Goal: Task Accomplishment & Management: Use online tool/utility

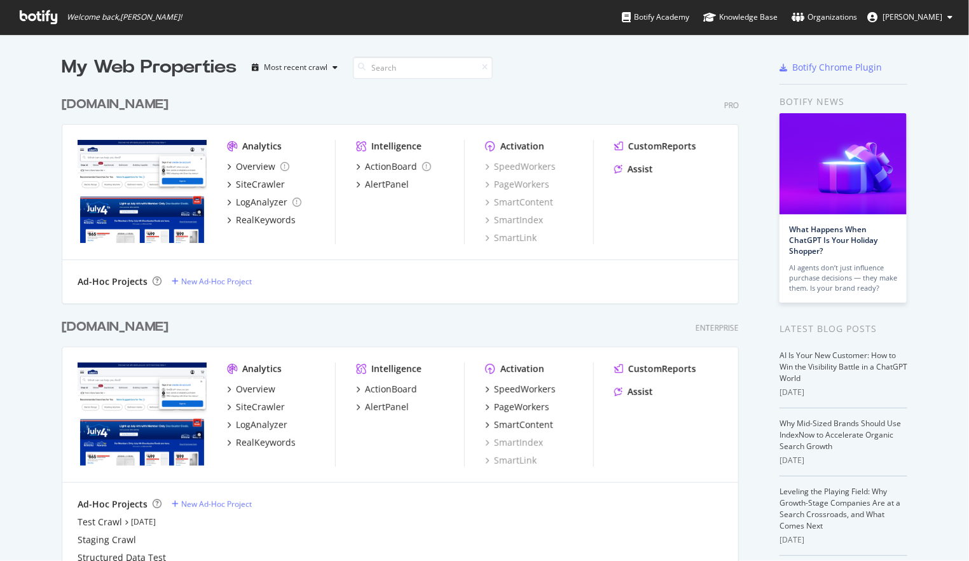
scroll to position [549, 948]
click at [111, 327] on div "www.lowes.com" at bounding box center [115, 327] width 107 height 18
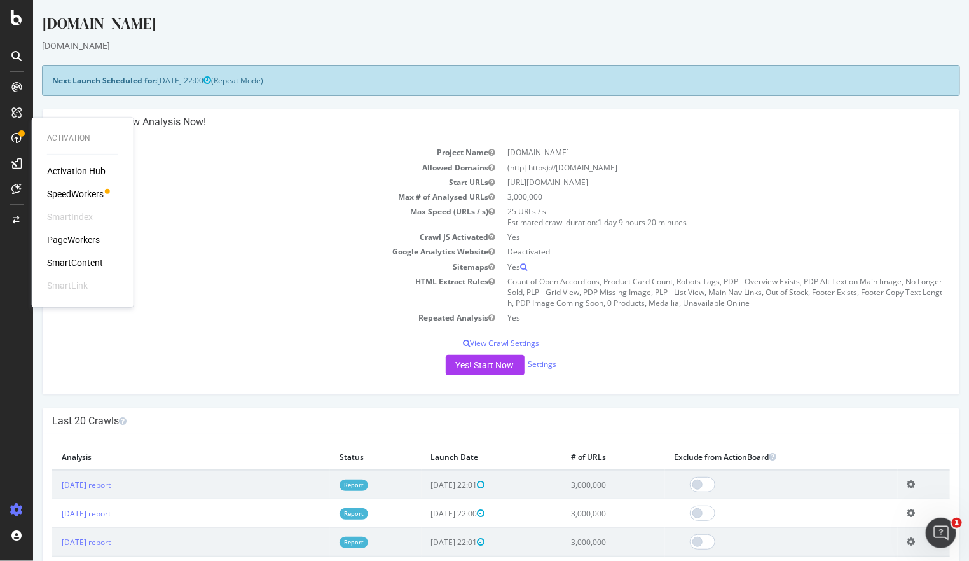
click at [76, 191] on div "SpeedWorkers" at bounding box center [75, 194] width 57 height 13
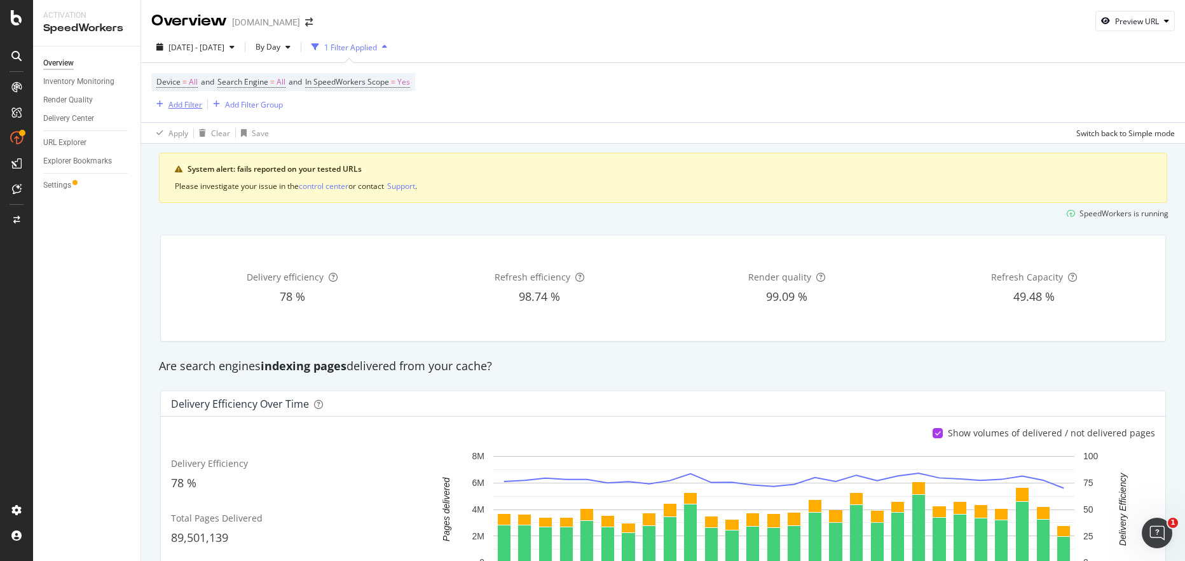
click at [175, 100] on div "Add Filter" at bounding box center [186, 104] width 34 height 11
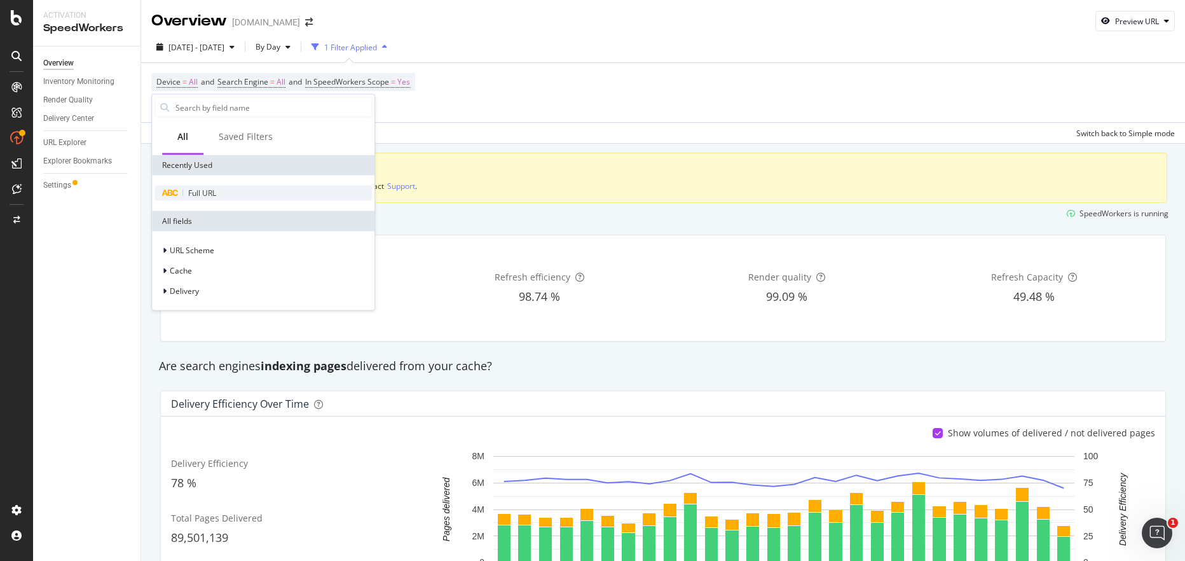
click at [193, 196] on span "Full URL" at bounding box center [202, 193] width 28 height 11
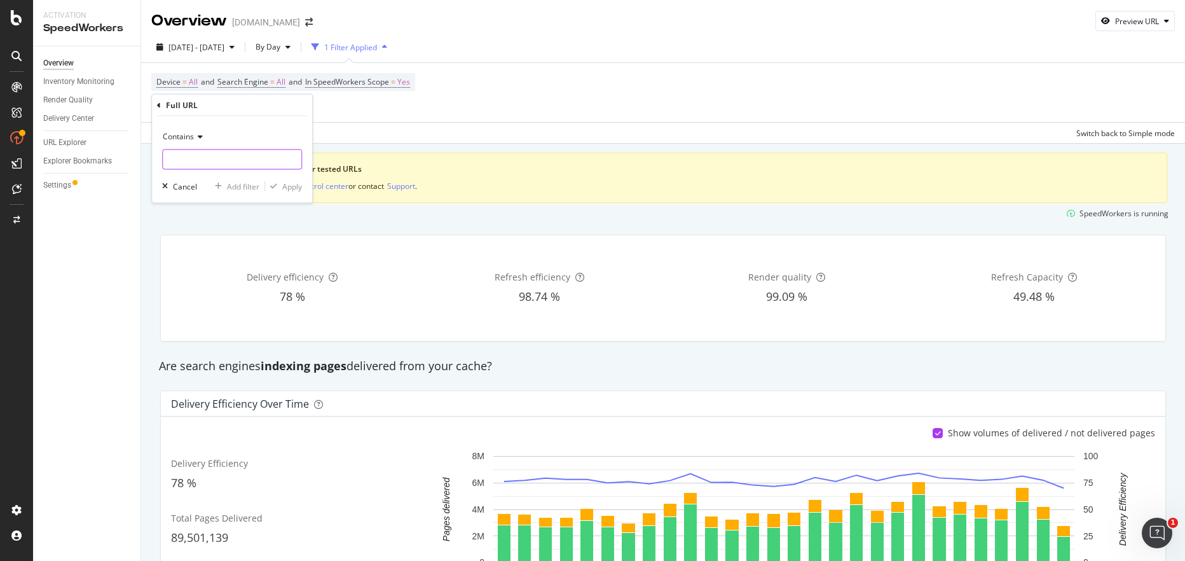
click at [219, 158] on input "text" at bounding box center [232, 159] width 139 height 20
paste input "1000449709"
type input "1000449709"
click at [291, 183] on div "Apply" at bounding box center [292, 186] width 20 height 11
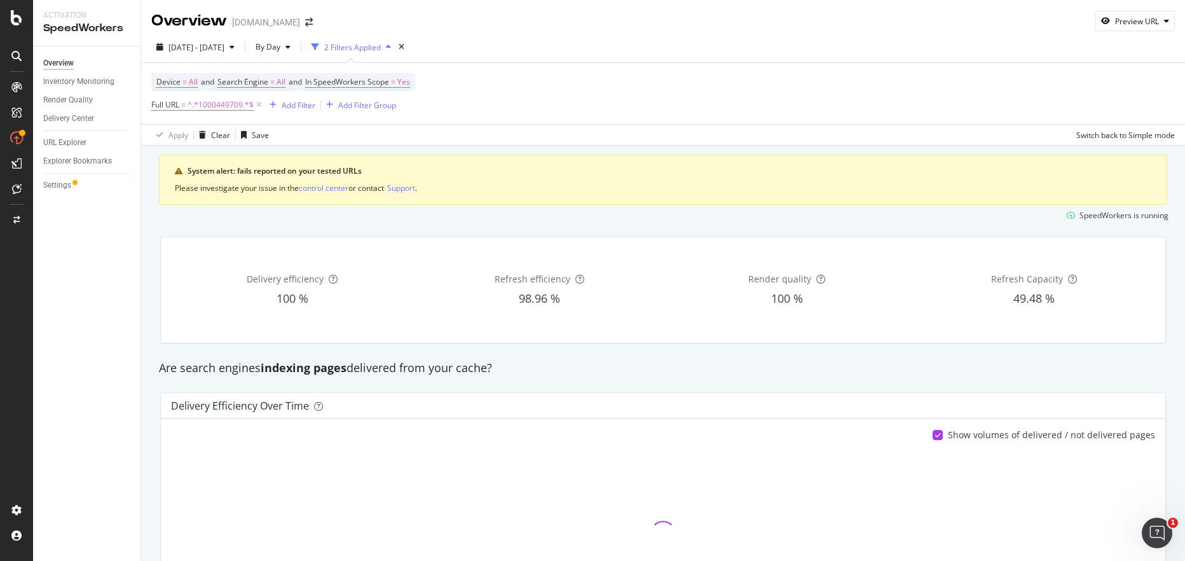
click at [530, 78] on div "Device = All and Search Engine = All and In SpeedWorkers Scope = Yes Full URL =…" at bounding box center [663, 93] width 1024 height 61
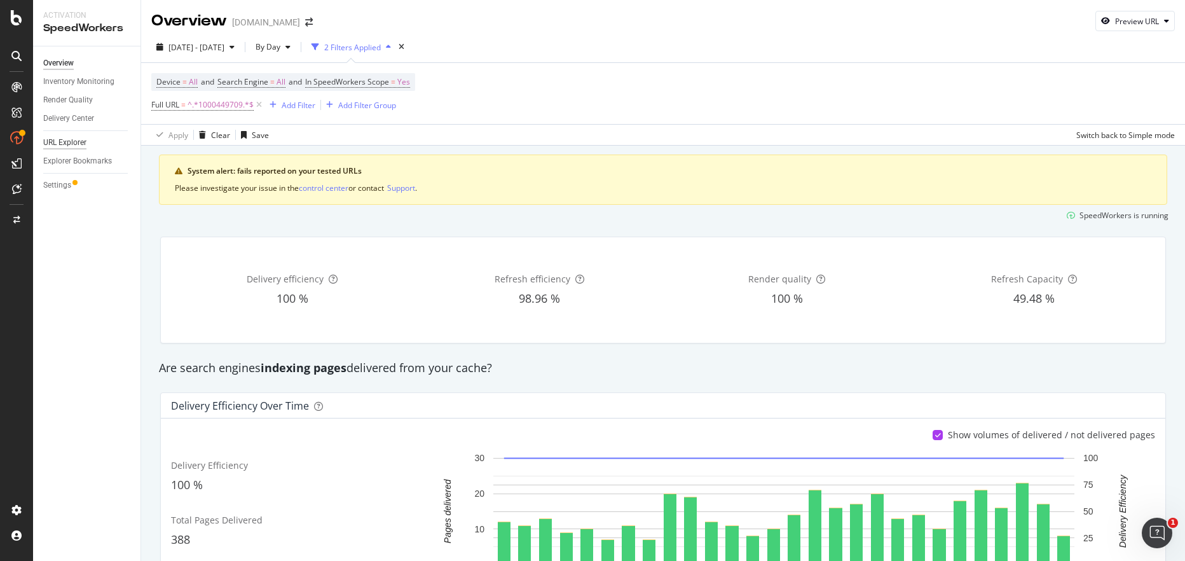
click at [67, 140] on div "URL Explorer" at bounding box center [64, 142] width 43 height 13
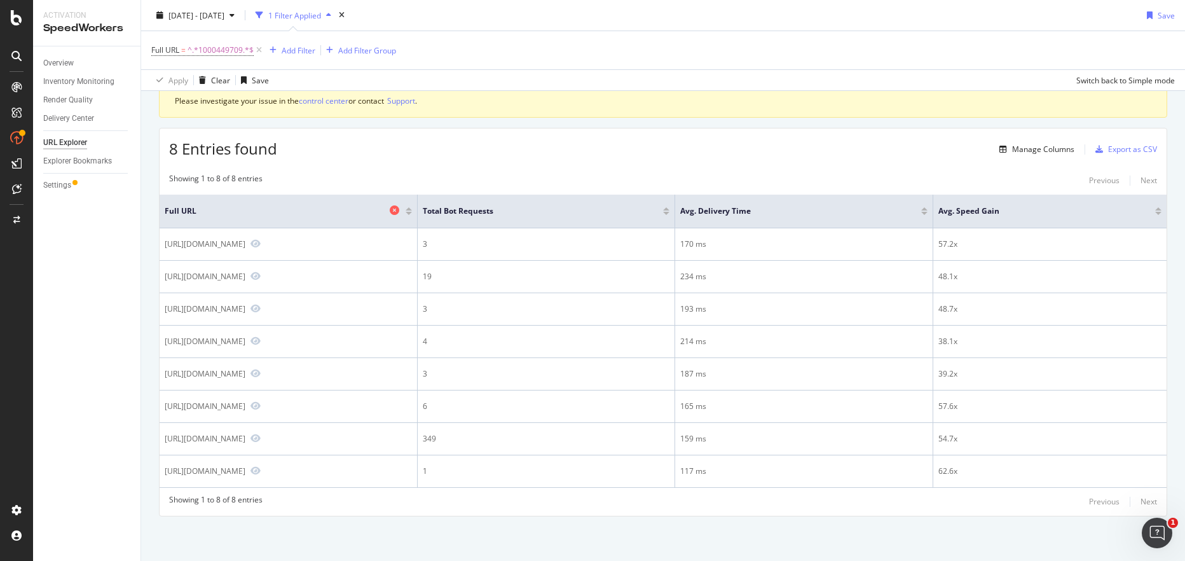
scroll to position [74, 0]
click at [448, 181] on div "Showing 1 to 8 of 8 entries Previous Next Full URL Total Bot Requests Avg. Deli…" at bounding box center [663, 341] width 1007 height 349
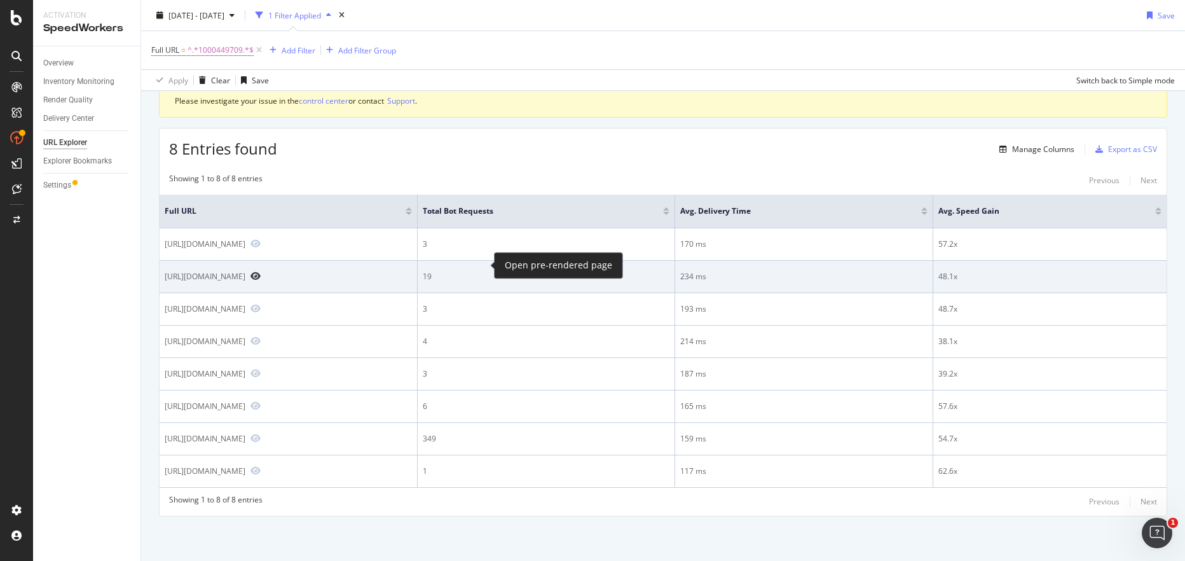
click at [261, 272] on icon "Preview https://www.lowes.com/pd/Lutron-Caseta-Wireless-Smart-Bridge-In-White/1…" at bounding box center [256, 276] width 10 height 9
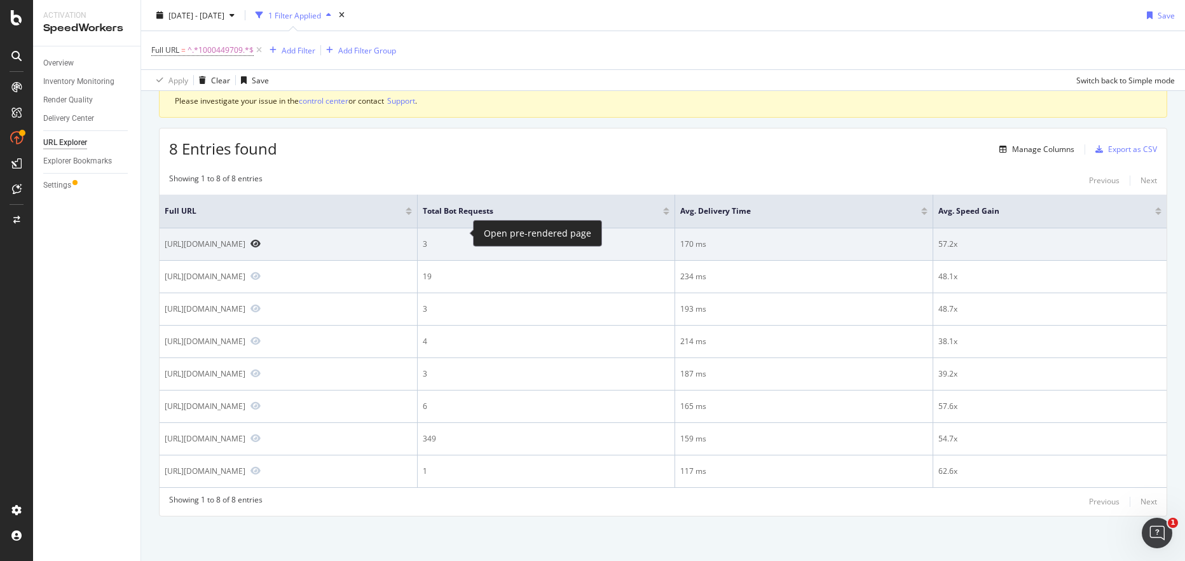
click at [261, 239] on icon "Preview https://www.lowes.com/pd/Lutron-Caseta-White-Smart-Control-Hub/10004497…" at bounding box center [256, 243] width 10 height 9
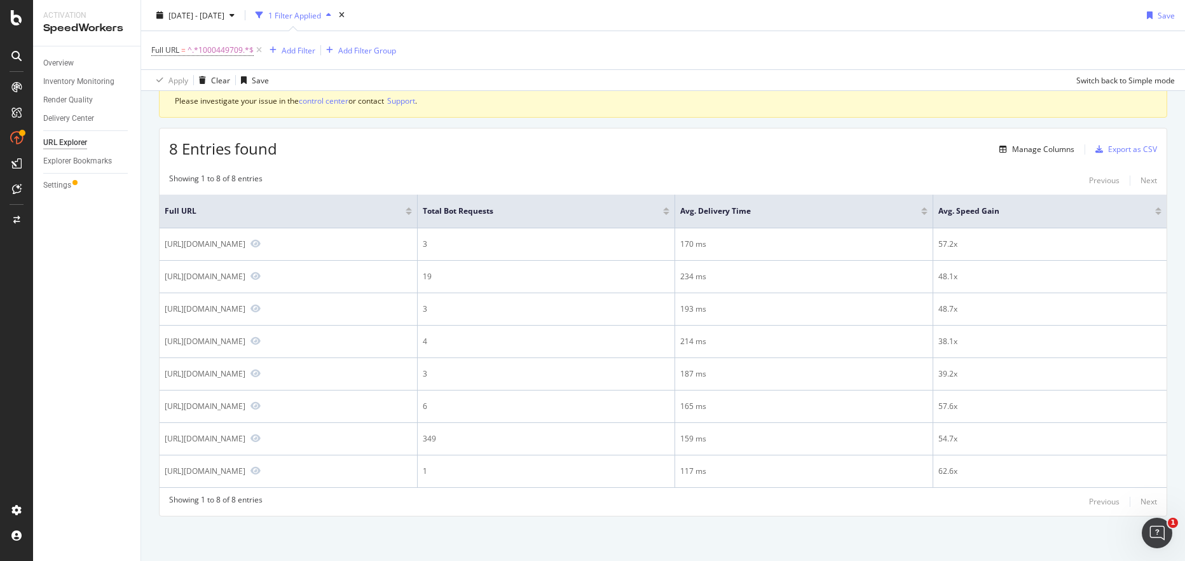
drag, startPoint x: 518, startPoint y: 126, endPoint x: 509, endPoint y: 156, distance: 31.2
click at [516, 128] on div "8 Entries found Manage Columns Export as CSV" at bounding box center [663, 143] width 1007 height 31
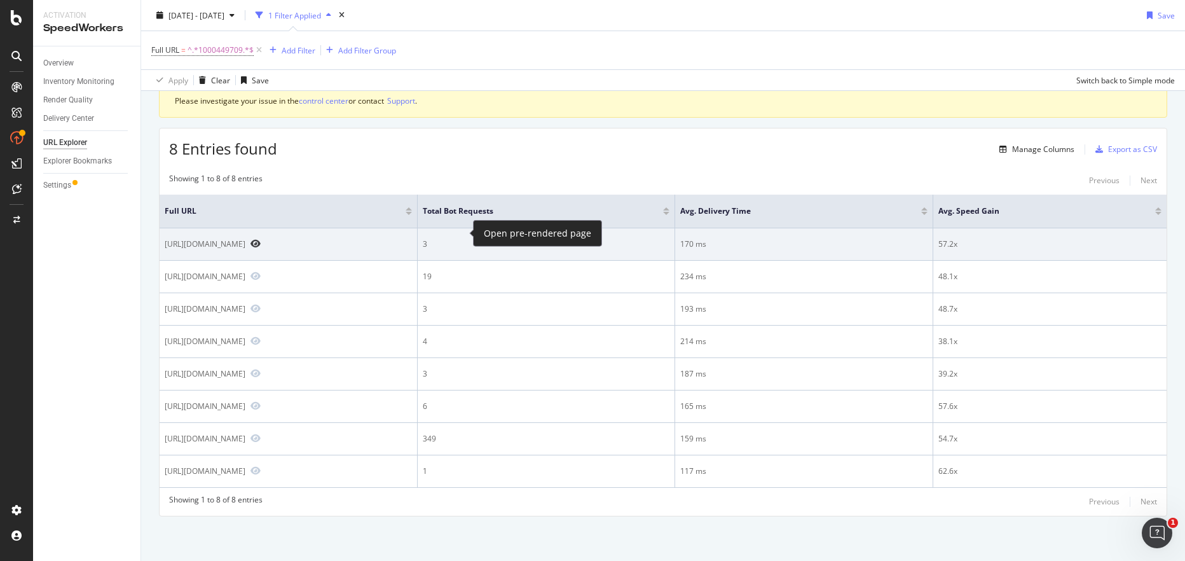
click at [261, 239] on icon "Preview https://www.lowes.com/pd/Lutron-Caseta-White-Smart-Control-Hub/10004497…" at bounding box center [256, 243] width 10 height 9
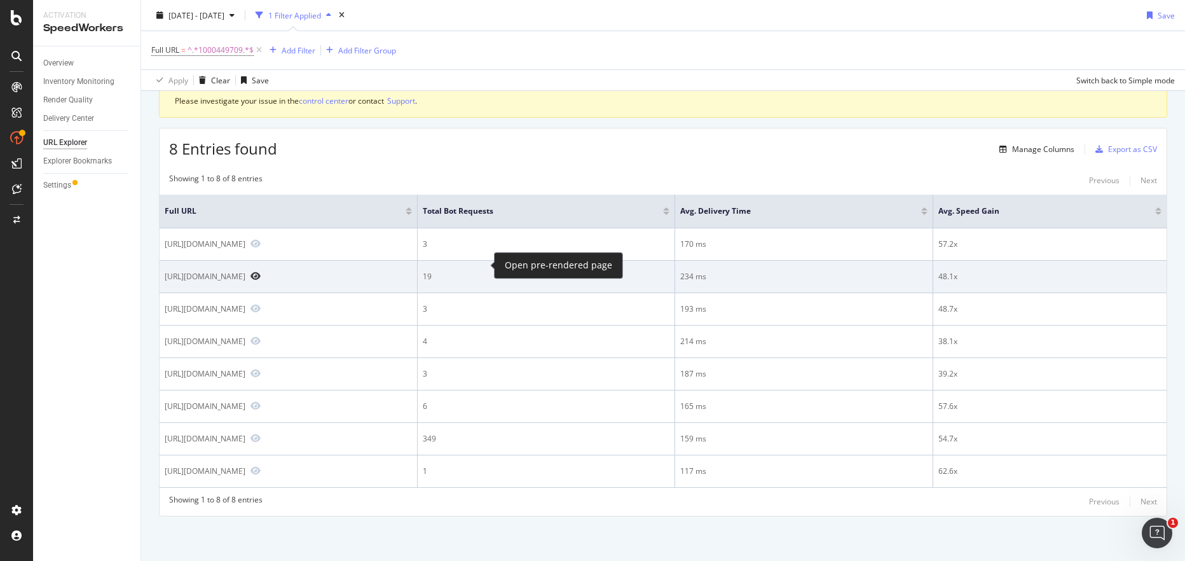
click at [261, 272] on icon "Preview https://www.lowes.com/pd/Lutron-Caseta-Wireless-Smart-Bridge-In-White/1…" at bounding box center [256, 276] width 10 height 9
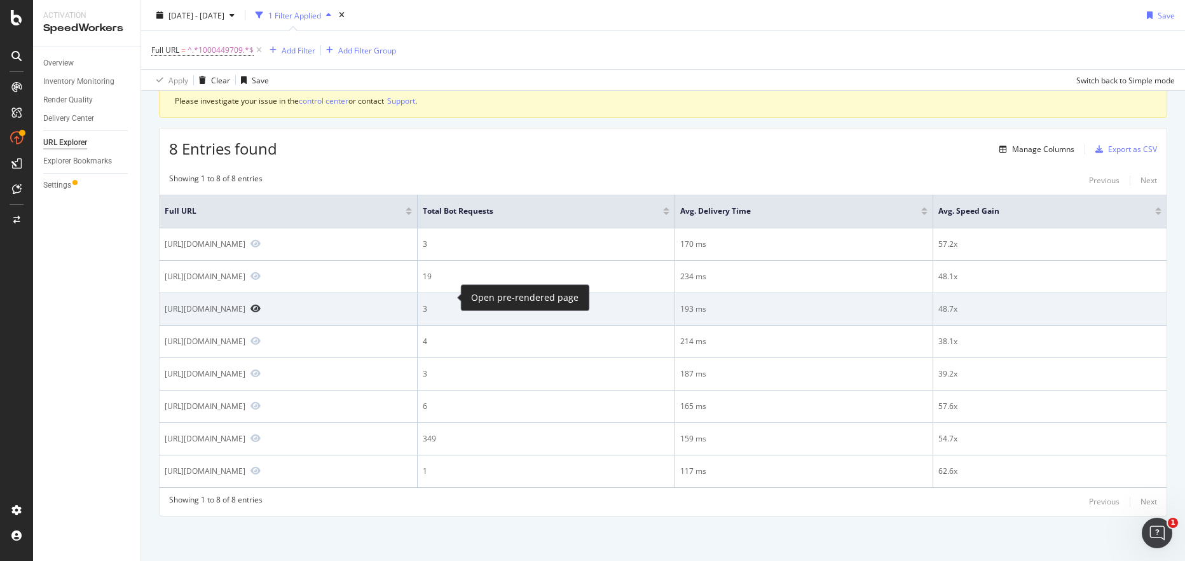
click at [261, 304] on icon "Preview https://www.lowes.com/pd/Lutron-Caseta-Wireless-White-Bridge/1000449709" at bounding box center [256, 308] width 10 height 9
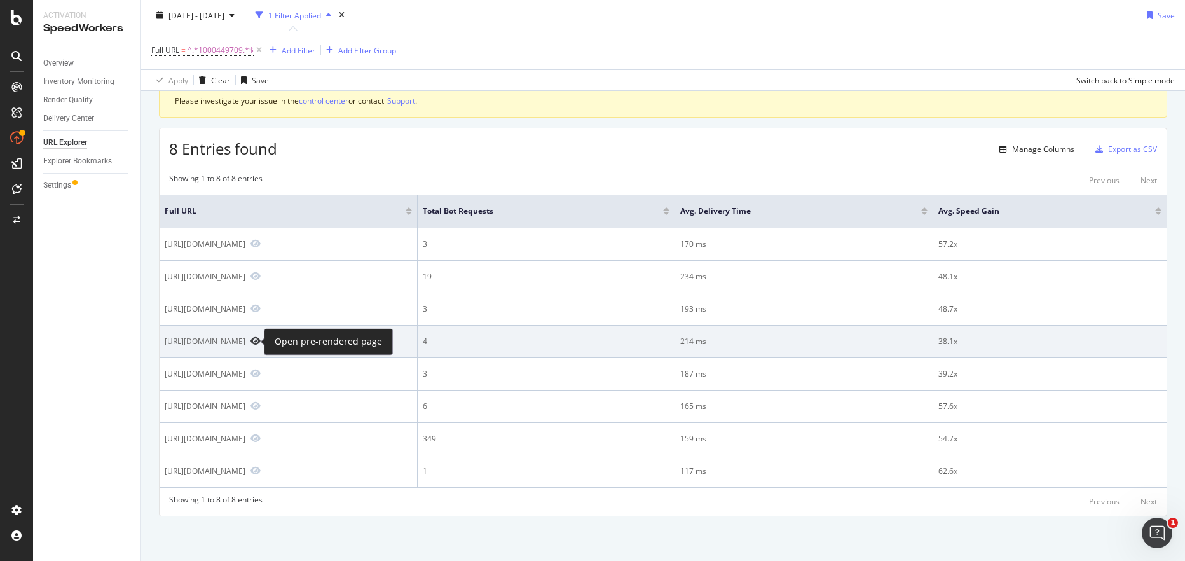
click at [252, 340] on icon "Preview https://www.lowes.com/pd/Lutron-Caseta-Smart-Lighting-Single-pole-3-way…" at bounding box center [256, 340] width 10 height 9
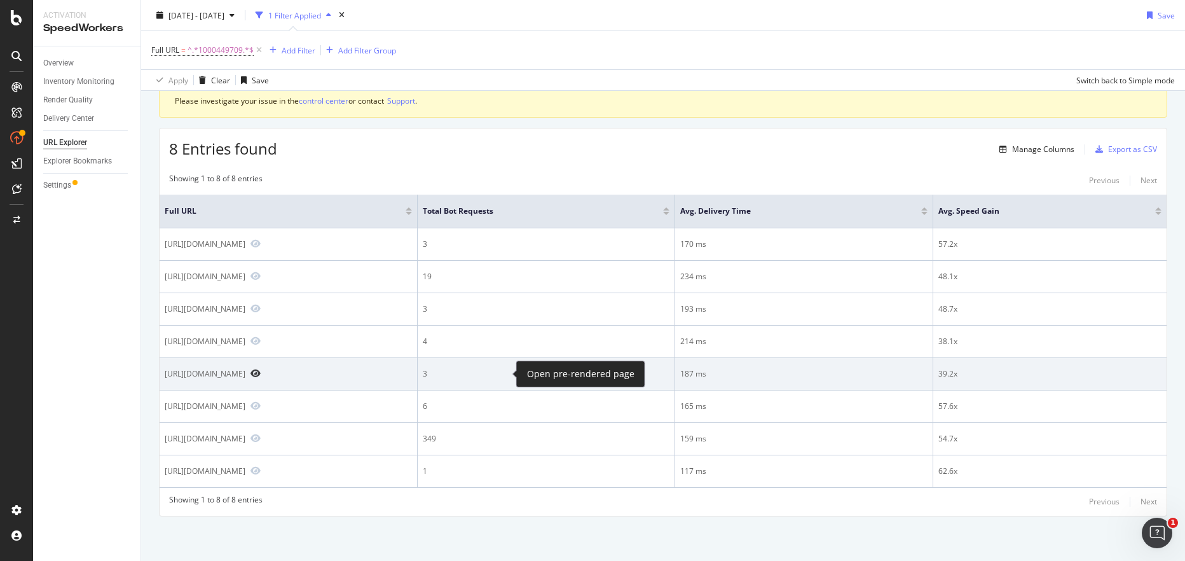
click at [261, 371] on icon "Preview https://www.lowes.com/pd/Lutron-Caseta-Wireless-Smart-Bridge-White/1000…" at bounding box center [256, 373] width 10 height 9
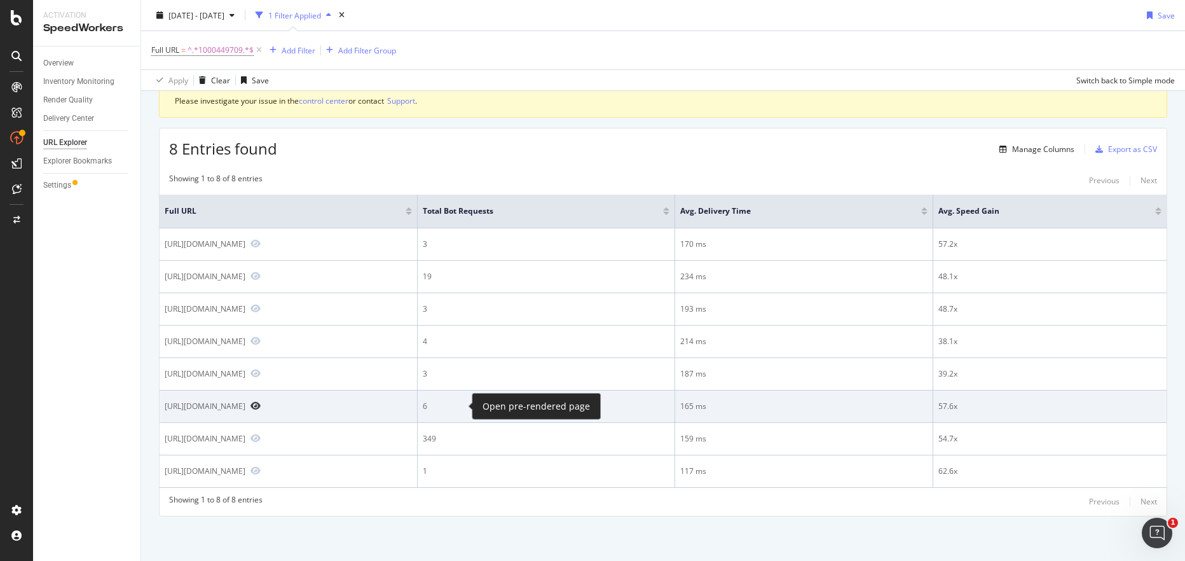
click at [261, 406] on icon "Preview https://www.lowes.com/pd/Lutron-Caseta-White-Smart-Control-hub/10004497…" at bounding box center [256, 405] width 10 height 9
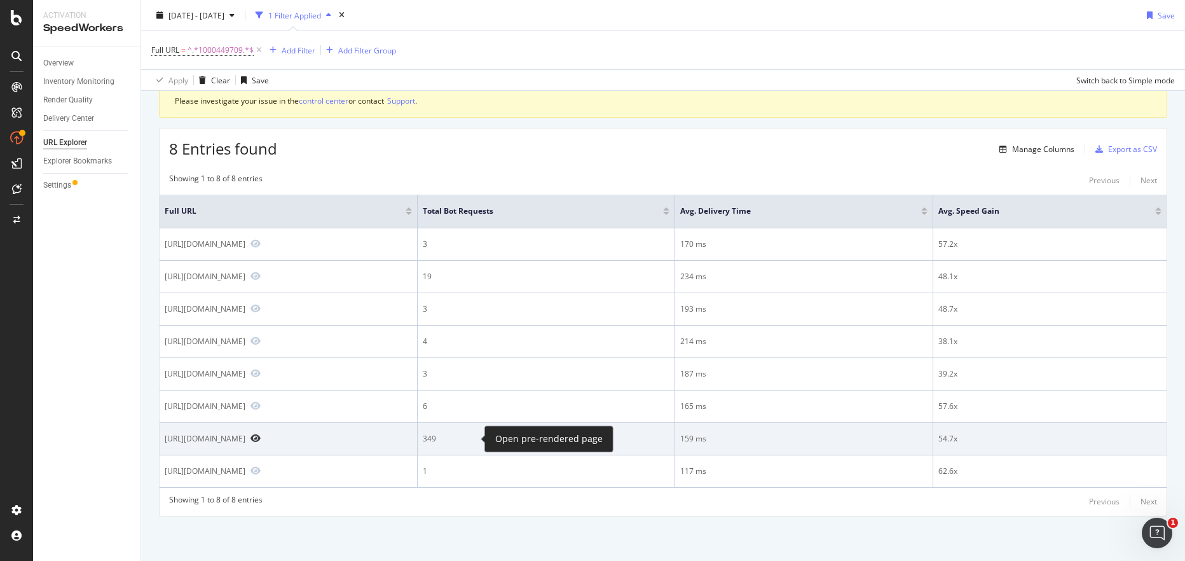
click at [261, 437] on icon "Preview https://www.lowes.com/pd/Lutron-Caseta-Wireless-Smart-Bridge-White/1000…" at bounding box center [256, 438] width 10 height 9
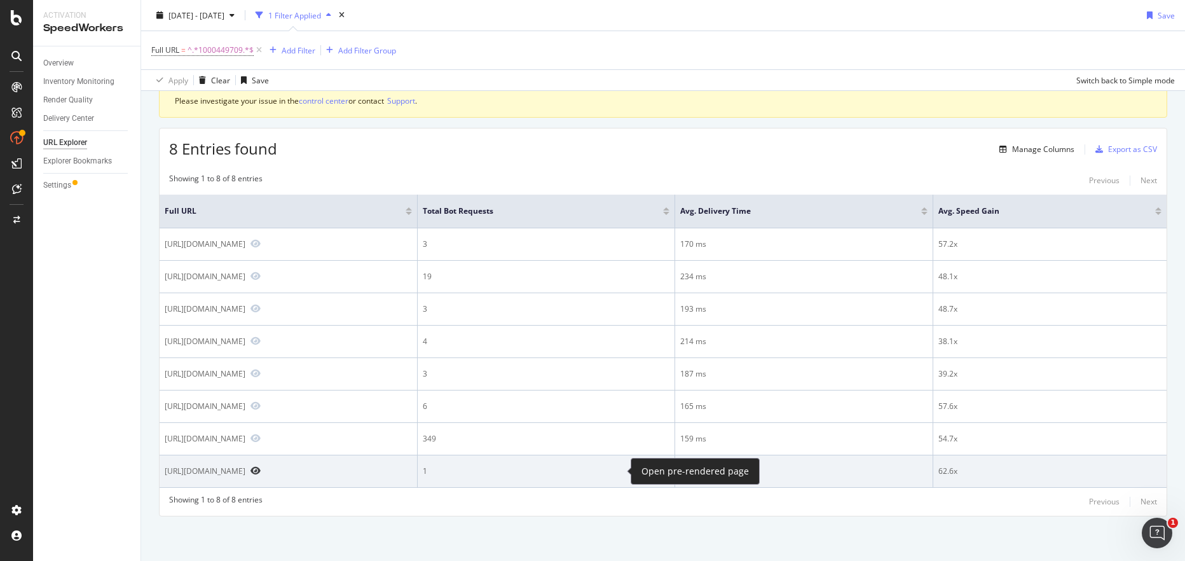
click at [261, 472] on icon "Preview https://www.lowes.com/pd/Lutron-Caseta-Wireless-Smart-Bridge-White/1000…" at bounding box center [256, 470] width 10 height 9
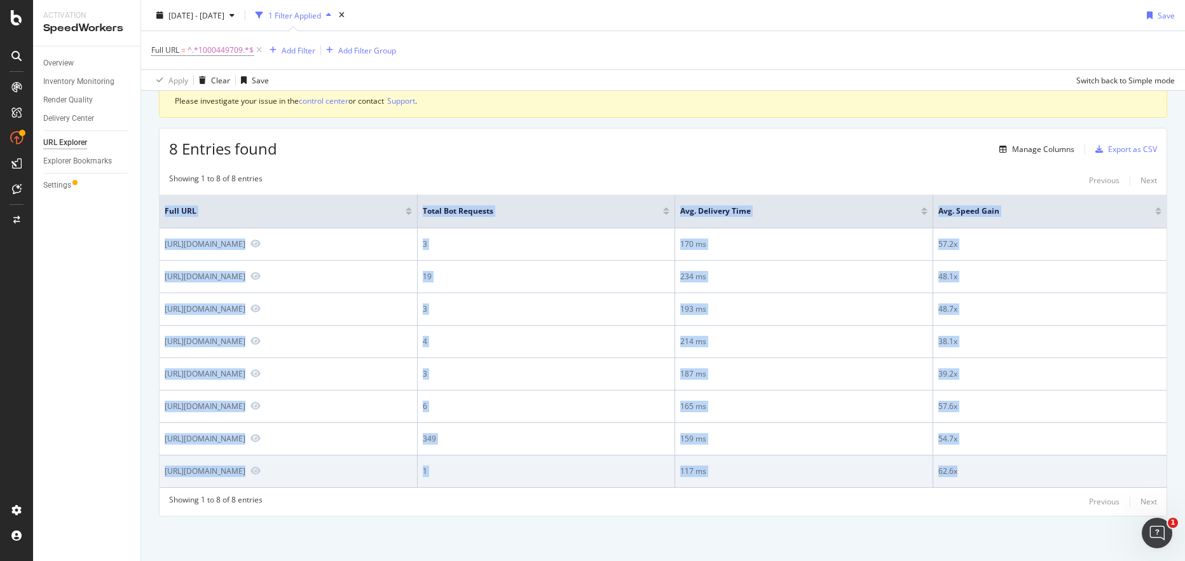
drag, startPoint x: 155, startPoint y: 229, endPoint x: 1066, endPoint y: 471, distance: 943.0
click at [969, 471] on div "System alert: fails reported on your tested URLs Please investigate your issue …" at bounding box center [663, 310] width 1044 height 502
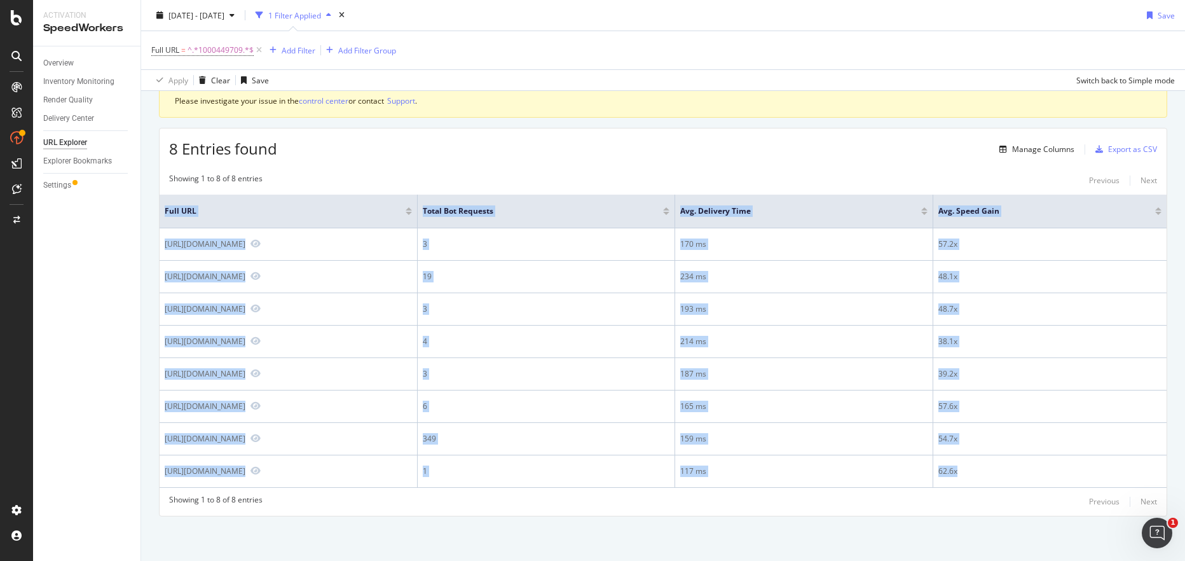
copy table "Full URL Total Bot Requests Avg. Delivery Time Avg. Speed Gain https://www.lowe…"
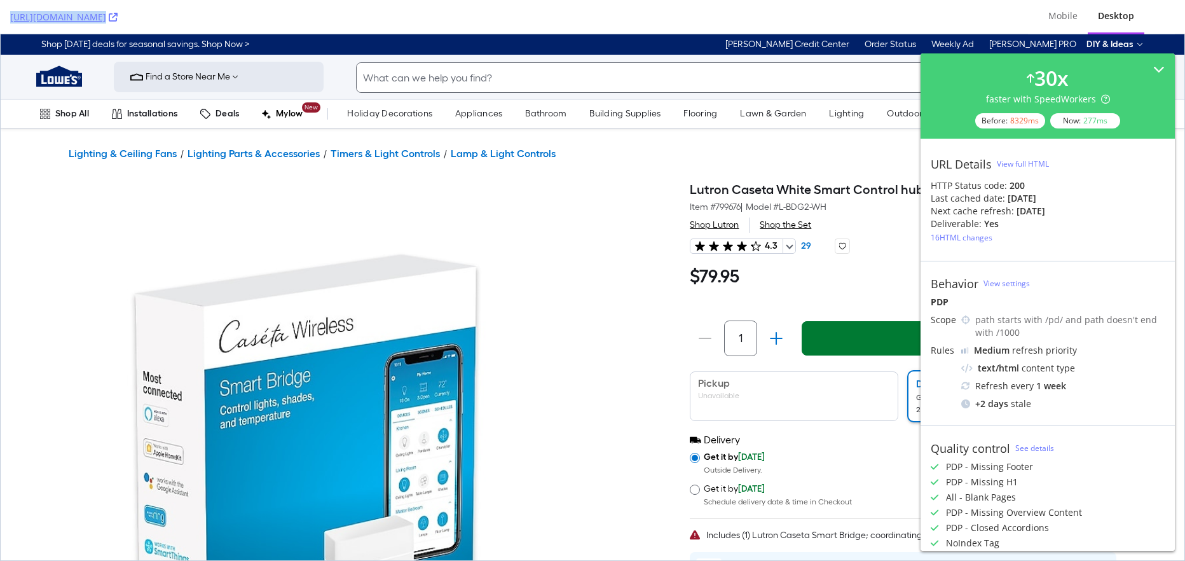
drag, startPoint x: 443, startPoint y: 27, endPoint x: -22, endPoint y: 13, distance: 465.1
click at [0, 13] on html "https://www.lowes.com/pd/Lutron-Caseta-Wireless-Smart-Bridge-White/1000449709?s…" at bounding box center [592, 280] width 1185 height 561
copy link "https://www.lowes.com/pd/Lutron-Caseta-Wireless-Smart-Bridge-White/1000449709?s…"
click at [326, 217] on img at bounding box center [369, 472] width 601 height 601
click at [437, 14] on div "https://www.lowes.com/pd/Lutron-Caseta-Wireless-Smart-Bridge-White/1000449709?s…" at bounding box center [514, 17] width 1008 height 34
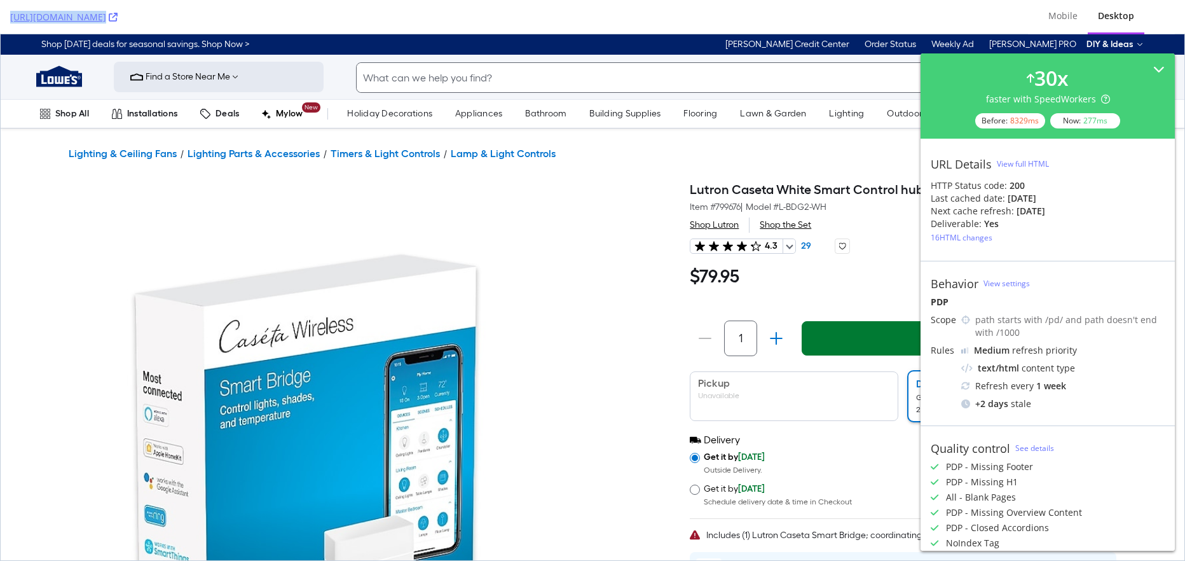
click at [435, 9] on div "https://www.lowes.com/pd/Lutron-Caseta-Wireless-Smart-Bridge-White/1000449709?s…" at bounding box center [514, 17] width 1008 height 34
drag, startPoint x: 433, startPoint y: 16, endPoint x: 6, endPoint y: 5, distance: 426.9
click at [6, 5] on div "https://www.lowes.com/pd/Lutron-Caseta-Wireless-Smart-Bridge-White/1000449709?s…" at bounding box center [592, 17] width 1185 height 34
copy link "https://www.lowes.com/pd/Lutron-Caseta-Wireless-Smart-Bridge-White/1000449709?s…"
click at [235, 219] on img at bounding box center [369, 472] width 601 height 601
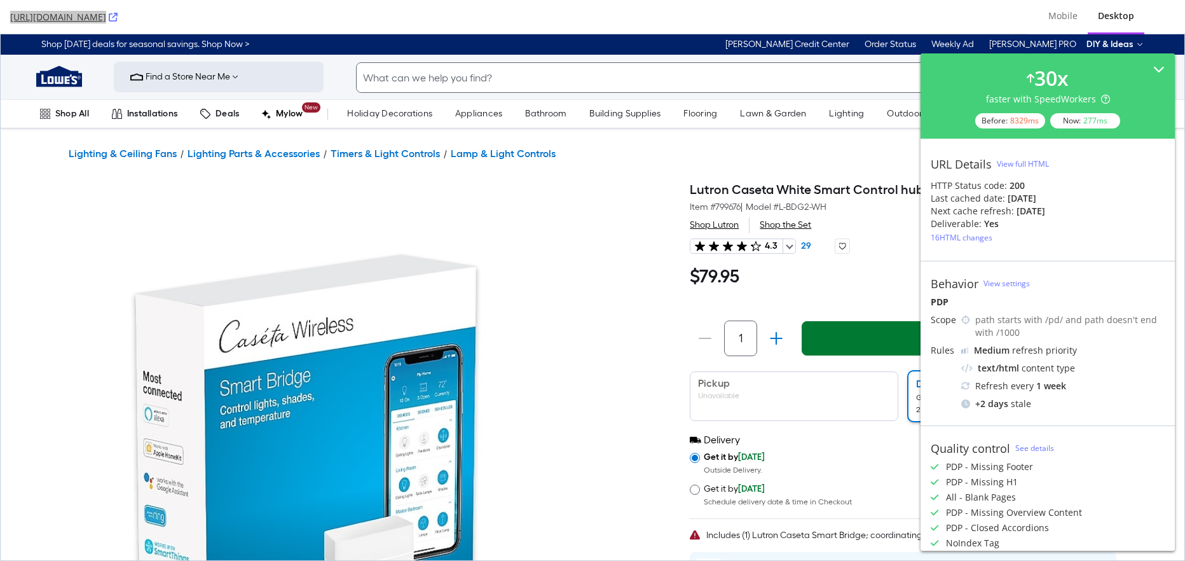
drag, startPoint x: 671, startPoint y: 138, endPoint x: 651, endPoint y: 131, distance: 20.9
drag, startPoint x: 321, startPoint y: 217, endPoint x: 385, endPoint y: 151, distance: 93.1
click at [321, 216] on img at bounding box center [369, 472] width 601 height 601
click at [392, 24] on div "https://www.lowes.com/pd/Lutron-Caseta-Wireless-Smart-Bridge-White/1000449709" at bounding box center [514, 17] width 1008 height 34
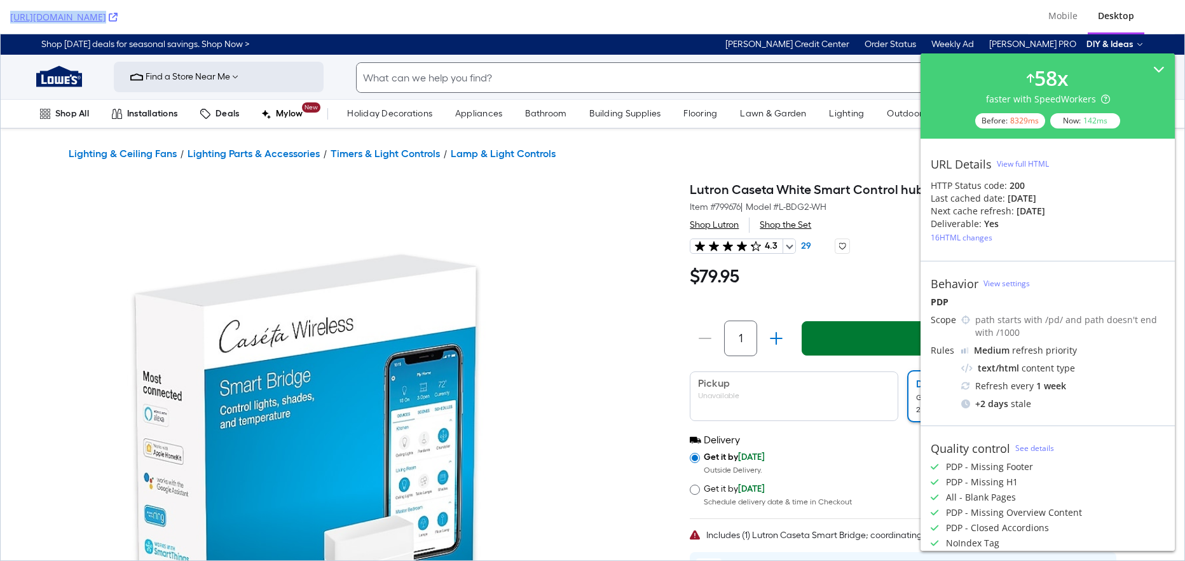
drag, startPoint x: 382, startPoint y: 15, endPoint x: 5, endPoint y: 12, distance: 376.5
click at [5, 12] on div "https://www.lowes.com/pd/Lutron-Caseta-Wireless-Smart-Bridge-White/1000449709 M…" at bounding box center [592, 17] width 1185 height 34
copy link "https://www.lowes.com/pd/Lutron-Caseta-Wireless-Smart-Bridge-White/1000449709"
drag, startPoint x: 113, startPoint y: 248, endPoint x: 111, endPoint y: 235, distance: 13.6
click at [112, 248] on img at bounding box center [369, 472] width 601 height 601
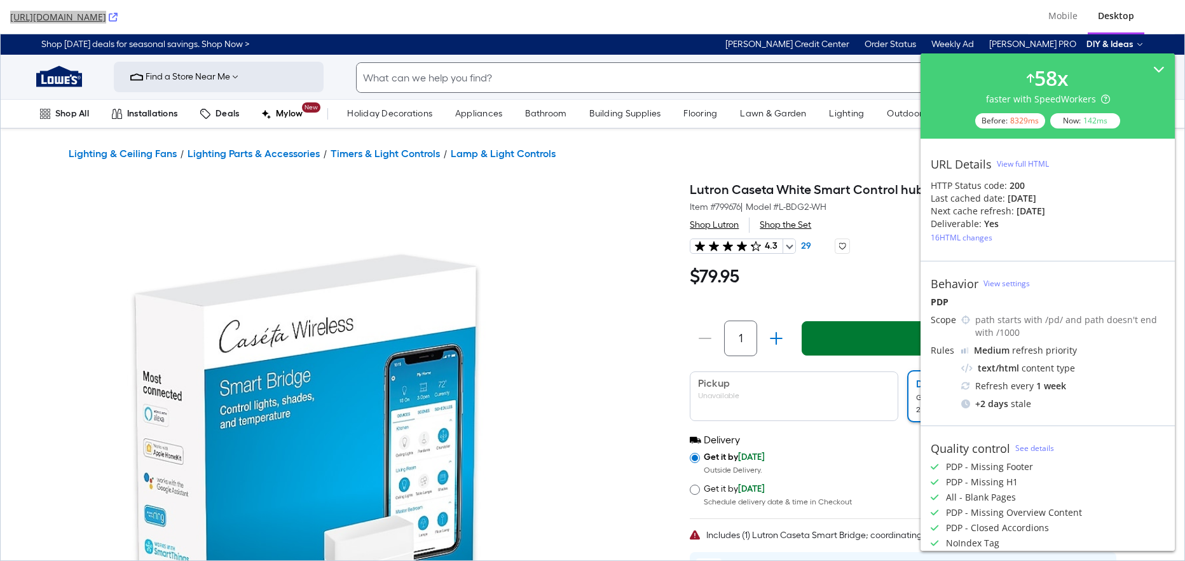
click at [168, 248] on img at bounding box center [369, 472] width 601 height 601
click at [461, 39] on div "Shop Labor Day deals for seasonal savings. Shop Now > Lowe's Credit Center Orde…" at bounding box center [593, 44] width 1184 height 20
click at [423, 22] on div "https://www.lowes.com/pd/Lutron-Caseta-Wireless-Smart-Bridge-White/1000449709" at bounding box center [514, 17] width 1008 height 34
drag, startPoint x: 416, startPoint y: 20, endPoint x: -5, endPoint y: 18, distance: 421.0
click at [0, 18] on html "https://www.lowes.com/pd/Lutron-Caseta-Wireless-Smart-Bridge-White/1000449709 M…" at bounding box center [592, 280] width 1185 height 561
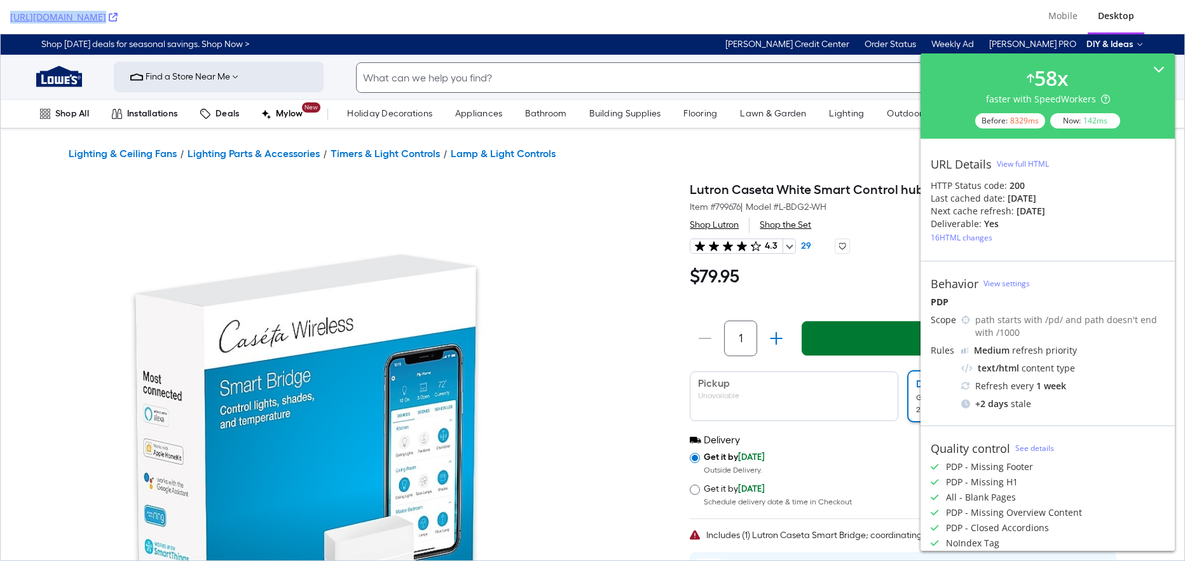
copy link "https://www.lowes.com/pd/Lutron-Caseta-Wireless-Smart-Bridge-White/1000449709"
drag, startPoint x: 342, startPoint y: 180, endPoint x: 345, endPoint y: 166, distance: 14.3
click at [342, 180] on img at bounding box center [369, 472] width 601 height 601
click at [202, 216] on img at bounding box center [369, 472] width 601 height 601
click at [274, 211] on img at bounding box center [369, 472] width 601 height 601
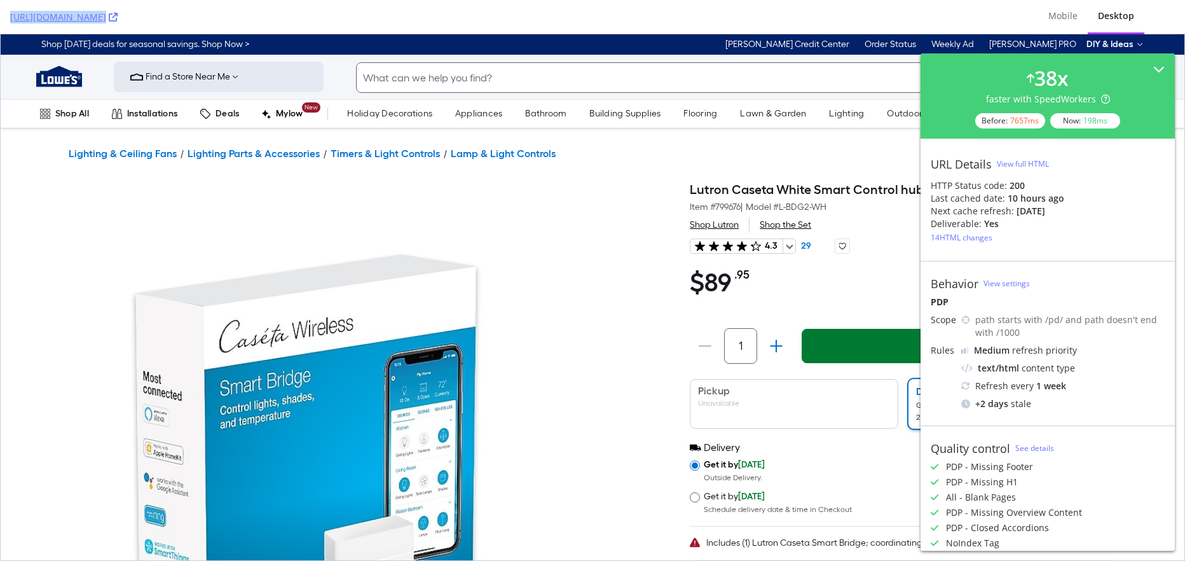
drag, startPoint x: 329, startPoint y: 17, endPoint x: 82, endPoint y: 24, distance: 246.9
click at [0, 14] on html "[URL][DOMAIN_NAME] Mobile Desktop 38 x faster with SpeedWorkers Before: 7657 ms…" at bounding box center [592, 280] width 1185 height 561
copy link "[URL][DOMAIN_NAME]"
click at [128, 177] on img at bounding box center [369, 472] width 601 height 601
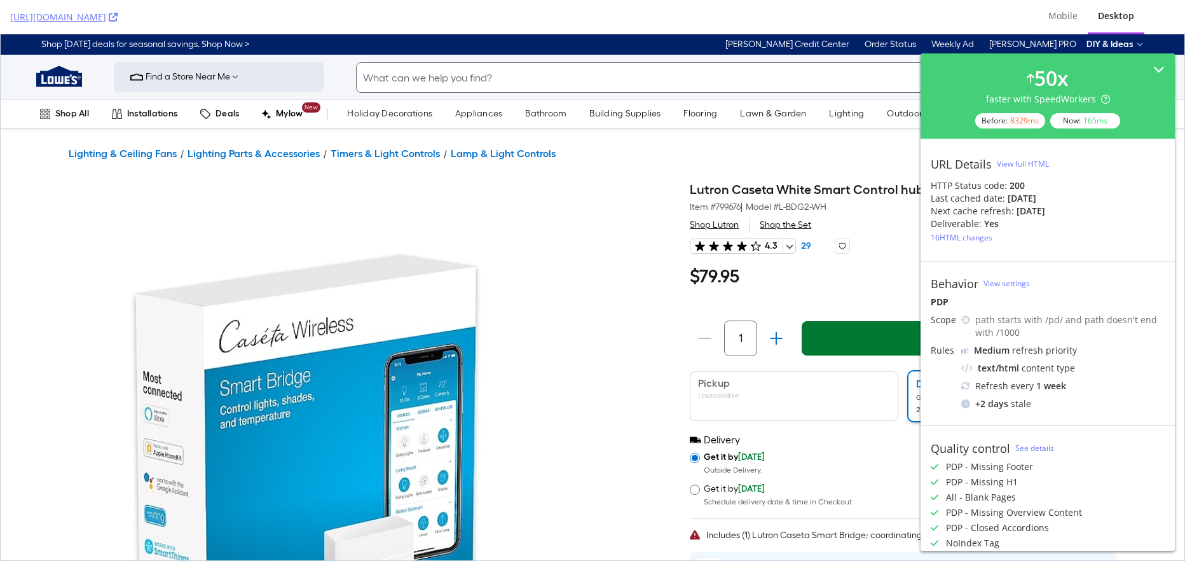
drag, startPoint x: 555, startPoint y: 19, endPoint x: 8, endPoint y: 2, distance: 547.2
click at [8, 2] on div "[URL][DOMAIN_NAME] Mobile Desktop" at bounding box center [592, 17] width 1185 height 34
copy link "[URL][DOMAIN_NAME]"
drag, startPoint x: 139, startPoint y: 234, endPoint x: 215, endPoint y: 163, distance: 104.4
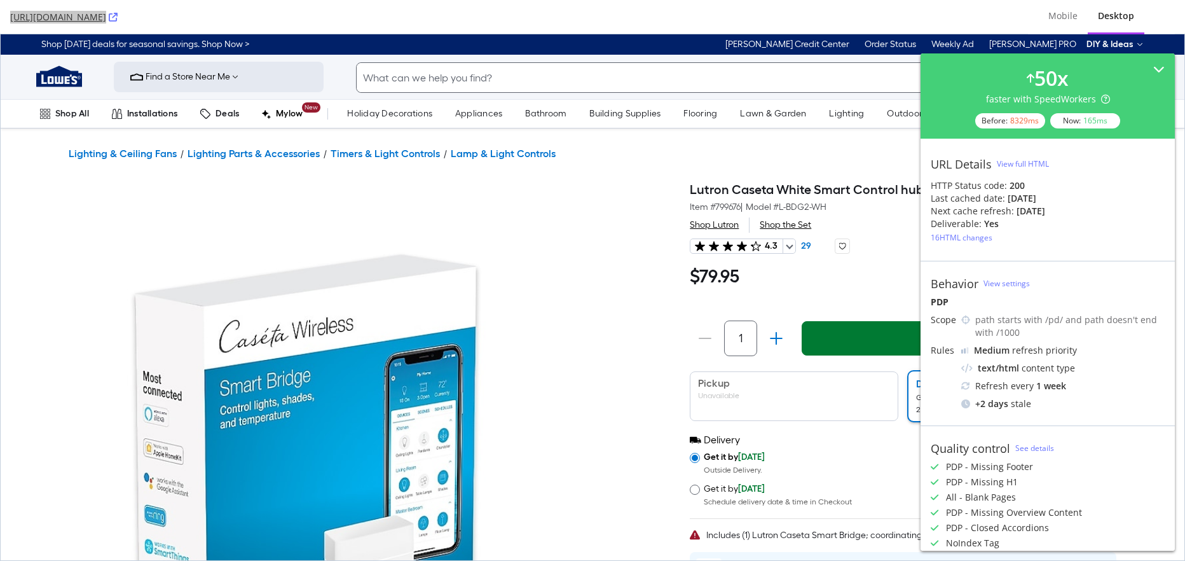
click at [138, 234] on img at bounding box center [369, 472] width 601 height 601
drag, startPoint x: 568, startPoint y: 25, endPoint x: 572, endPoint y: 19, distance: 6.9
click at [569, 25] on div "[URL][DOMAIN_NAME]" at bounding box center [514, 17] width 1008 height 34
click at [641, 2] on div "[URL][DOMAIN_NAME]" at bounding box center [514, 17] width 1008 height 34
drag, startPoint x: 382, startPoint y: 18, endPoint x: 1, endPoint y: 15, distance: 380.3
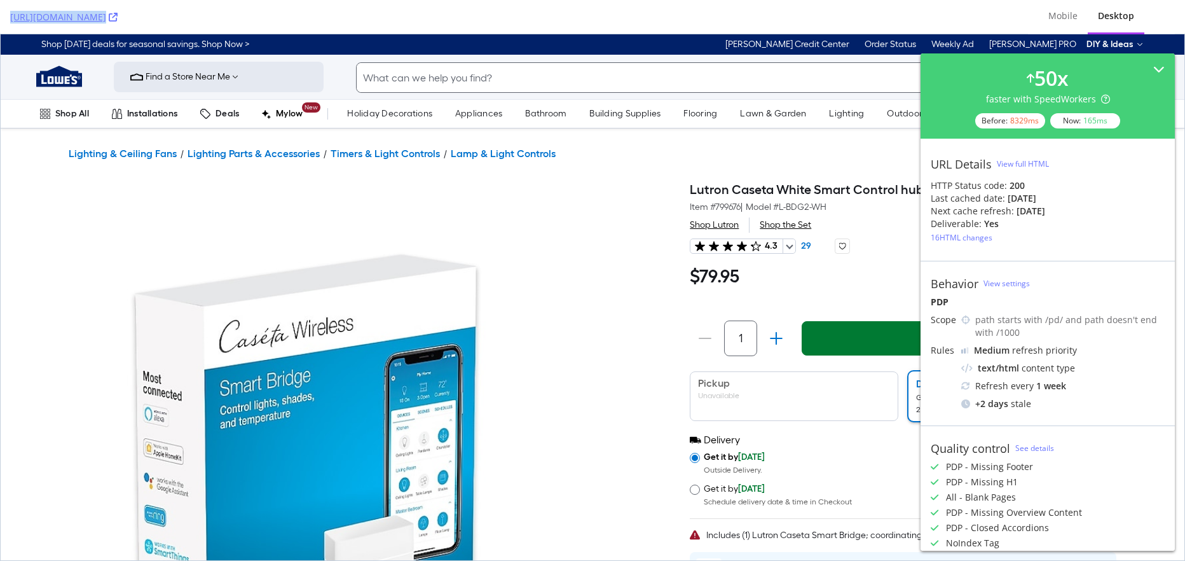
click at [1, 15] on div "[URL][DOMAIN_NAME] Mobile Desktop" at bounding box center [592, 17] width 1185 height 34
click at [365, 207] on img at bounding box center [369, 472] width 601 height 601
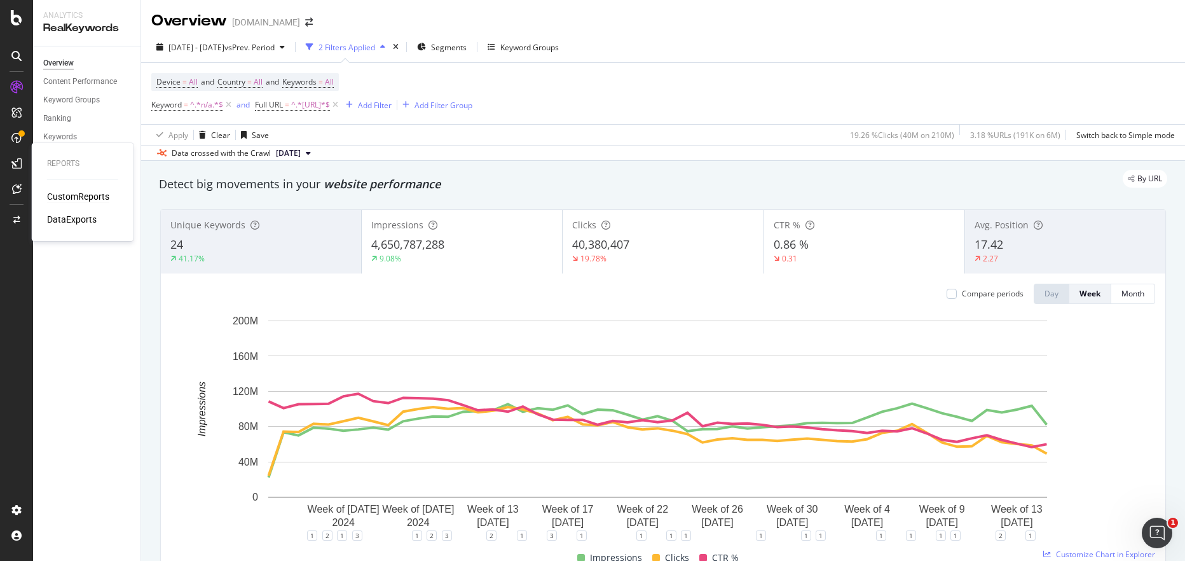
click at [78, 197] on div "CustomReports" at bounding box center [78, 196] width 62 height 13
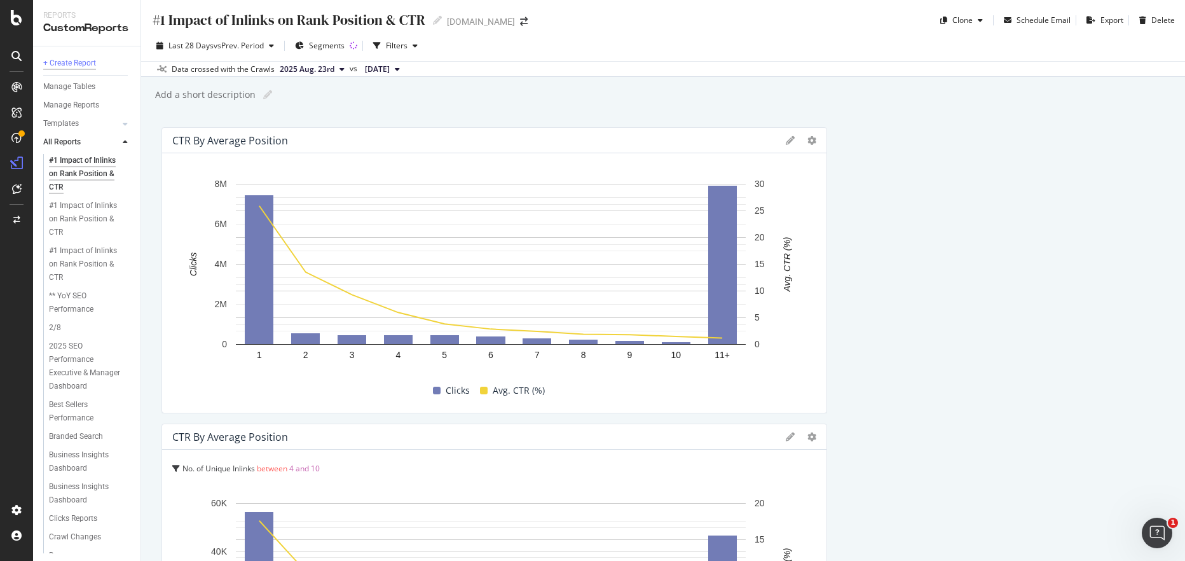
click at [76, 63] on div "+ Create Report" at bounding box center [69, 63] width 53 height 13
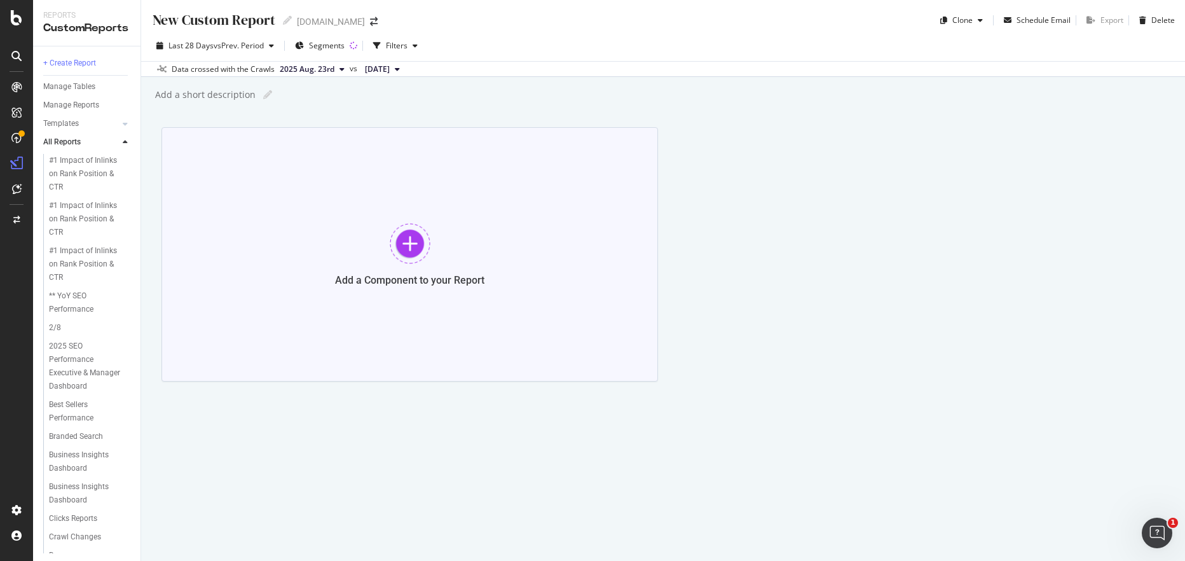
click at [410, 243] on div at bounding box center [410, 243] width 41 height 41
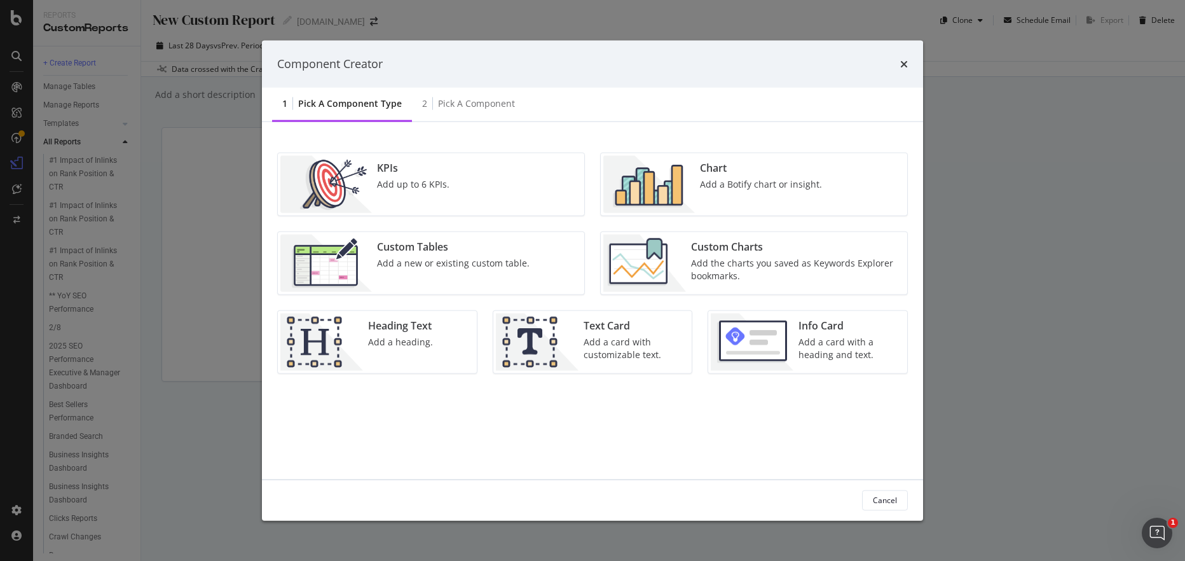
click at [411, 182] on div "Add up to 6 KPIs." at bounding box center [413, 183] width 72 height 13
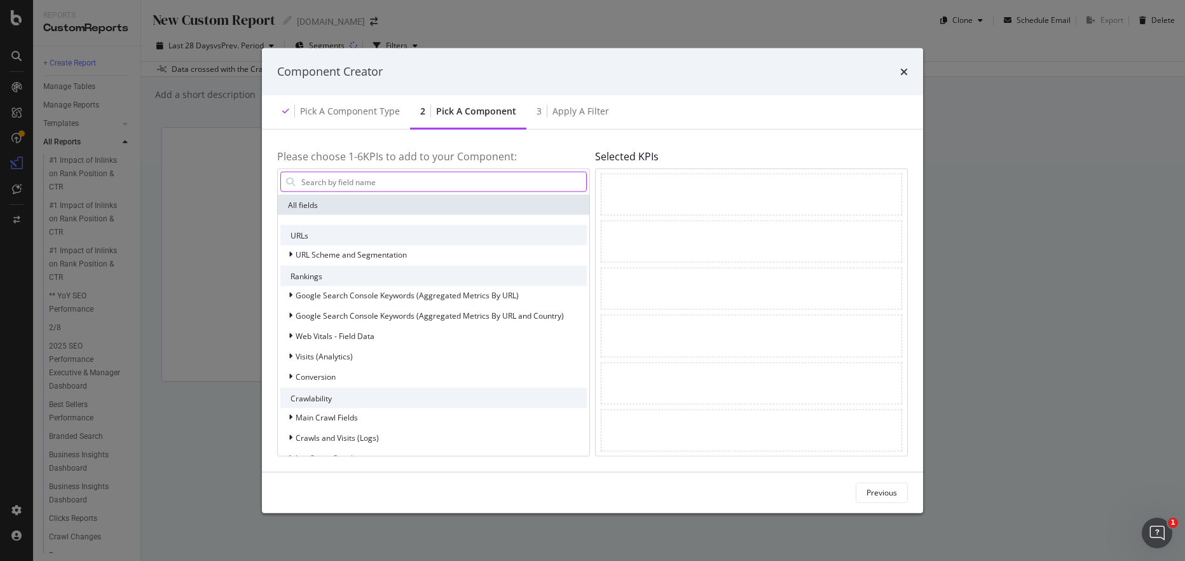
click at [404, 185] on input "modal" at bounding box center [443, 181] width 286 height 19
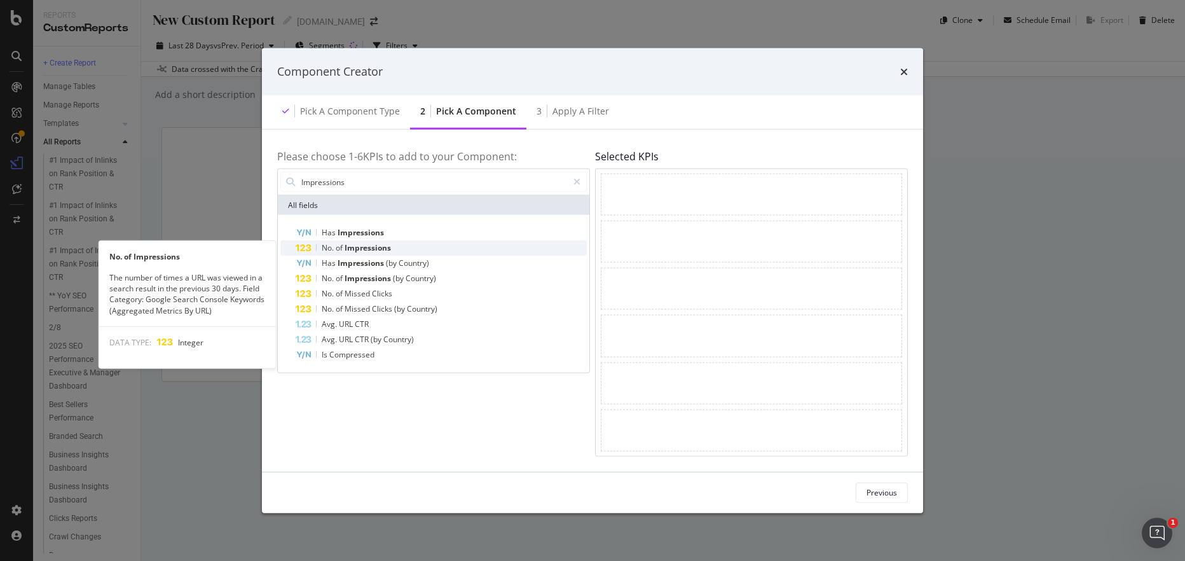
type input "Impressions"
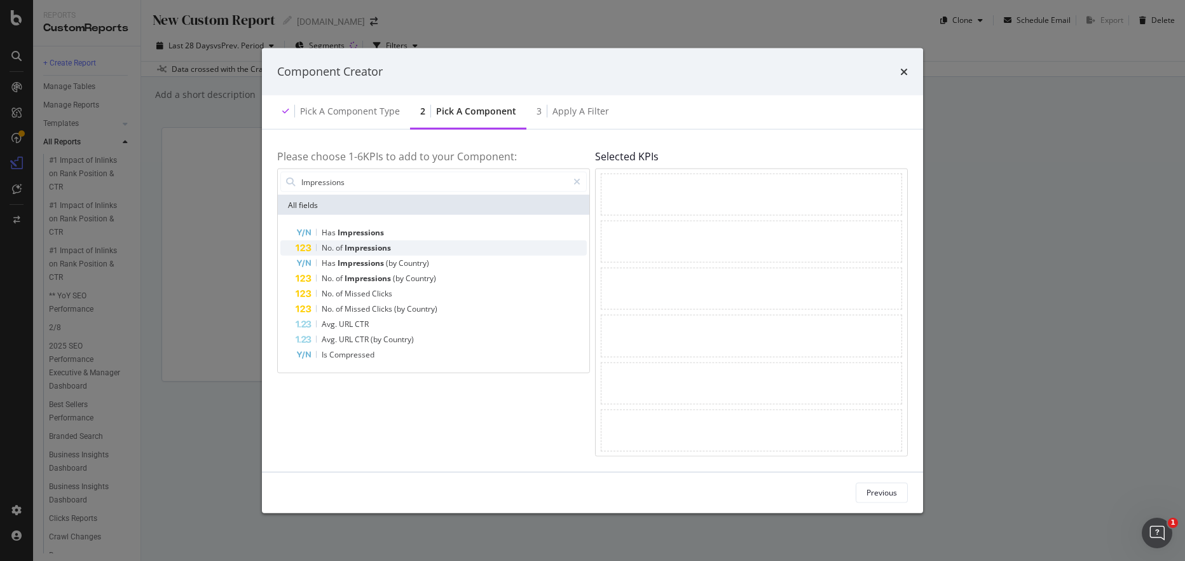
click at [362, 245] on span "Impressions" at bounding box center [368, 247] width 46 height 11
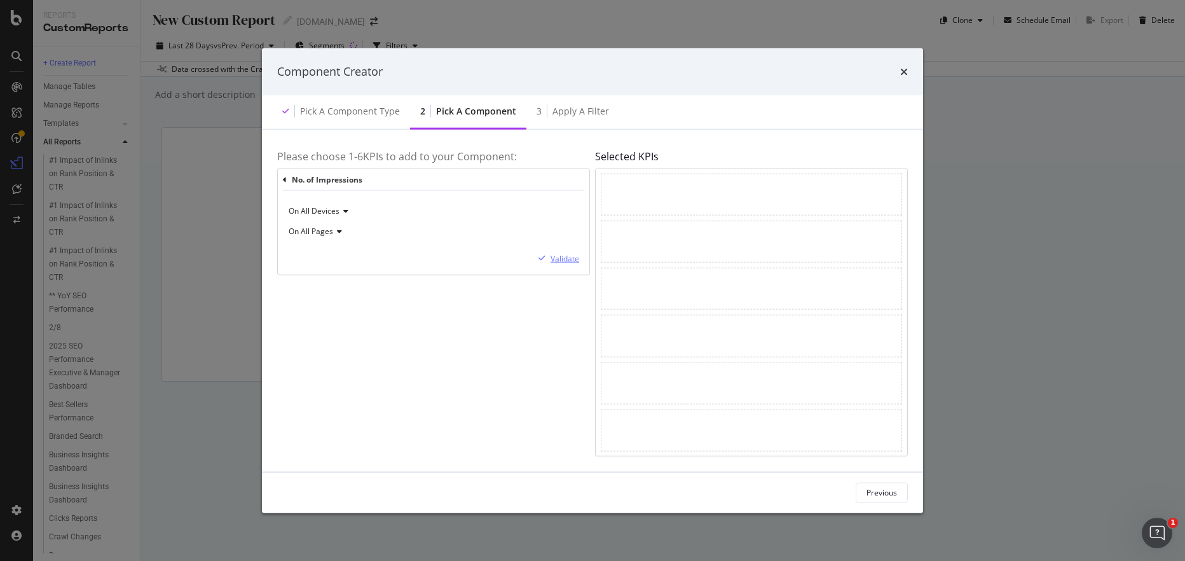
click at [565, 258] on div "Validate" at bounding box center [565, 258] width 29 height 11
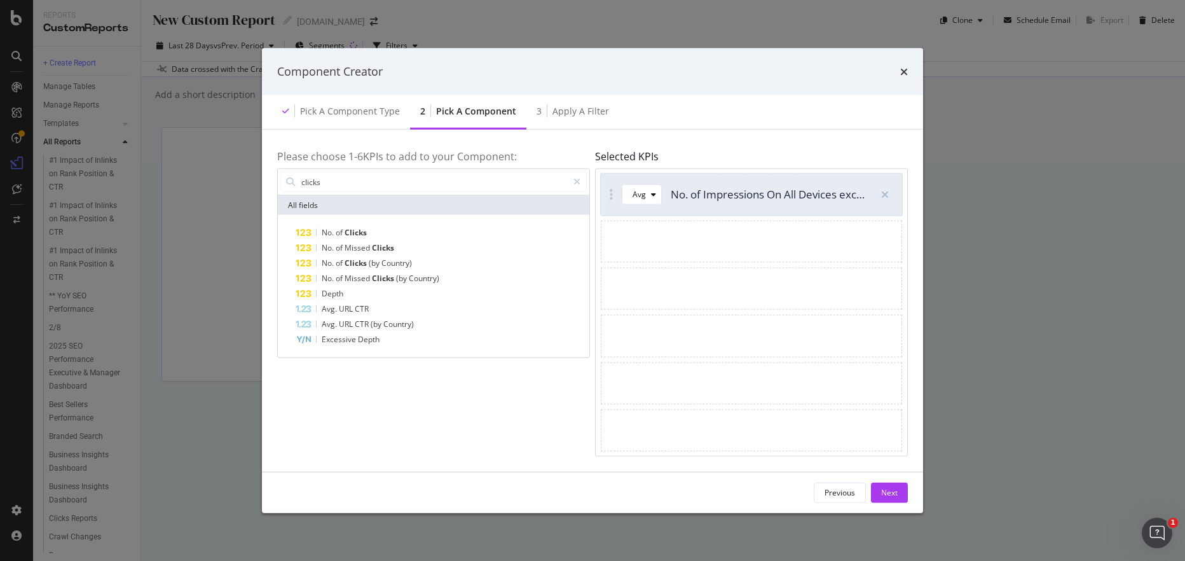
type input "clicks"
click at [644, 211] on div "Avg No. of Impressions On All Devices excluding anonymized queries" at bounding box center [734, 195] width 266 height 42
click at [647, 205] on div "Avg No. of Impressions On All Devices excluding anonymized queries" at bounding box center [734, 195] width 266 height 42
click at [651, 197] on icon "modal" at bounding box center [653, 195] width 5 height 8
click at [652, 238] on div "Sum" at bounding box center [646, 236] width 16 height 11
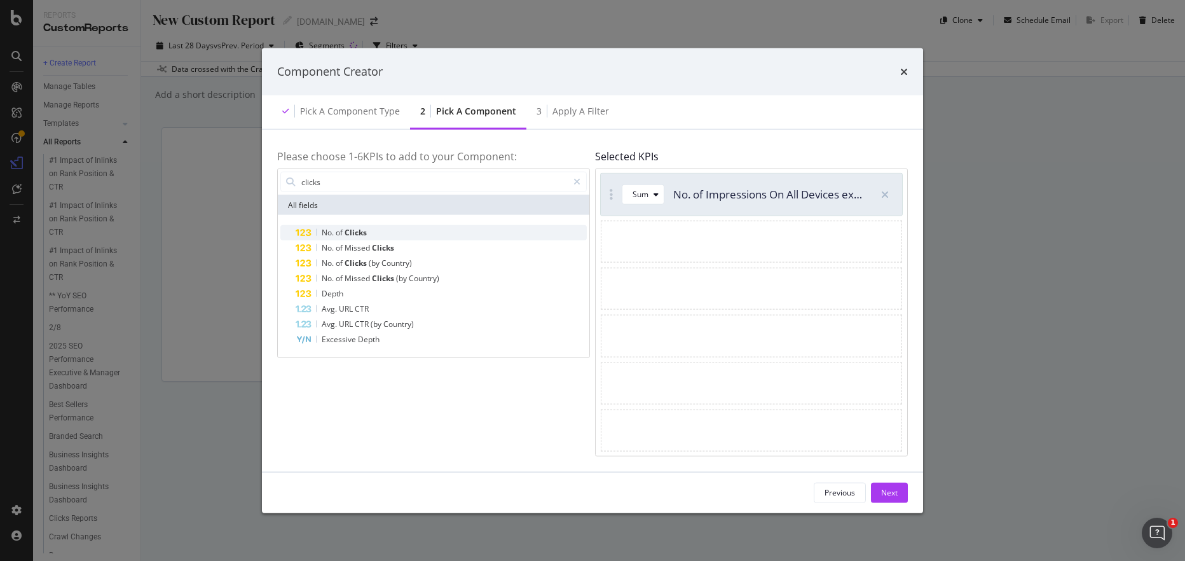
click at [369, 233] on div "No. of Clicks" at bounding box center [441, 232] width 291 height 15
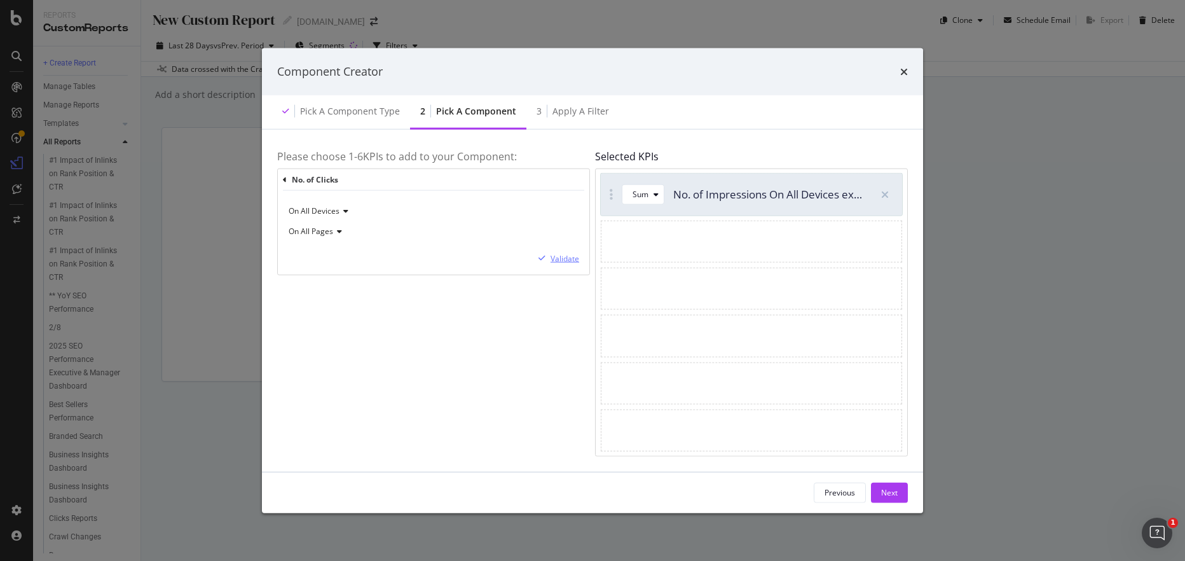
click at [561, 255] on div "Validate" at bounding box center [565, 258] width 29 height 11
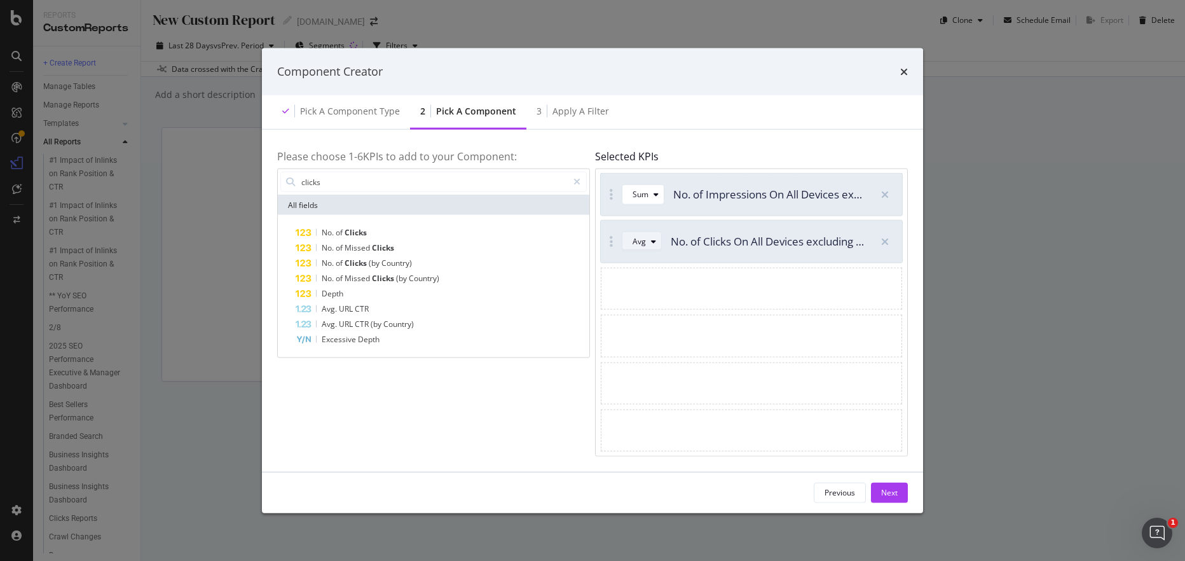
click at [649, 241] on div "modal" at bounding box center [653, 242] width 15 height 8
click at [656, 282] on div "Sum" at bounding box center [646, 284] width 36 height 16
click at [360, 187] on input "clicks" at bounding box center [434, 181] width 268 height 19
type input "c"
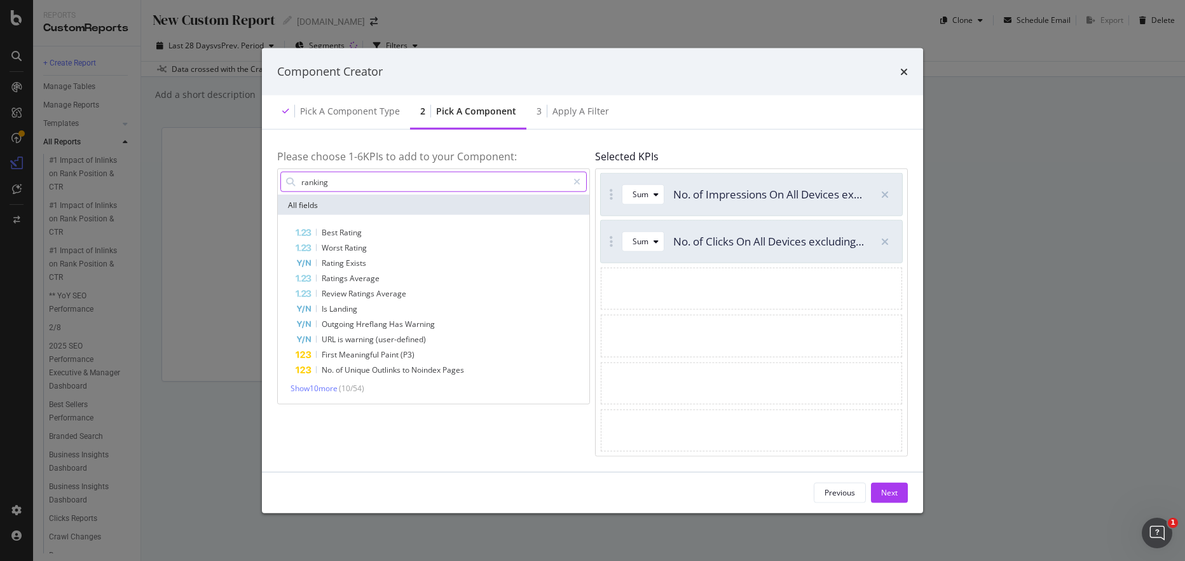
type input "rankings"
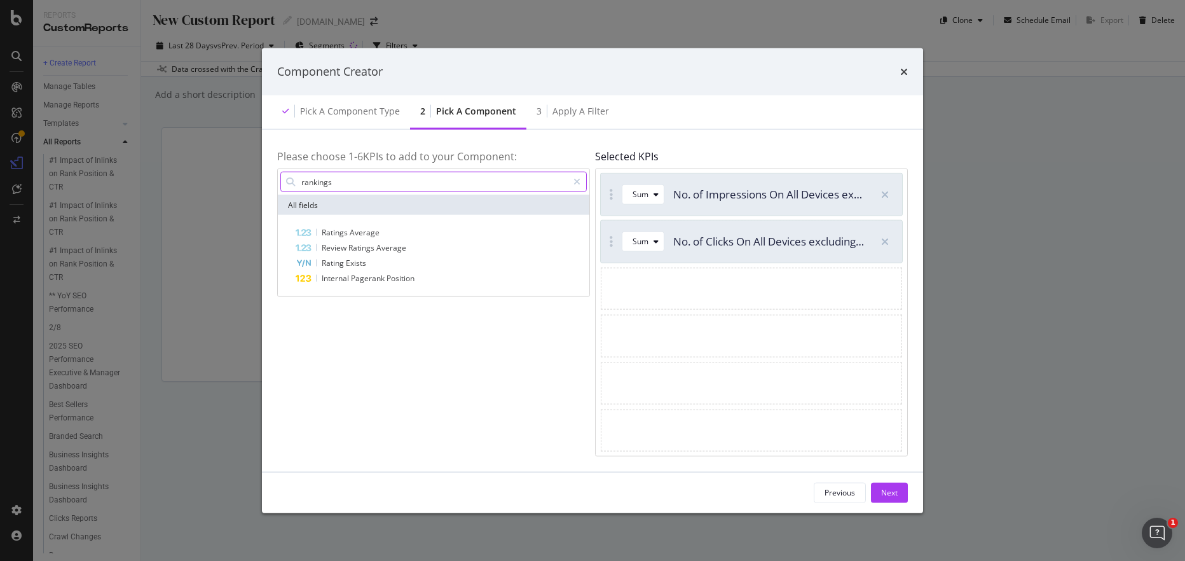
drag, startPoint x: 397, startPoint y: 184, endPoint x: 252, endPoint y: 167, distance: 145.4
click at [252, 167] on div "Component Creator Pick a Component type 2 Pick a Component 3 Apply a Filter Ple…" at bounding box center [592, 280] width 1185 height 561
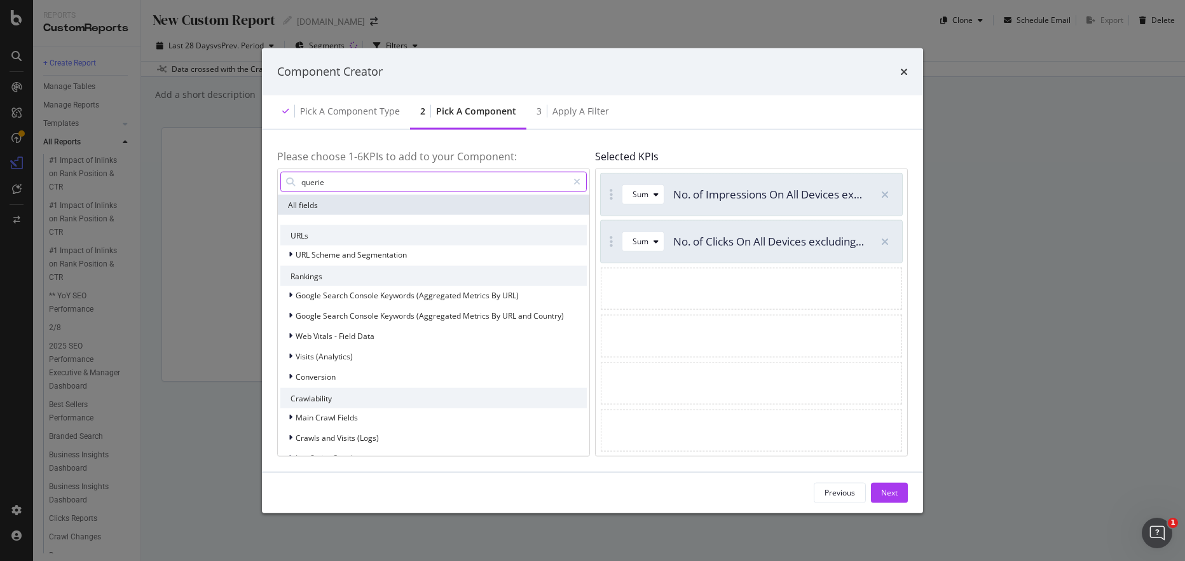
type input "queries"
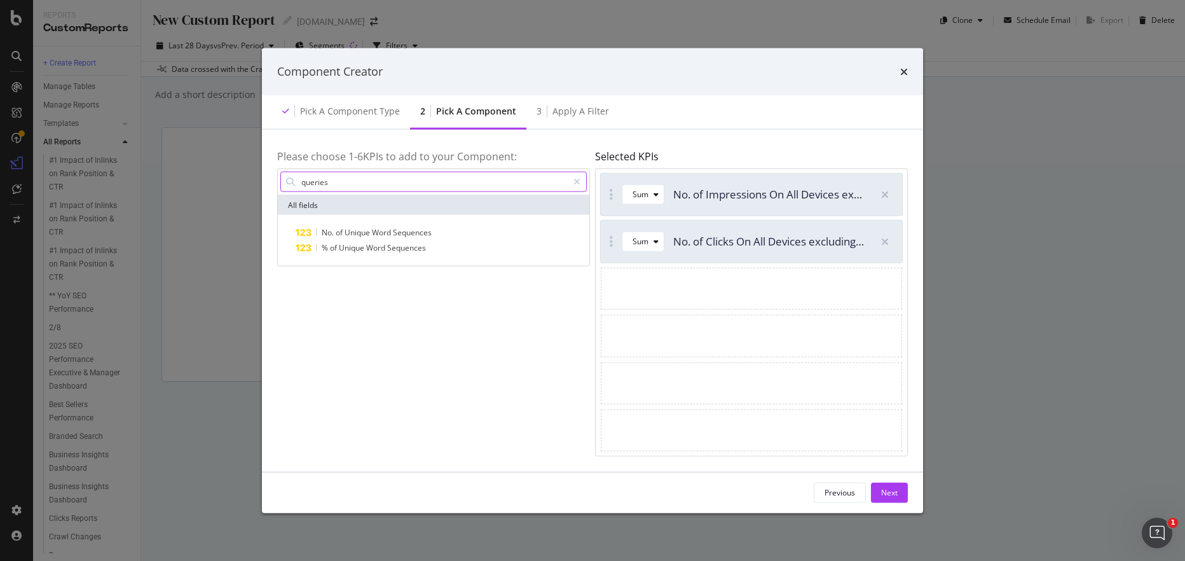
drag, startPoint x: 340, startPoint y: 187, endPoint x: 275, endPoint y: 172, distance: 67.1
click at [284, 175] on div "queries" at bounding box center [433, 182] width 307 height 20
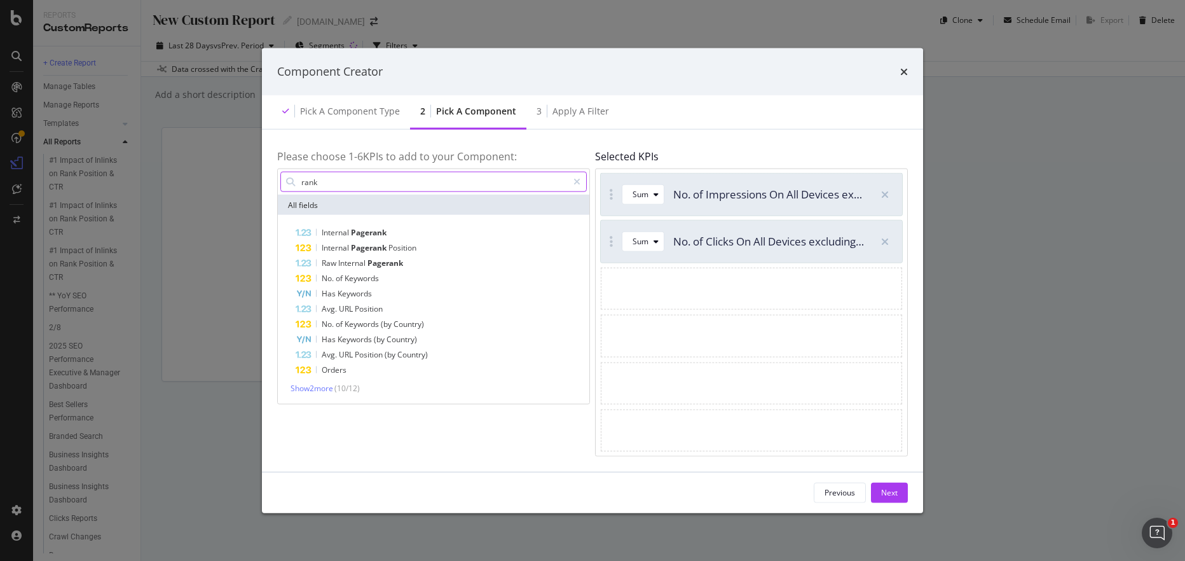
type input "rank"
click at [745, 363] on div "modal" at bounding box center [751, 383] width 301 height 42
drag, startPoint x: 888, startPoint y: 487, endPoint x: 890, endPoint y: 494, distance: 6.8
click at [888, 488] on div "Next" at bounding box center [889, 492] width 17 height 11
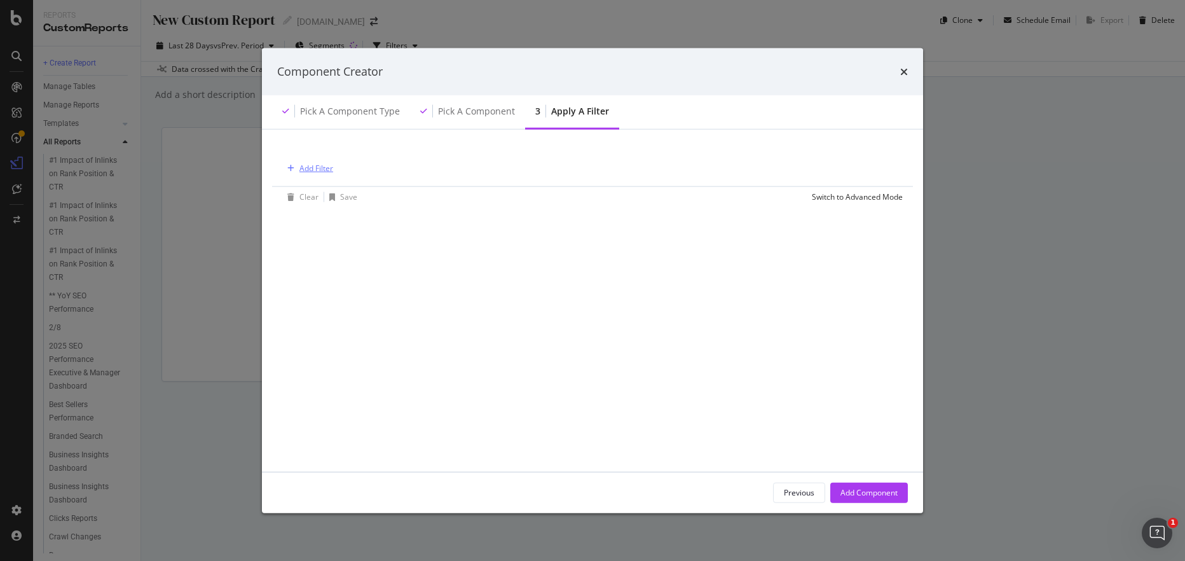
click at [305, 163] on div "Add Filter" at bounding box center [317, 168] width 34 height 11
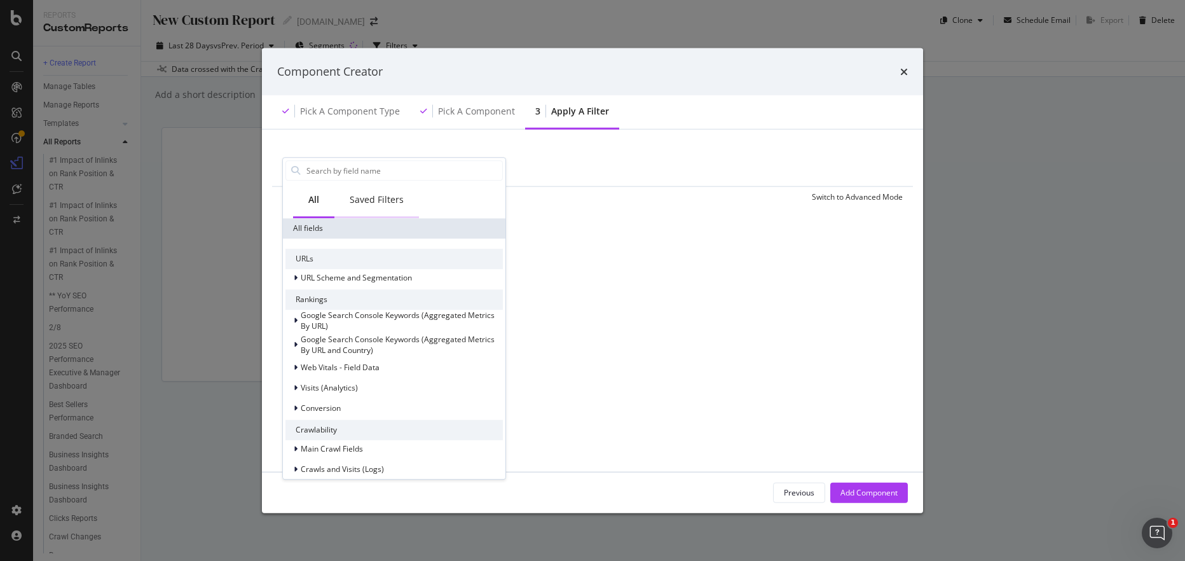
click at [357, 195] on div "Saved Filters" at bounding box center [377, 199] width 54 height 13
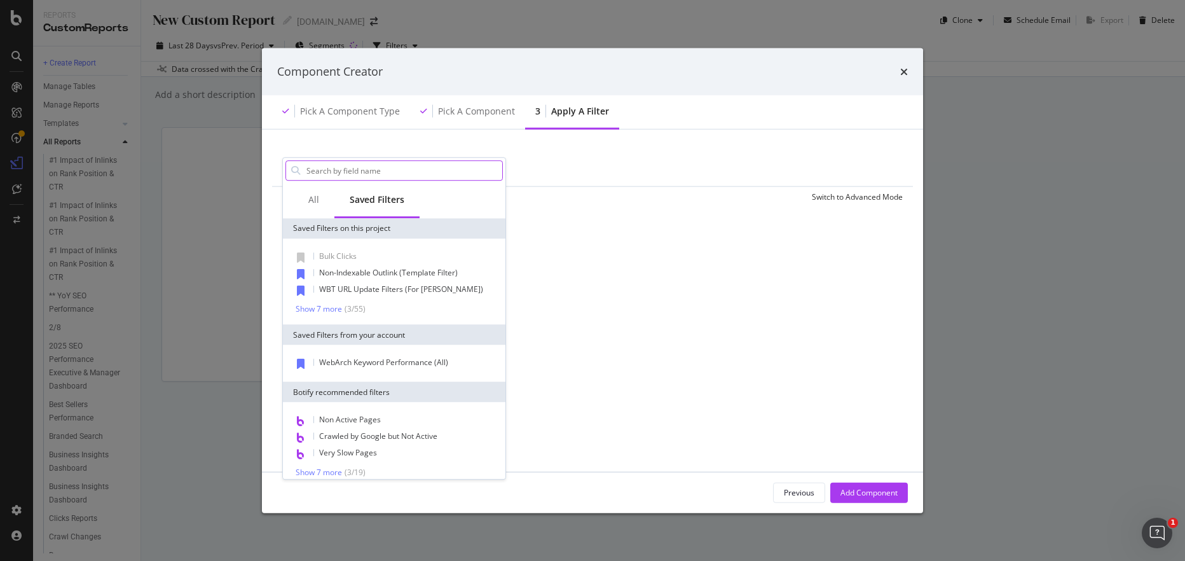
click at [351, 173] on input "modal" at bounding box center [403, 170] width 197 height 19
click at [312, 194] on div "All" at bounding box center [313, 199] width 11 height 13
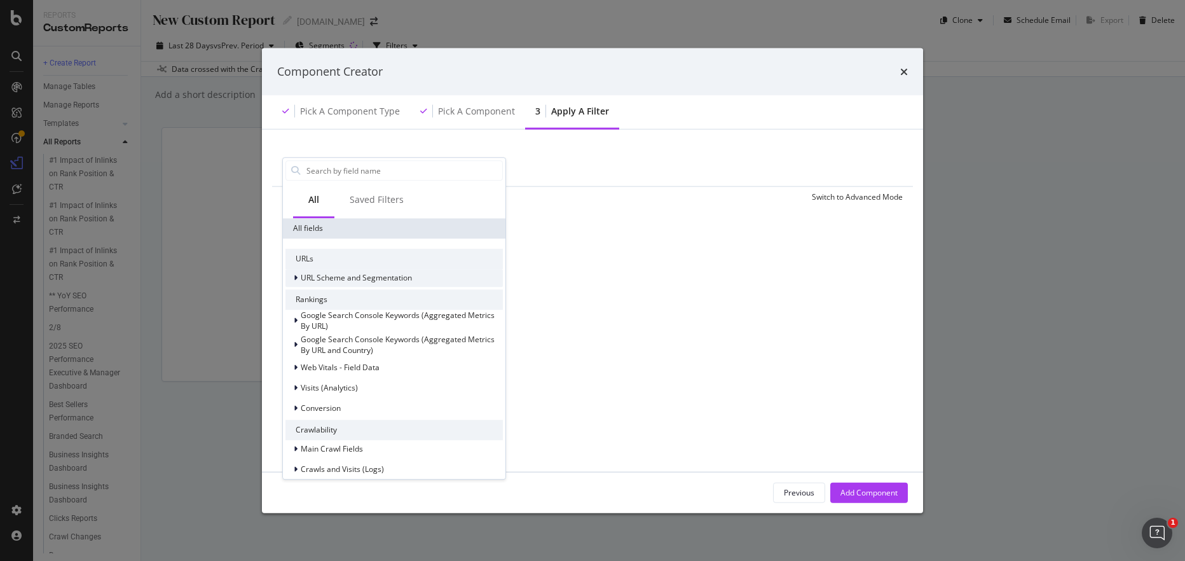
click at [313, 273] on span "URL Scheme and Segmentation" at bounding box center [356, 278] width 111 height 11
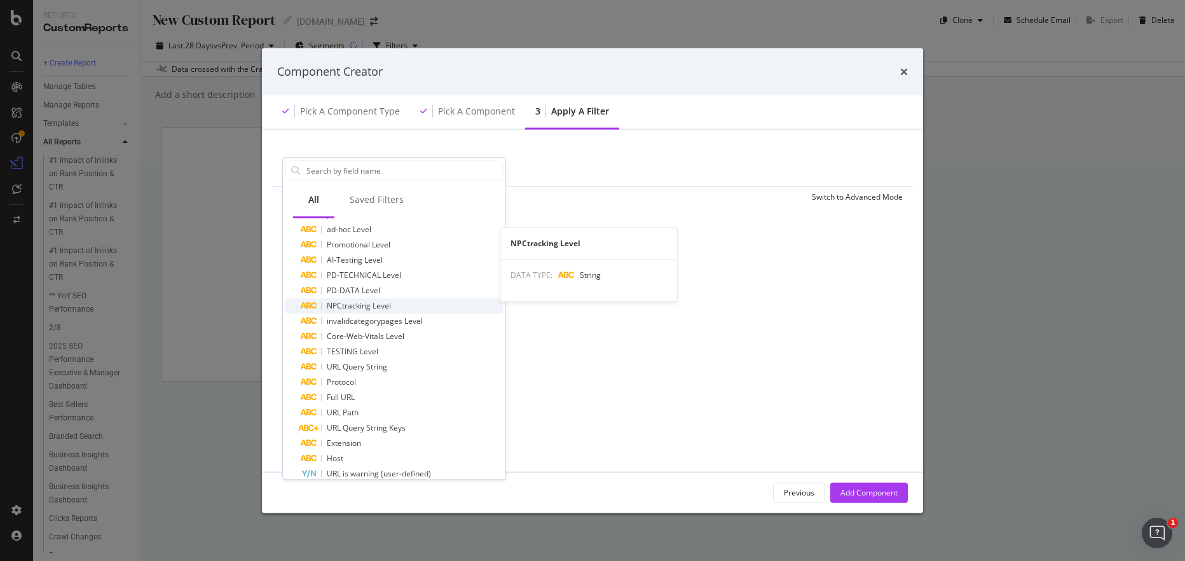
scroll to position [212, 0]
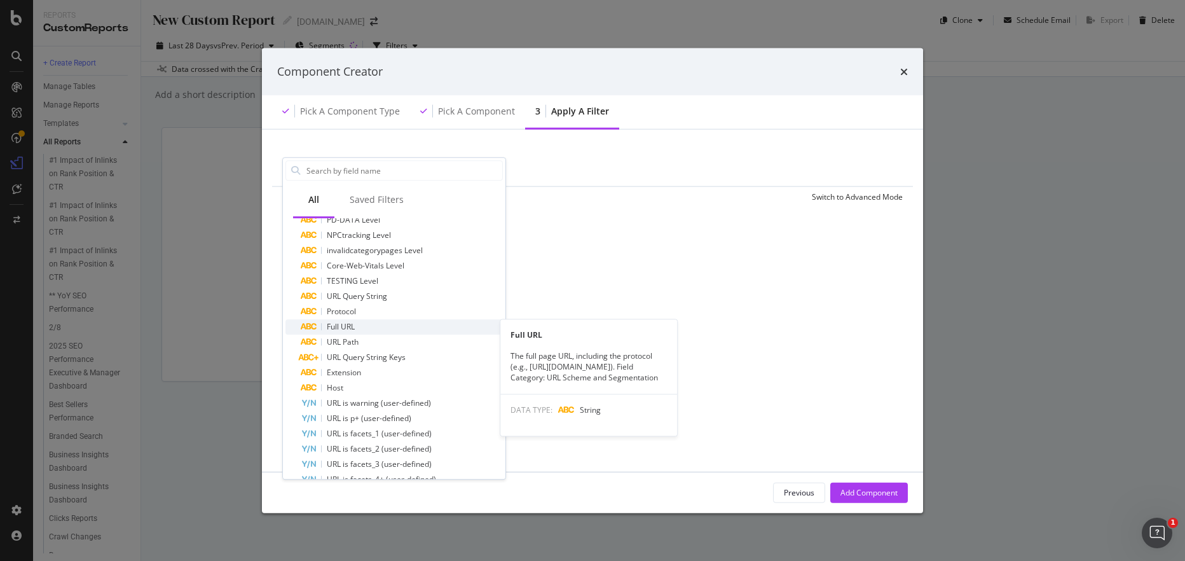
click at [343, 323] on span "Full URL" at bounding box center [341, 326] width 28 height 11
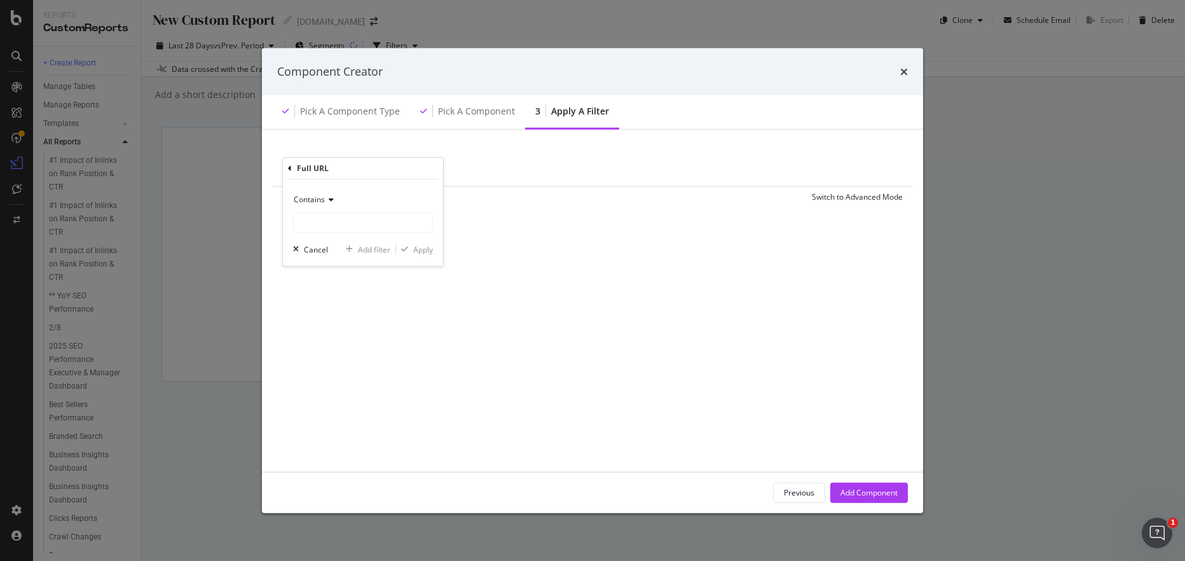
click at [331, 197] on icon "modal" at bounding box center [329, 200] width 9 height 8
click at [361, 192] on div "Contains" at bounding box center [363, 200] width 140 height 20
drag, startPoint x: 356, startPoint y: 223, endPoint x: 368, endPoint y: 227, distance: 13.3
click at [356, 225] on input "modal" at bounding box center [363, 222] width 139 height 20
type input "s"
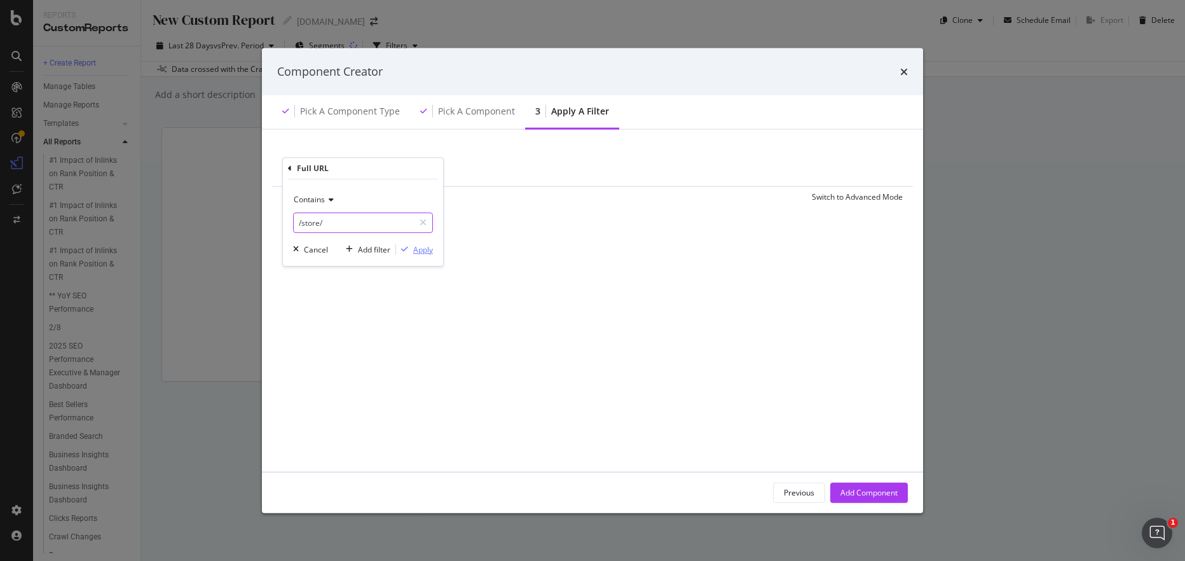
type input "/store/"
click at [425, 248] on div "Apply" at bounding box center [423, 249] width 20 height 11
click at [870, 488] on div "Add Component" at bounding box center [869, 492] width 57 height 11
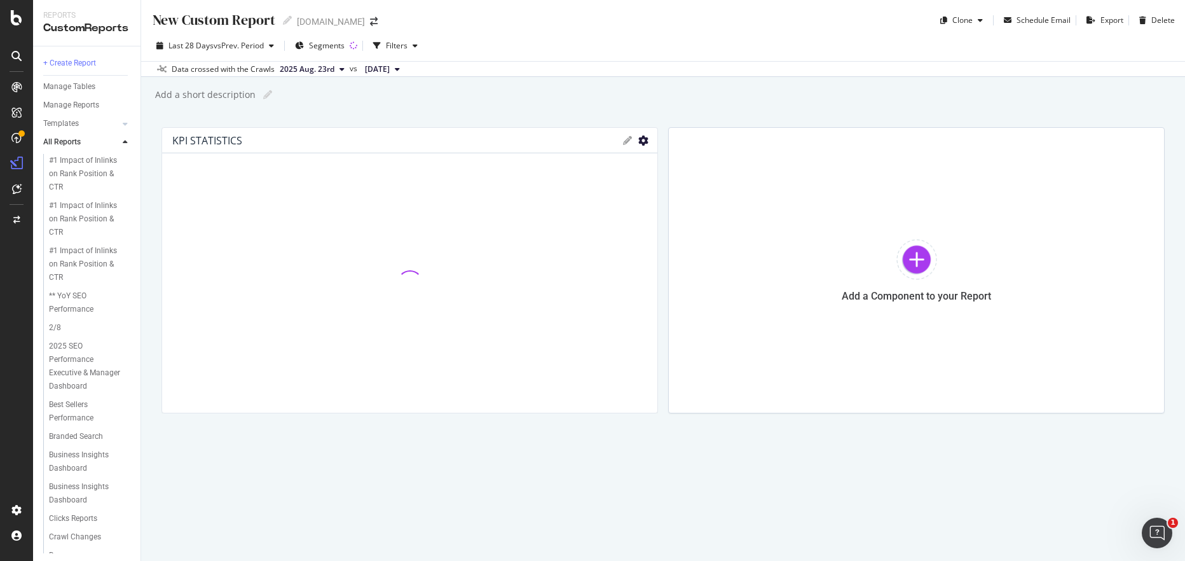
click at [640, 139] on icon "gear" at bounding box center [644, 140] width 10 height 10
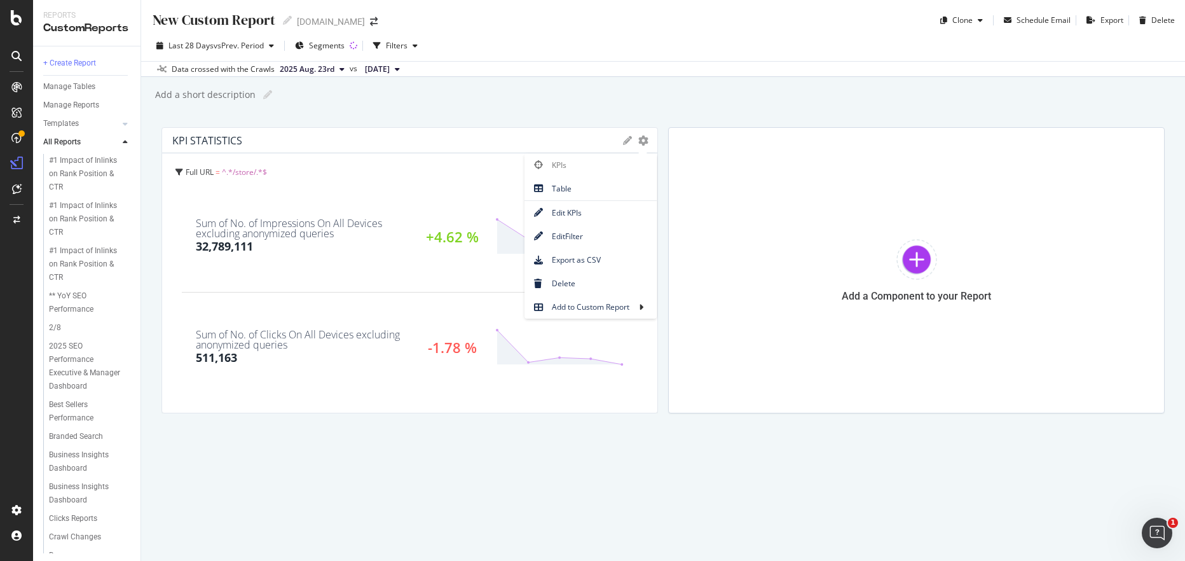
click at [499, 108] on div "New Custom Report New Custom Report [DOMAIN_NAME] Clone Schedule Email Export D…" at bounding box center [663, 280] width 1044 height 561
click at [627, 136] on icon at bounding box center [627, 140] width 9 height 9
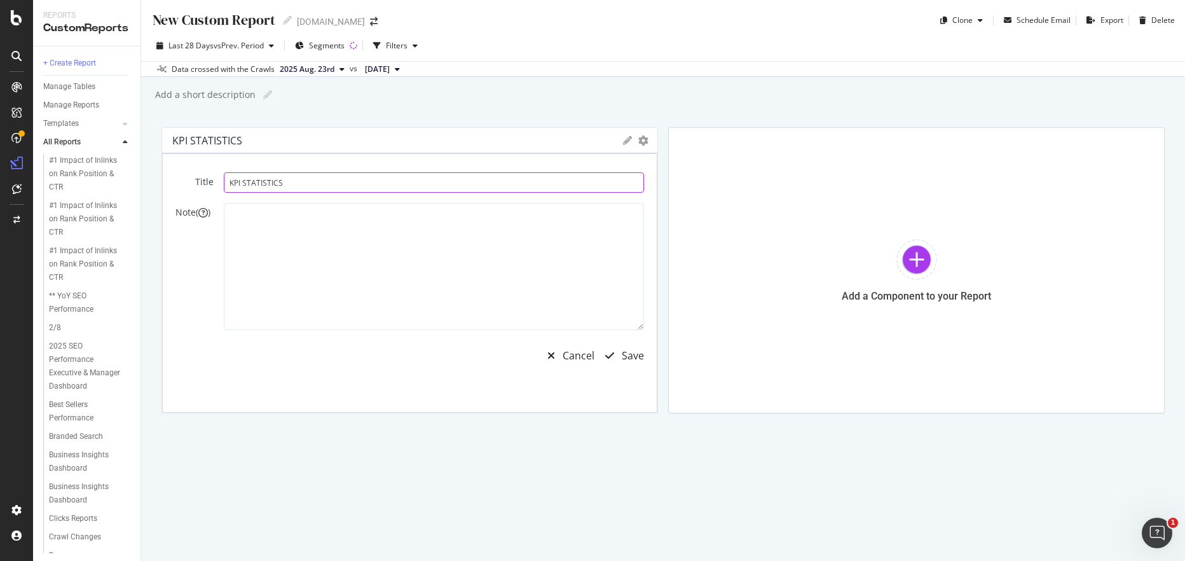
click at [303, 183] on input "KPI STATISTICS" at bounding box center [434, 182] width 420 height 20
type input "Store Detail & Expansion"
click at [616, 353] on div "button" at bounding box center [610, 355] width 24 height 10
click at [441, 102] on div "Add a short description Add a short description" at bounding box center [670, 94] width 1032 height 19
click at [641, 357] on div "Save" at bounding box center [633, 356] width 22 height 15
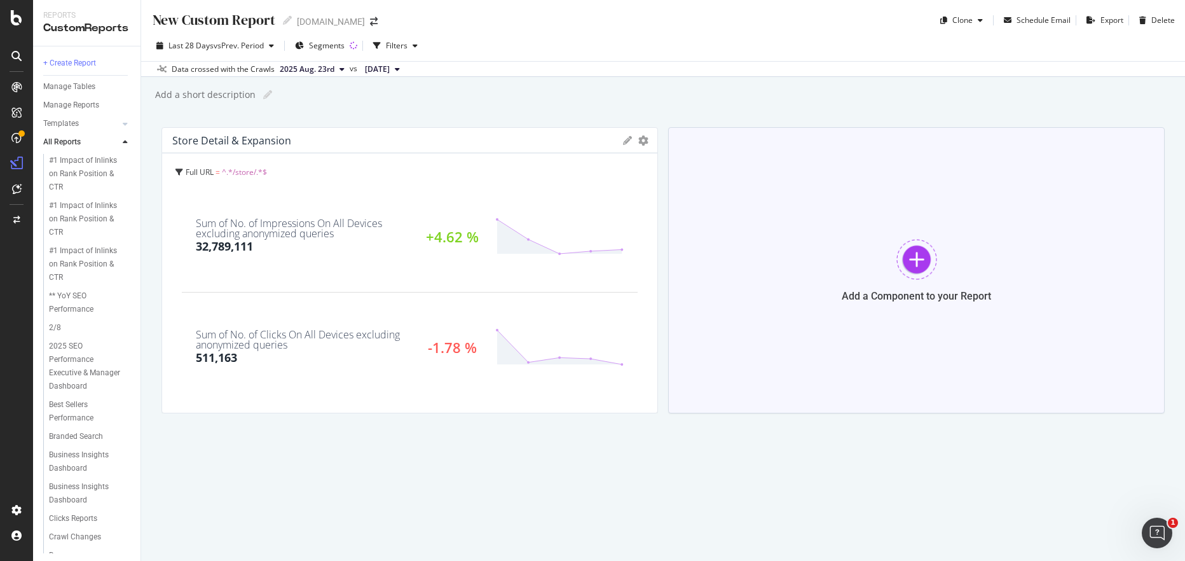
click at [916, 258] on div at bounding box center [917, 259] width 41 height 41
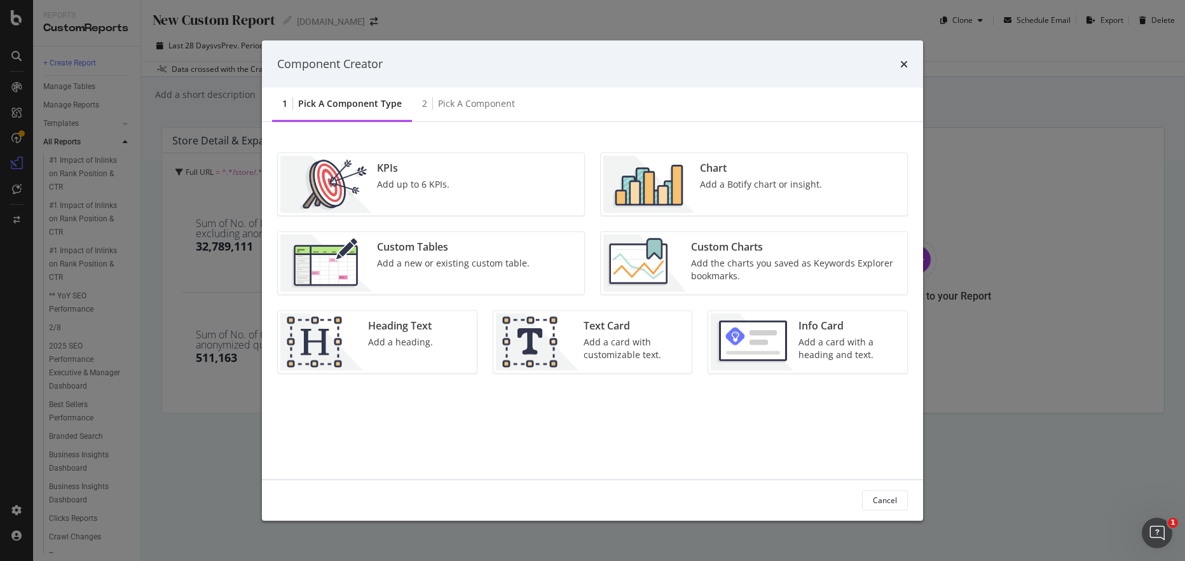
click at [395, 197] on div "KPIs Add up to 6 KPIs." at bounding box center [413, 183] width 83 height 57
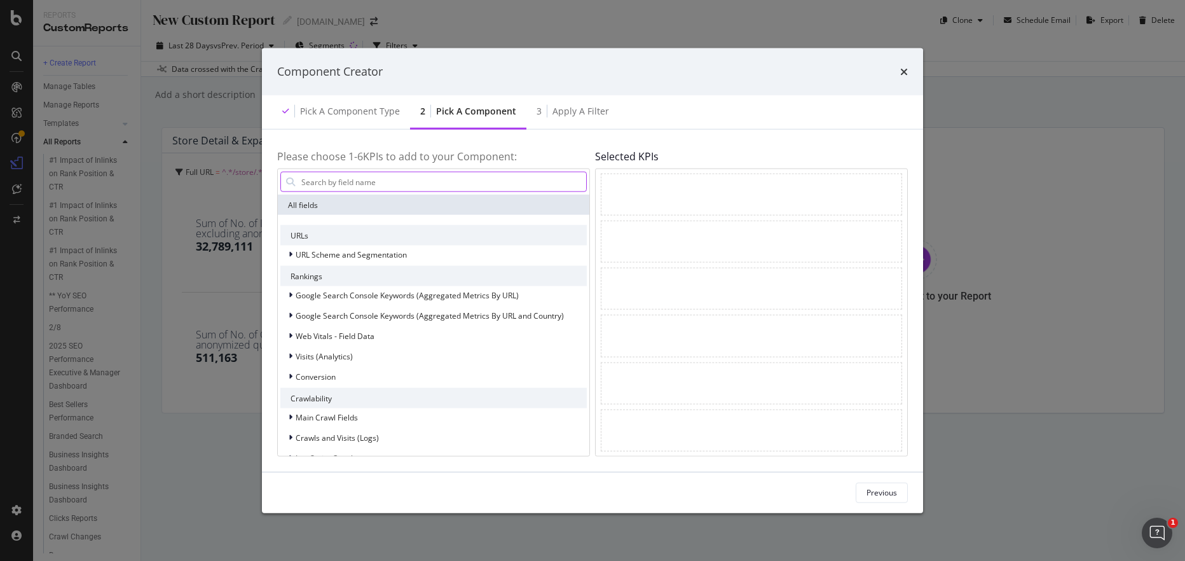
click at [349, 183] on input "modal" at bounding box center [443, 181] width 286 height 19
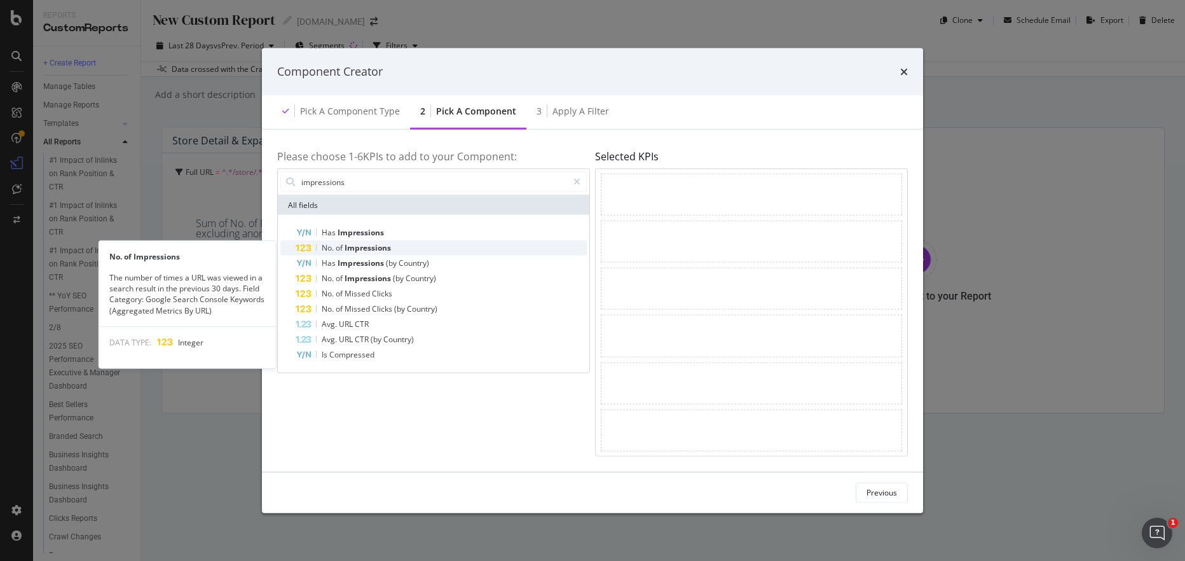
type input "impressions"
click at [371, 250] on span "Impressions" at bounding box center [368, 247] width 46 height 11
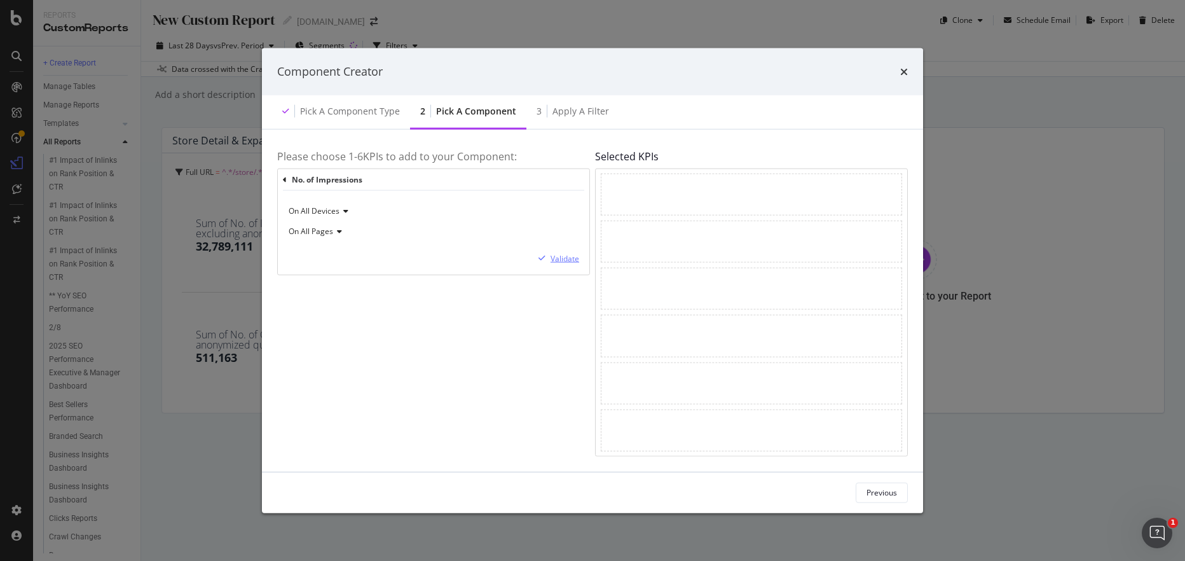
click at [553, 259] on div "Validate" at bounding box center [565, 258] width 29 height 11
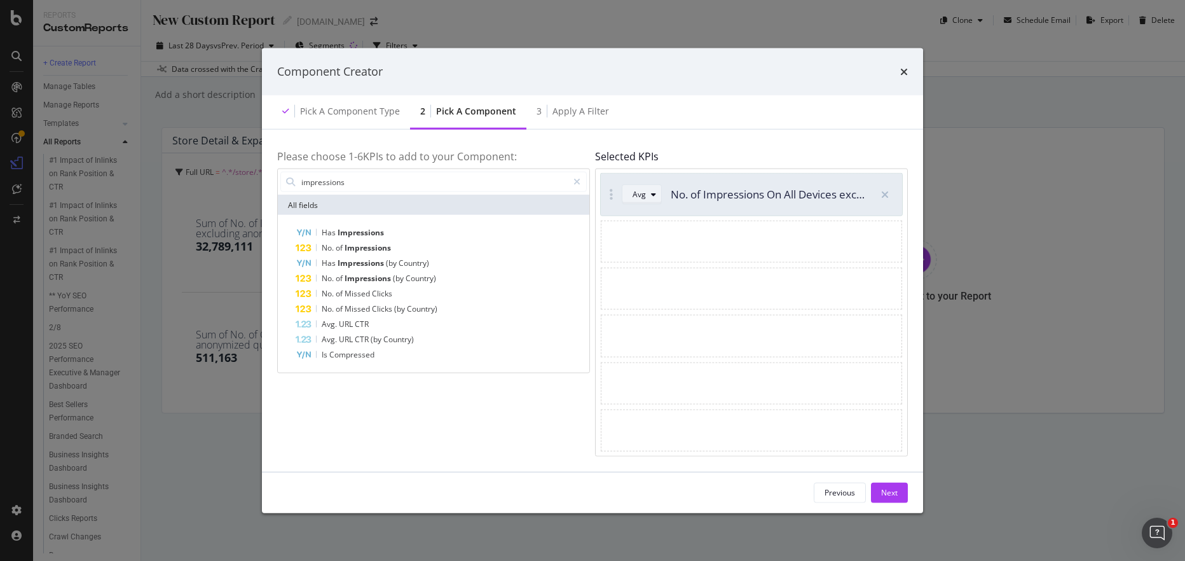
click at [646, 199] on div "Avg" at bounding box center [647, 195] width 29 height 18
click at [648, 234] on div "Sum" at bounding box center [646, 236] width 16 height 11
click at [416, 178] on input "impressions" at bounding box center [434, 181] width 268 height 19
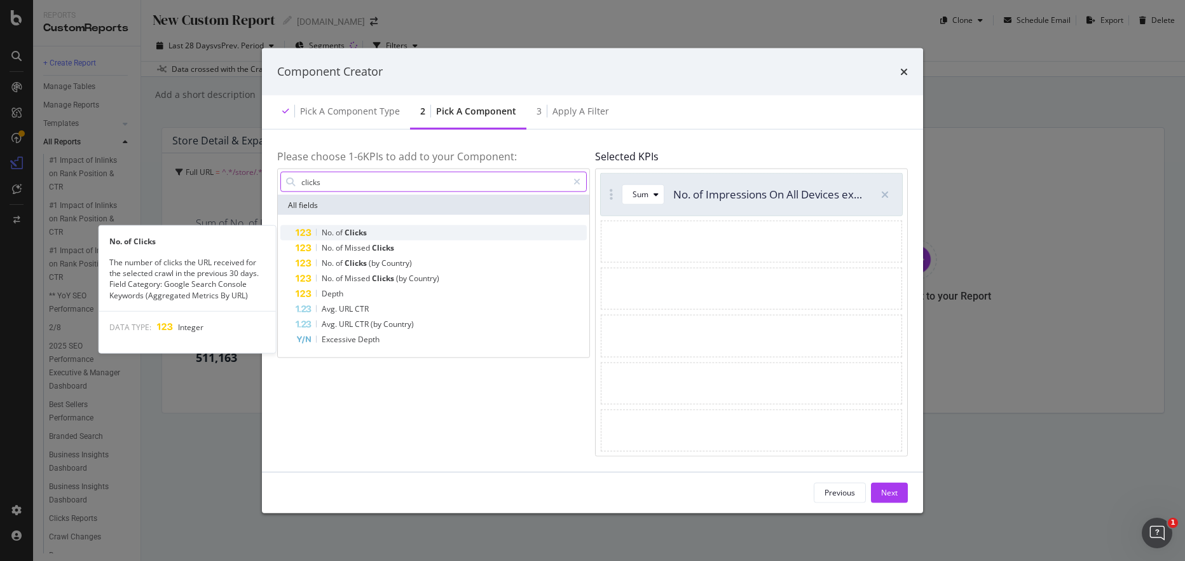
type input "clicks"
click at [390, 228] on div "No. of Clicks" at bounding box center [441, 232] width 291 height 15
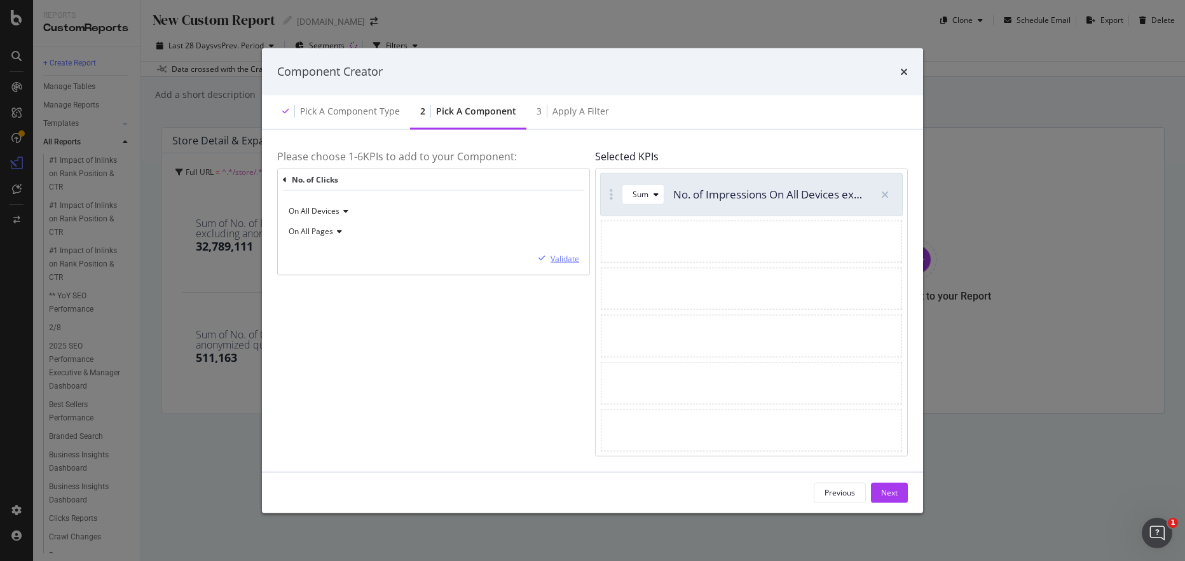
click at [551, 258] on div "Validate" at bounding box center [565, 258] width 29 height 11
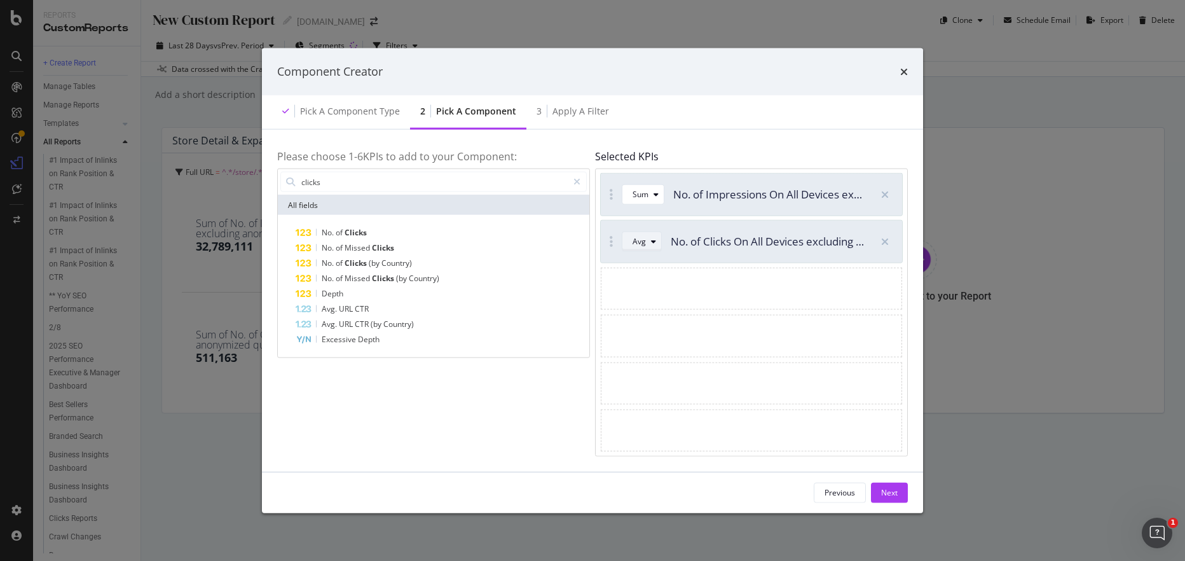
drag, startPoint x: 639, startPoint y: 235, endPoint x: 640, endPoint y: 243, distance: 7.7
click at [640, 237] on div "Avg" at bounding box center [647, 242] width 29 height 18
click at [649, 285] on div "Sum" at bounding box center [646, 284] width 16 height 11
click at [894, 493] on div "Next" at bounding box center [889, 492] width 17 height 11
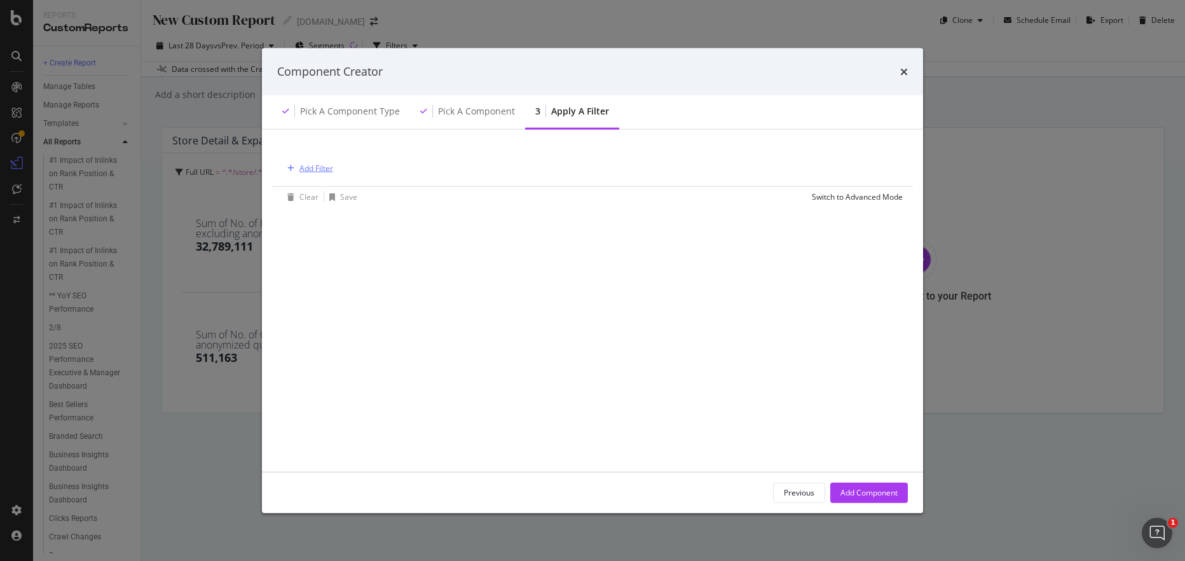
click at [320, 169] on div "Add Filter" at bounding box center [317, 168] width 34 height 11
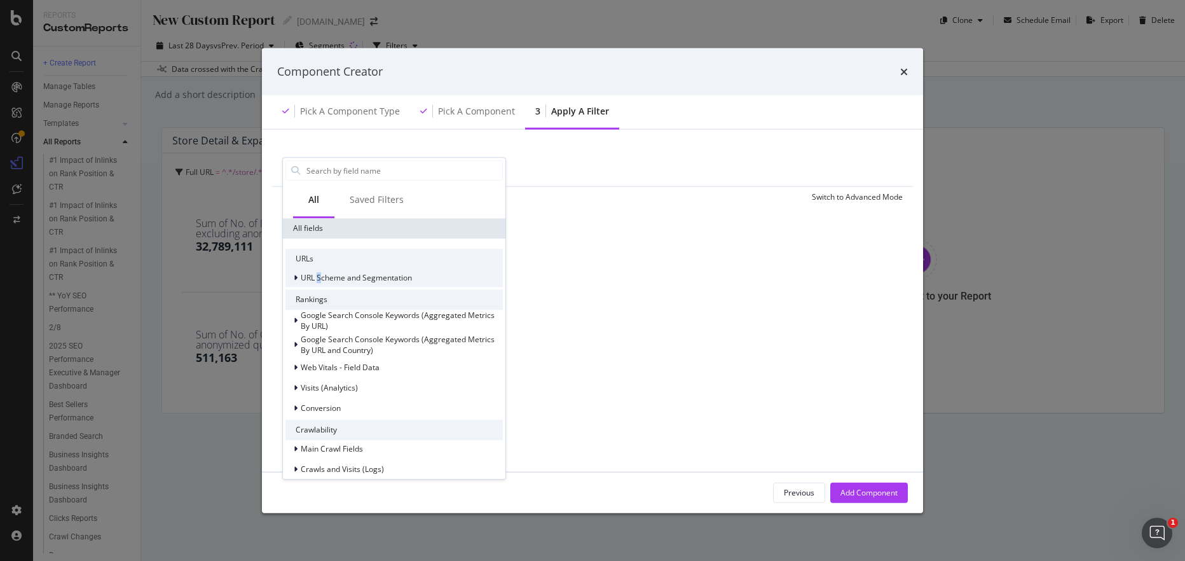
click at [319, 278] on span "URL Scheme and Segmentation" at bounding box center [356, 278] width 111 height 11
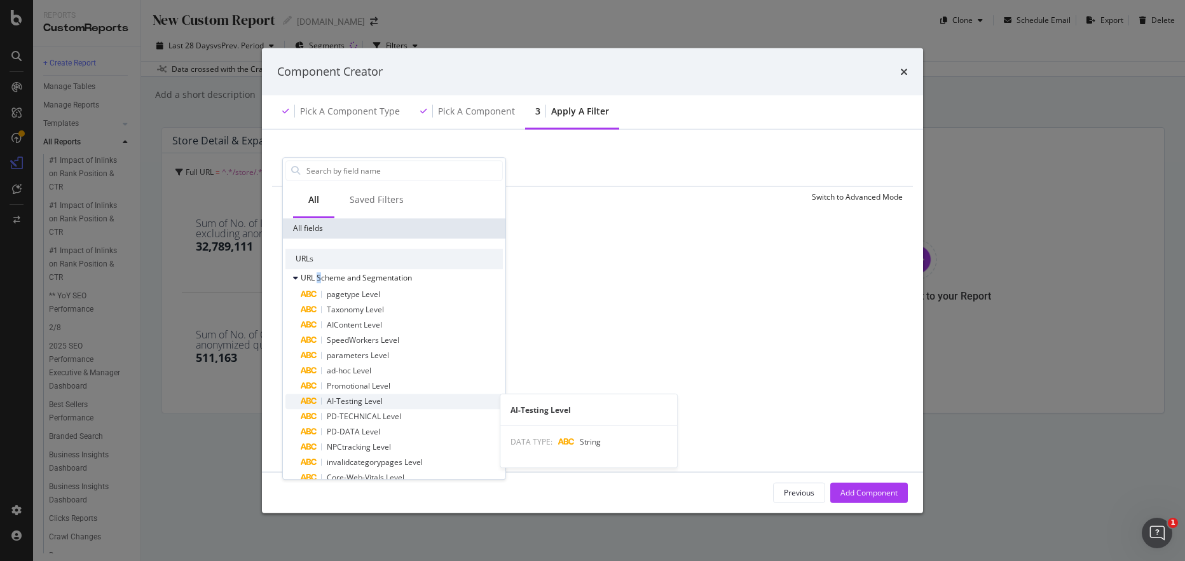
scroll to position [71, 0]
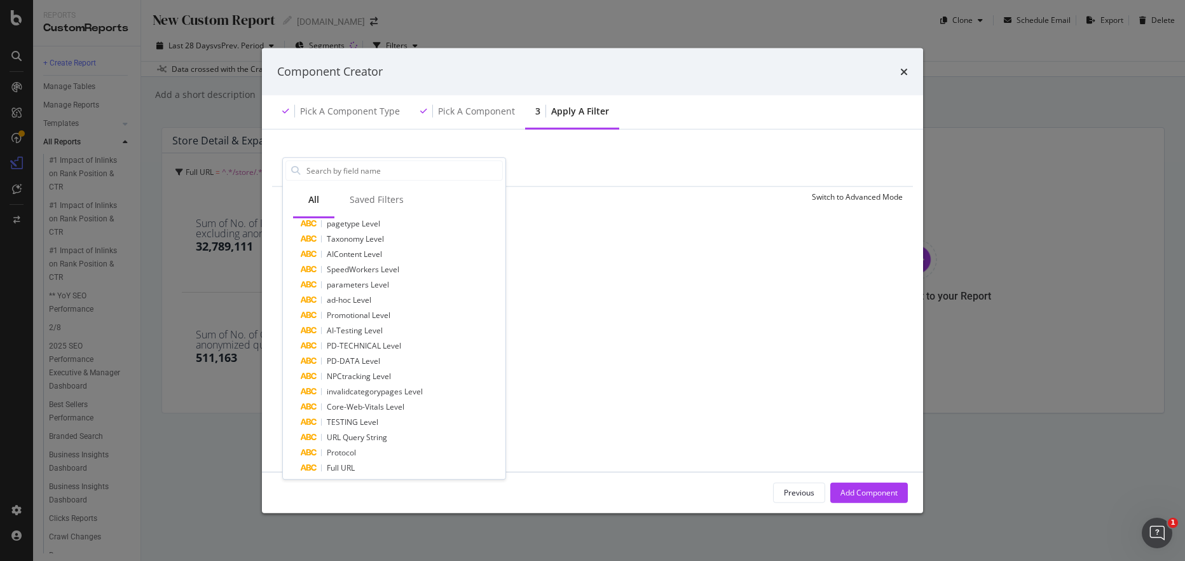
click at [342, 472] on span "Full URL" at bounding box center [341, 467] width 28 height 11
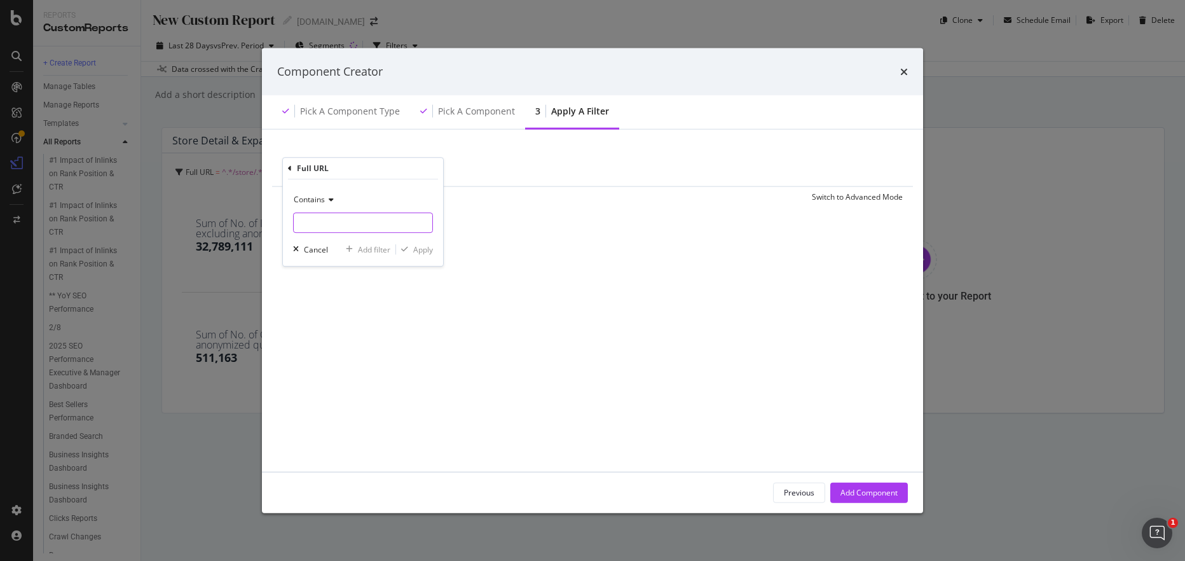
click at [354, 223] on input "modal" at bounding box center [363, 222] width 139 height 20
click at [321, 200] on span "Contains" at bounding box center [309, 199] width 31 height 11
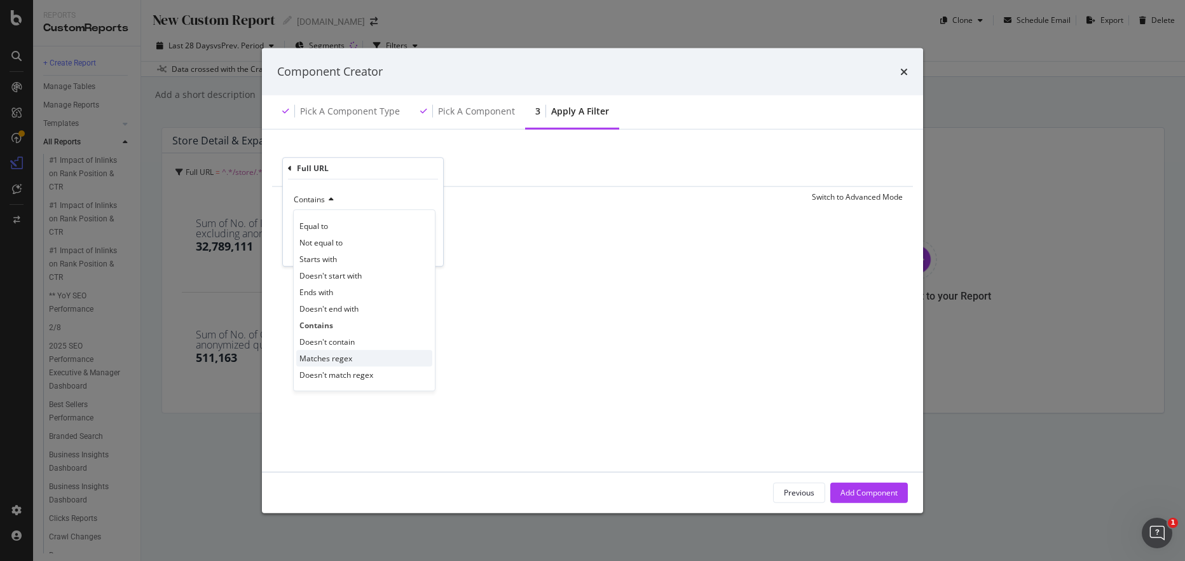
click at [340, 353] on span "Matches regex" at bounding box center [326, 358] width 53 height 11
click at [356, 233] on div "Matches regex Cancel Add filter Apply" at bounding box center [363, 222] width 160 height 86
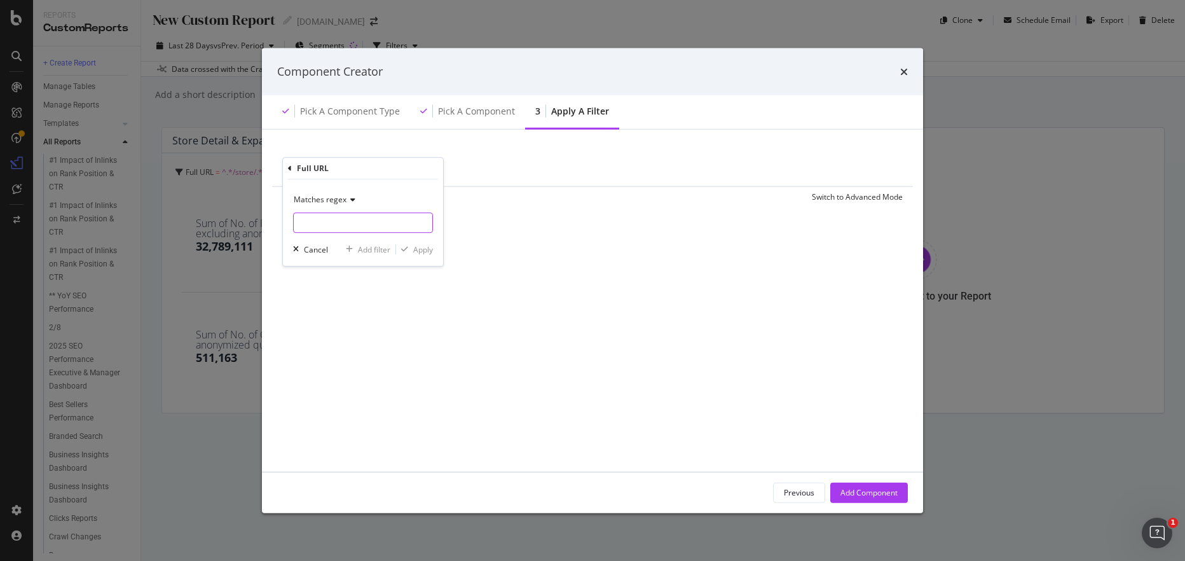
drag, startPoint x: 358, startPoint y: 228, endPoint x: 365, endPoint y: 224, distance: 7.7
click at [358, 227] on input "modal" at bounding box center [363, 222] width 139 height 20
paste input "/store/[0-9]+"
type input "/store/[0-9]+"
click at [428, 252] on div "Apply" at bounding box center [423, 249] width 20 height 11
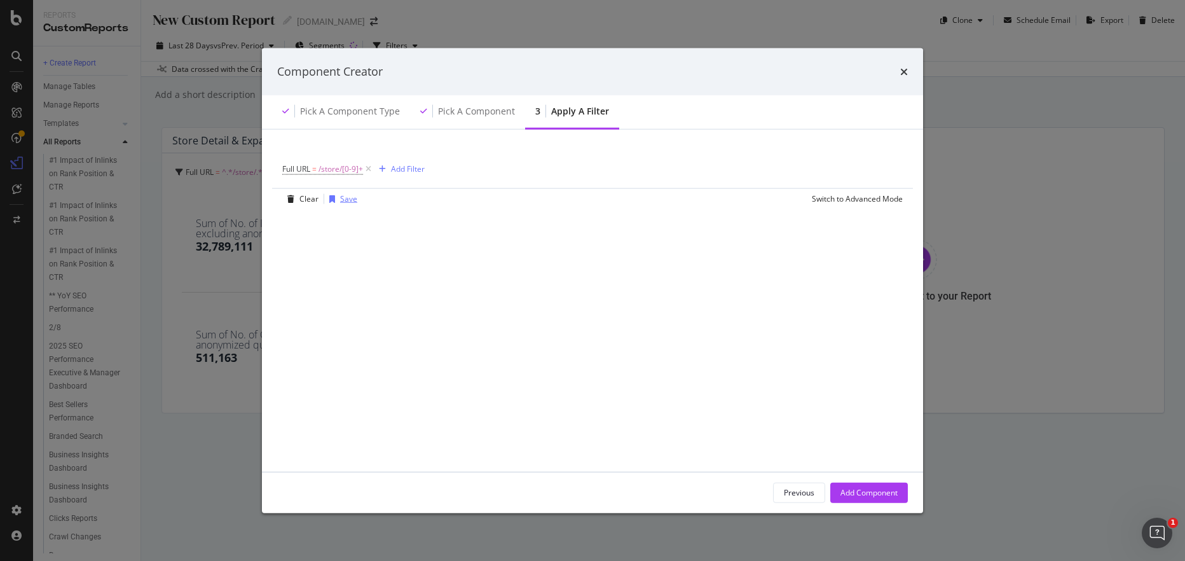
click at [343, 198] on div "Save" at bounding box center [348, 198] width 17 height 11
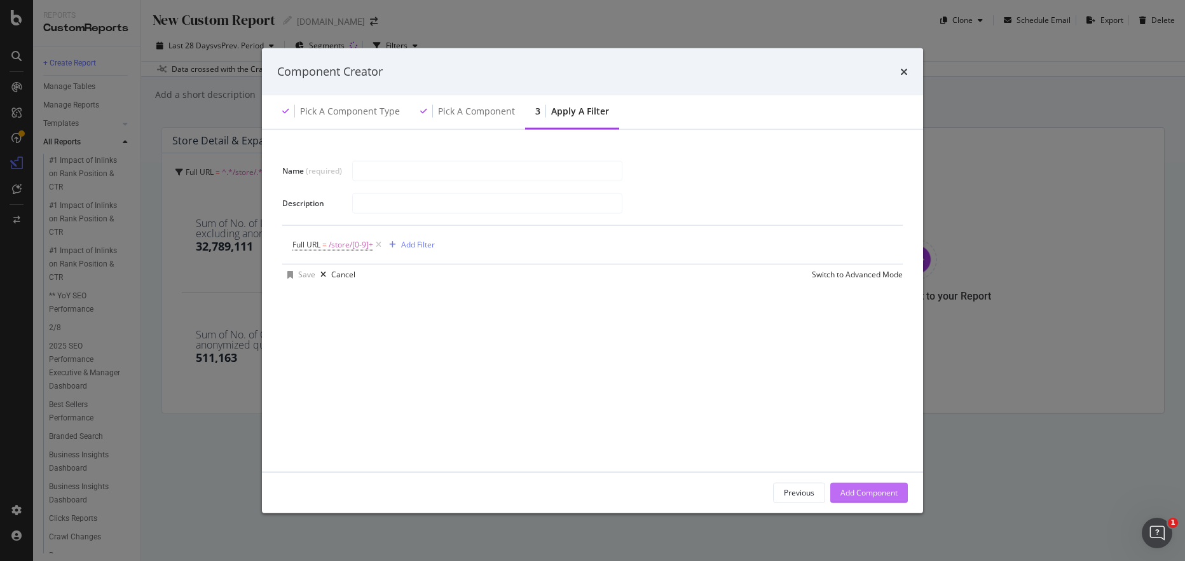
click at [860, 494] on div "Add Component" at bounding box center [869, 492] width 57 height 11
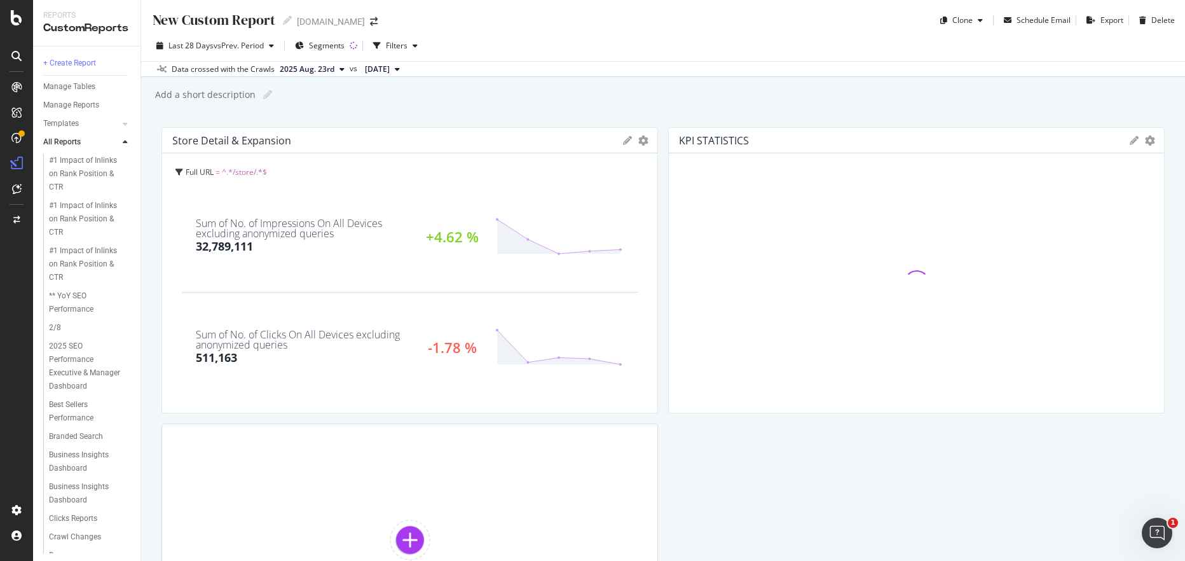
click at [1130, 136] on icon at bounding box center [1134, 140] width 9 height 9
click at [789, 180] on input "KPI STATISTICS" at bounding box center [941, 182] width 420 height 20
type input "Store Detail Expansion Pages Only"
click at [1133, 357] on div "Save" at bounding box center [1140, 356] width 22 height 15
click at [1136, 356] on div "Save" at bounding box center [1140, 356] width 22 height 15
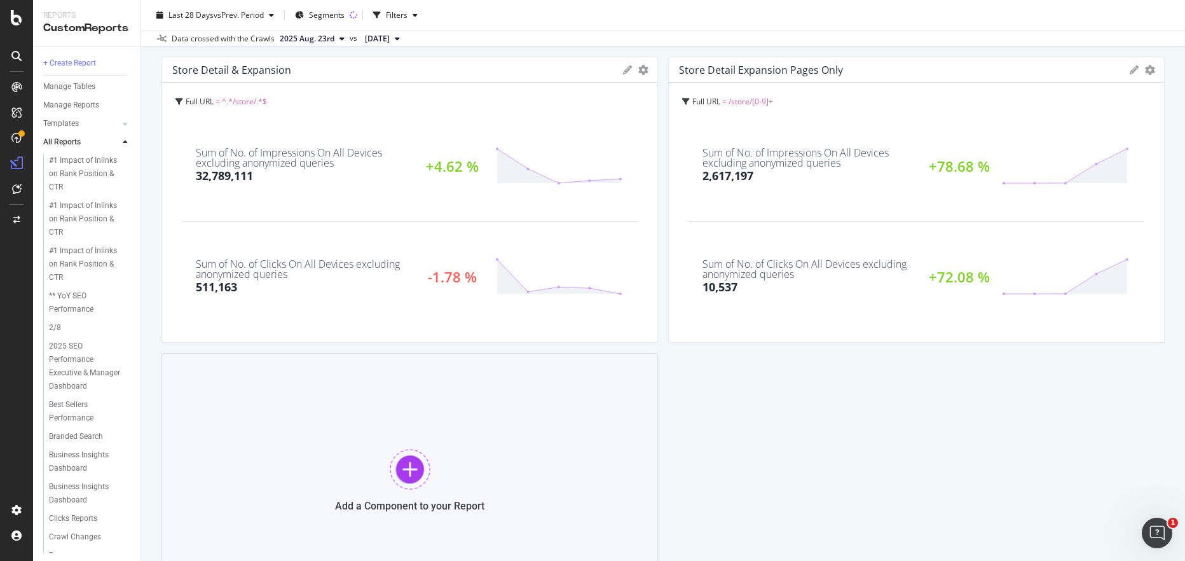
scroll to position [141, 0]
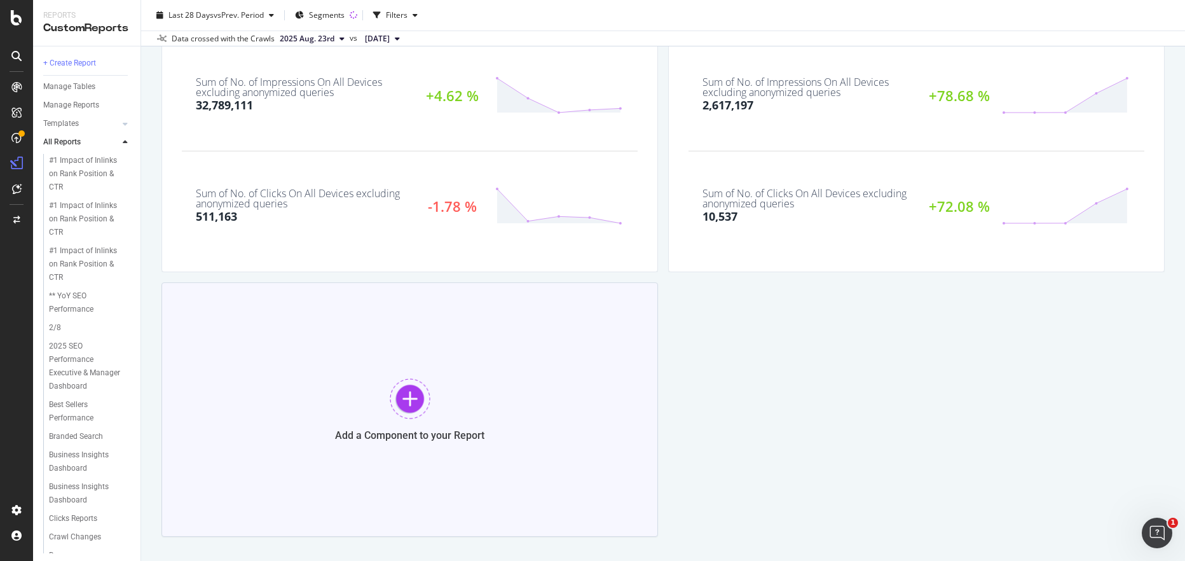
click at [397, 410] on div at bounding box center [410, 398] width 41 height 41
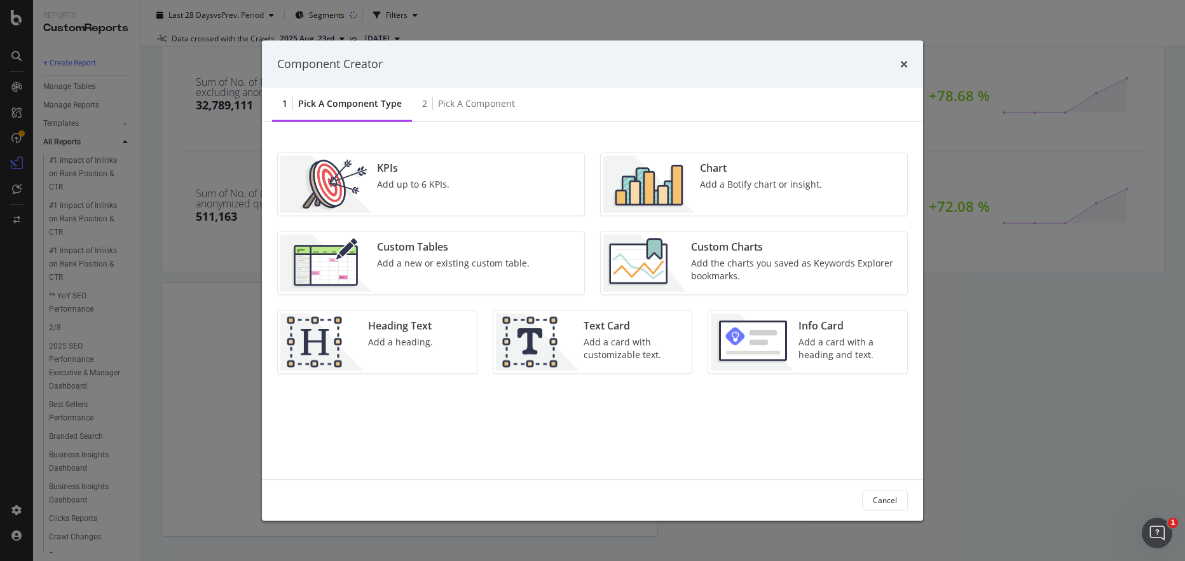
click at [383, 204] on div "KPIs Add up to 6 KPIs." at bounding box center [413, 183] width 83 height 57
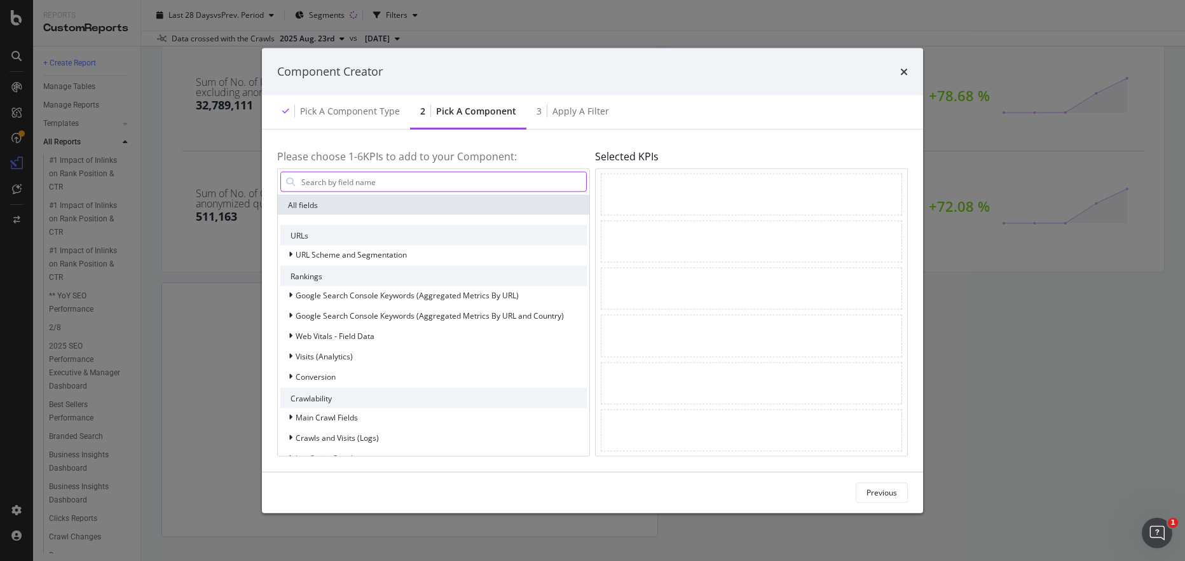
click at [398, 177] on input "modal" at bounding box center [443, 181] width 286 height 19
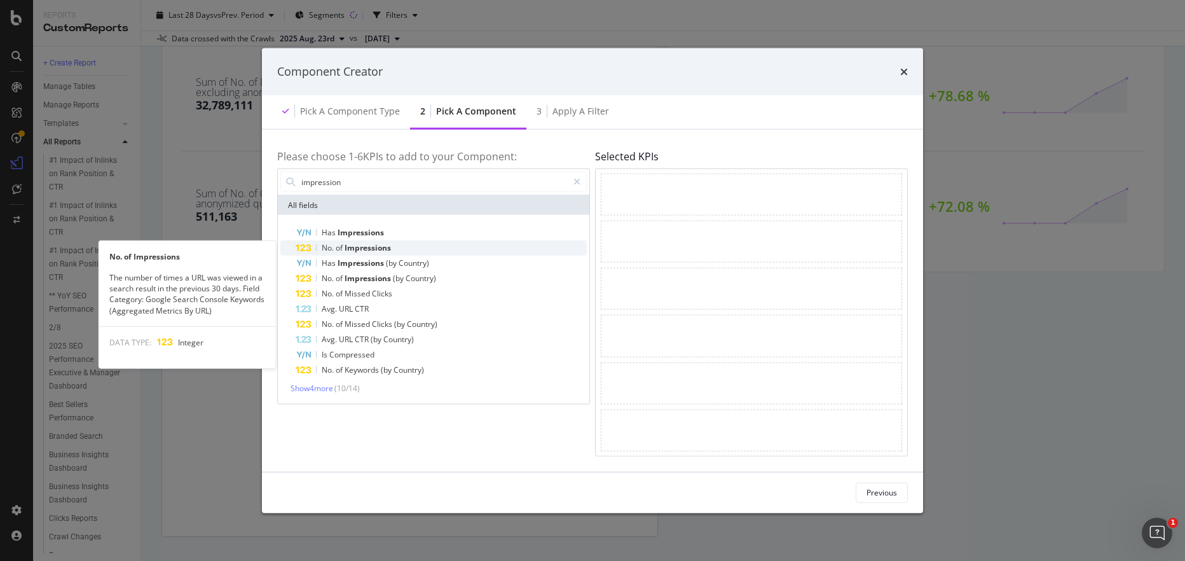
type input "impression"
click at [371, 247] on span "Impressions" at bounding box center [368, 247] width 46 height 11
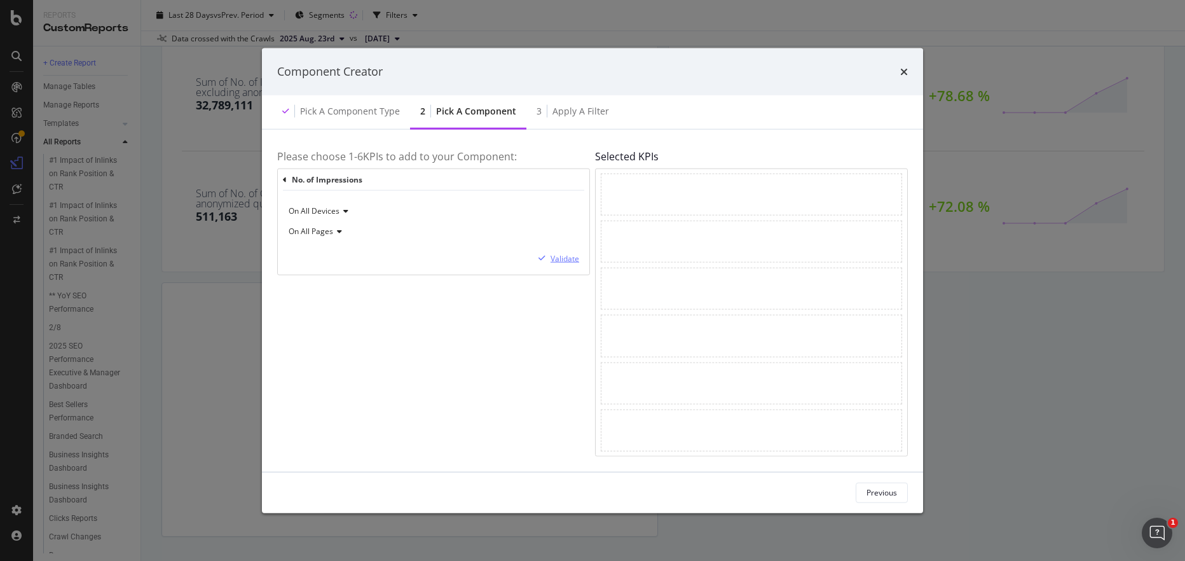
click at [570, 254] on div "Validate" at bounding box center [565, 258] width 29 height 11
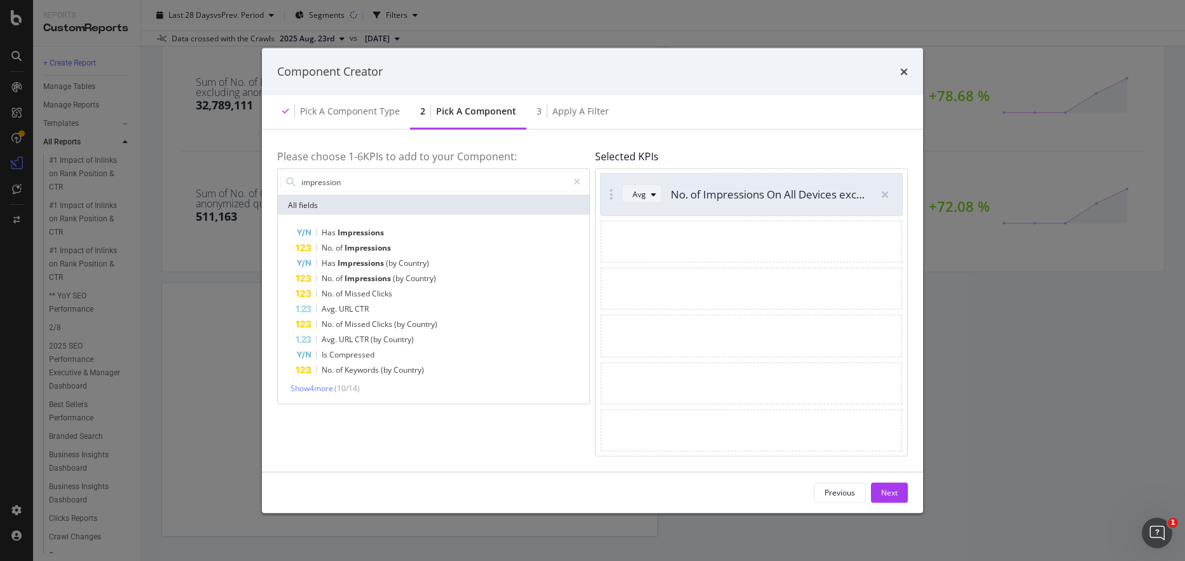
click at [648, 200] on div "Avg" at bounding box center [647, 195] width 29 height 18
click at [651, 235] on div "Sum" at bounding box center [646, 236] width 16 height 11
click at [888, 484] on div "Next" at bounding box center [889, 492] width 17 height 19
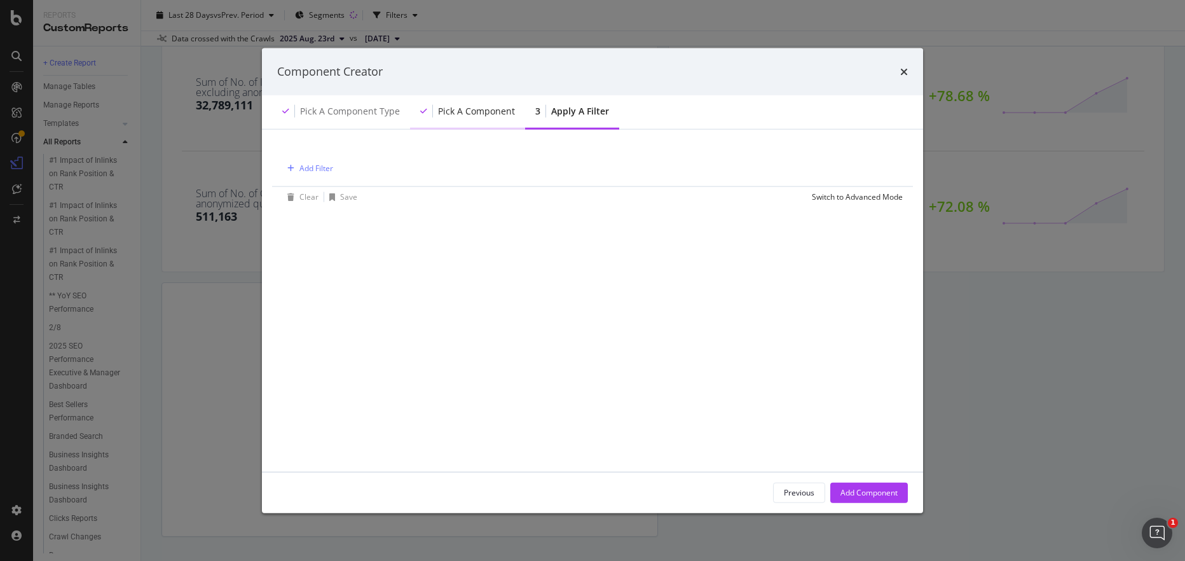
click at [448, 117] on div "Pick a Component" at bounding box center [467, 111] width 115 height 35
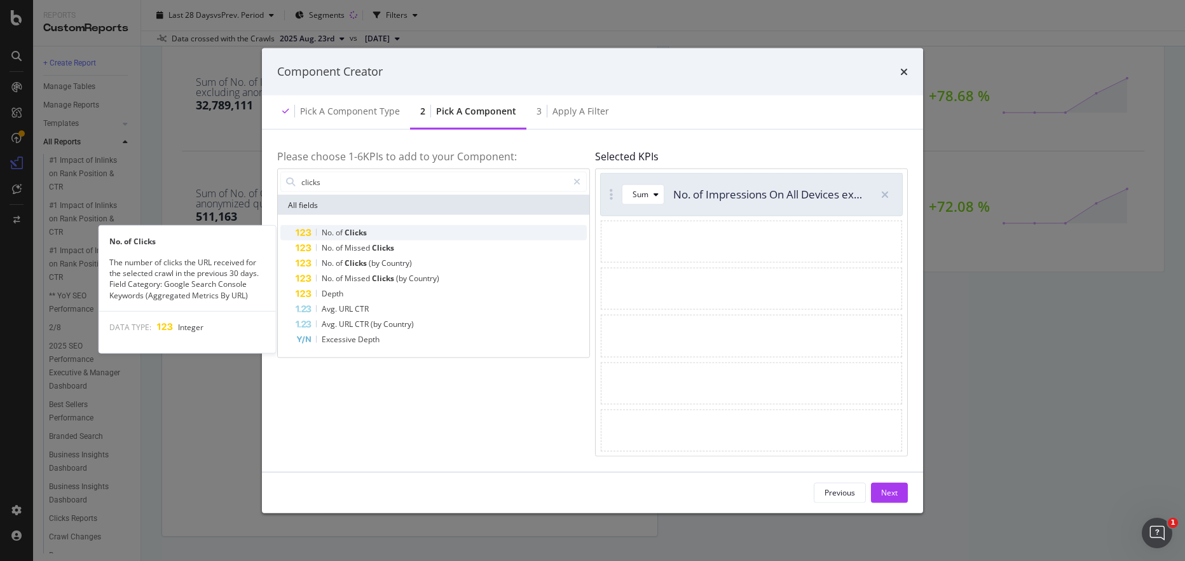
type input "clicks"
click at [345, 231] on span "Clicks" at bounding box center [356, 232] width 22 height 11
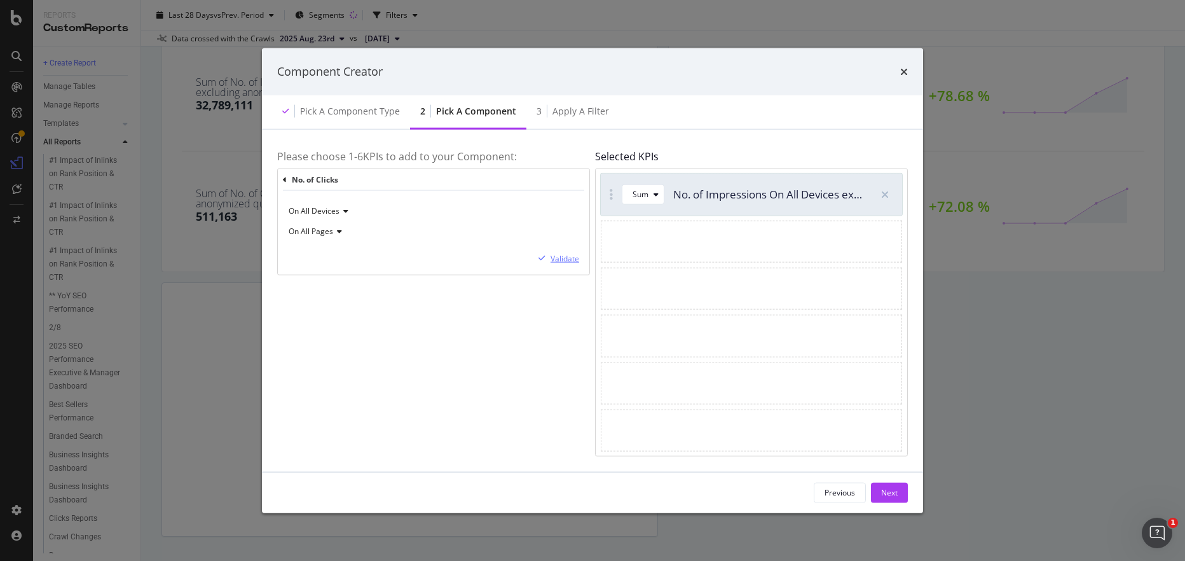
click at [547, 254] on div "modal" at bounding box center [542, 258] width 17 height 8
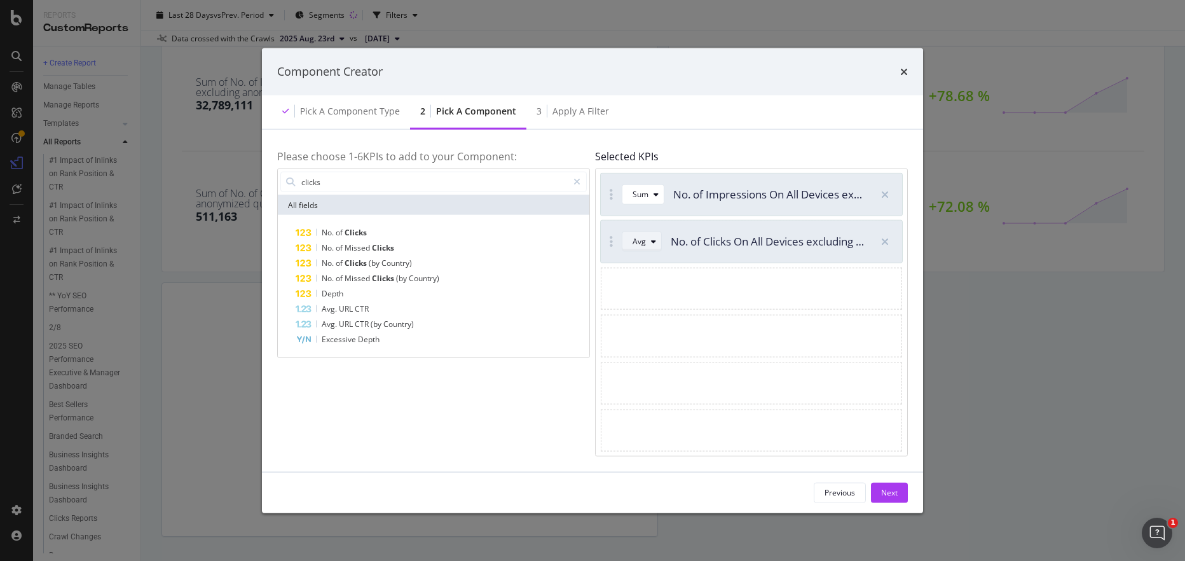
click at [652, 242] on icon "modal" at bounding box center [653, 242] width 5 height 8
click at [654, 284] on div "Sum" at bounding box center [646, 284] width 36 height 16
click at [896, 491] on div "Next" at bounding box center [889, 492] width 17 height 11
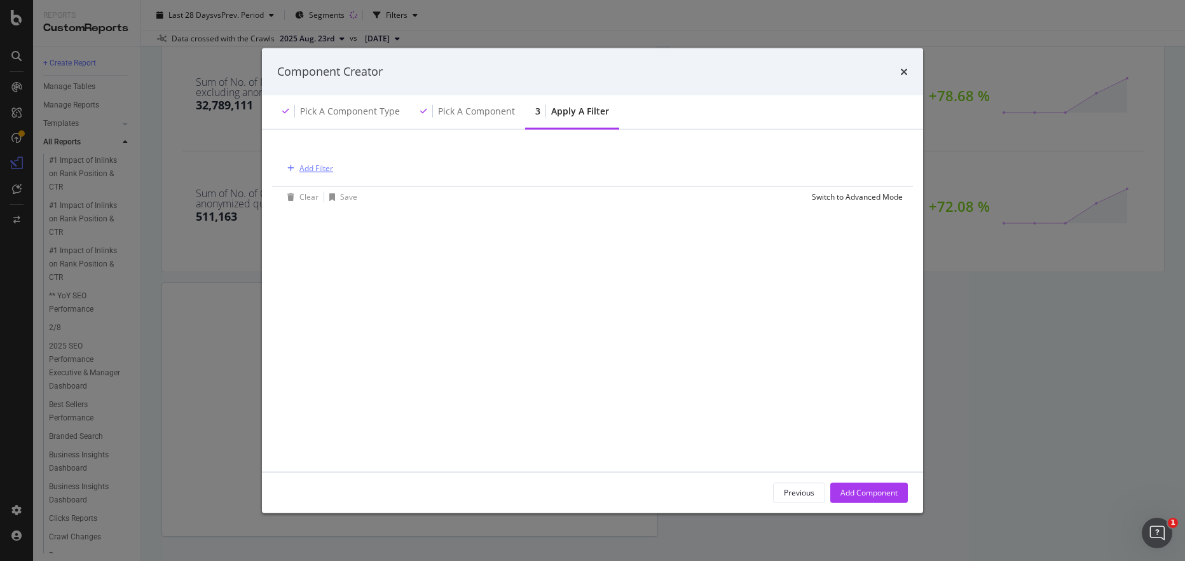
click at [331, 174] on div "Add Filter" at bounding box center [307, 168] width 51 height 14
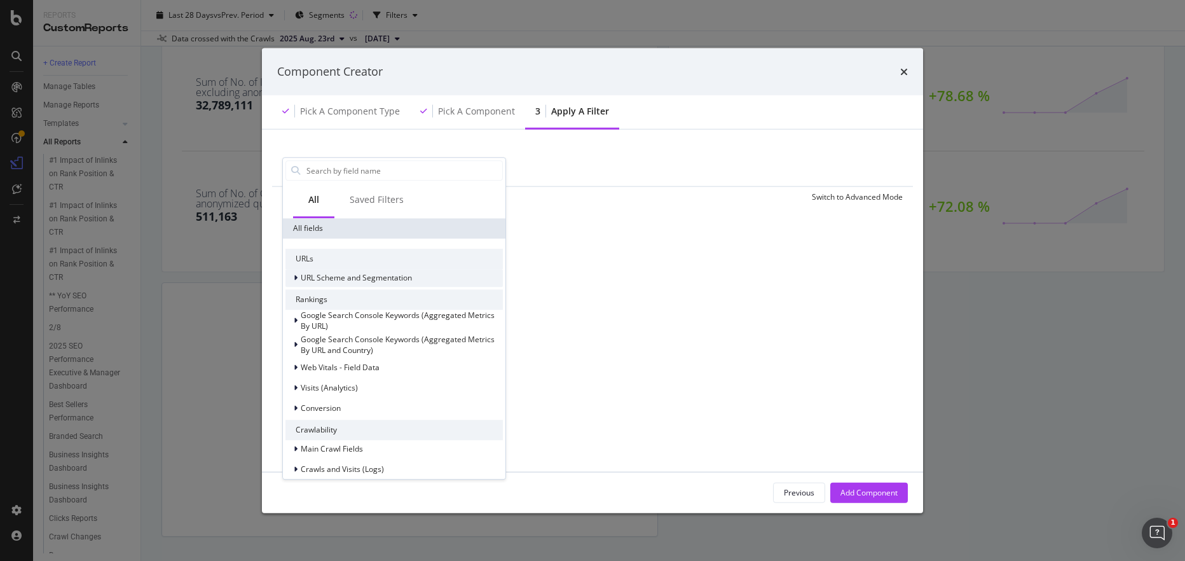
click at [338, 275] on span "URL Scheme and Segmentation" at bounding box center [356, 278] width 111 height 11
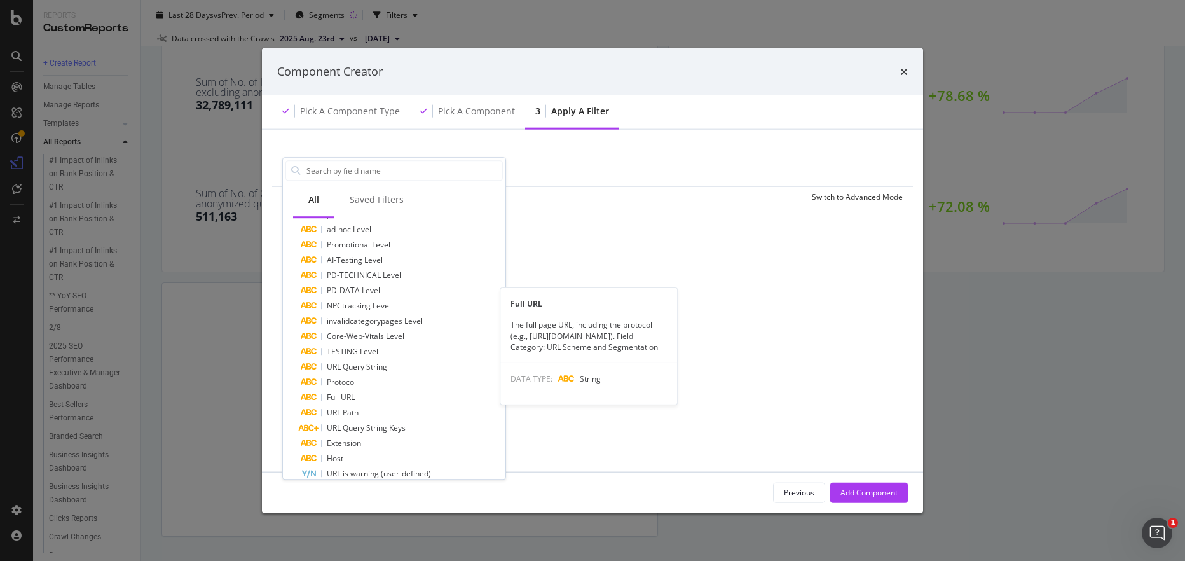
click at [350, 398] on span "Full URL" at bounding box center [341, 397] width 28 height 11
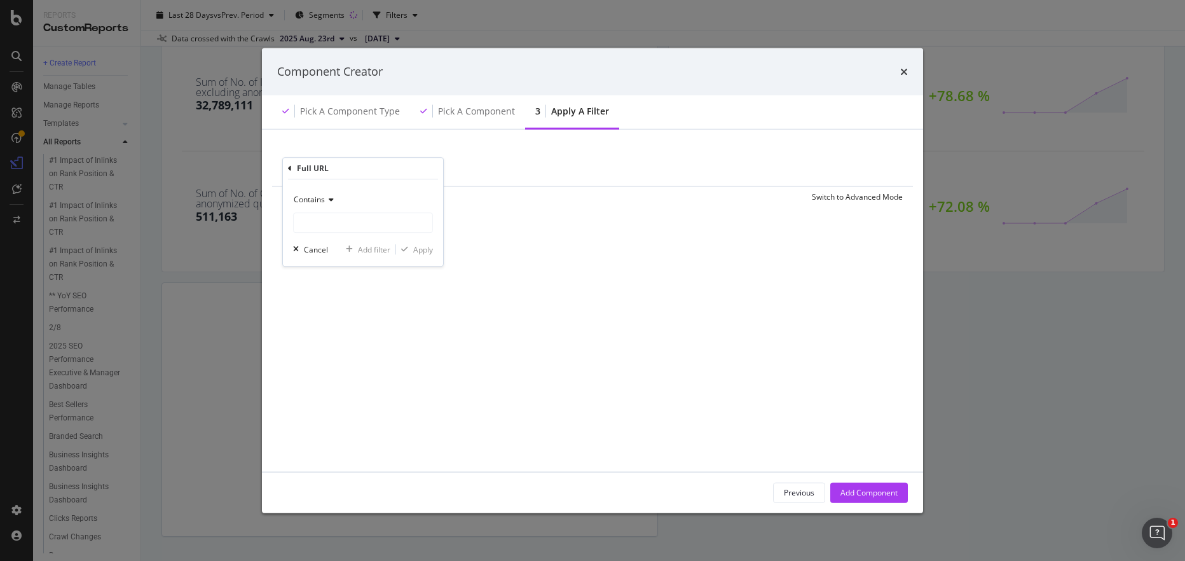
click at [321, 197] on span "Contains" at bounding box center [309, 199] width 31 height 11
click at [352, 366] on div "Doesn't match regex" at bounding box center [364, 374] width 136 height 17
click at [346, 217] on input "modal" at bounding box center [363, 222] width 139 height 20
paste input "/store/[0-9]+"
type input "/store/[0-9]+"
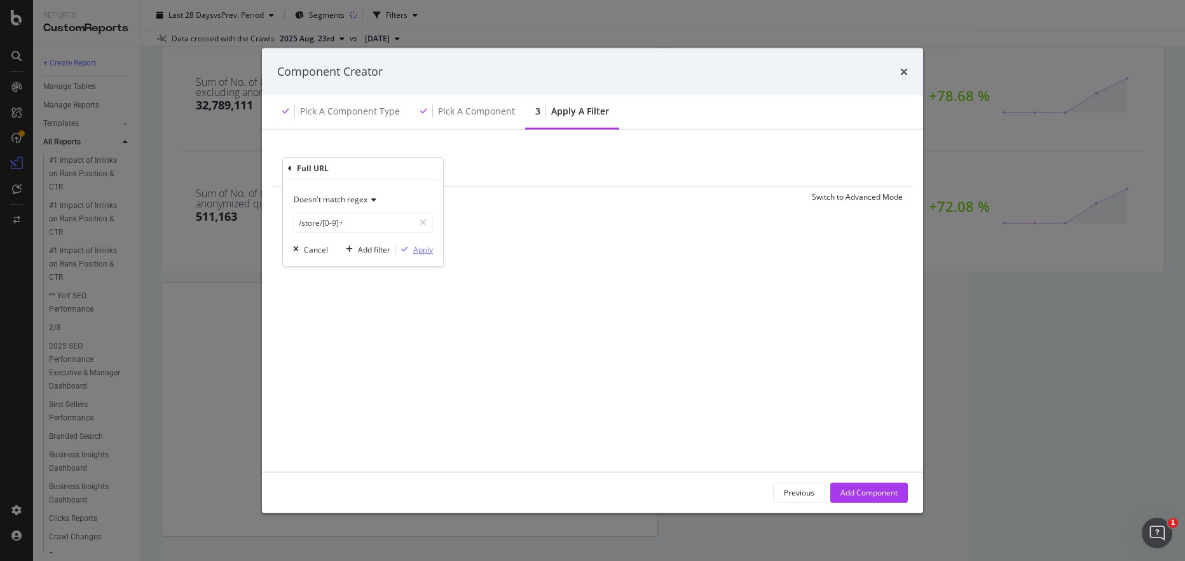
click at [424, 249] on div "Apply" at bounding box center [423, 249] width 20 height 11
click at [865, 492] on div "Add Component" at bounding box center [869, 492] width 57 height 11
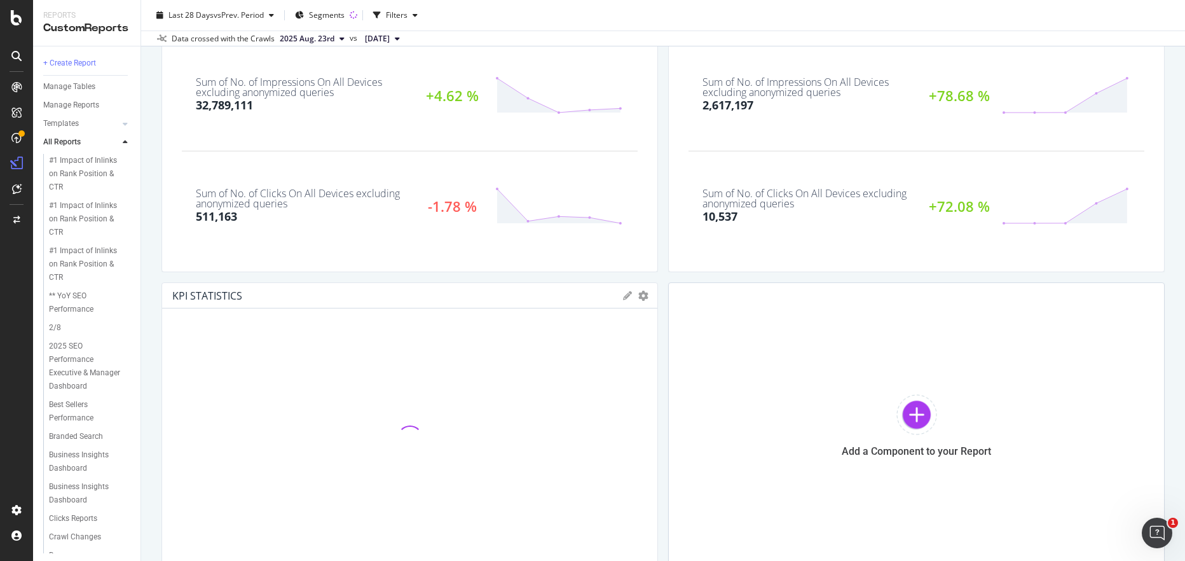
click at [623, 293] on icon at bounding box center [627, 295] width 9 height 9
click at [335, 332] on input "KPI STATISTICS" at bounding box center [434, 338] width 420 height 20
type input "E"
type input "Legacy Store Detail Pages Only"
click at [632, 507] on div "Save" at bounding box center [633, 511] width 22 height 15
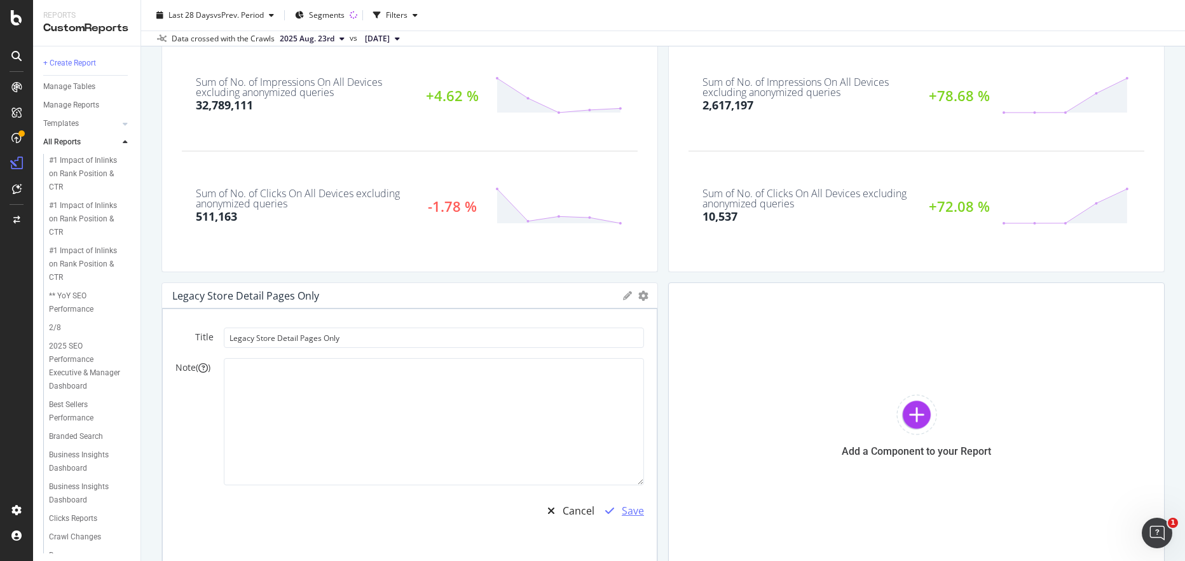
click at [628, 512] on div "Save" at bounding box center [633, 511] width 22 height 15
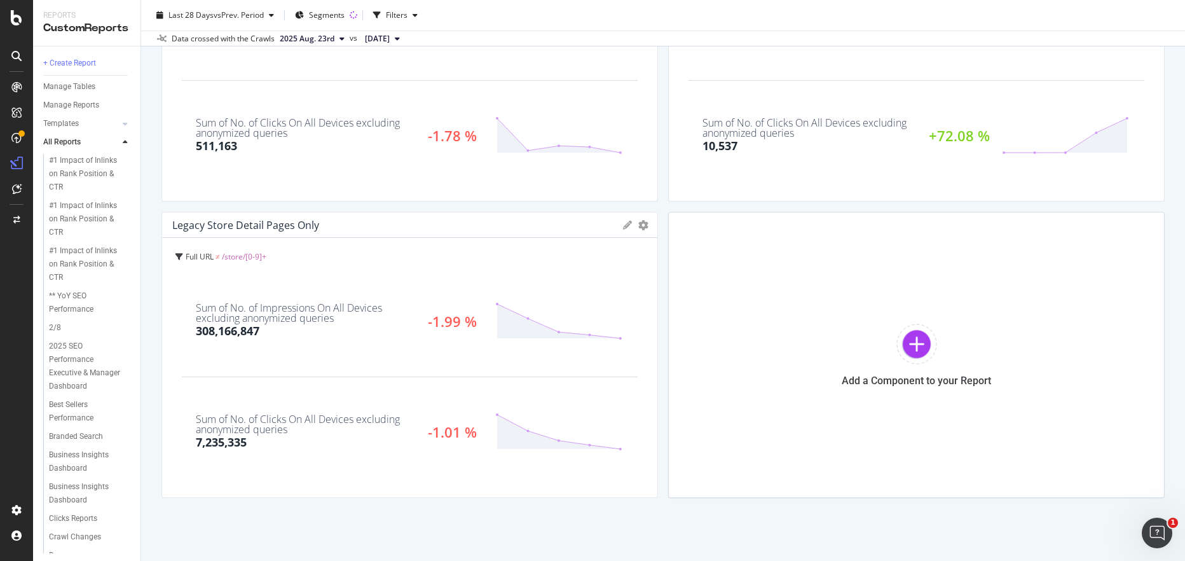
scroll to position [0, 0]
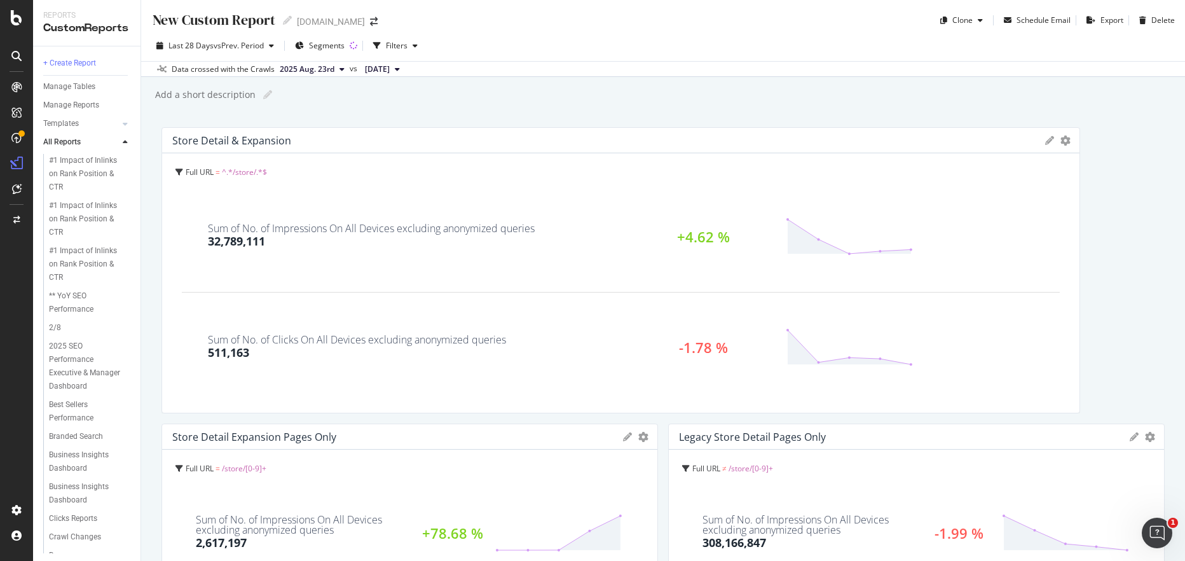
drag, startPoint x: 643, startPoint y: 188, endPoint x: 1031, endPoint y: 231, distance: 390.3
click at [1111, 207] on div "Store Detail & Expansion KPIs Table Edit KPIs Edit Filter Export as CSV Delete …" at bounding box center [664, 550] width 1004 height 847
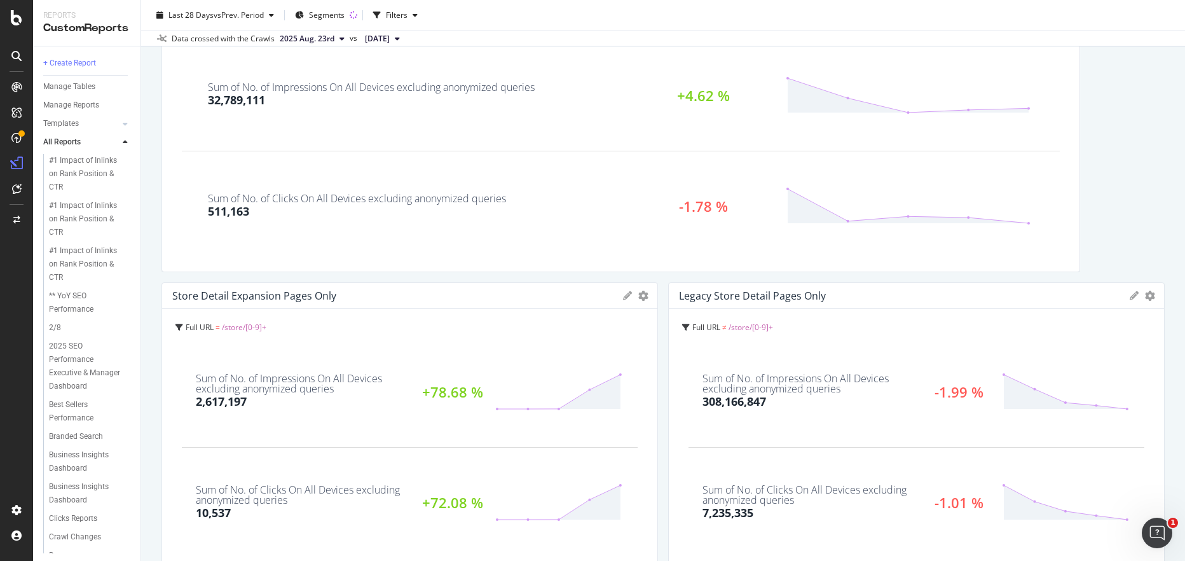
scroll to position [212, 0]
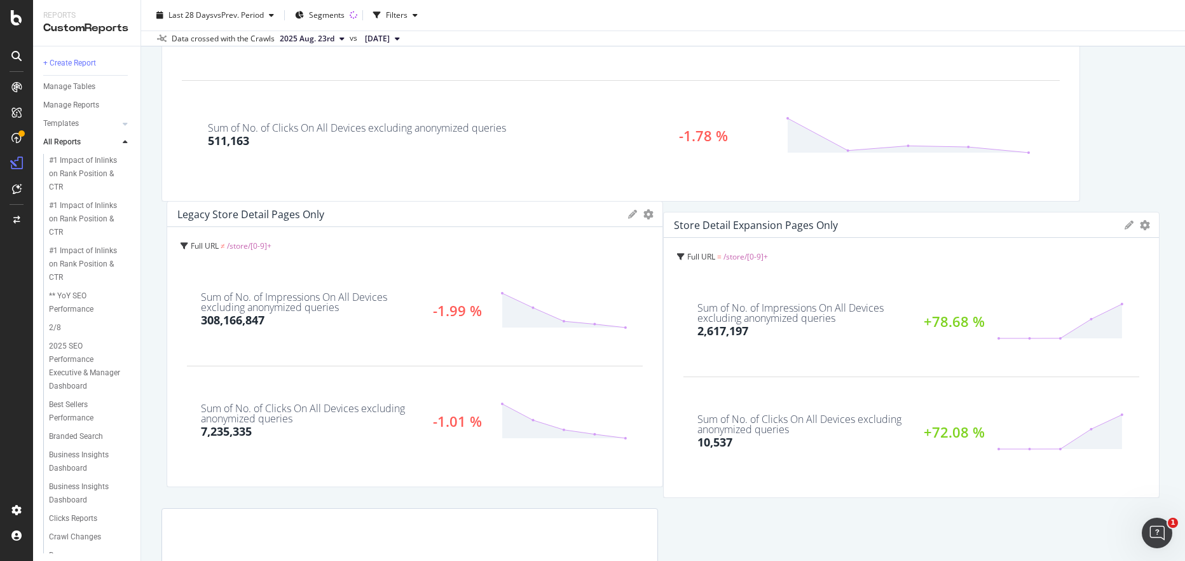
drag, startPoint x: 741, startPoint y: 223, endPoint x: 228, endPoint y: 212, distance: 512.7
click at [228, 212] on div "Legacy Store Detail Pages Only" at bounding box center [250, 214] width 147 height 13
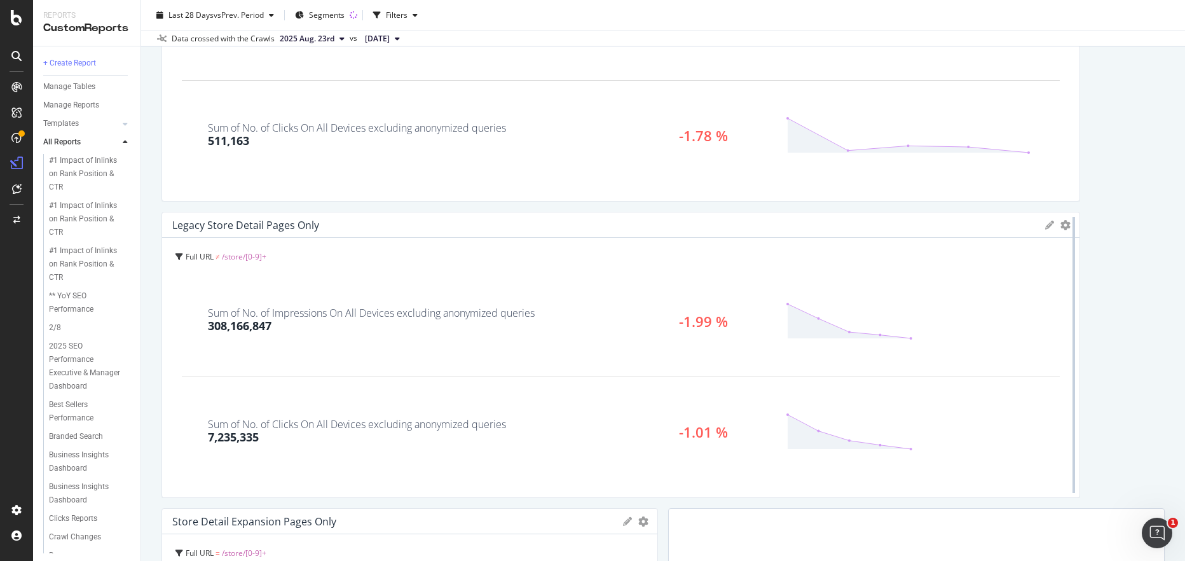
drag, startPoint x: 651, startPoint y: 253, endPoint x: 1066, endPoint y: 253, distance: 414.6
click at [1068, 253] on div at bounding box center [1074, 355] width 13 height 286
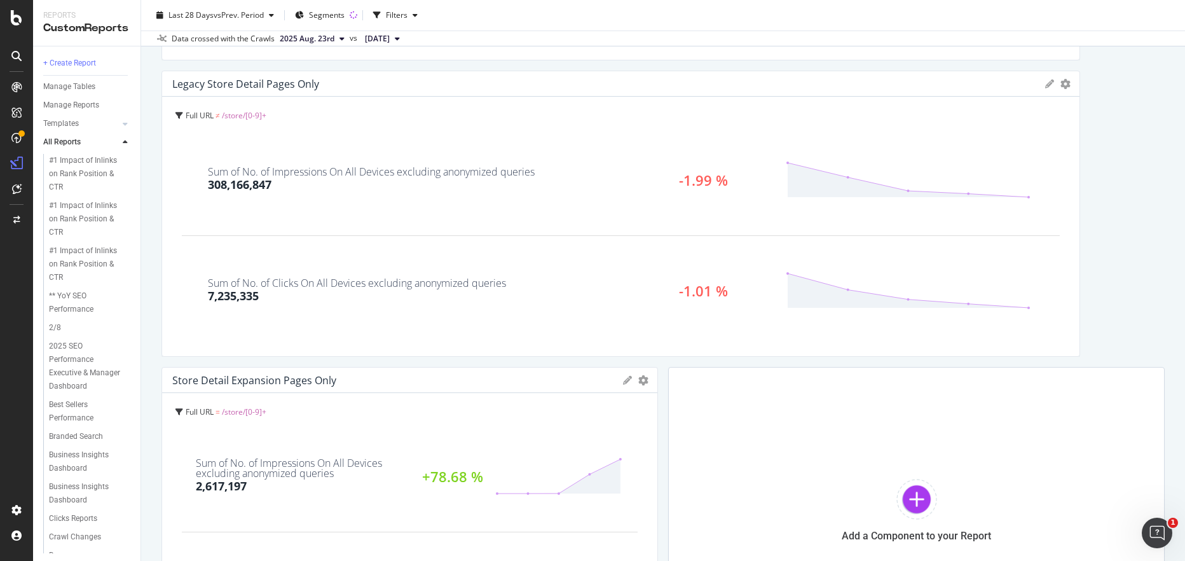
scroll to position [424, 0]
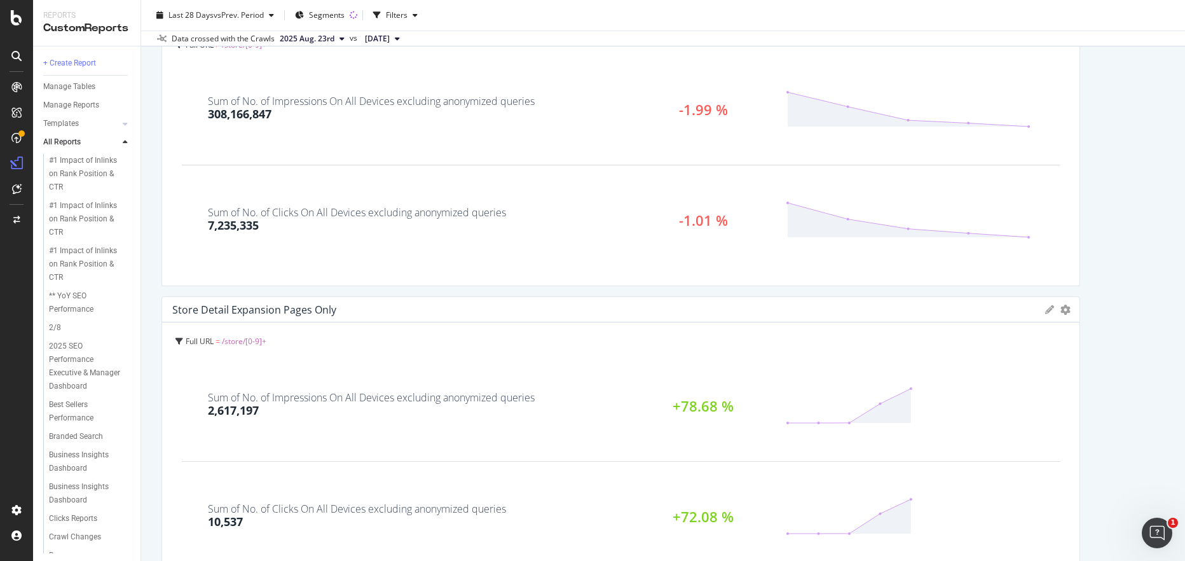
drag, startPoint x: 651, startPoint y: 343, endPoint x: 1094, endPoint y: 331, distance: 442.8
click at [1091, 333] on div "Store Detail & Expansion KPIs Table Edit KPIs Edit Filter Export as CSV Delete …" at bounding box center [664, 275] width 1004 height 1143
click at [1108, 305] on div "Store Detail & Expansion KPIs Table Edit KPIs Edit Filter Export as CSV Delete …" at bounding box center [664, 275] width 1004 height 1143
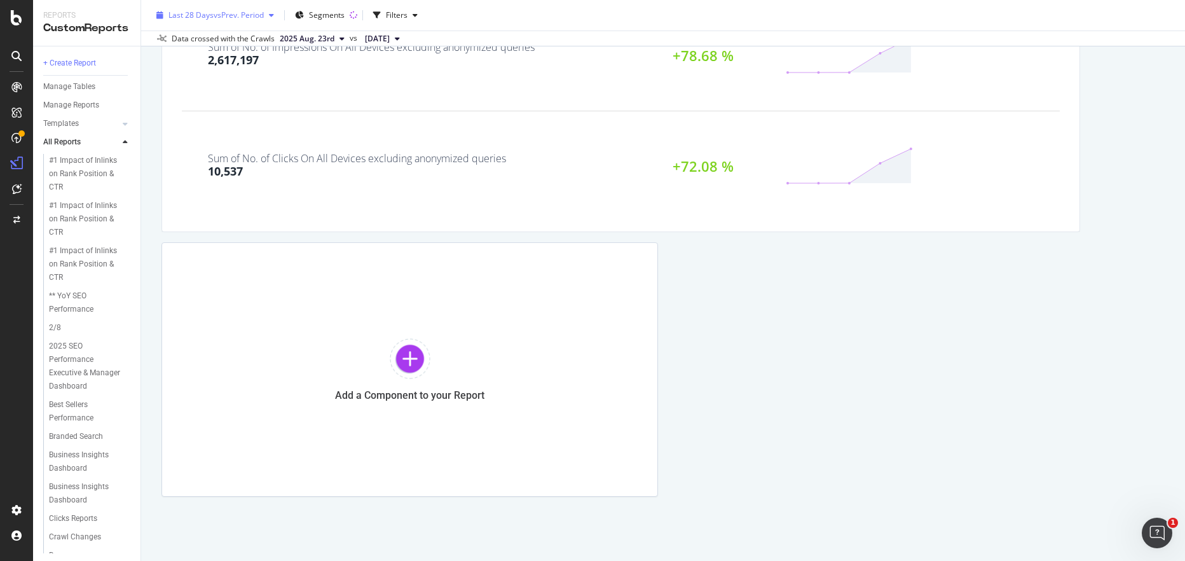
scroll to position [703, 0]
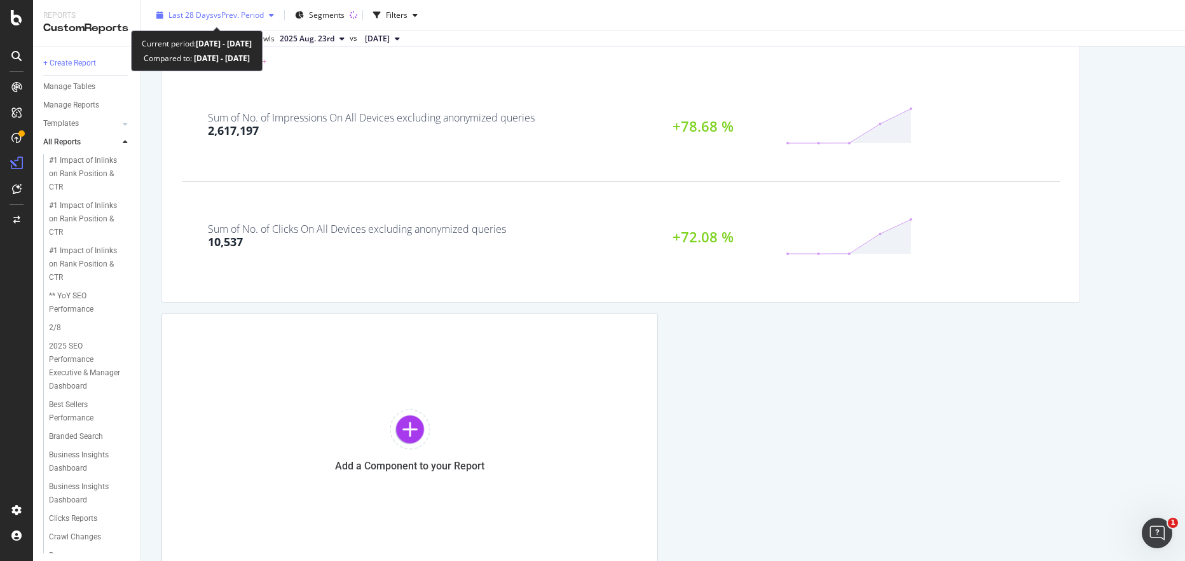
click at [224, 9] on div "Last 28 Days vs Prev. Period" at bounding box center [215, 15] width 128 height 19
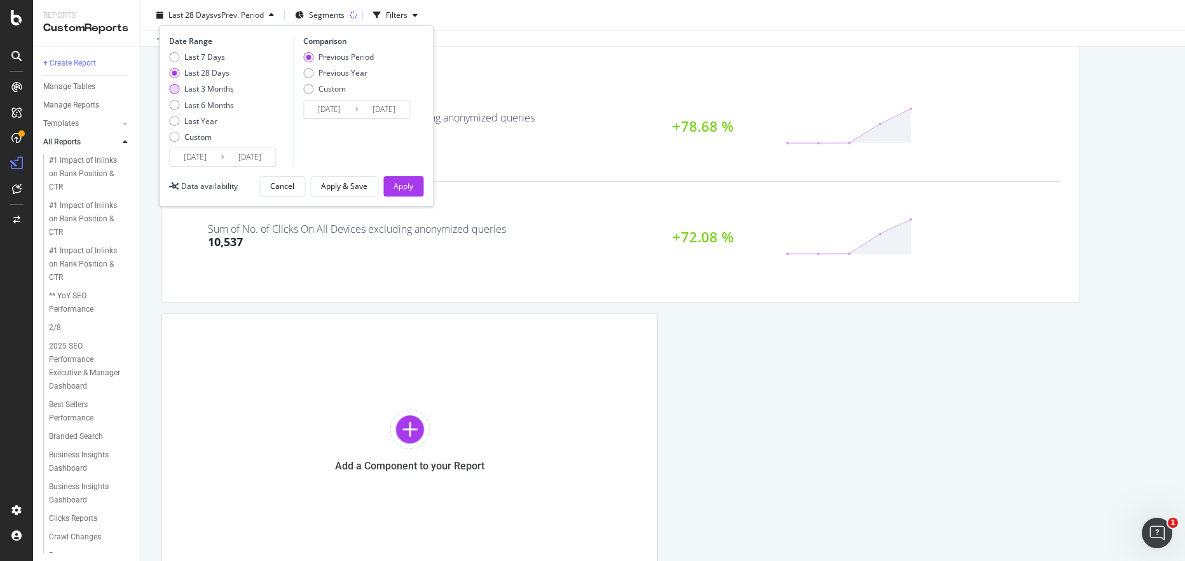
click at [205, 86] on div "Last 3 Months" at bounding box center [209, 88] width 50 height 11
type input "[DATE]"
click at [335, 72] on div "Previous Year" at bounding box center [343, 72] width 49 height 11
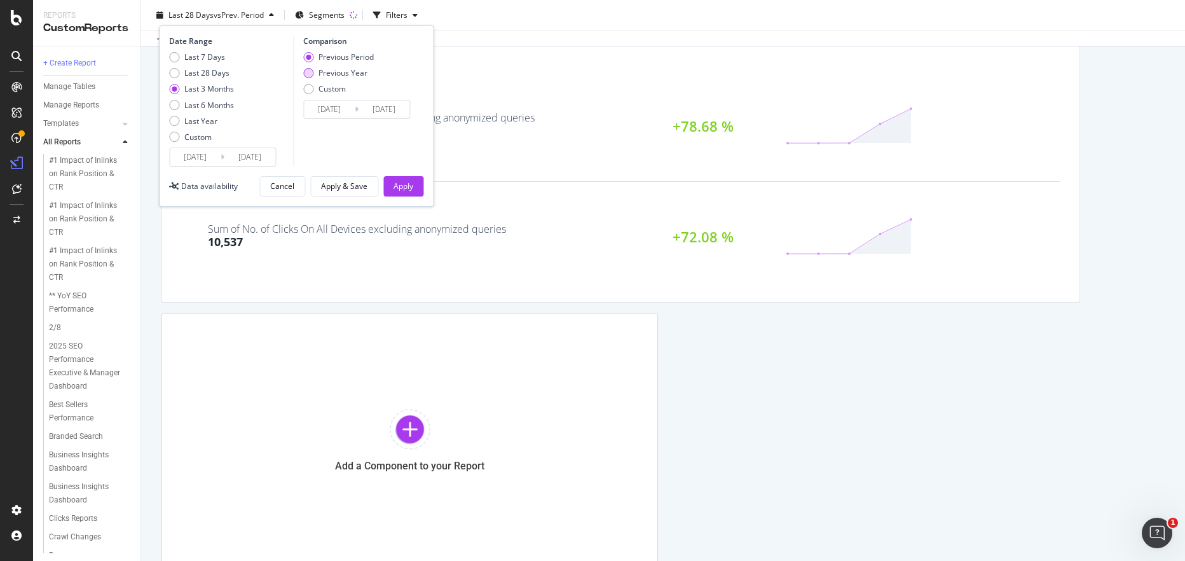
type input "[DATE]"
click at [402, 181] on div "Apply" at bounding box center [404, 186] width 20 height 11
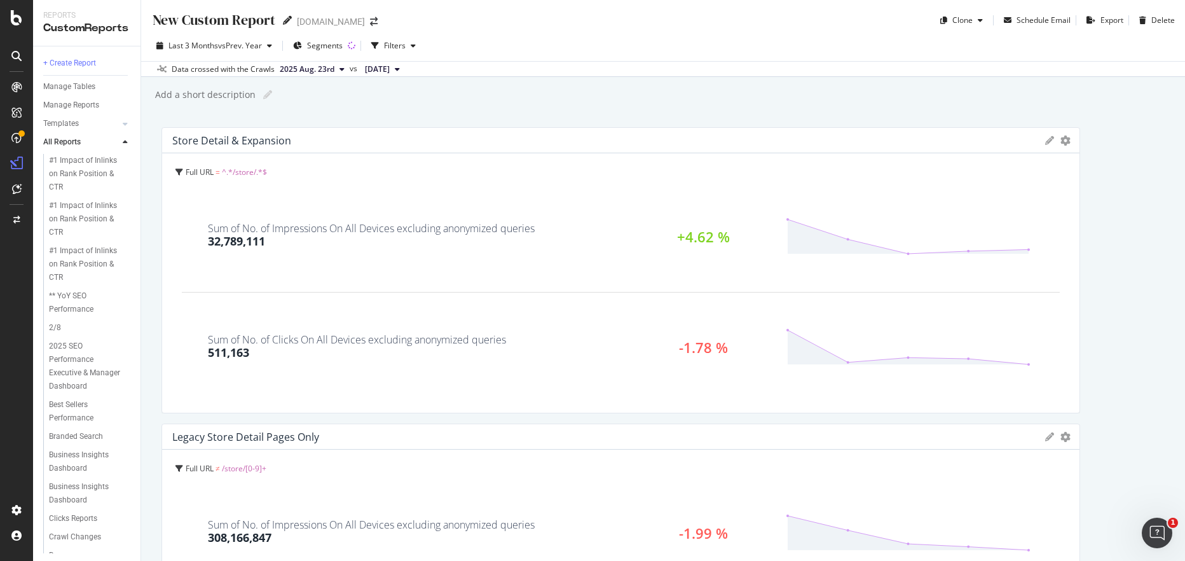
click at [285, 18] on icon at bounding box center [287, 20] width 9 height 9
type input "Store Detail Expansion"
drag, startPoint x: 749, startPoint y: 95, endPoint x: 745, endPoint y: 90, distance: 6.9
click at [749, 95] on div "Add a short description Add a short description" at bounding box center [670, 94] width 1032 height 19
click at [1024, 85] on div "Add a short description Add a short description" at bounding box center [670, 94] width 1032 height 19
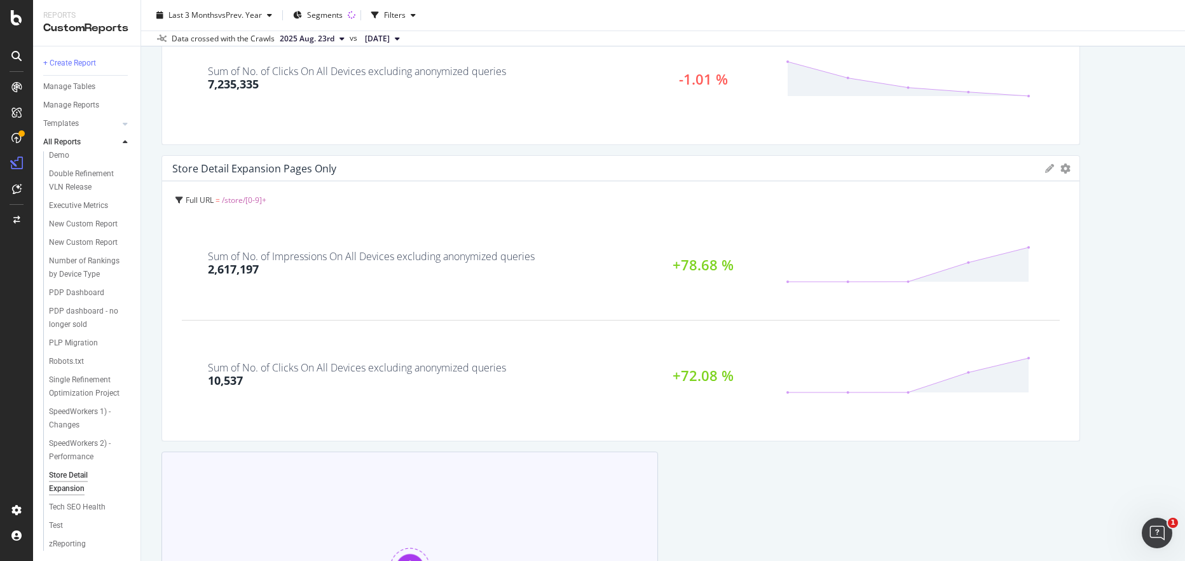
scroll to position [774, 0]
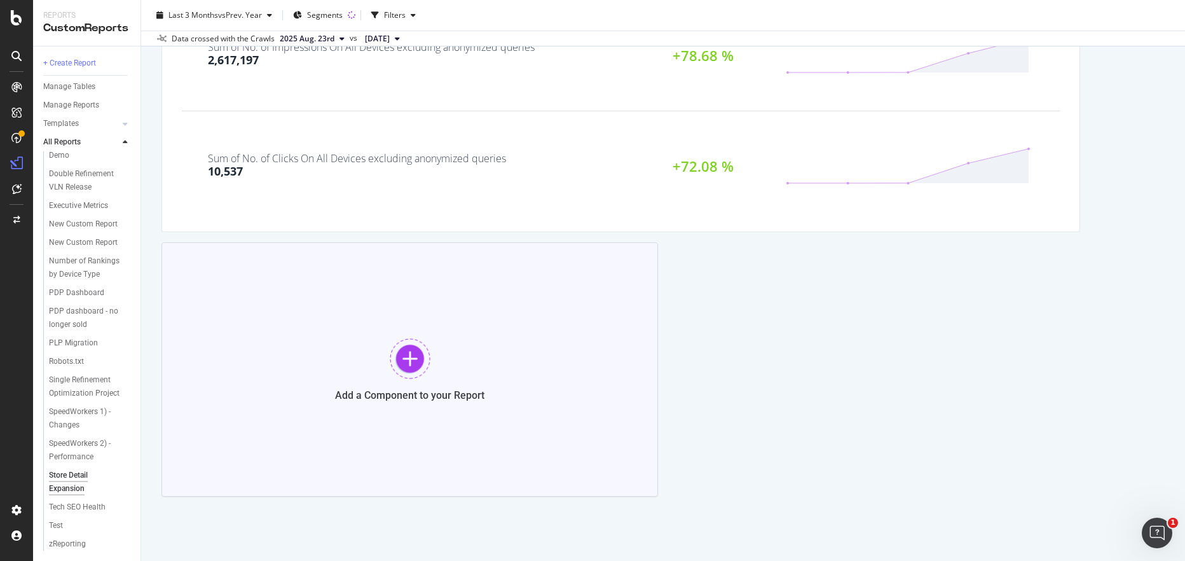
click at [410, 355] on div at bounding box center [410, 358] width 41 height 41
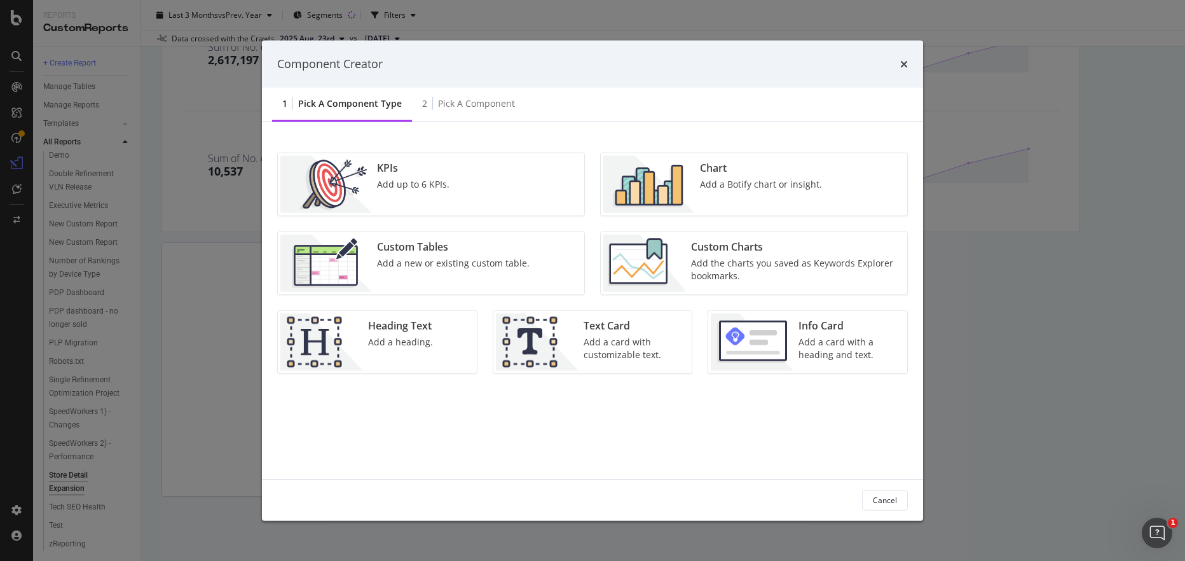
click at [429, 256] on div "Add a new or existing custom table." at bounding box center [453, 262] width 153 height 13
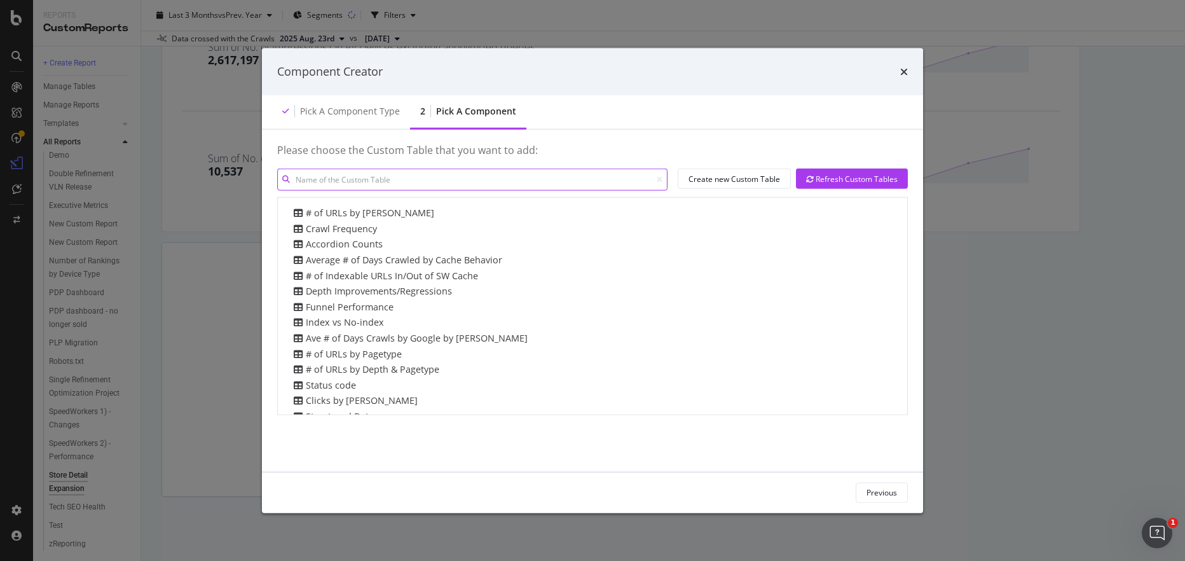
click at [368, 170] on input "modal" at bounding box center [472, 180] width 390 height 22
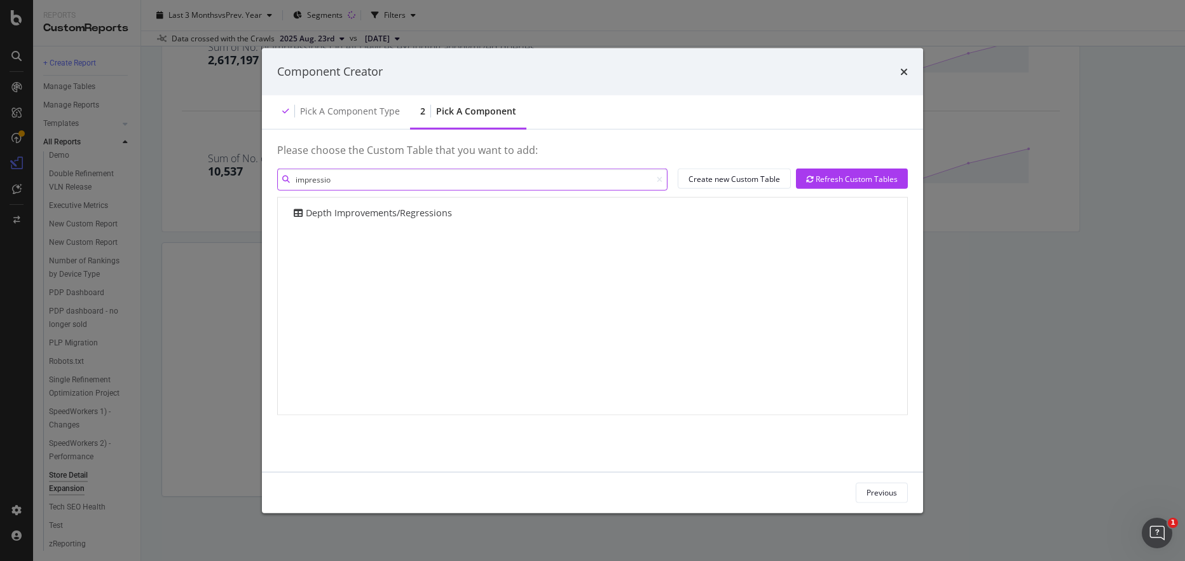
type input "impression"
type input "i"
type input "r"
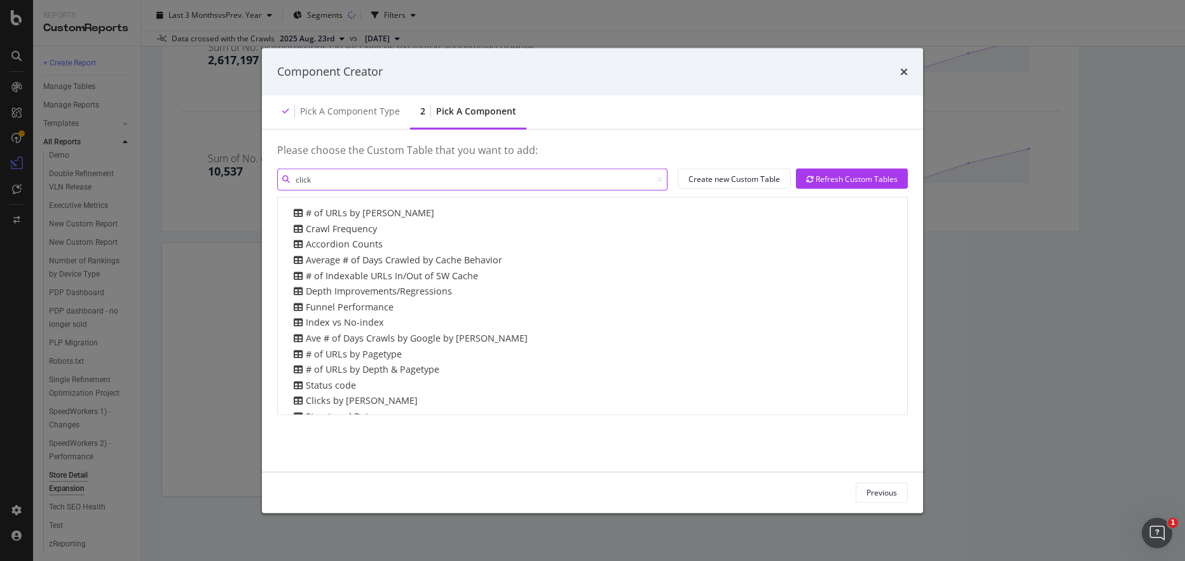
type input "clicks"
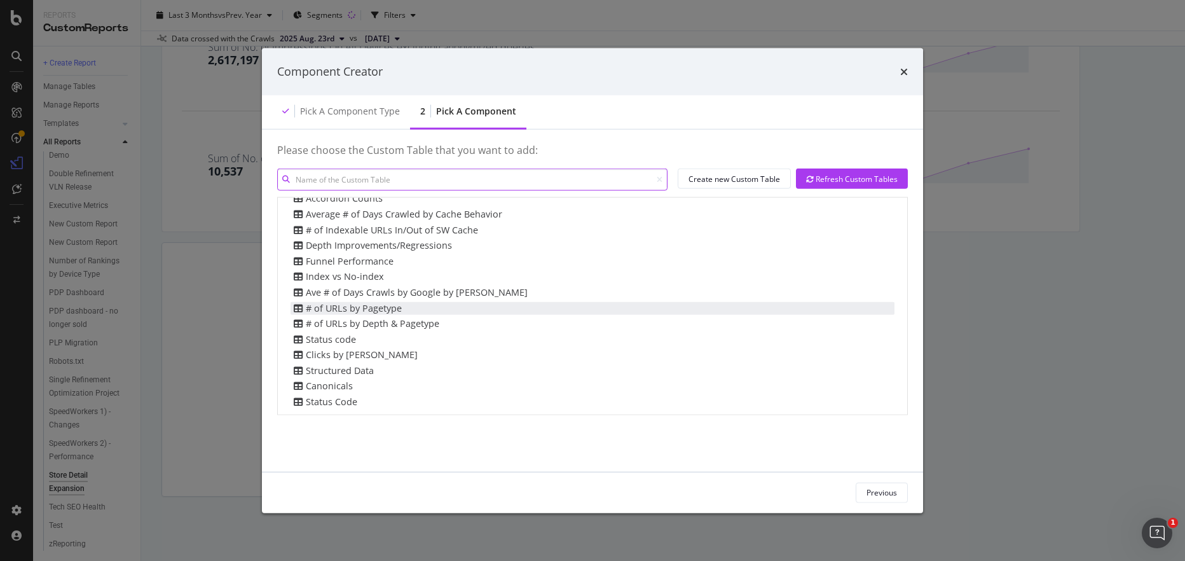
scroll to position [0, 0]
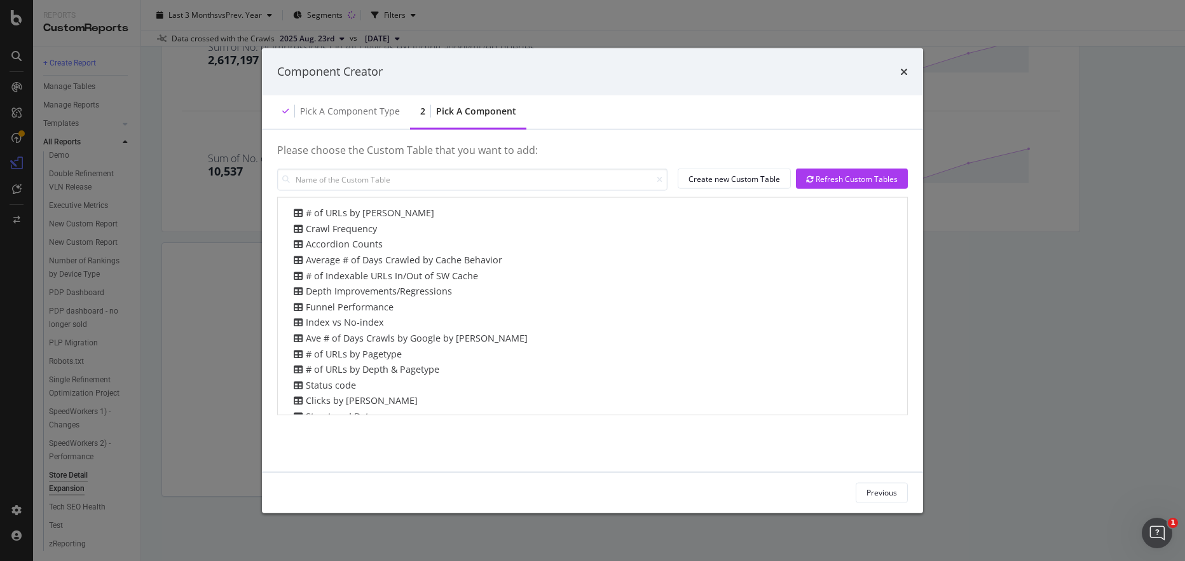
click at [371, 167] on h4 "Please choose the Custom Table that you want to add:" at bounding box center [592, 156] width 631 height 24
click at [366, 174] on input "modal" at bounding box center [472, 180] width 390 height 22
click at [394, 174] on input "modal" at bounding box center [472, 180] width 390 height 22
click at [339, 113] on div "Pick a Component type" at bounding box center [350, 110] width 100 height 13
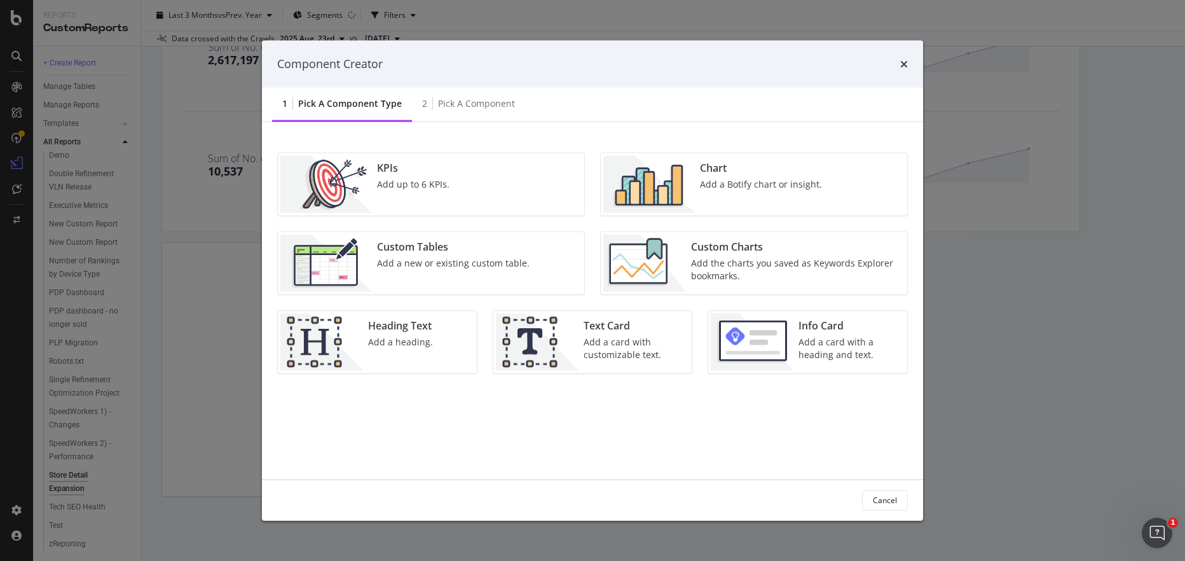
click at [650, 179] on img "modal" at bounding box center [650, 183] width 92 height 57
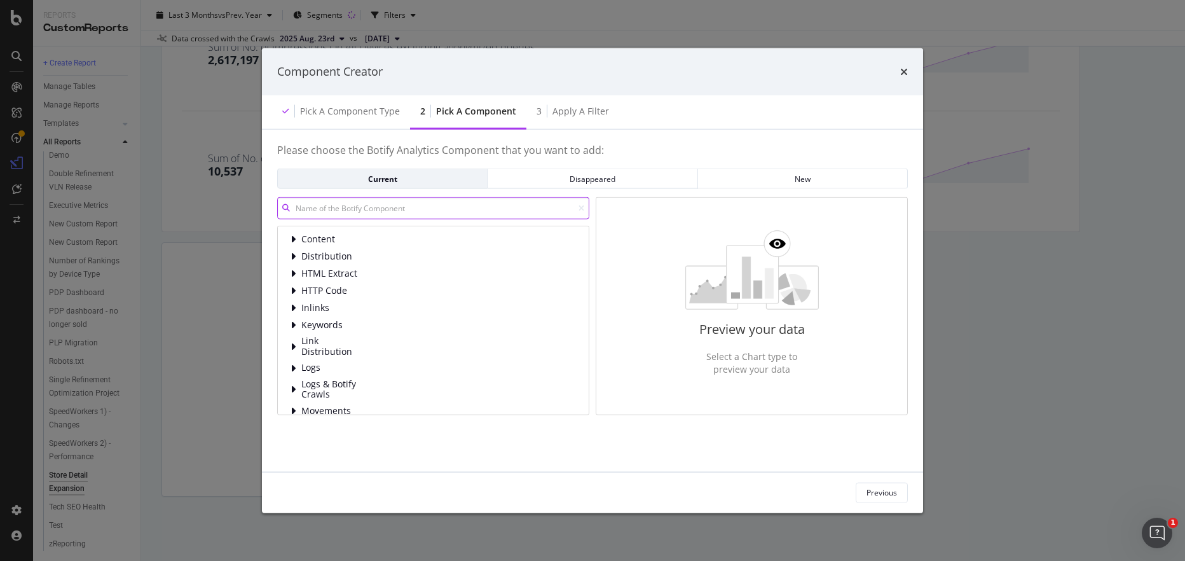
click at [346, 203] on input "modal" at bounding box center [433, 208] width 312 height 22
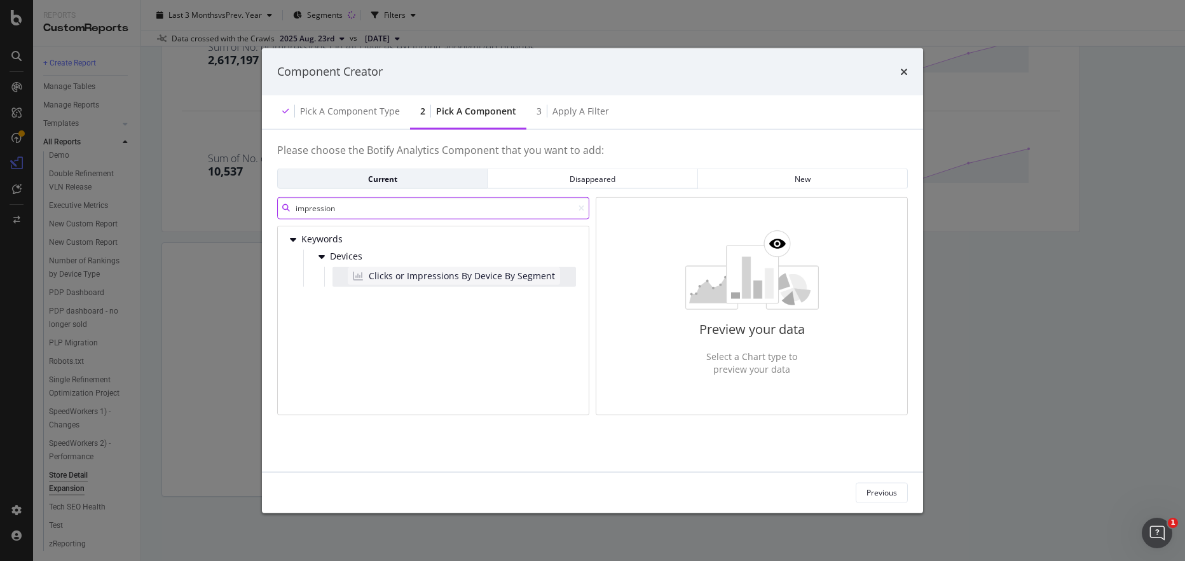
type input "impression"
click at [415, 279] on span "Clicks or Impressions By Device By Segment" at bounding box center [462, 276] width 186 height 13
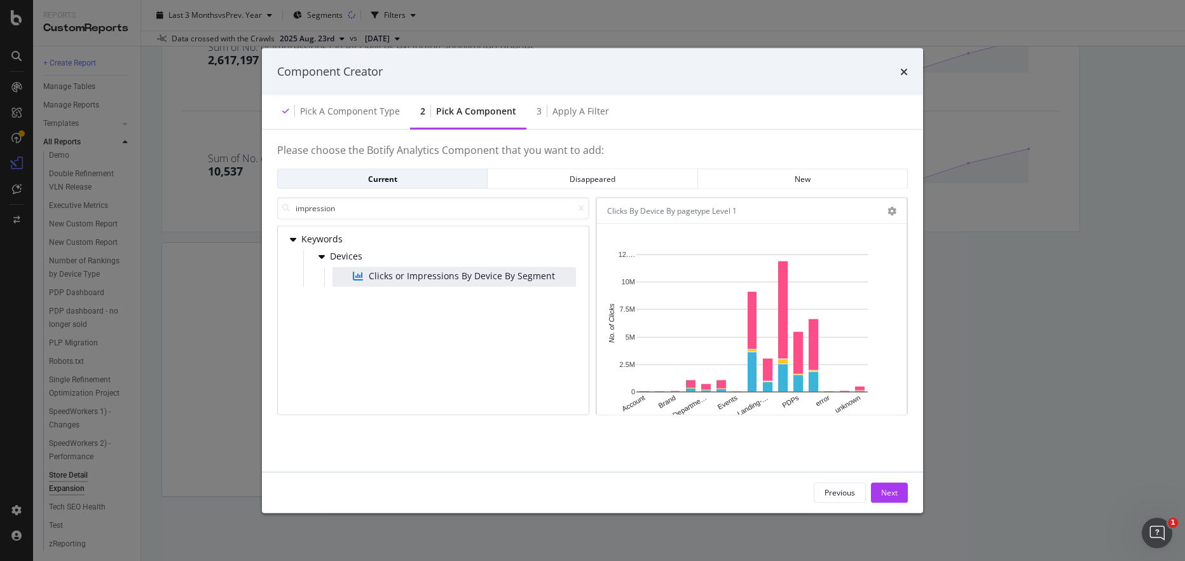
click at [473, 114] on div "Pick a Component" at bounding box center [476, 110] width 80 height 13
click at [349, 113] on div "Pick a Component type" at bounding box center [350, 110] width 100 height 13
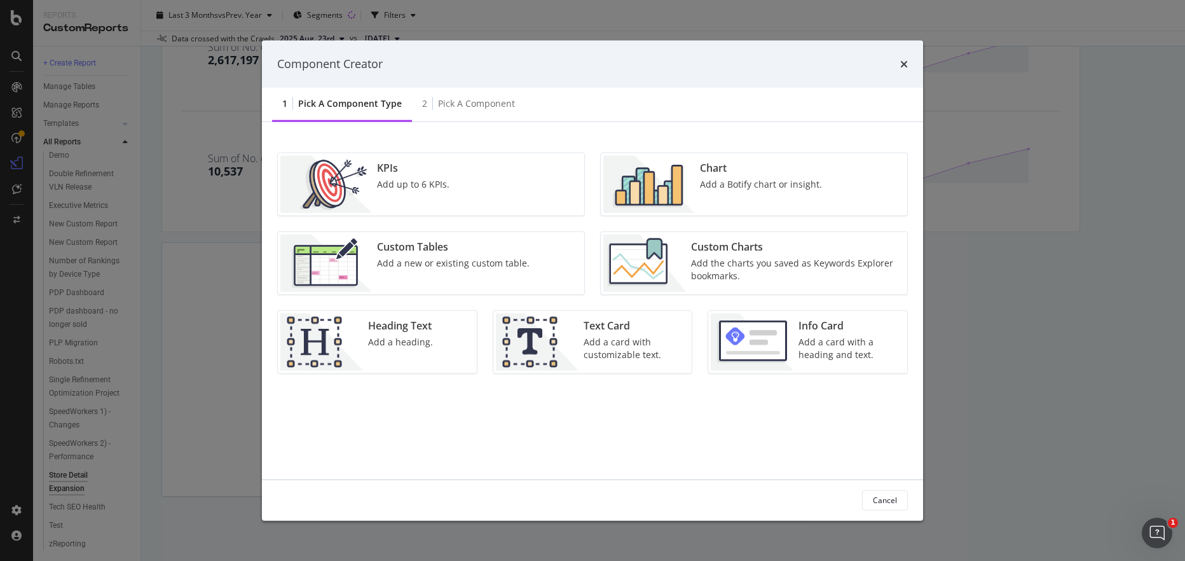
click at [675, 252] on img "modal" at bounding box center [645, 262] width 83 height 57
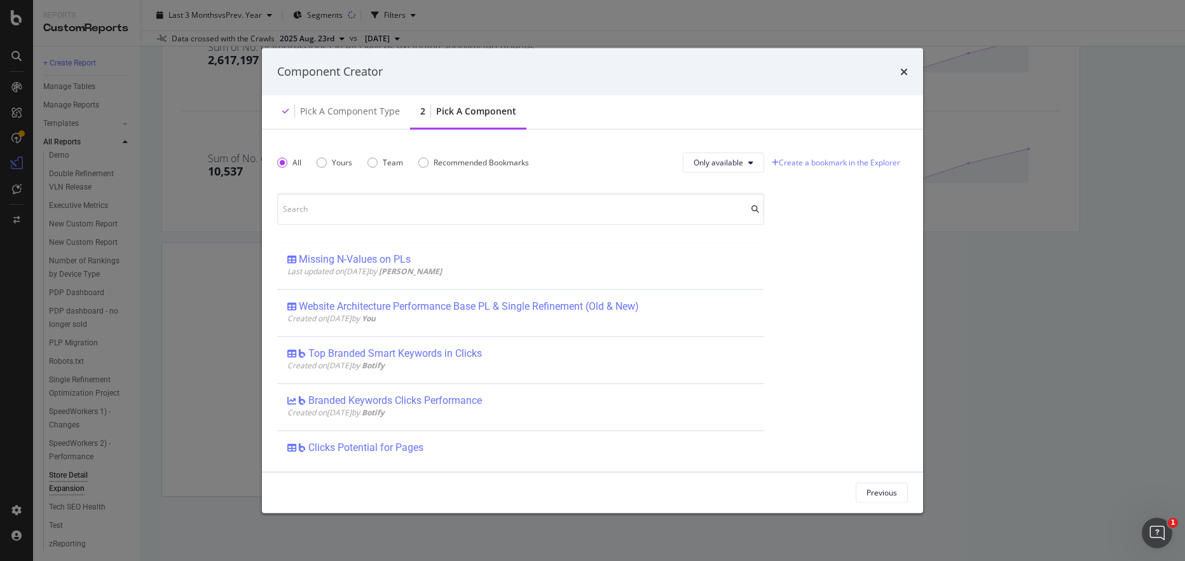
scroll to position [1766, 0]
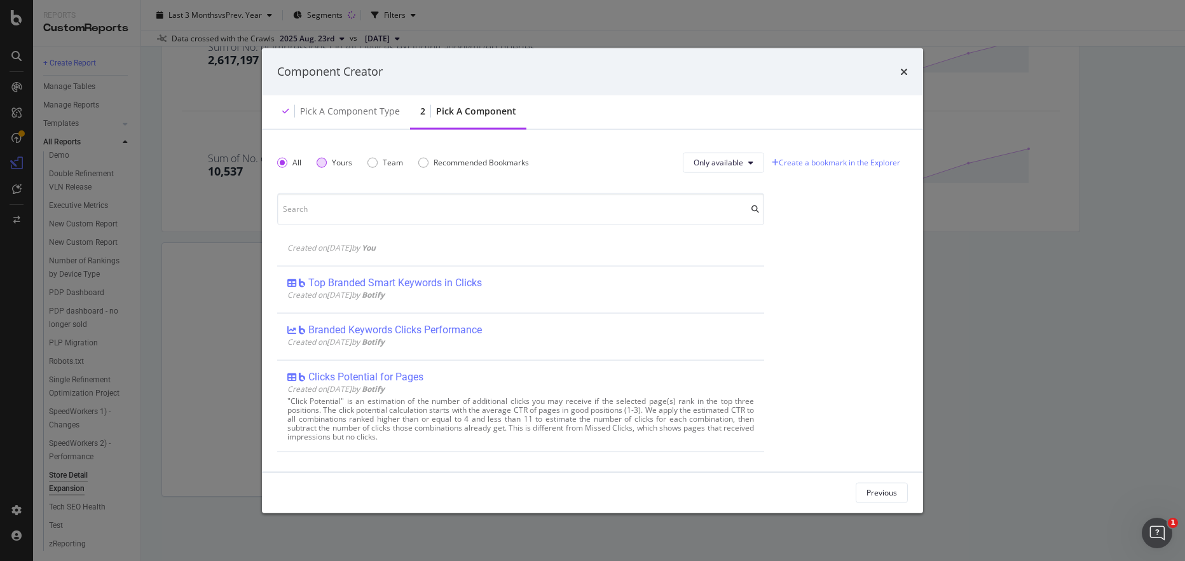
click at [326, 160] on div "Yours" at bounding box center [322, 162] width 10 height 10
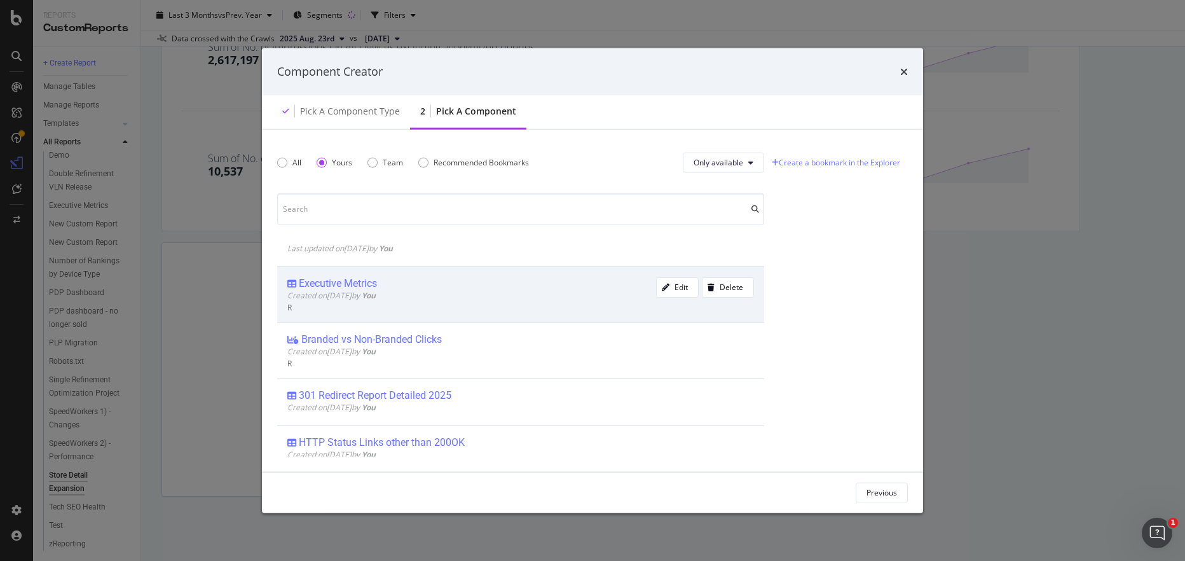
scroll to position [0, 0]
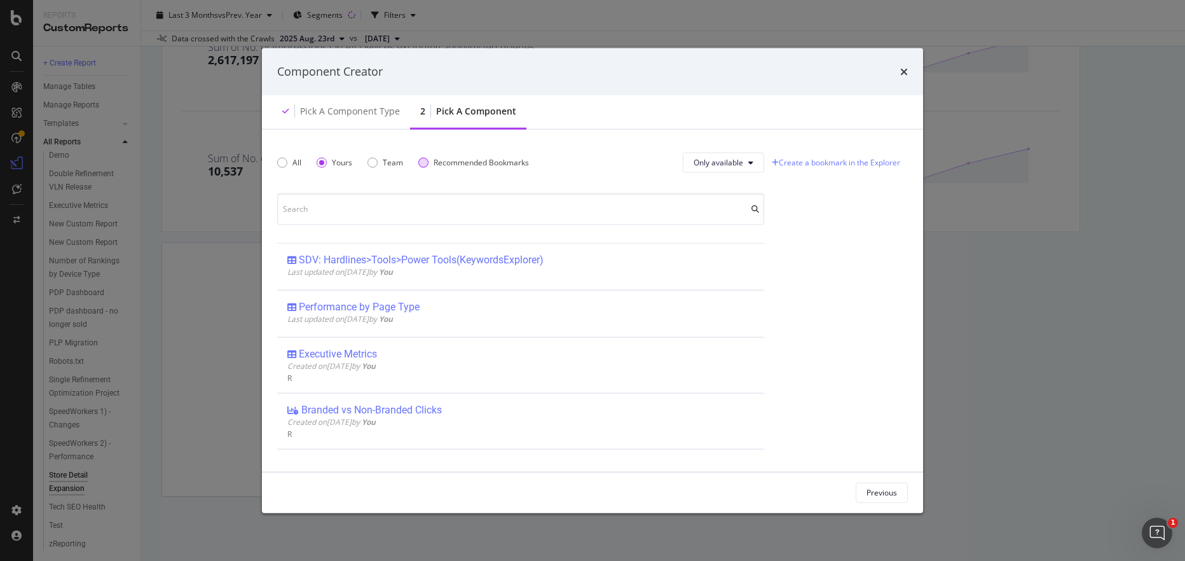
click at [483, 162] on div "Recommended Bookmarks" at bounding box center [481, 162] width 95 height 11
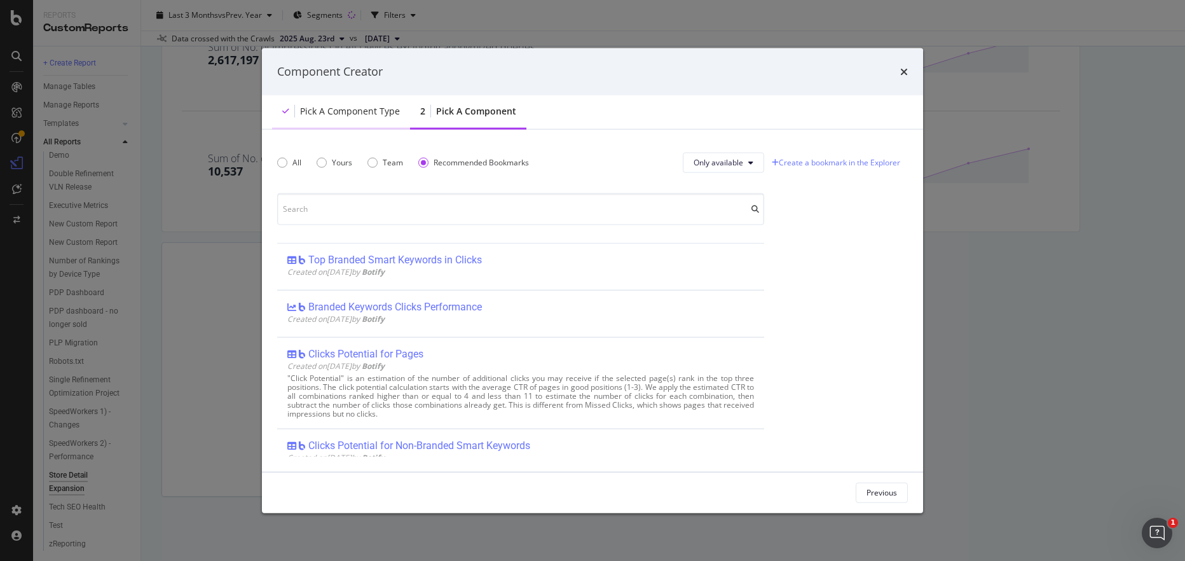
click at [352, 105] on div "Pick a Component type" at bounding box center [350, 110] width 100 height 13
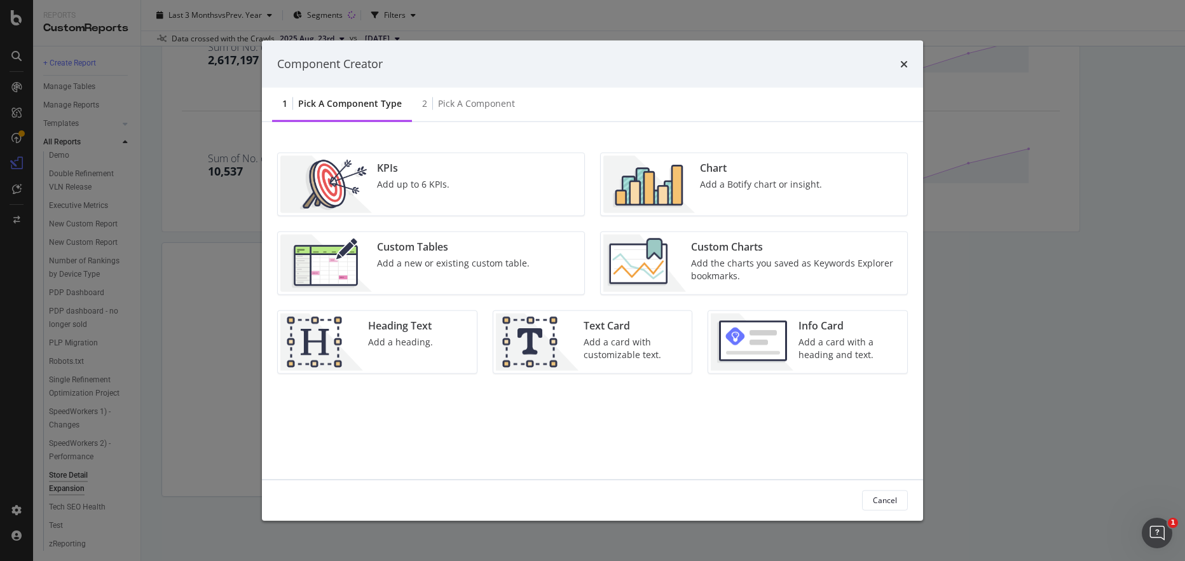
click at [394, 182] on div "Add up to 6 KPIs." at bounding box center [413, 183] width 72 height 13
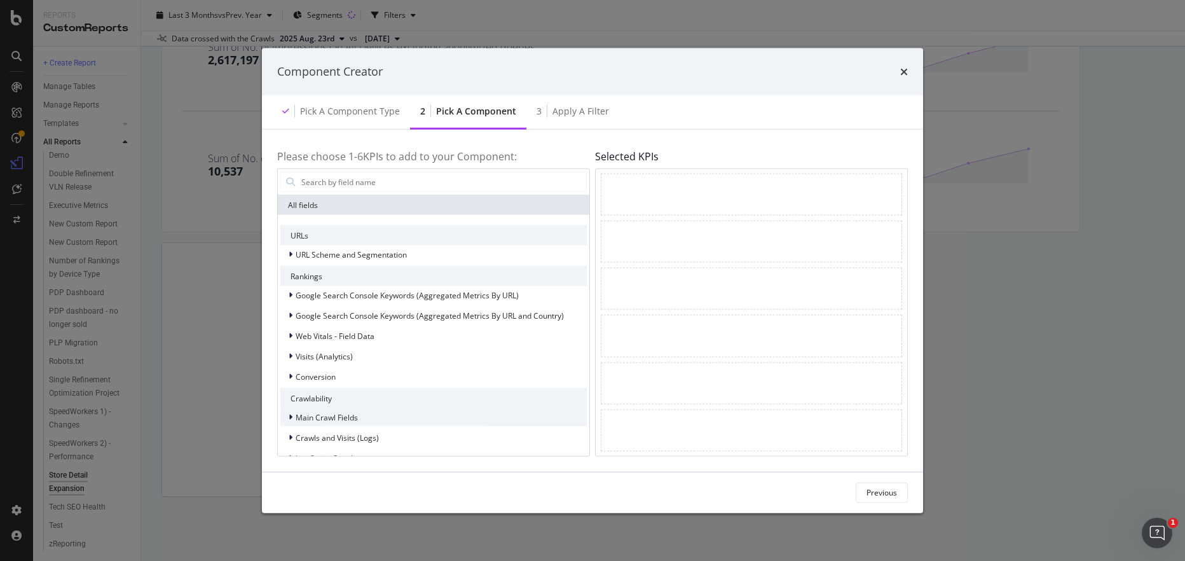
click at [309, 416] on span "Main Crawl Fields" at bounding box center [327, 416] width 62 height 11
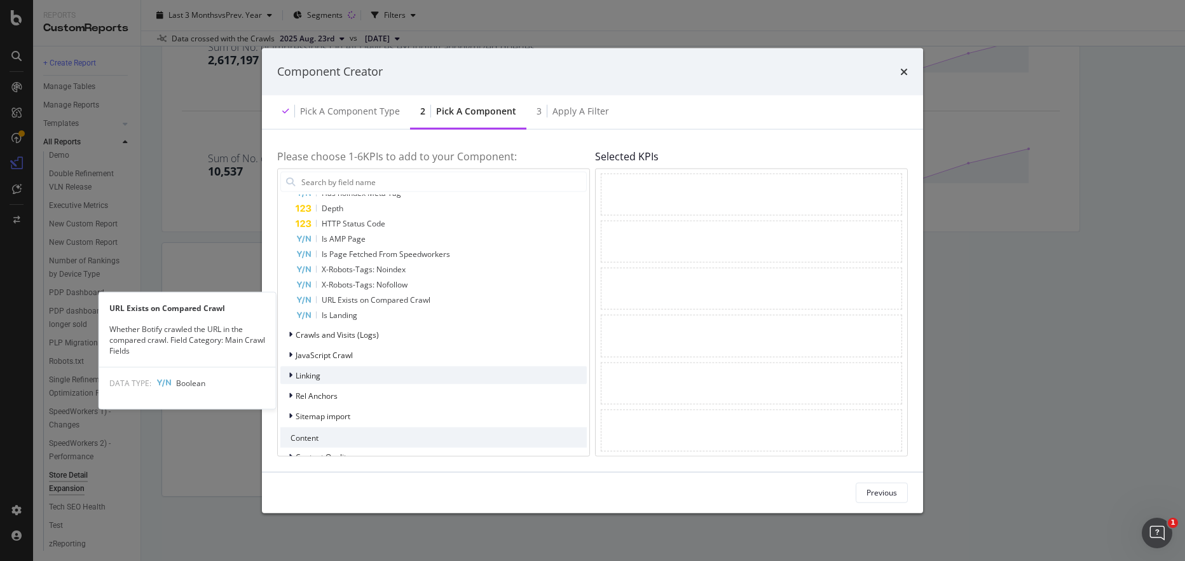
scroll to position [494, 0]
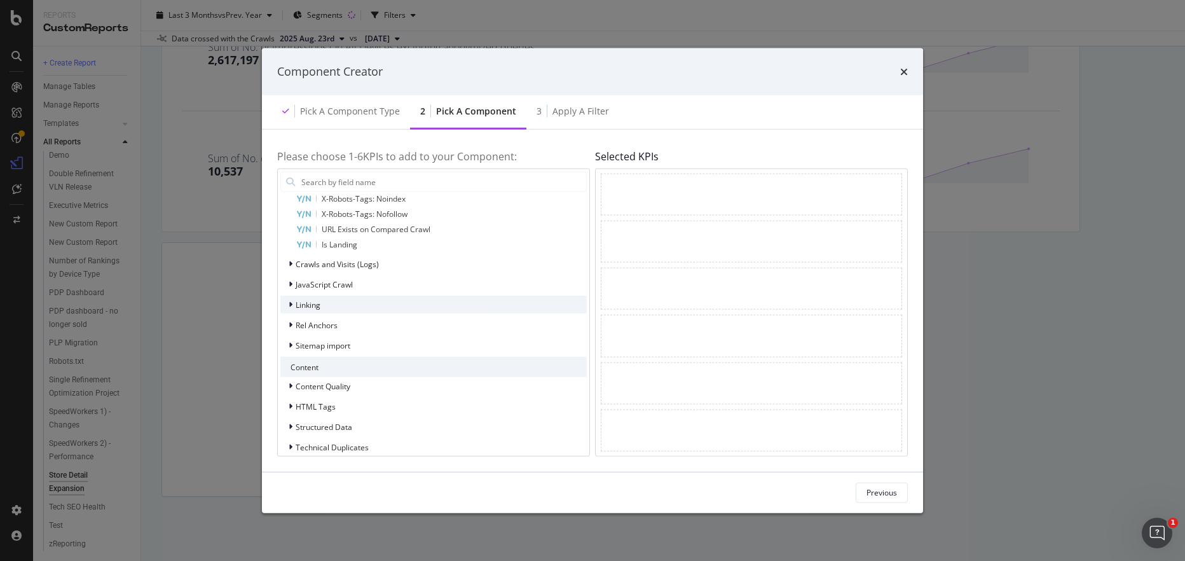
click at [289, 302] on icon "modal" at bounding box center [291, 305] width 4 height 8
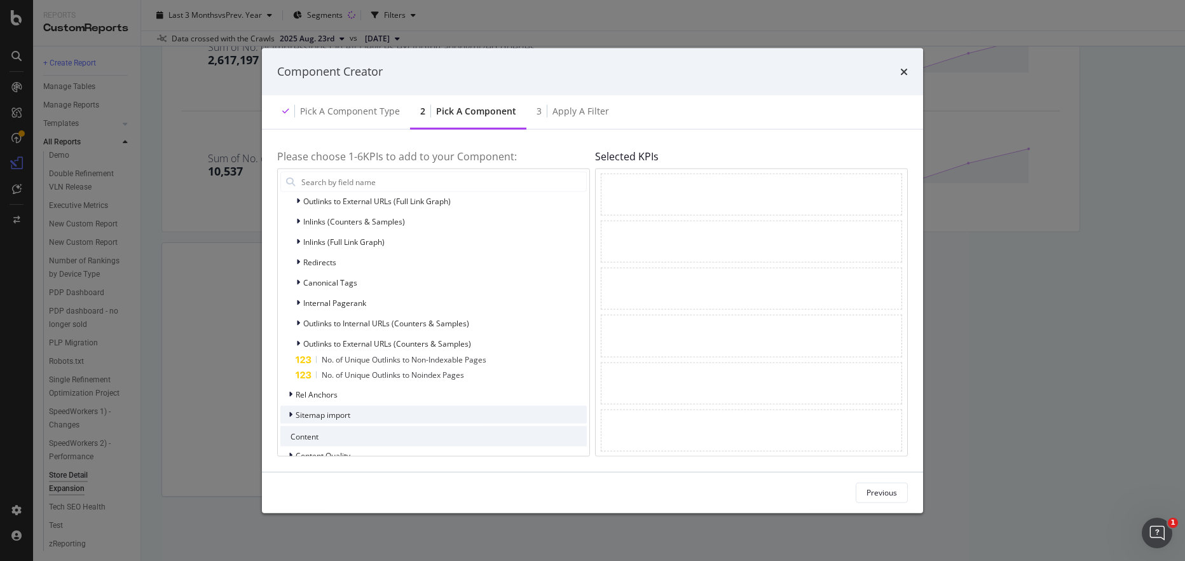
scroll to position [707, 0]
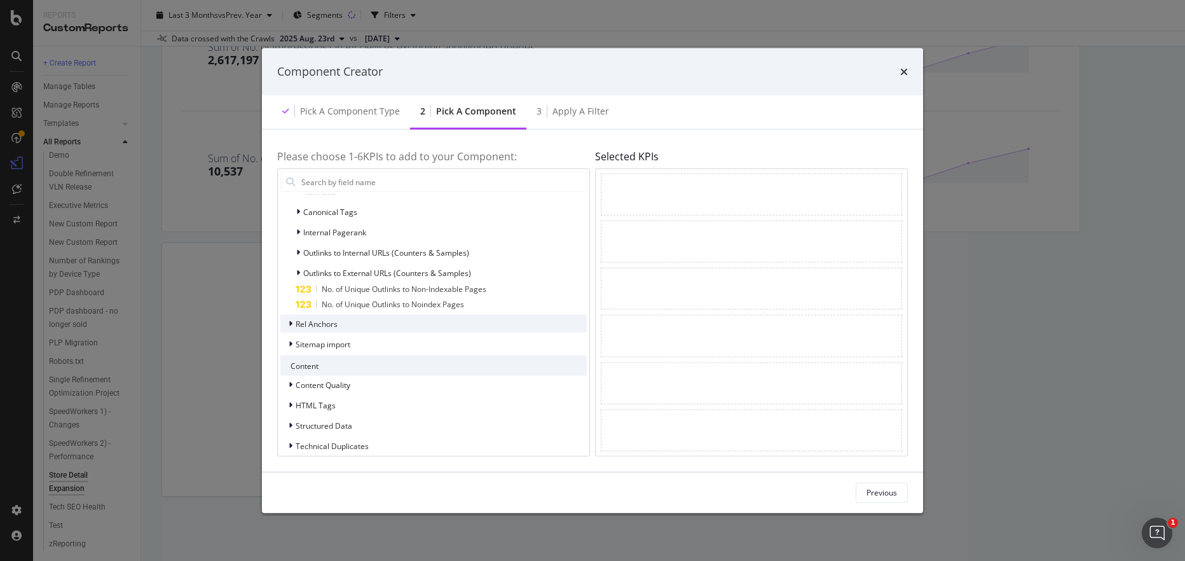
click at [291, 323] on icon "modal" at bounding box center [291, 324] width 4 height 8
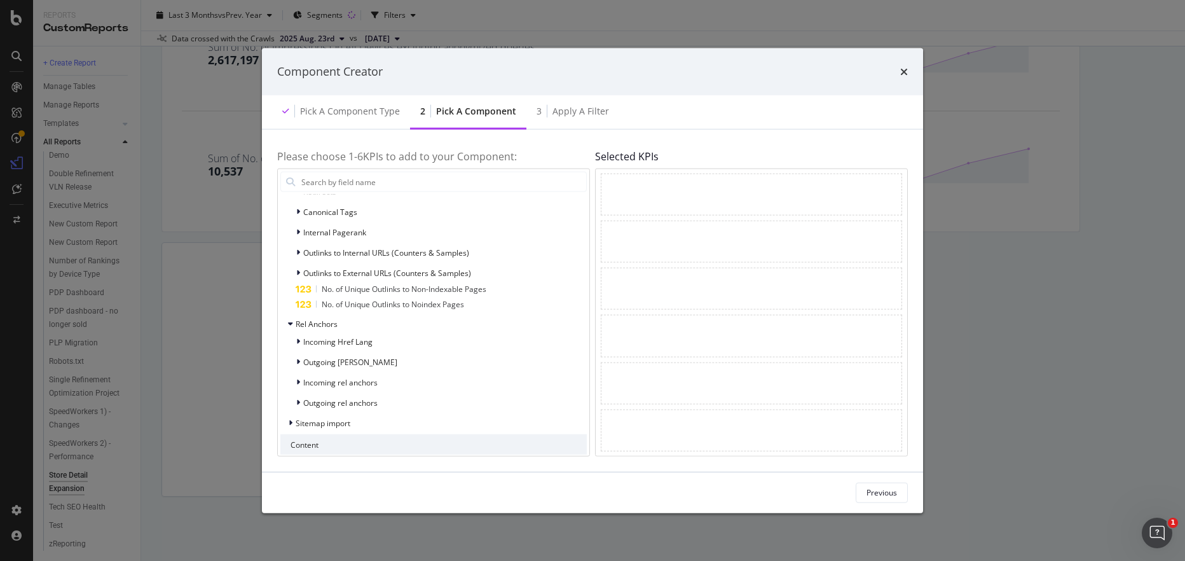
scroll to position [855, 0]
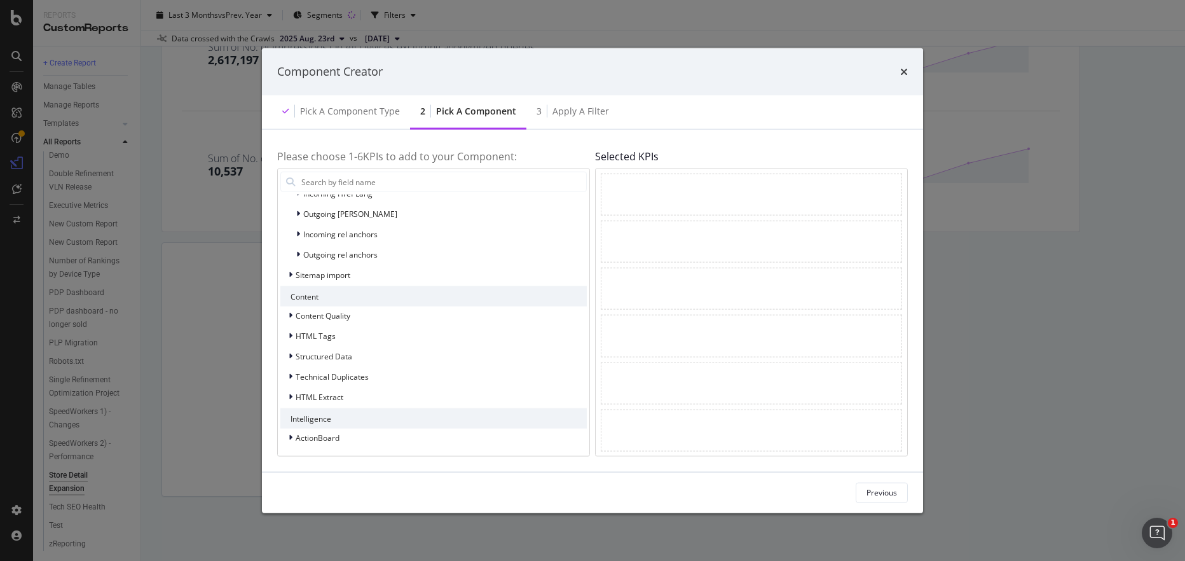
drag, startPoint x: 905, startPoint y: 72, endPoint x: 722, endPoint y: 50, distance: 184.0
click at [904, 73] on icon "times" at bounding box center [905, 71] width 8 height 10
click at [901, 67] on div "Component Creator" at bounding box center [592, 72] width 631 height 17
drag, startPoint x: 907, startPoint y: 69, endPoint x: 649, endPoint y: 52, distance: 258.8
click at [907, 69] on icon "times" at bounding box center [905, 71] width 8 height 10
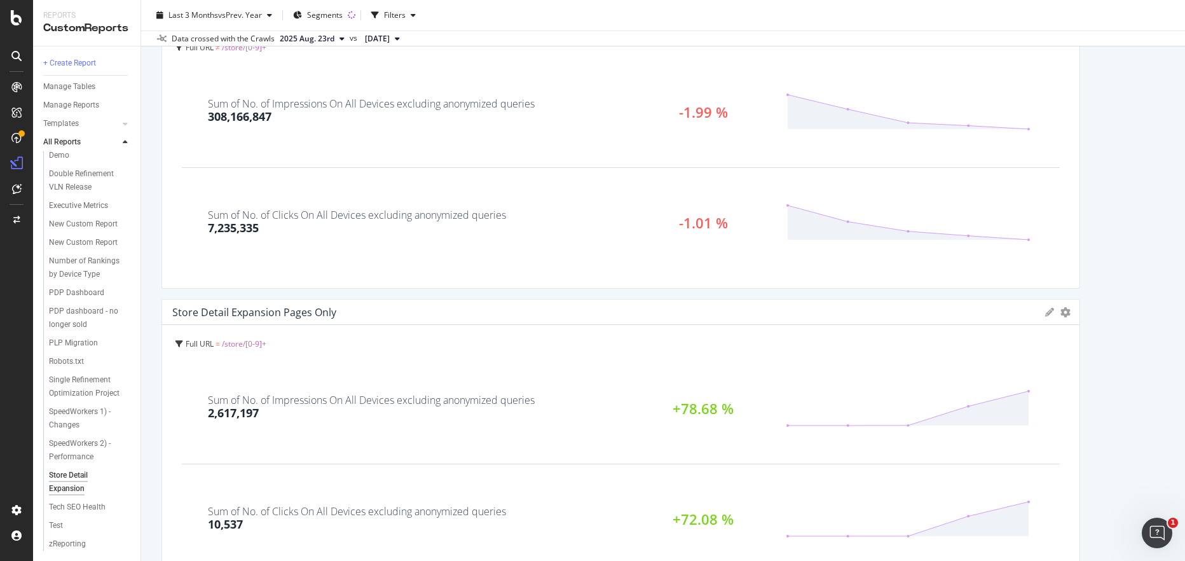
scroll to position [0, 0]
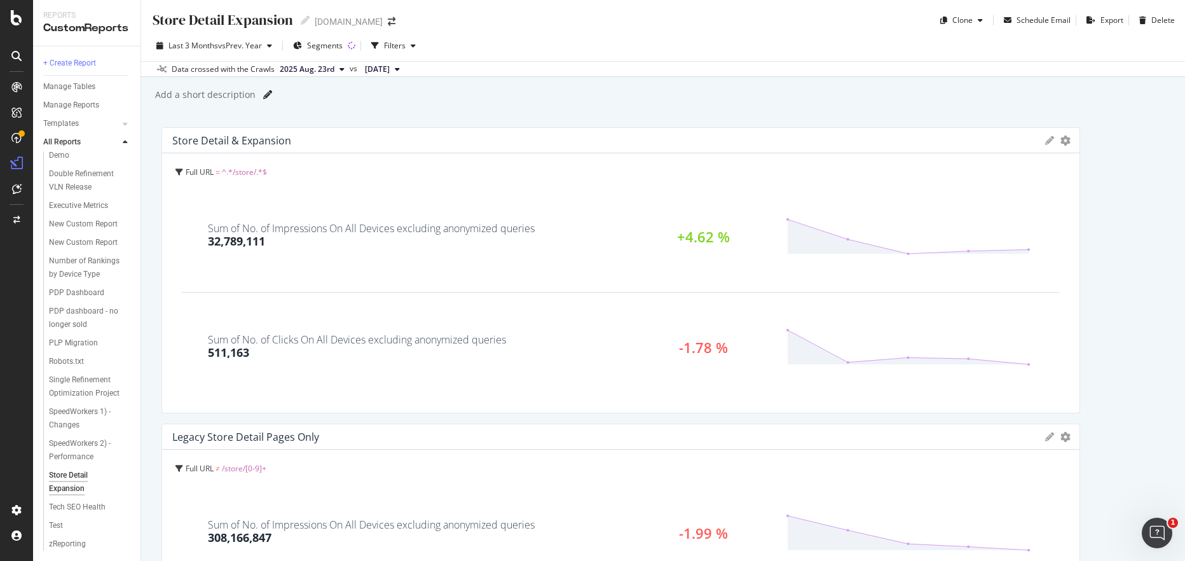
click at [266, 93] on icon at bounding box center [267, 94] width 9 height 9
click at [233, 93] on input "text" at bounding box center [204, 94] width 100 height 11
type input "T"
type input "As of [DATE] this report utilizes performance data from the Google API passed t…"
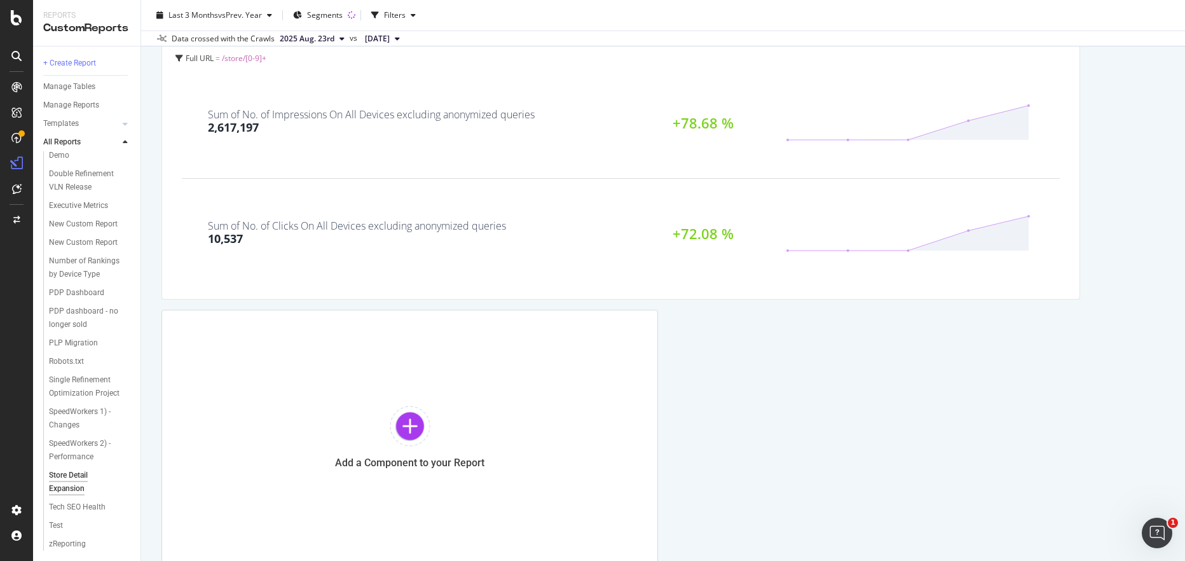
scroll to position [774, 0]
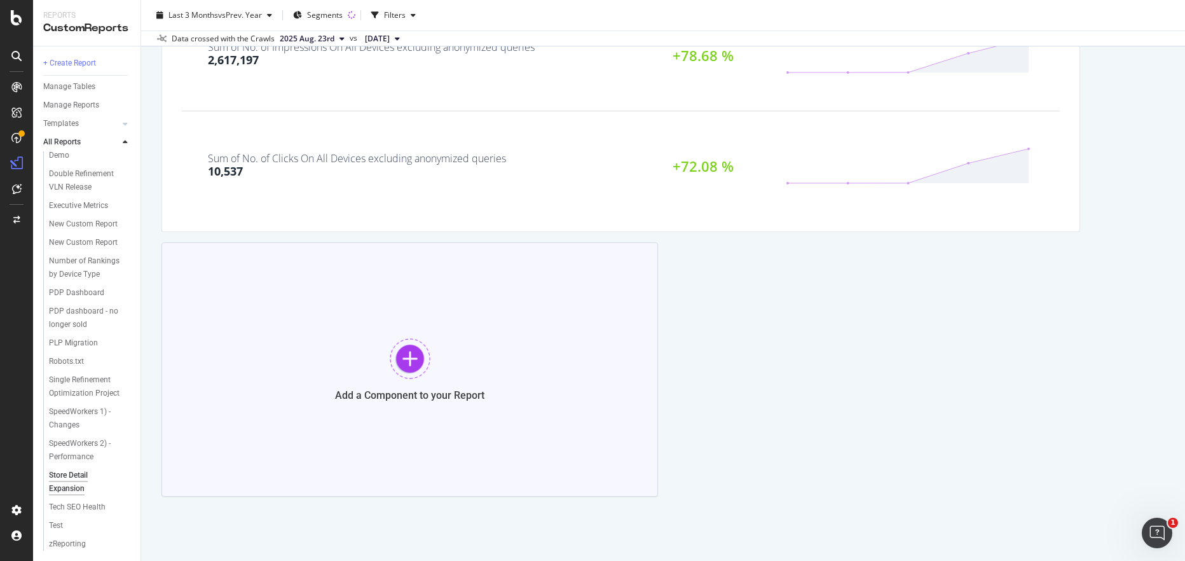
click at [411, 356] on div at bounding box center [410, 358] width 41 height 41
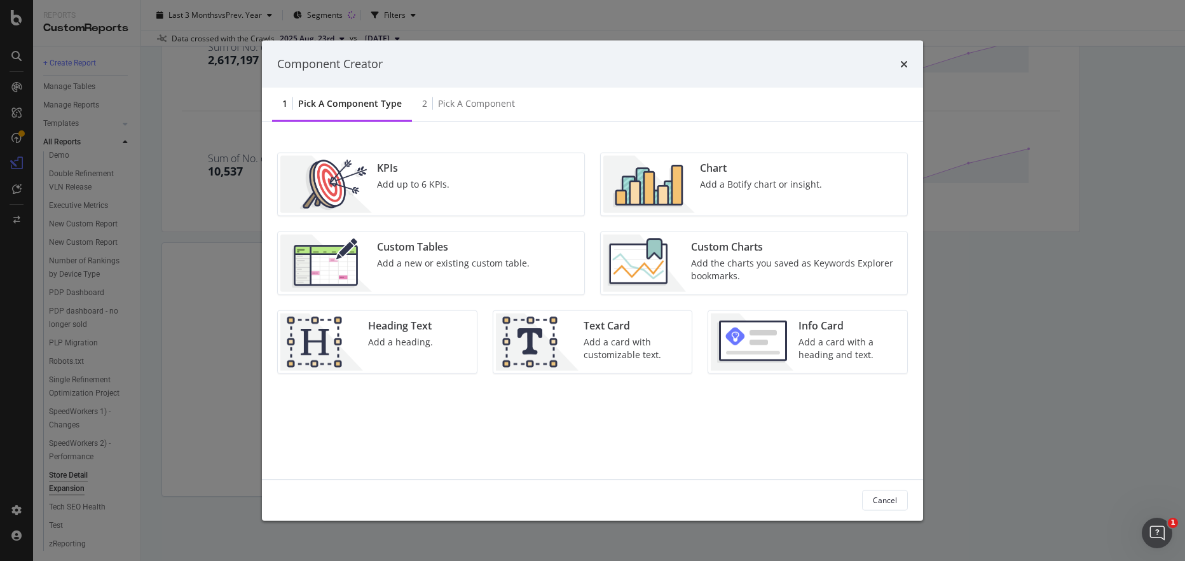
click at [569, 337] on img "modal" at bounding box center [537, 341] width 83 height 57
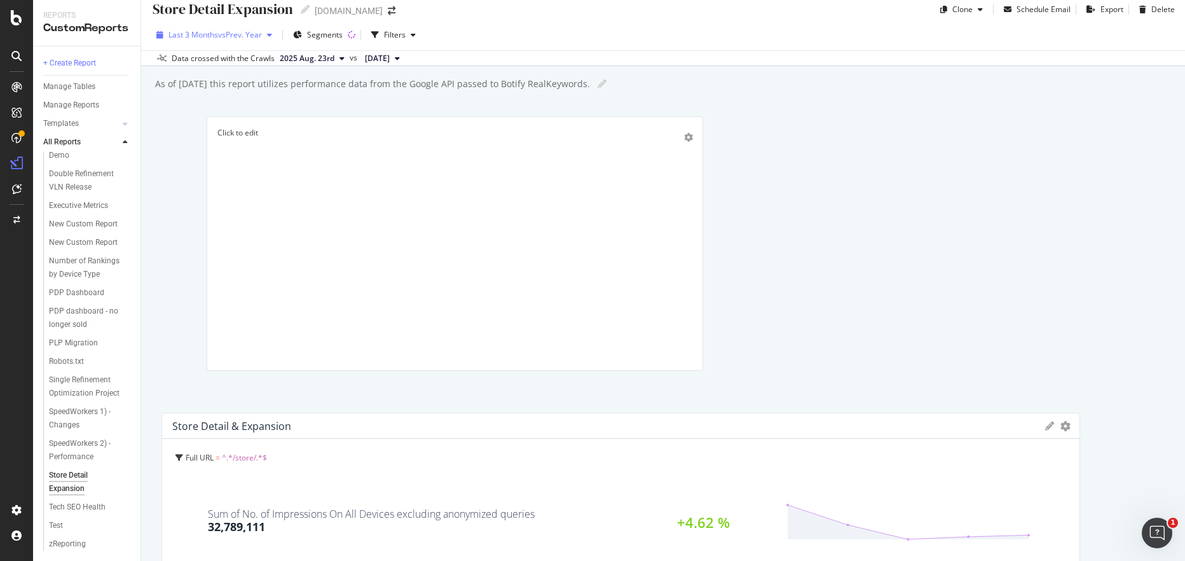
scroll to position [0, 0]
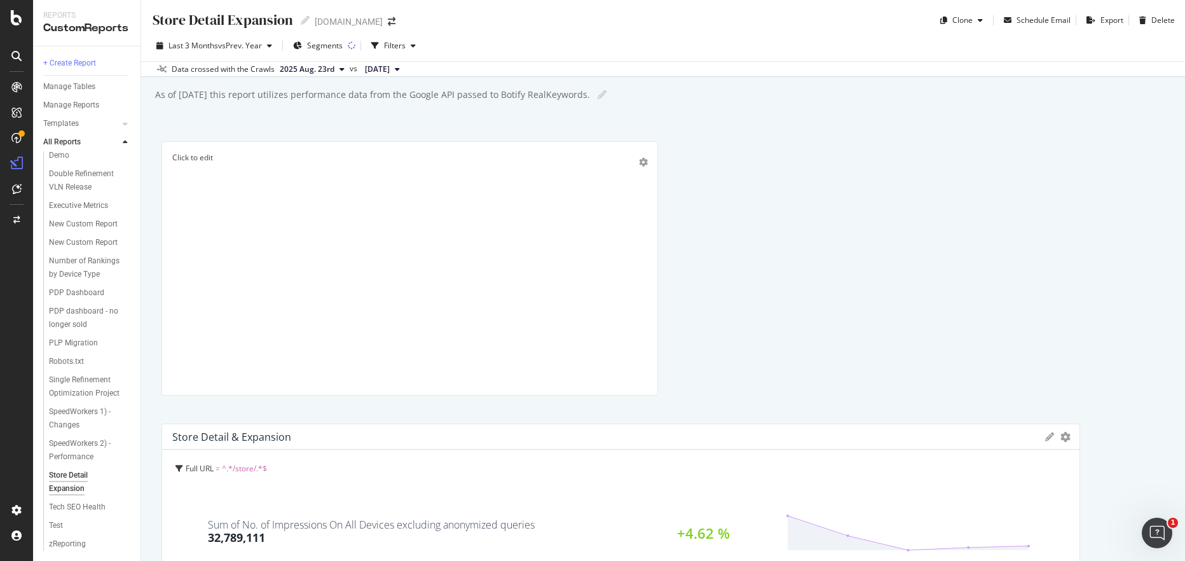
drag, startPoint x: 197, startPoint y: 252, endPoint x: 184, endPoint y: 151, distance: 102.0
click at [184, 152] on p "Click to edit" at bounding box center [409, 157] width 475 height 11
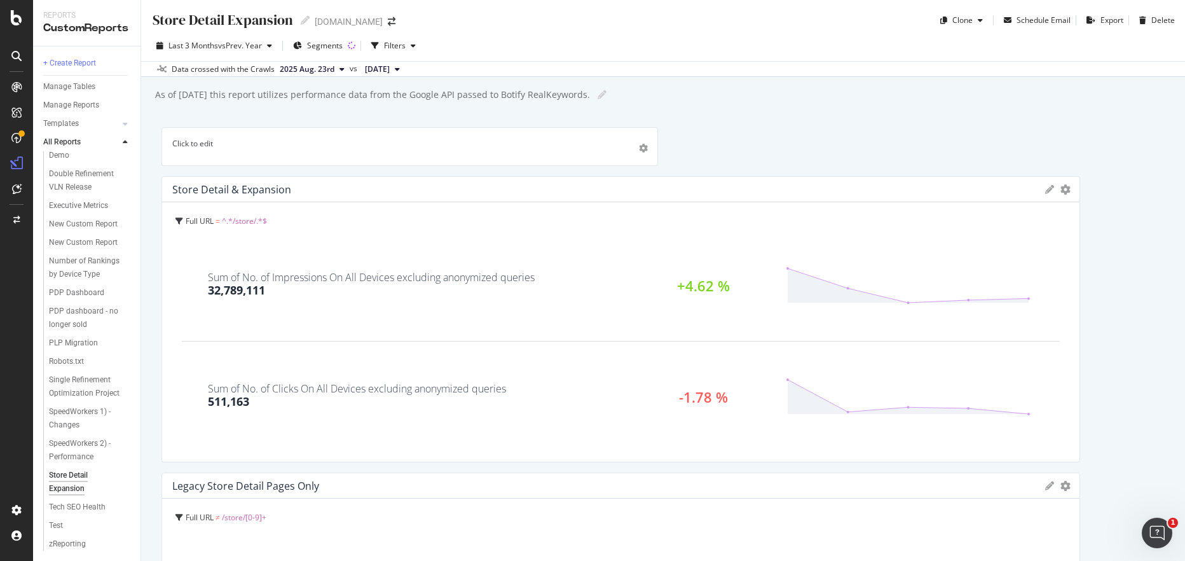
click at [198, 146] on p "Click to edit" at bounding box center [409, 143] width 475 height 11
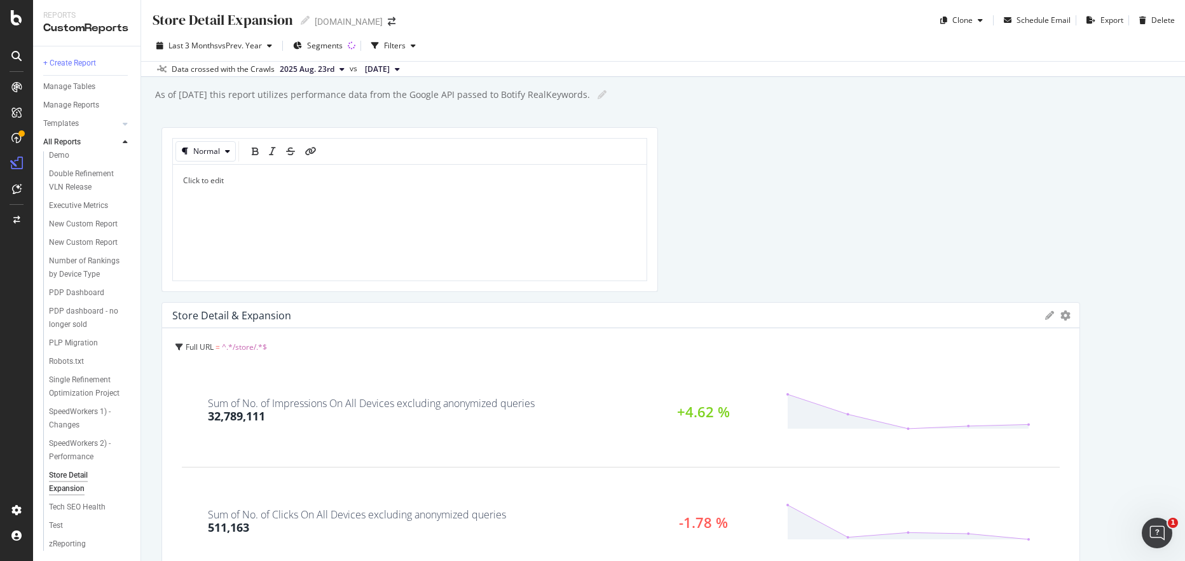
click at [243, 189] on div "Click to edit" at bounding box center [409, 222] width 453 height 95
click at [598, 97] on div at bounding box center [598, 94] width 17 height 19
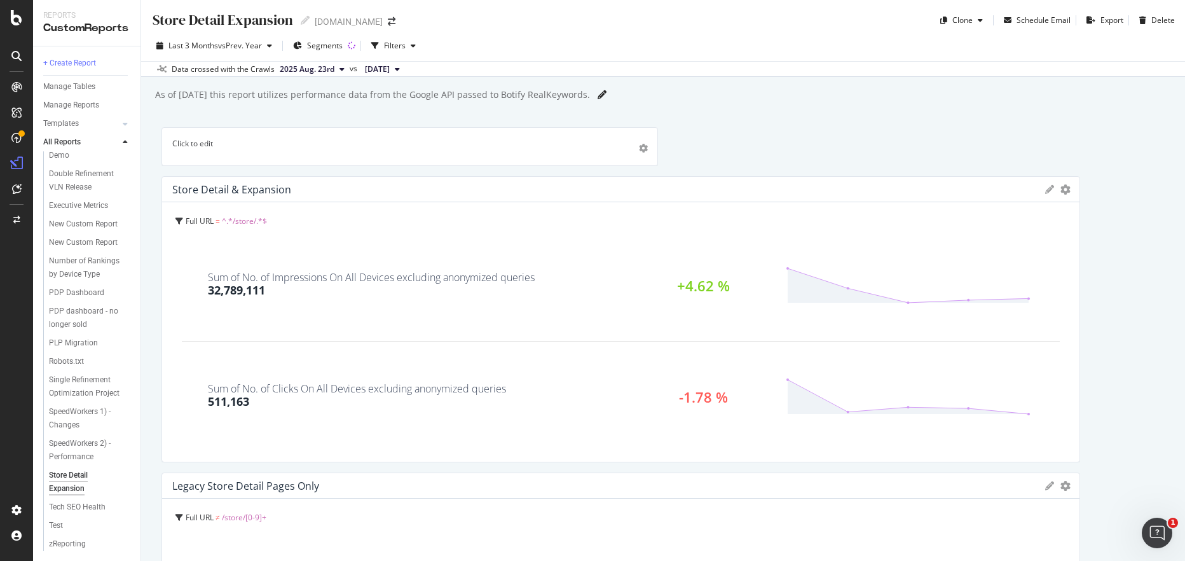
click at [604, 97] on icon at bounding box center [602, 94] width 9 height 9
drag, startPoint x: 505, startPoint y: 88, endPoint x: 83, endPoint y: 93, distance: 422.3
click at [83, 93] on div "Reports CustomReports + Create Report Manage Tables Manage Reports Templates AI…" at bounding box center [609, 280] width 1152 height 561
click at [217, 135] on div "Click to edit" at bounding box center [410, 146] width 497 height 39
click at [217, 143] on p "Click to edit" at bounding box center [409, 143] width 475 height 11
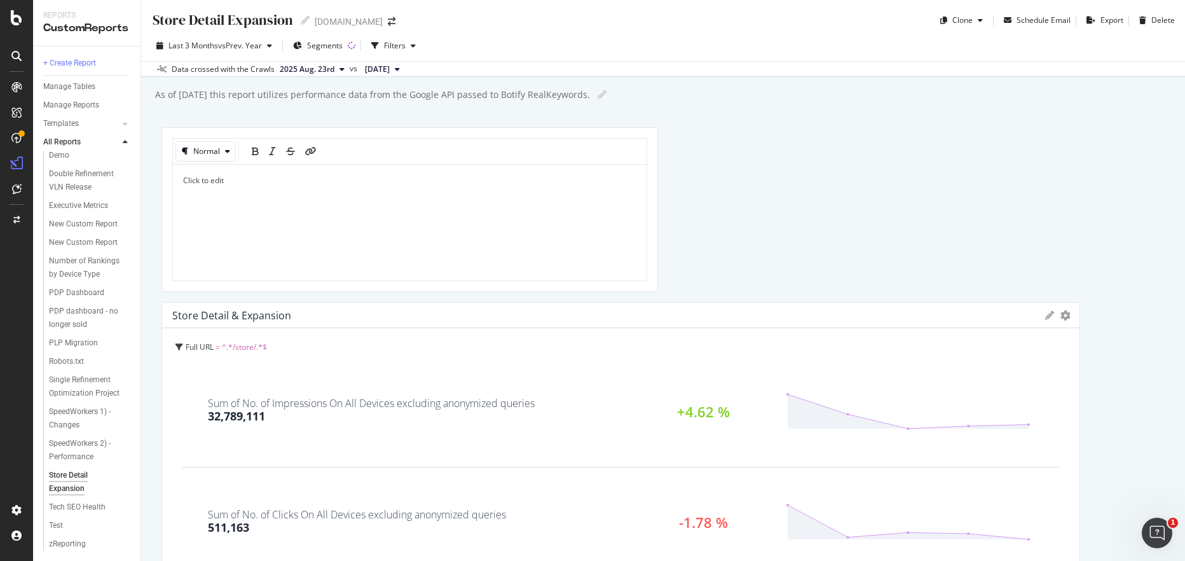
click at [240, 184] on p "Click to edit" at bounding box center [409, 180] width 453 height 11
drag, startPoint x: 239, startPoint y: 179, endPoint x: 174, endPoint y: 170, distance: 66.2
click at [174, 170] on div "Click to edit" at bounding box center [410, 224] width 474 height 118
click at [199, 177] on span "Click to edit" at bounding box center [203, 180] width 41 height 11
click at [210, 182] on span "Click to edit" at bounding box center [203, 180] width 41 height 11
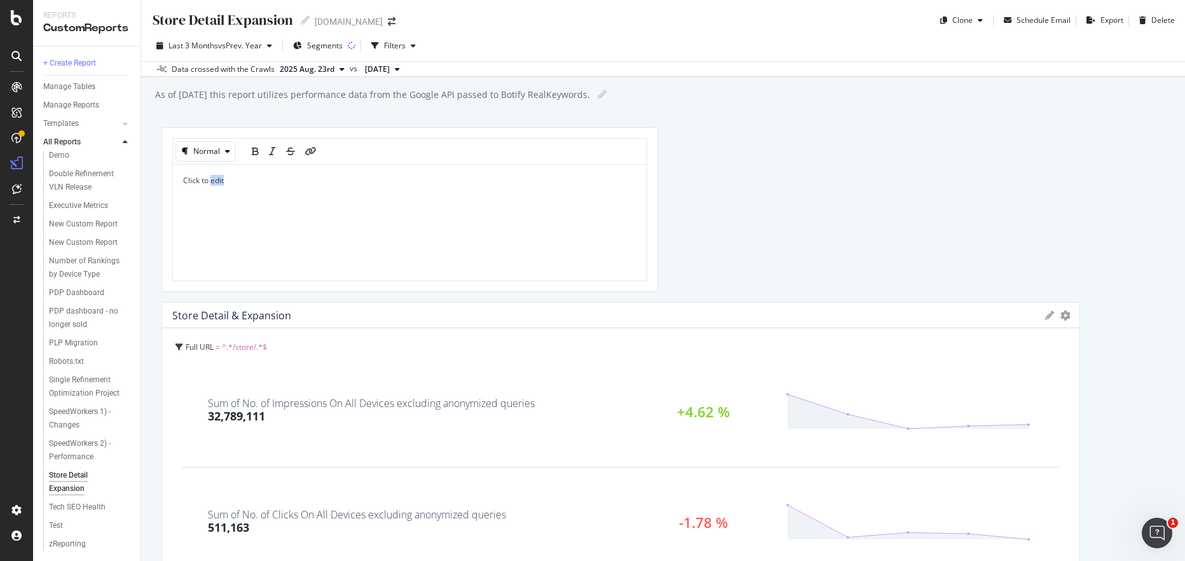
click at [210, 182] on span "Click to edit" at bounding box center [203, 180] width 41 height 11
click at [587, 179] on p "As of [DATE] this report utilizes performance data from the Google API passed t…" at bounding box center [409, 180] width 453 height 11
click at [383, 198] on p "The [PERSON_NAME] Secondary profile utilizes Google Bulk Data" at bounding box center [409, 197] width 453 height 11
click at [382, 198] on p "The [PERSON_NAME] Secondary profile utilizes Google Bulk Data" at bounding box center [409, 197] width 453 height 11
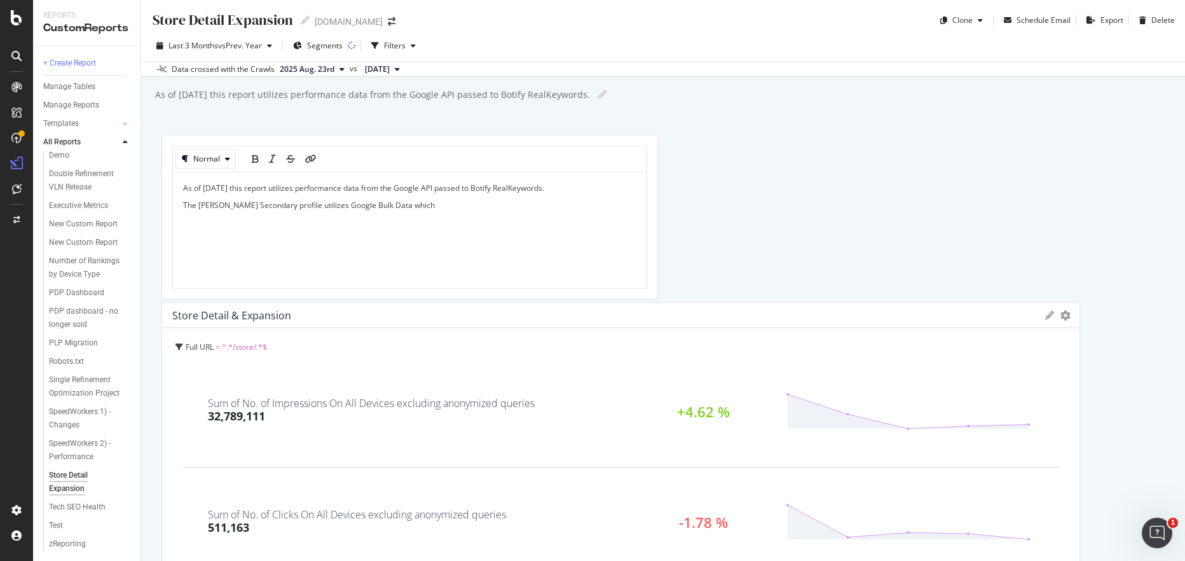
drag, startPoint x: 410, startPoint y: 193, endPoint x: 383, endPoint y: 200, distance: 27.8
click at [383, 200] on p "The [PERSON_NAME] Secondary profile utilizes Google Bulk Data which" at bounding box center [409, 205] width 453 height 11
click at [406, 197] on p "The [PERSON_NAME] Secondary profile utilizes Google Bulk Data which" at bounding box center [409, 197] width 453 height 11
click at [389, 212] on span "The [PERSON_NAME] Secondary profile utilizes Google Bulk Data which has more ex…" at bounding box center [409, 203] width 452 height 22
click at [385, 207] on span "The [PERSON_NAME] Secondary profile utilizes Google Bulk Data which has more ex…" at bounding box center [409, 203] width 452 height 22
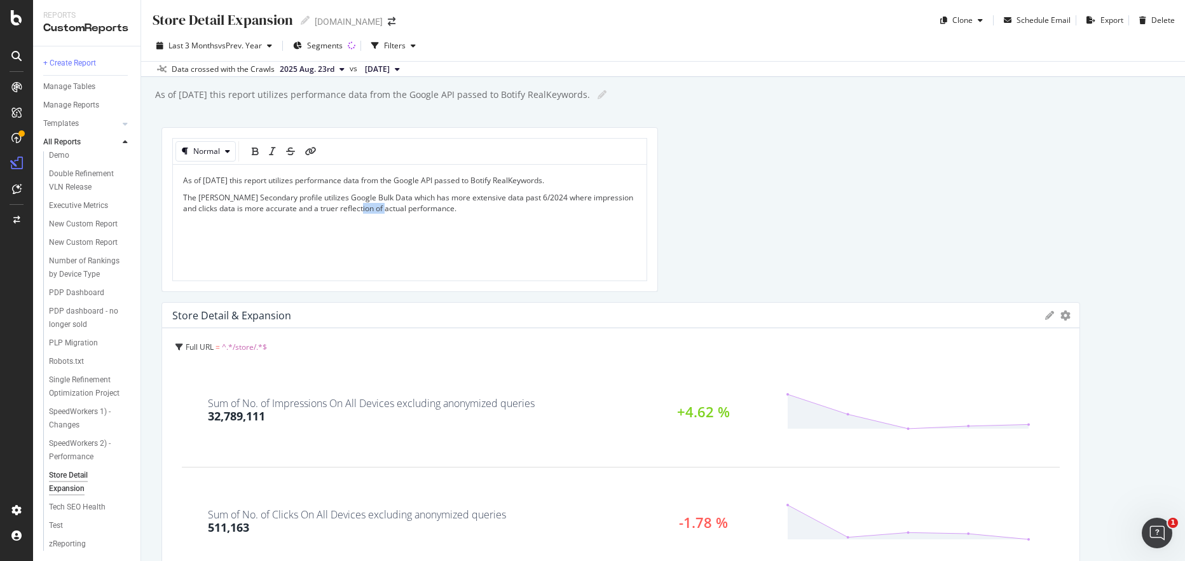
drag, startPoint x: 385, startPoint y: 207, endPoint x: 401, endPoint y: 212, distance: 17.3
click at [384, 207] on span "The [PERSON_NAME] Secondary profile utilizes Google Bulk Data which has more ex…" at bounding box center [409, 203] width 452 height 22
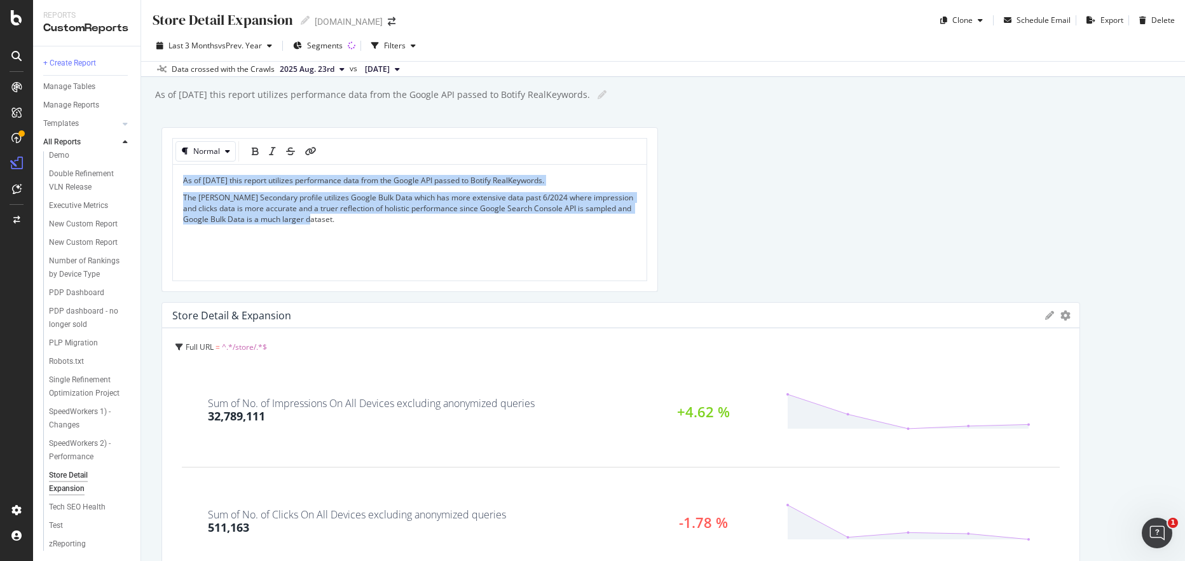
copy div "As of [DATE] this report utilizes performance data from the Google API passed t…"
drag, startPoint x: 338, startPoint y: 223, endPoint x: 346, endPoint y: 222, distance: 8.3
click at [338, 222] on p "The [PERSON_NAME] Secondary profile utilizes Google Bulk Data which has more ex…" at bounding box center [409, 208] width 453 height 32
click at [365, 217] on p "The [PERSON_NAME] Secondary profile utilizes Google Bulk Data which has more ex…" at bounding box center [409, 208] width 453 height 32
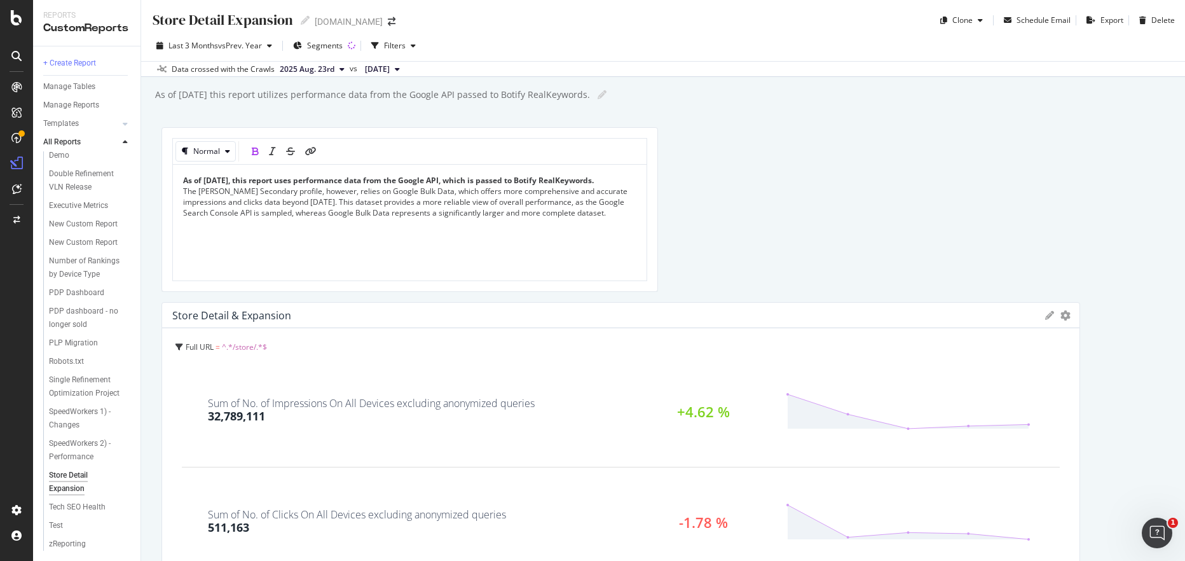
click at [264, 191] on p "As of [DATE], this report uses performance data from the Google API, which is p…" at bounding box center [409, 197] width 453 height 44
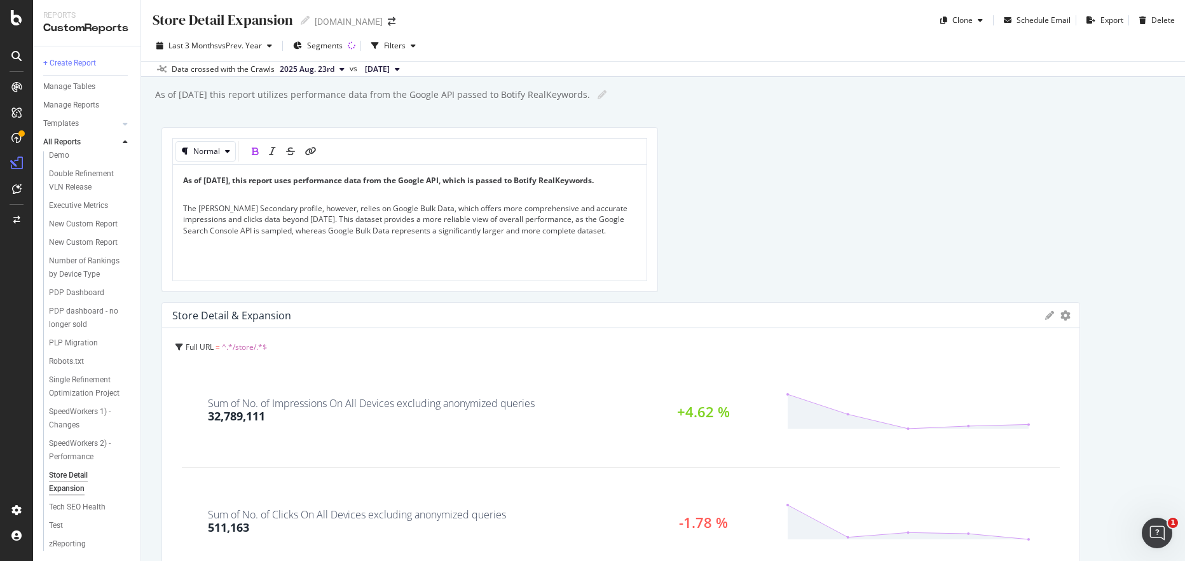
click at [290, 186] on p "As of [DATE], this report uses performance data from the Google API, which is p…" at bounding box center [409, 180] width 453 height 11
click at [342, 224] on span "The [PERSON_NAME] Secondary profile, however, relies on Google Bulk Data, which…" at bounding box center [406, 219] width 446 height 32
click at [333, 206] on p "The [PERSON_NAME] Secondary profile, however, relies on Google Bulk Data, which…" at bounding box center [409, 214] width 453 height 44
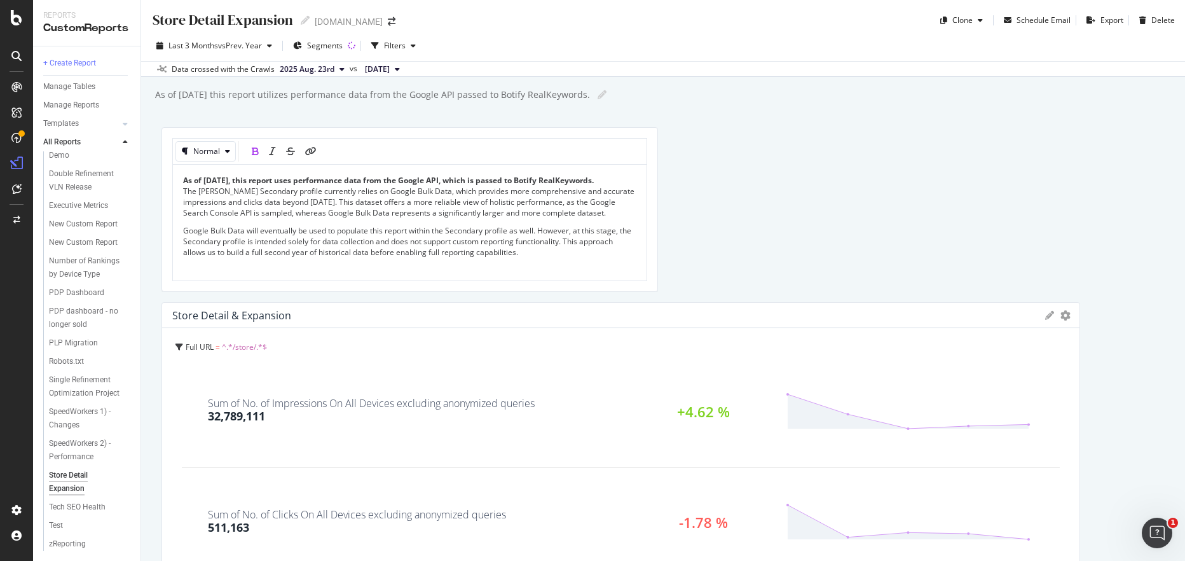
click at [276, 187] on p "As of [DATE], this report uses performance data from the Google API, which is p…" at bounding box center [409, 197] width 453 height 44
click at [422, 244] on span "Google Bulk Data will eventually be used to populate this report within the Sec…" at bounding box center [408, 247] width 450 height 32
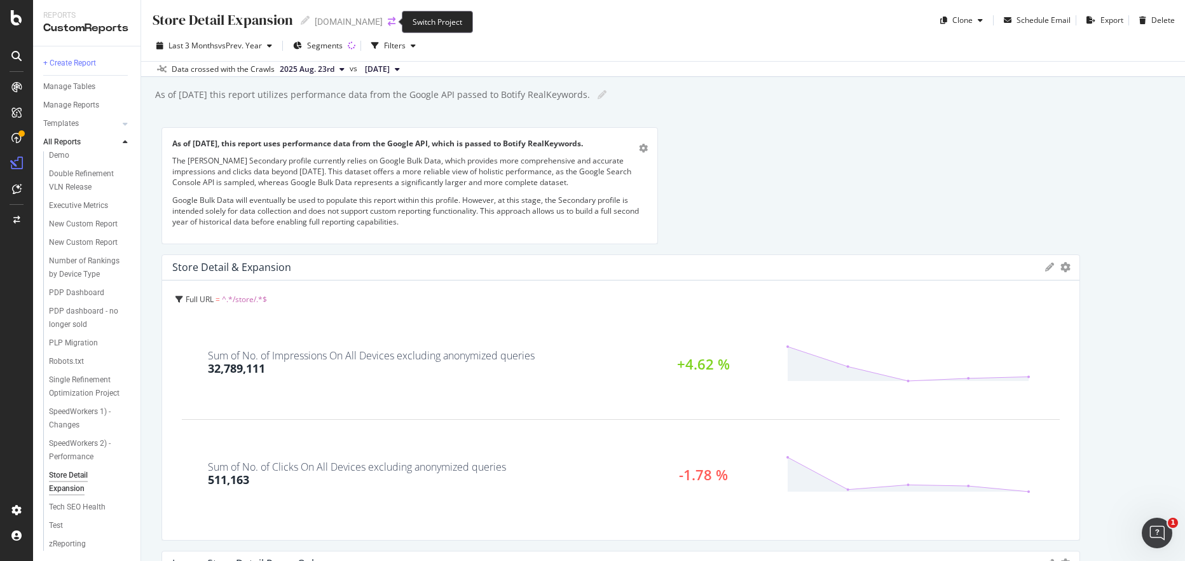
click at [388, 23] on icon "arrow-right-arrow-left" at bounding box center [392, 21] width 8 height 9
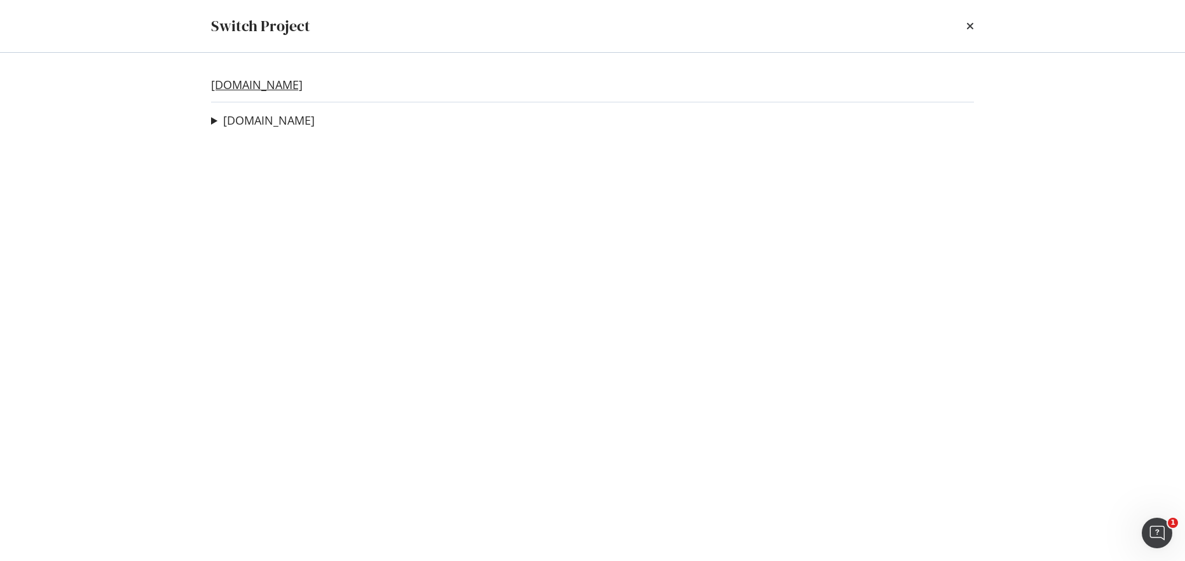
click at [303, 80] on link "[DOMAIN_NAME]" at bounding box center [257, 84] width 92 height 13
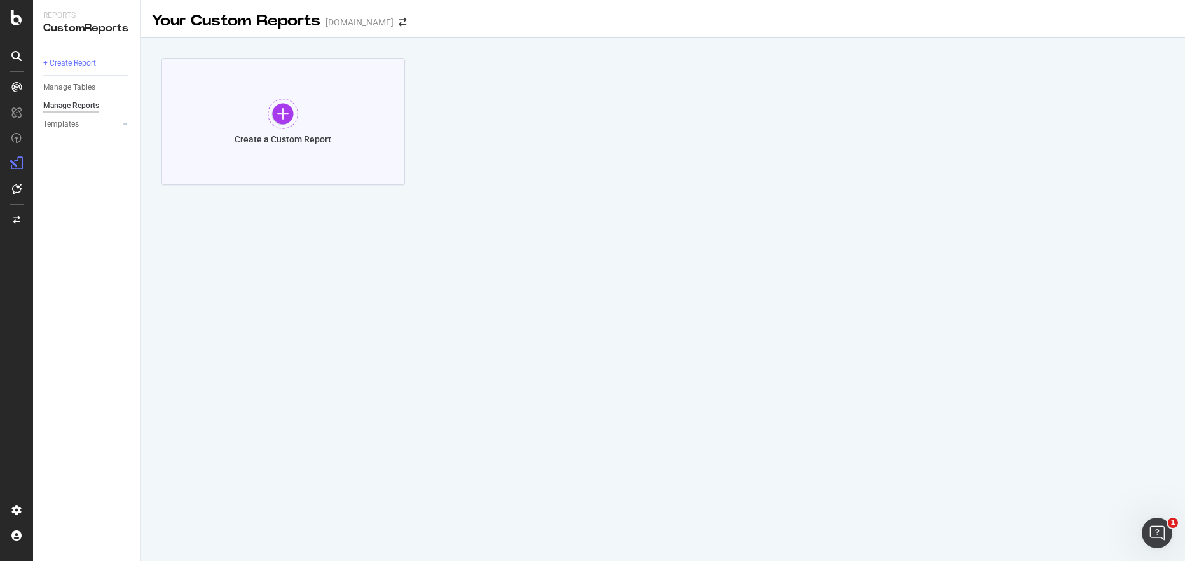
click at [275, 109] on div at bounding box center [283, 114] width 31 height 31
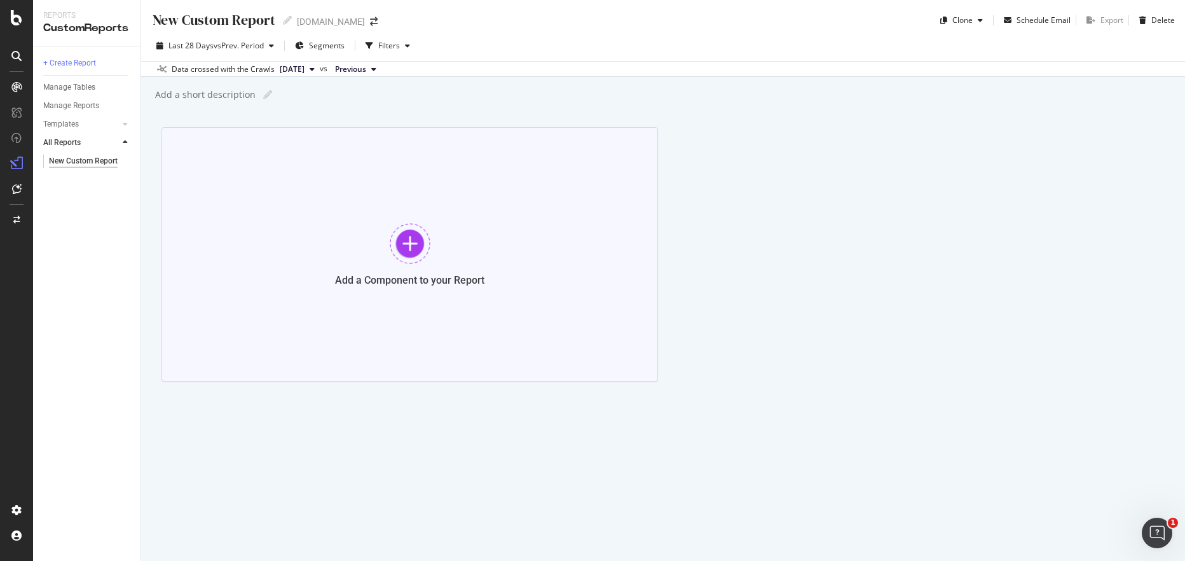
click at [407, 242] on div at bounding box center [410, 243] width 41 height 41
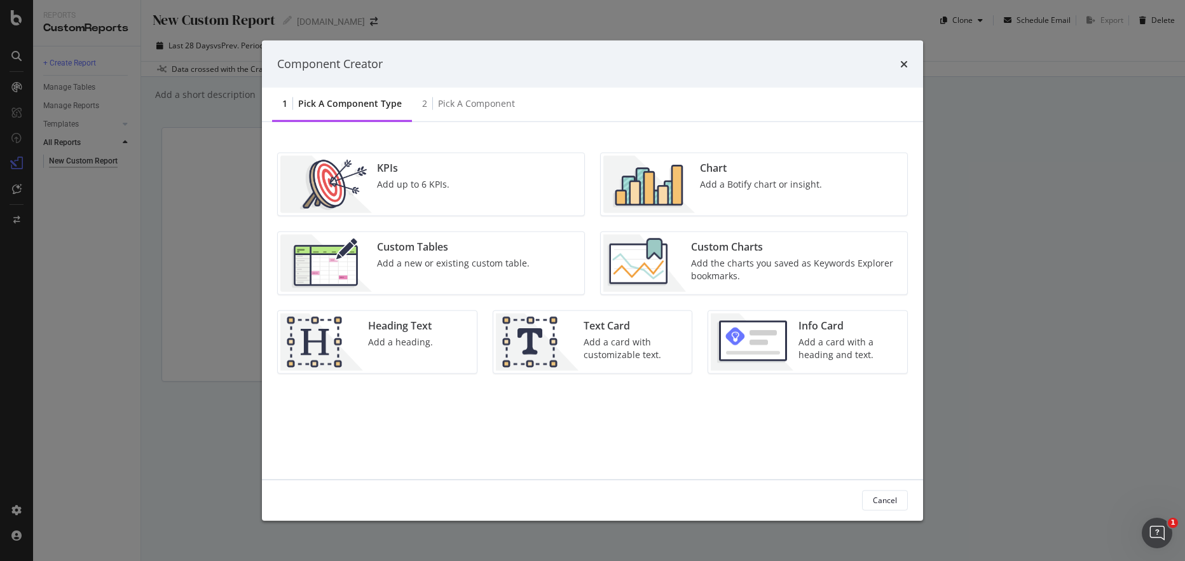
click at [415, 165] on div "KPIs" at bounding box center [413, 167] width 72 height 15
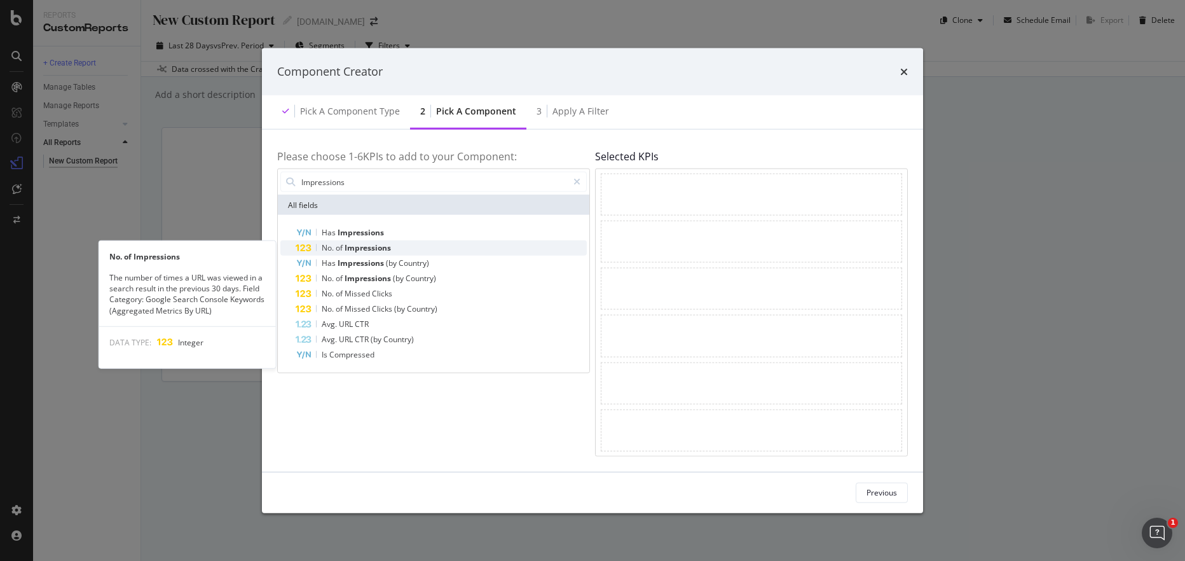
type input "Impressions"
click at [369, 245] on span "Impressions" at bounding box center [368, 247] width 46 height 11
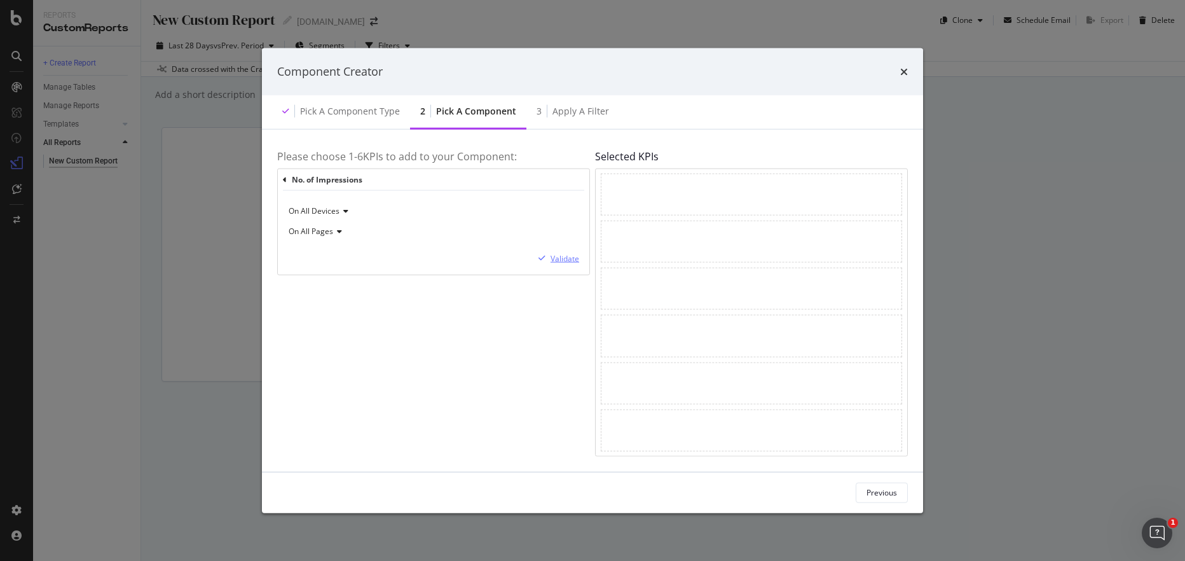
click at [563, 258] on div "Validate" at bounding box center [565, 258] width 29 height 11
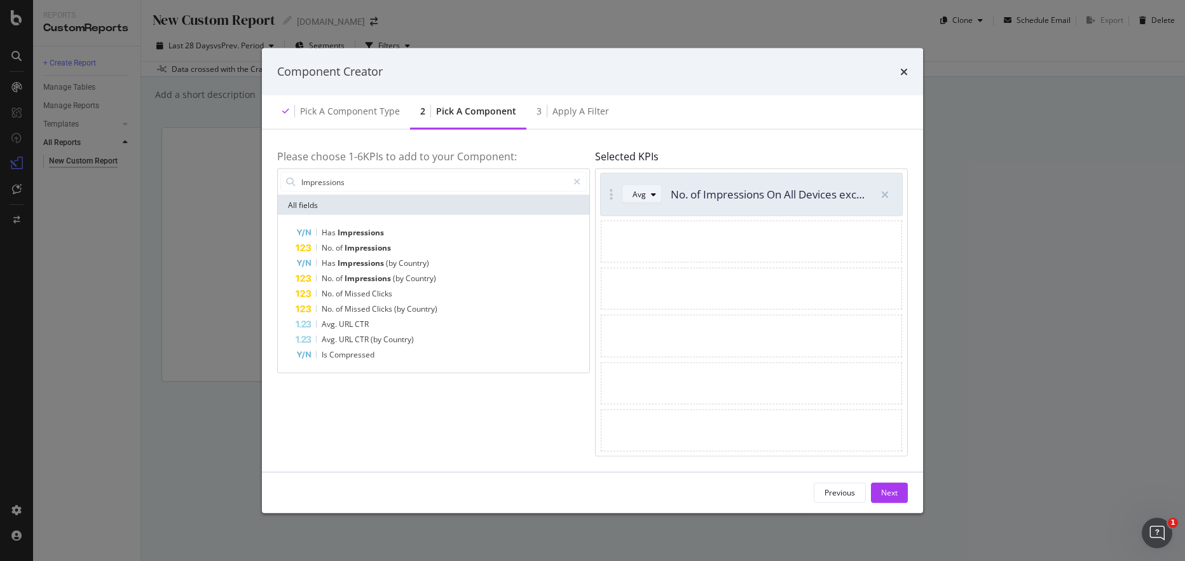
click at [640, 191] on div "Avg" at bounding box center [639, 195] width 13 height 8
click at [658, 236] on div "Sum" at bounding box center [646, 237] width 36 height 16
click at [466, 183] on input "Impressions" at bounding box center [434, 181] width 268 height 19
type input "Clicks"
click at [401, 228] on div "No. of Clicks" at bounding box center [441, 232] width 291 height 15
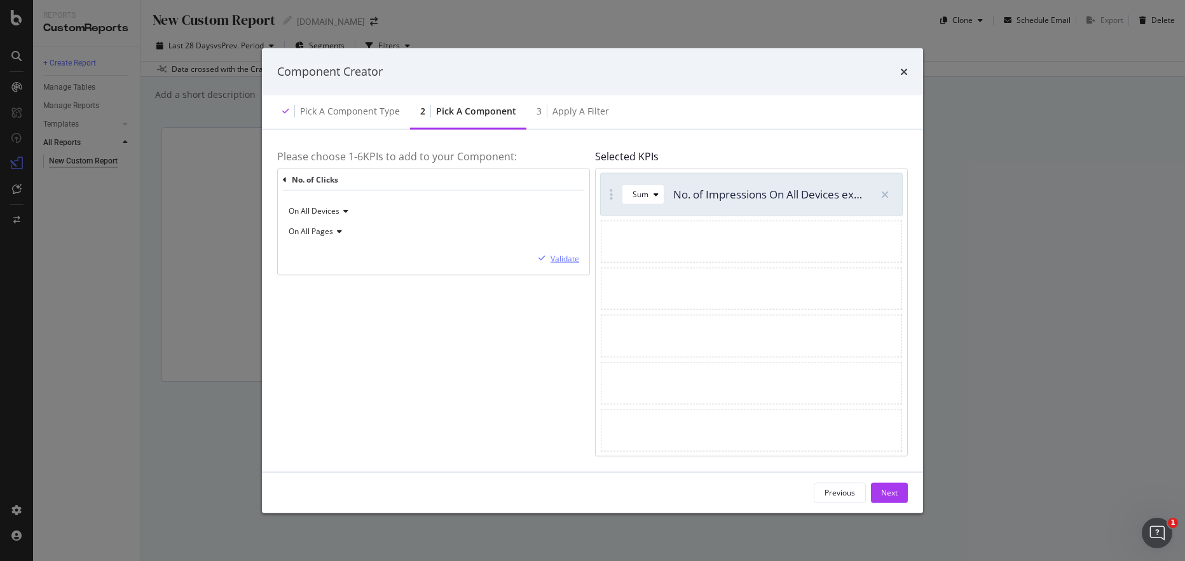
click at [560, 259] on div "Validate" at bounding box center [565, 258] width 29 height 11
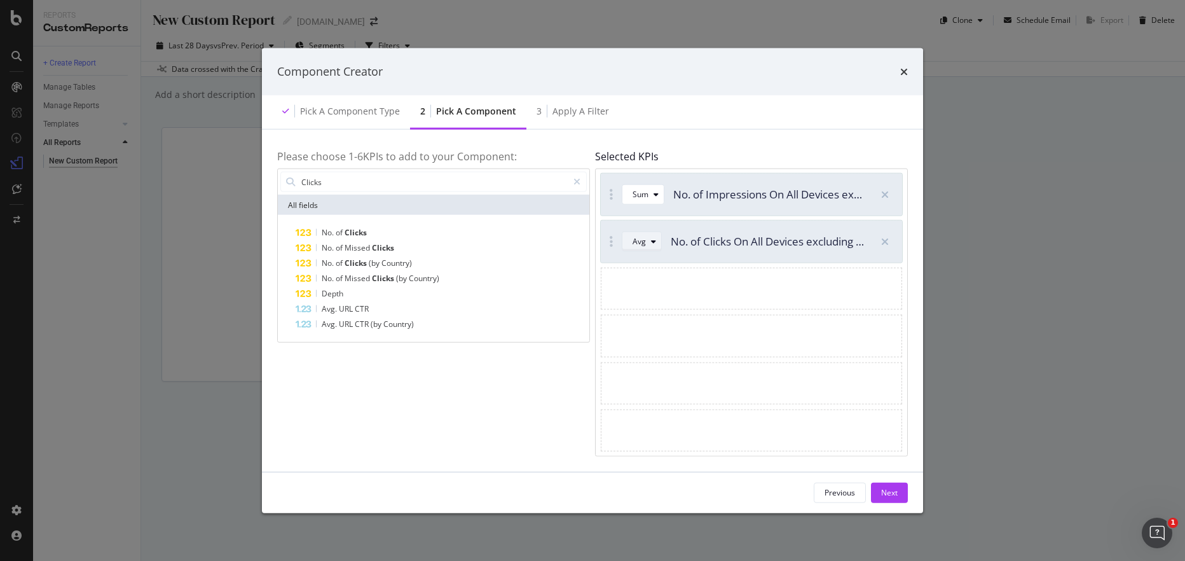
click at [633, 244] on div "Avg" at bounding box center [639, 242] width 13 height 8
click at [654, 284] on div "Sum" at bounding box center [646, 284] width 36 height 16
click at [889, 495] on div "Next" at bounding box center [889, 492] width 17 height 11
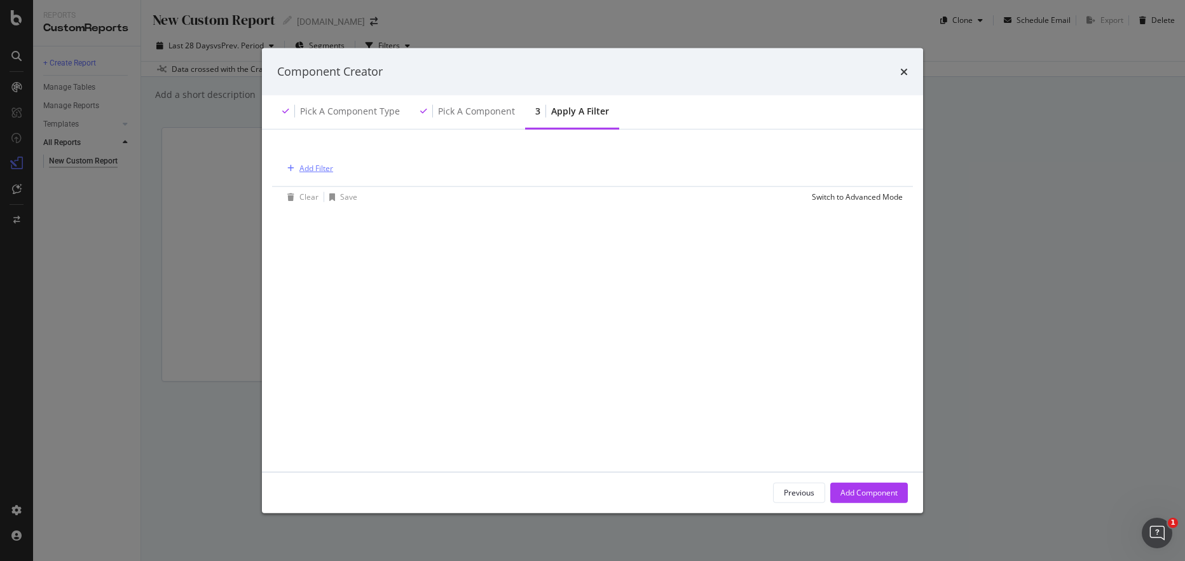
click at [297, 163] on div "Add Filter" at bounding box center [307, 168] width 51 height 14
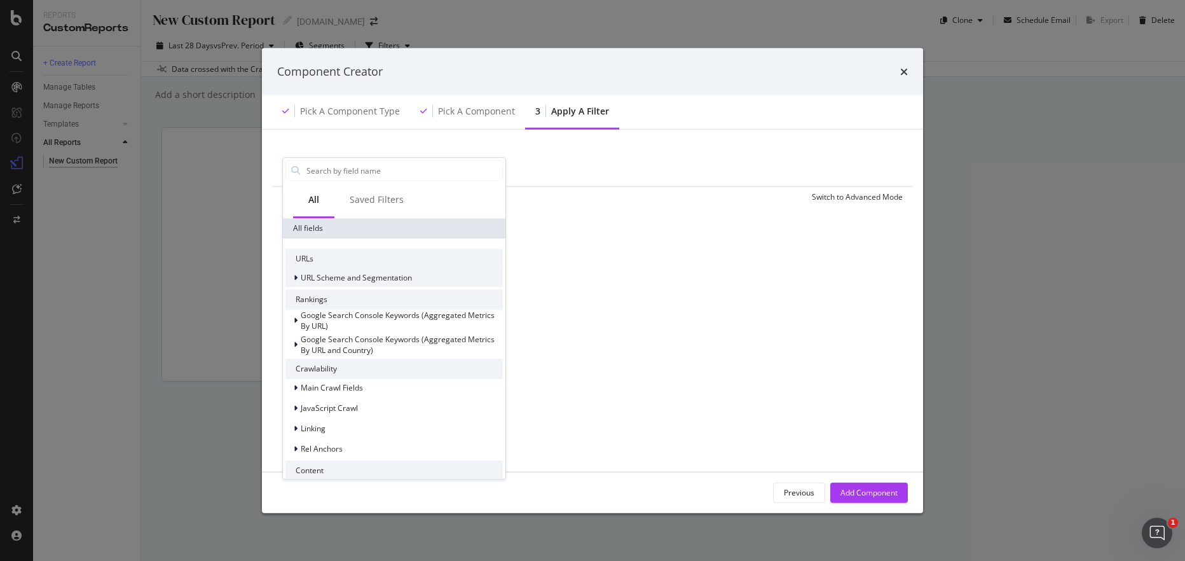
click at [341, 274] on span "URL Scheme and Segmentation" at bounding box center [356, 278] width 111 height 11
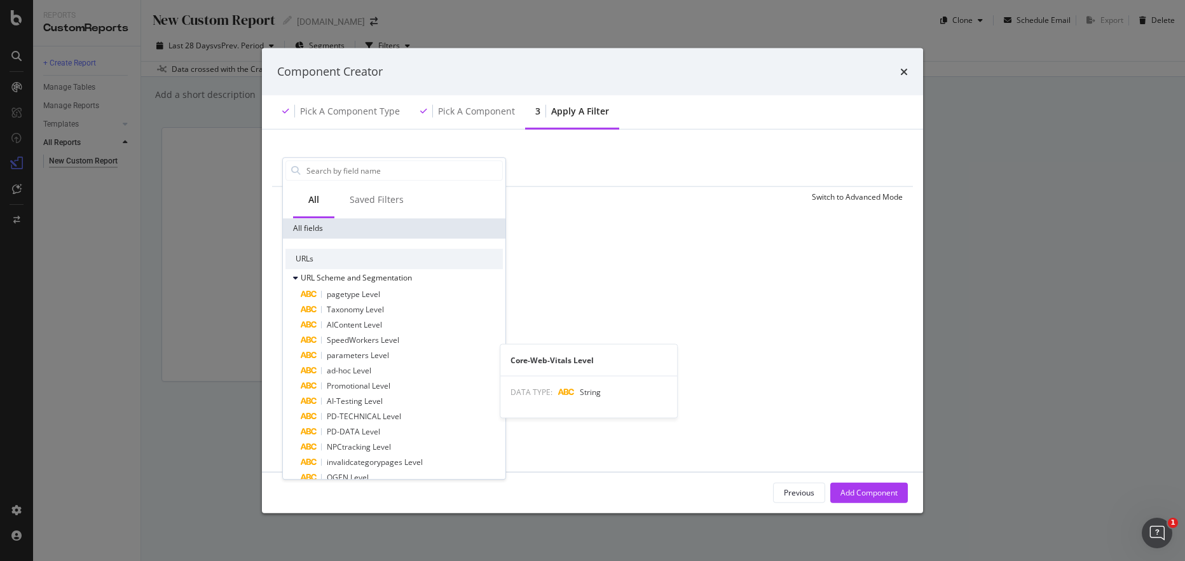
scroll to position [212, 0]
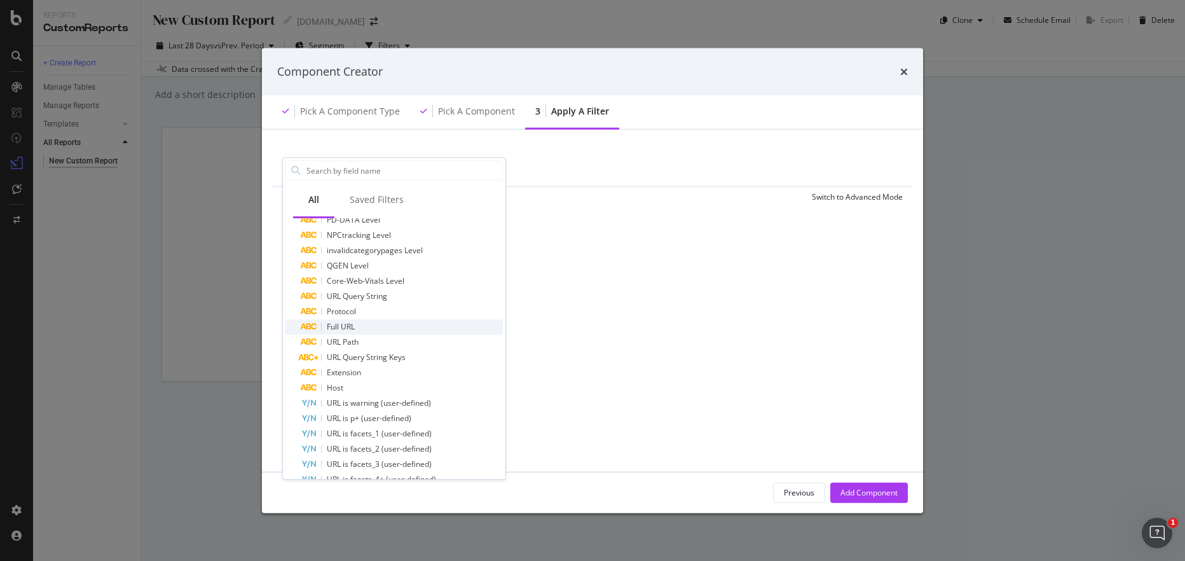
click at [361, 329] on div "Full URL" at bounding box center [402, 326] width 202 height 15
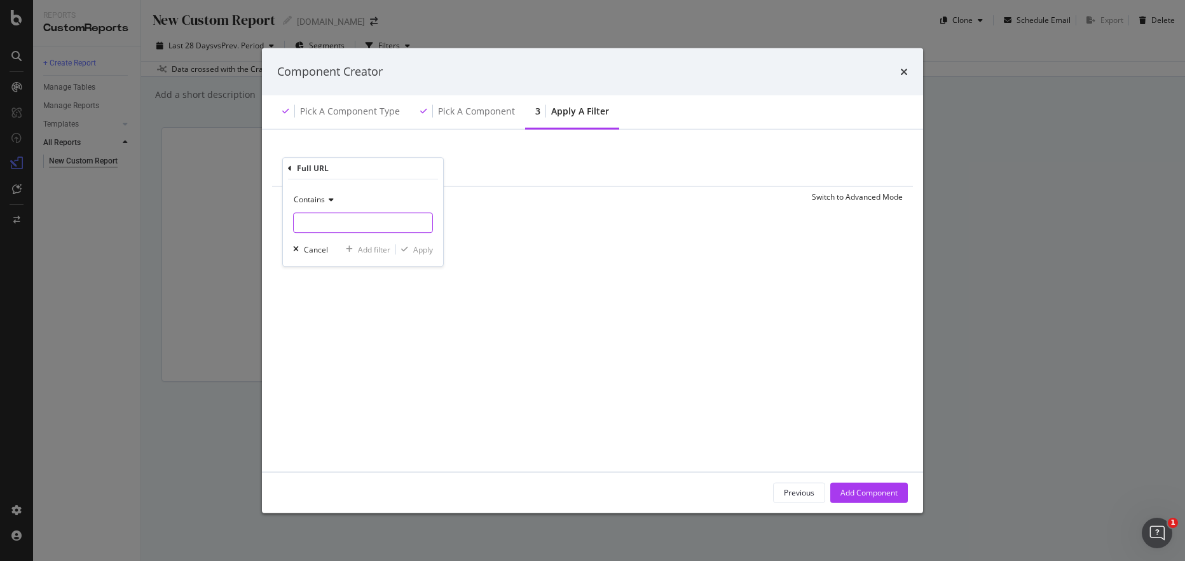
click at [354, 217] on input "modal" at bounding box center [363, 222] width 139 height 20
type input "/store/"
drag, startPoint x: 428, startPoint y: 248, endPoint x: 427, endPoint y: 238, distance: 10.2
click at [428, 247] on div "Apply" at bounding box center [423, 249] width 20 height 11
click at [410, 167] on div "Add Filter" at bounding box center [409, 168] width 34 height 11
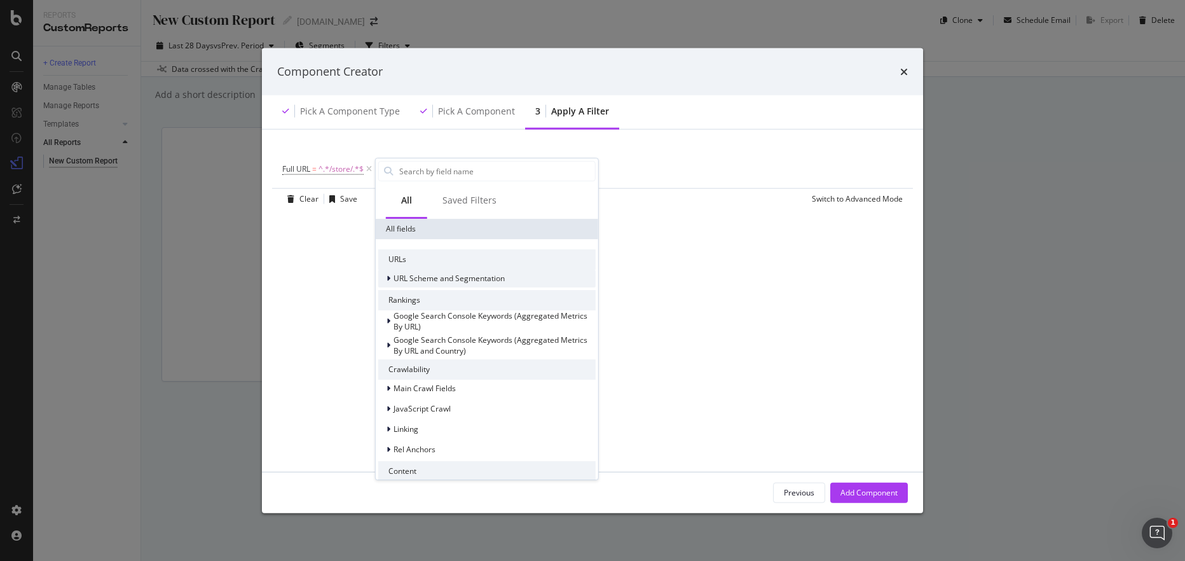
click at [443, 275] on span "URL Scheme and Segmentation" at bounding box center [449, 278] width 111 height 11
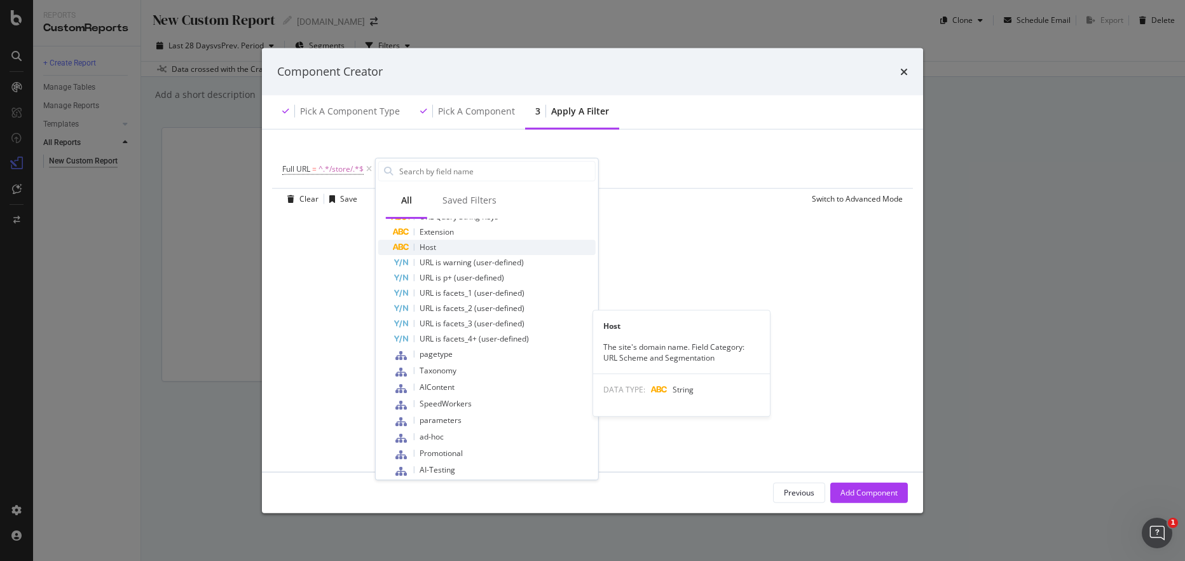
scroll to position [282, 0]
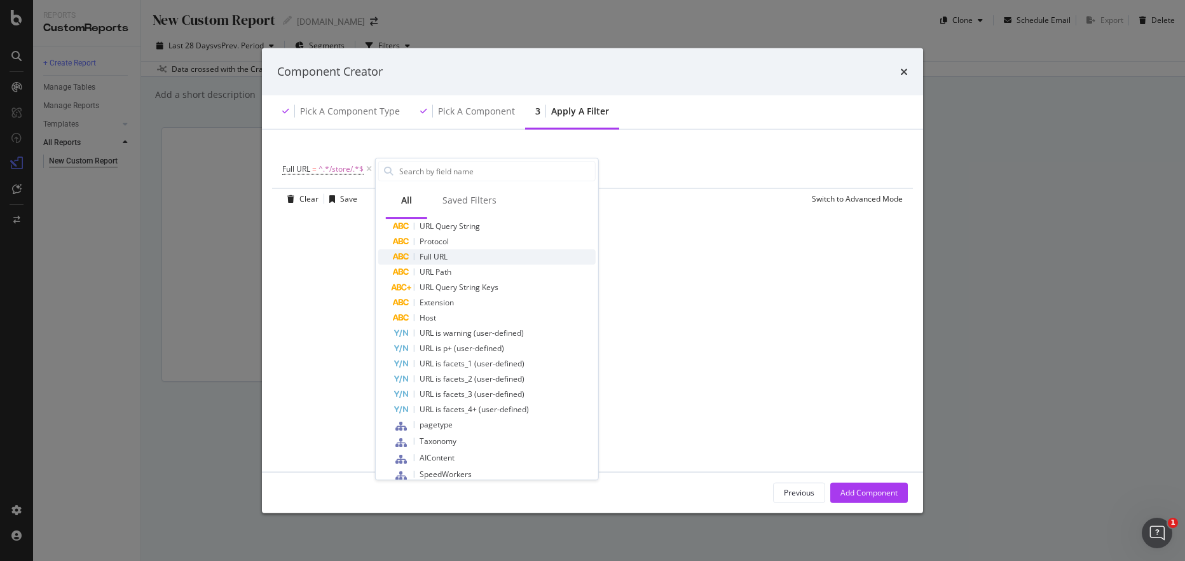
click at [447, 258] on span "Full URL" at bounding box center [434, 256] width 28 height 11
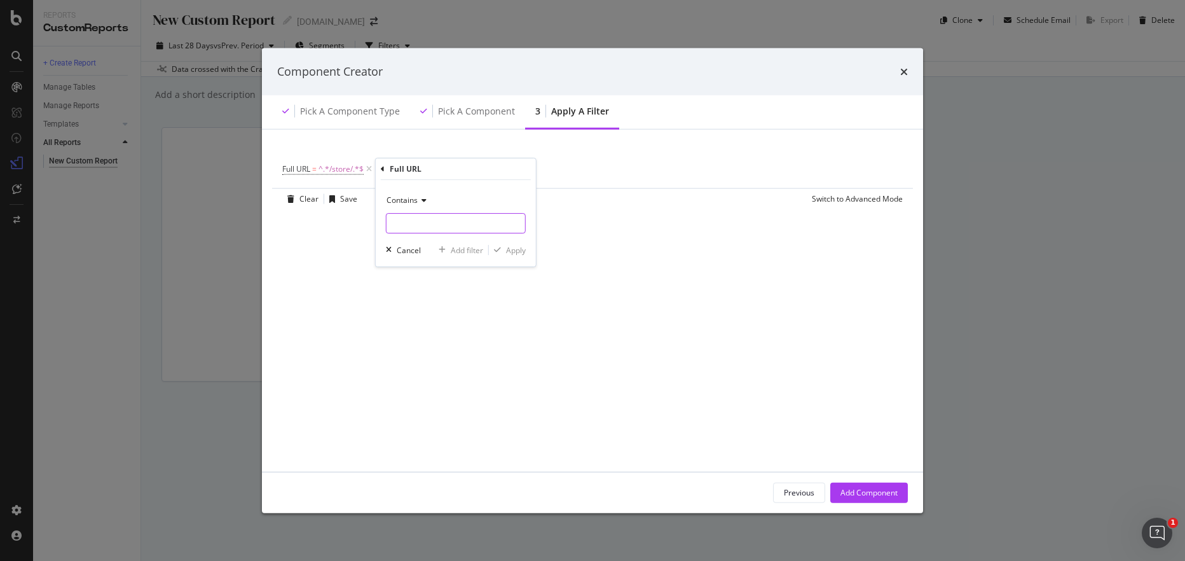
click at [433, 221] on input "modal" at bounding box center [456, 223] width 139 height 20
paste input "Lowes-Stores"
type input "Lowes-Stores"
click at [519, 248] on div "Apply" at bounding box center [516, 250] width 20 height 11
click at [390, 170] on div "and" at bounding box center [383, 168] width 13 height 11
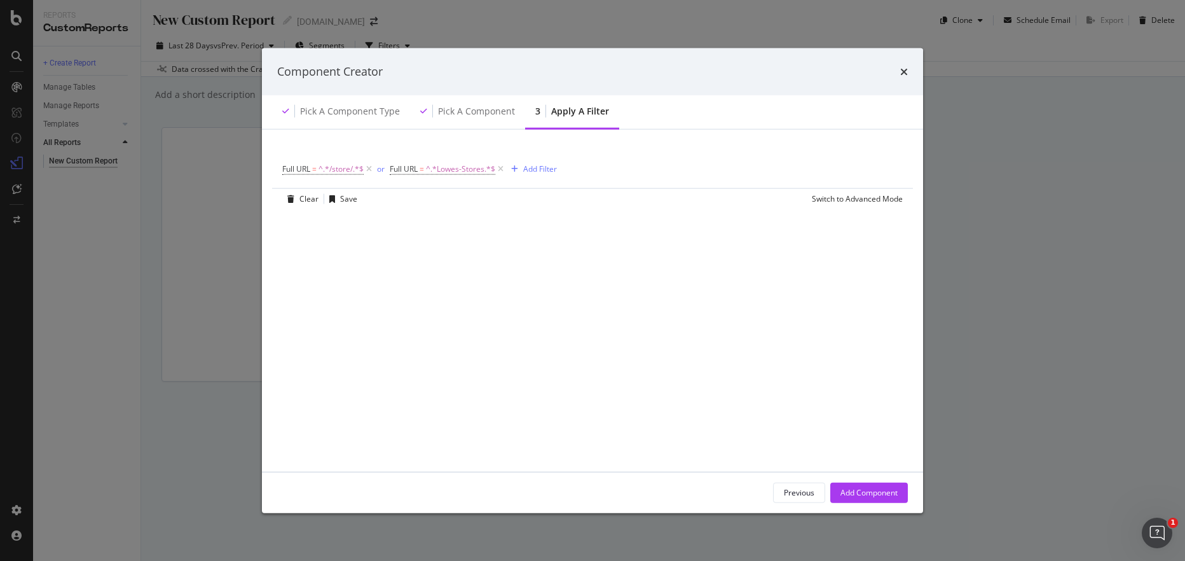
click at [601, 266] on div "Full URL = ^.*/store/.*$ or Full URL = ^.*Lowes-Stores.*$ Add Filter Clear Save…" at bounding box center [592, 300] width 631 height 312
click at [863, 489] on div "Add Component" at bounding box center [869, 492] width 57 height 11
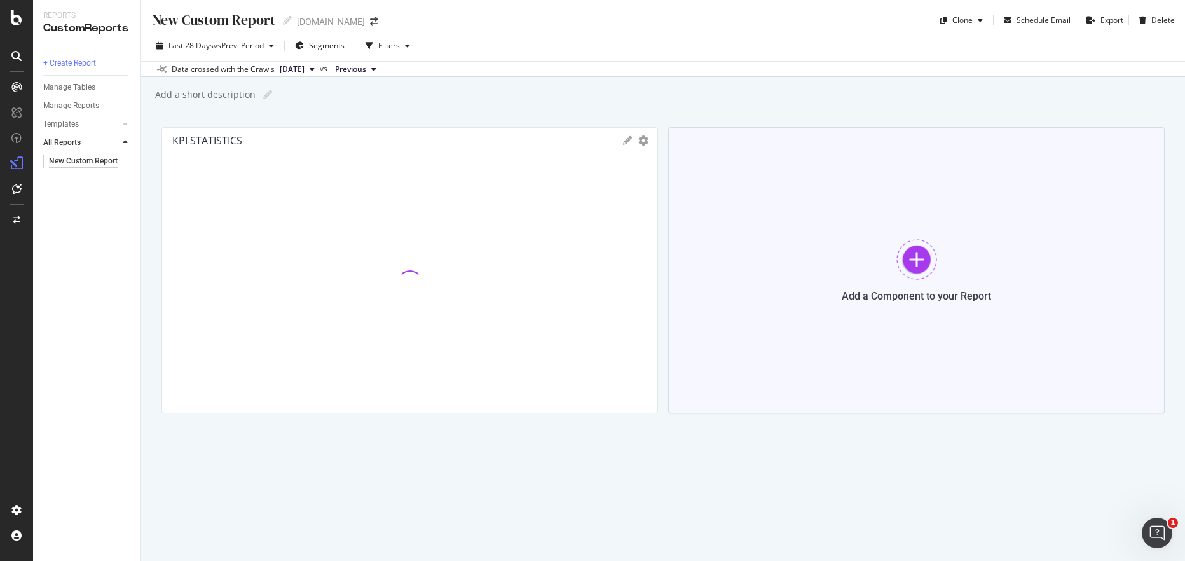
click at [915, 259] on div at bounding box center [917, 259] width 41 height 41
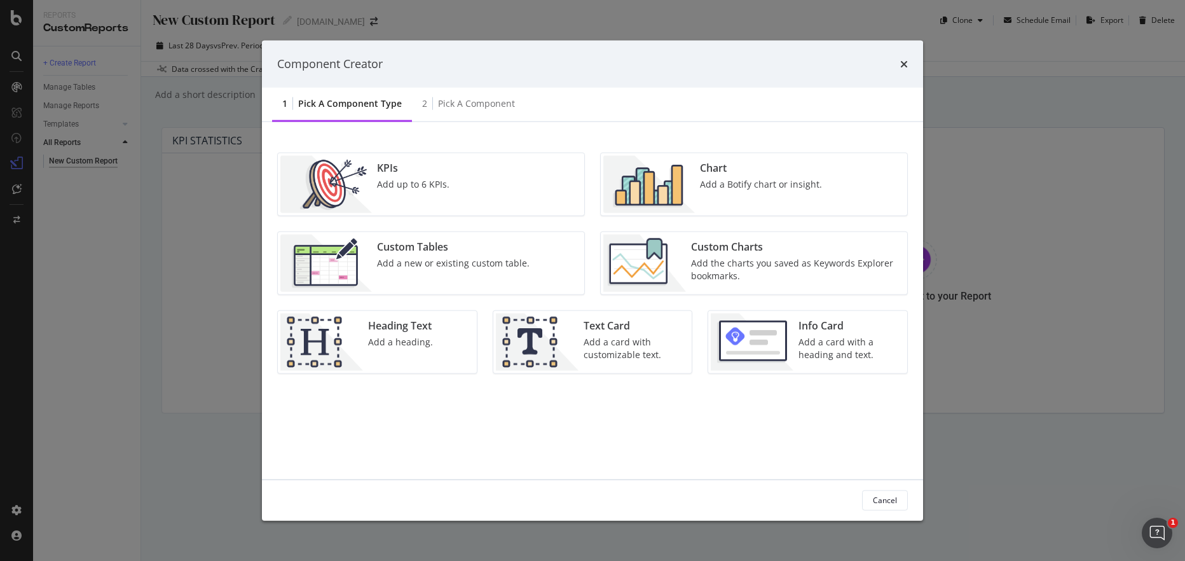
click at [390, 162] on div "KPIs" at bounding box center [413, 167] width 72 height 15
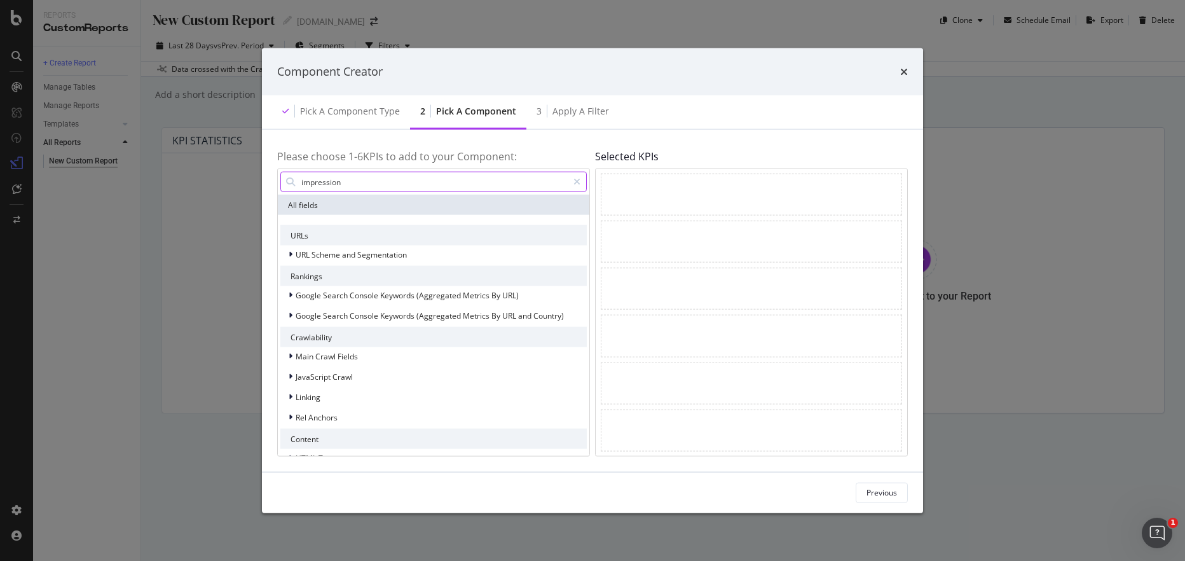
type input "impressions"
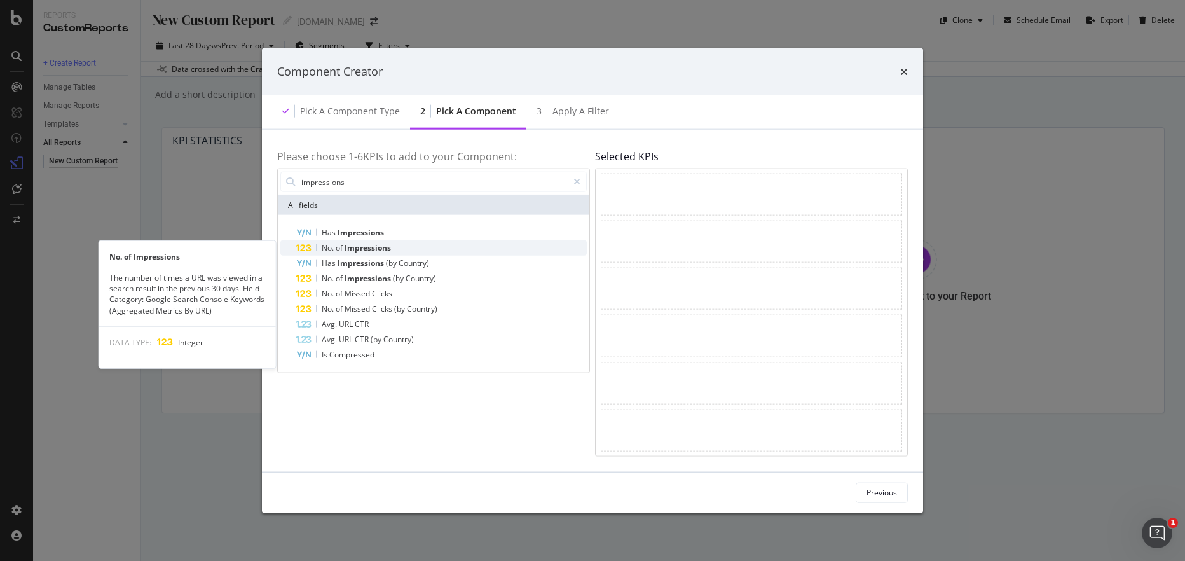
click at [350, 244] on span "Impressions" at bounding box center [368, 247] width 46 height 11
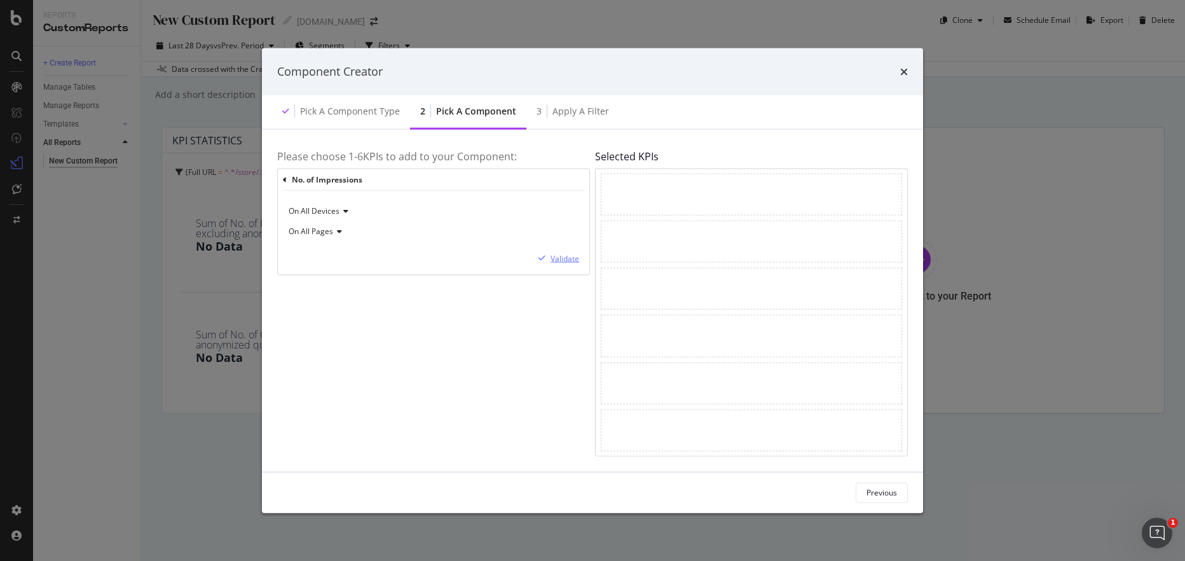
click at [562, 252] on div "Validate" at bounding box center [557, 257] width 46 height 11
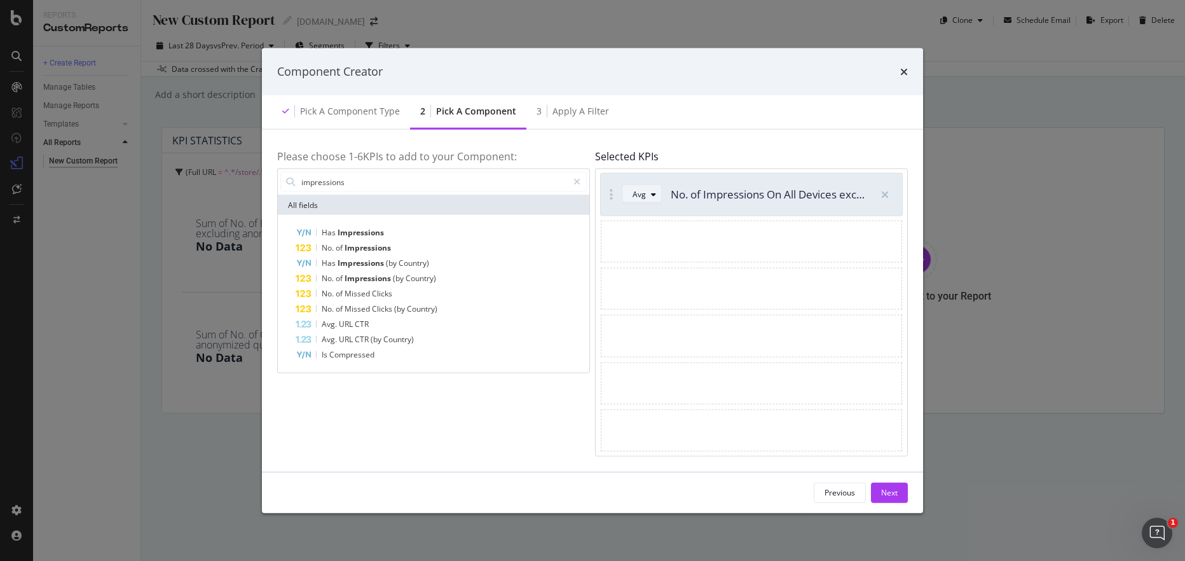
click at [653, 196] on icon "modal" at bounding box center [653, 195] width 5 height 8
click at [651, 237] on div "Sum" at bounding box center [646, 236] width 16 height 11
click at [881, 490] on div "Next" at bounding box center [889, 492] width 17 height 11
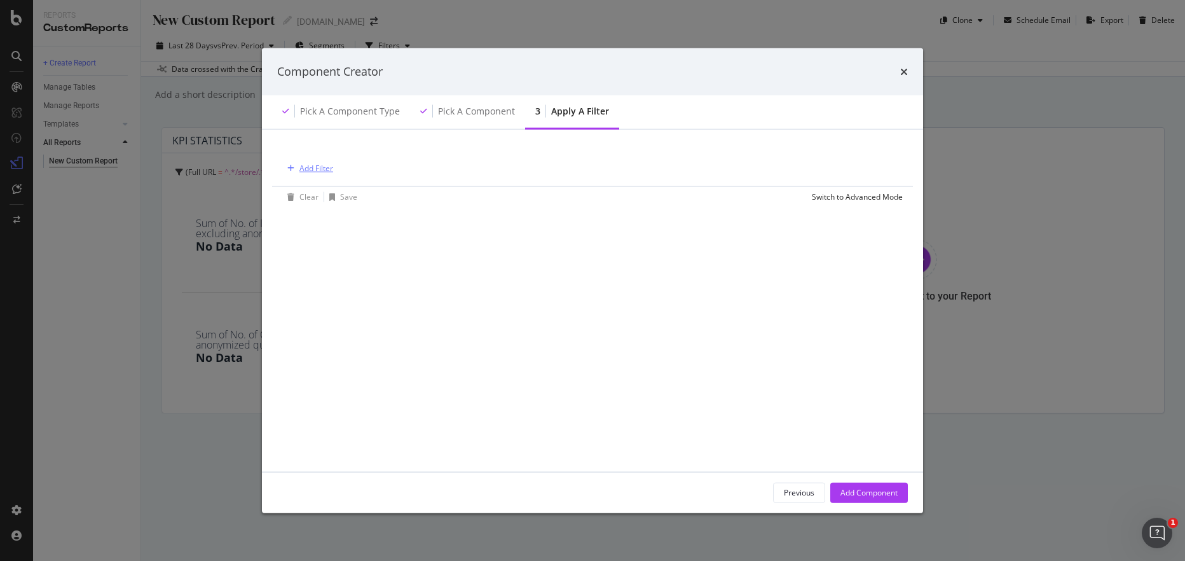
click at [309, 171] on div "Add Filter" at bounding box center [317, 168] width 34 height 11
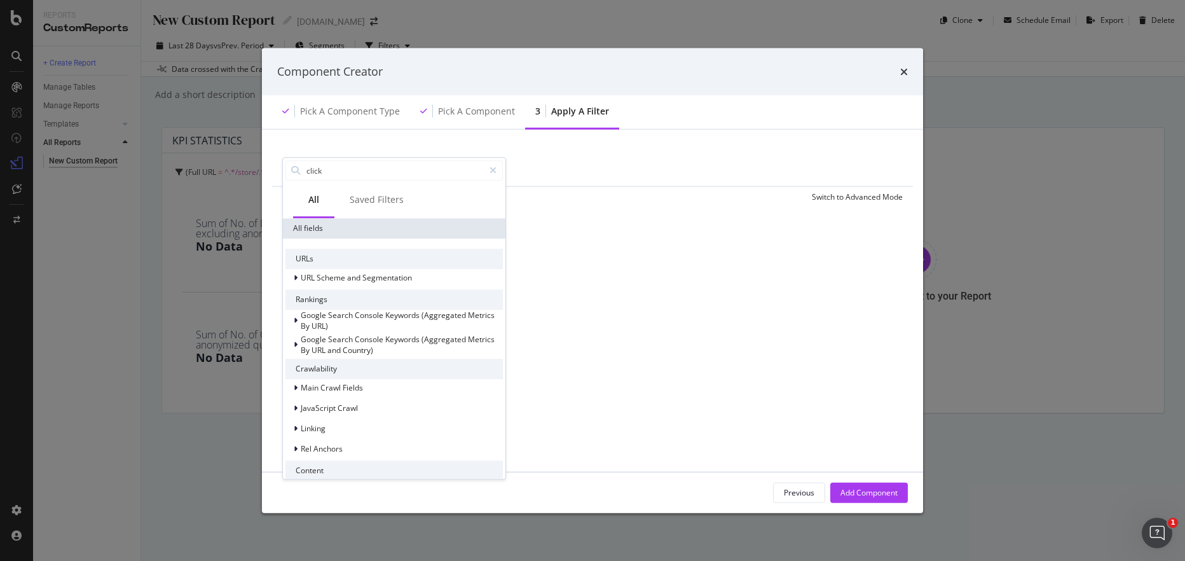
type input "clicks"
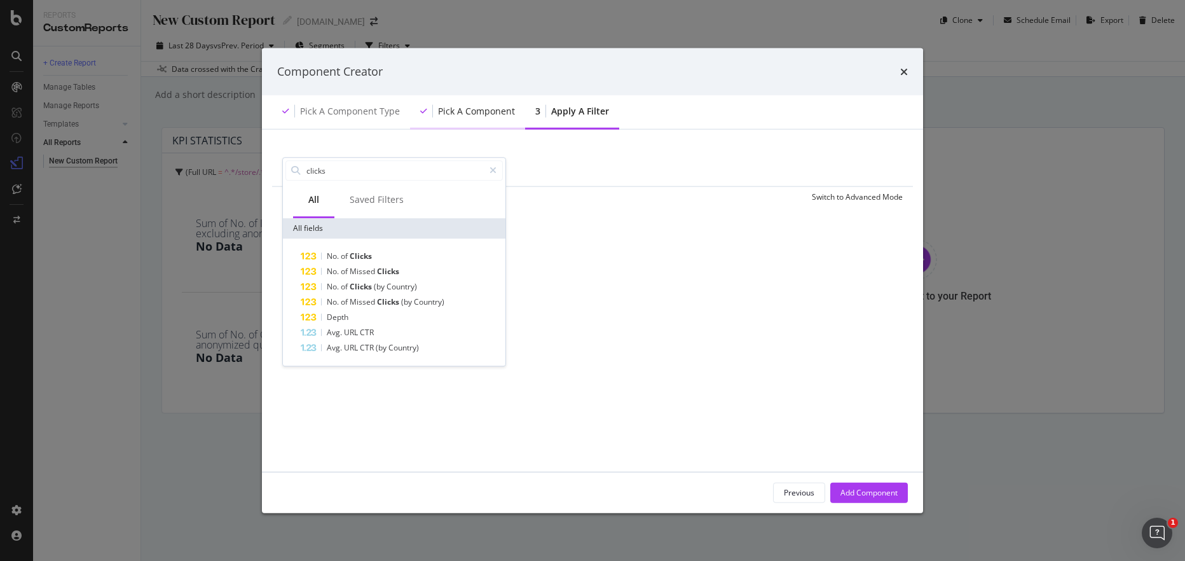
click at [459, 96] on div "Pick a Component" at bounding box center [467, 111] width 115 height 35
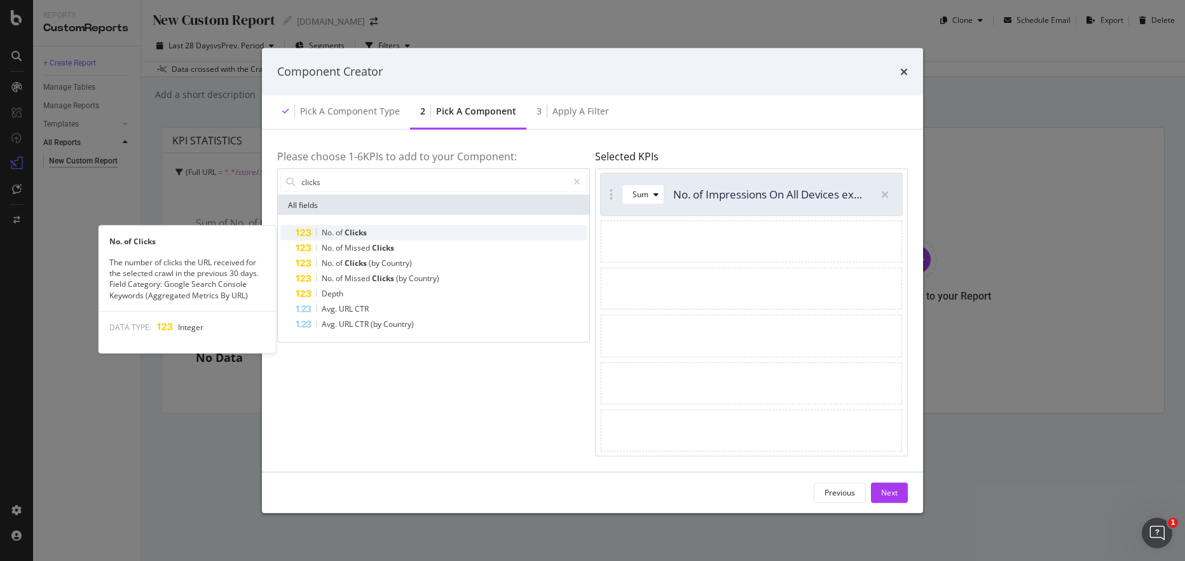
type input "clicks"
click at [361, 225] on div "No. of Clicks" at bounding box center [441, 232] width 291 height 15
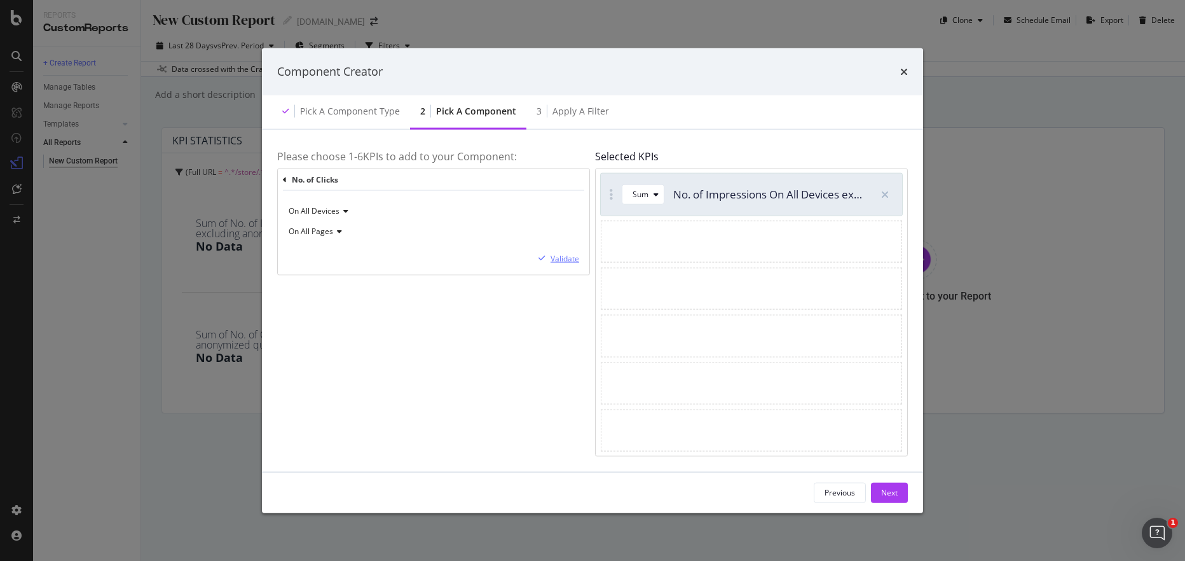
click at [560, 258] on div "Validate" at bounding box center [565, 258] width 29 height 11
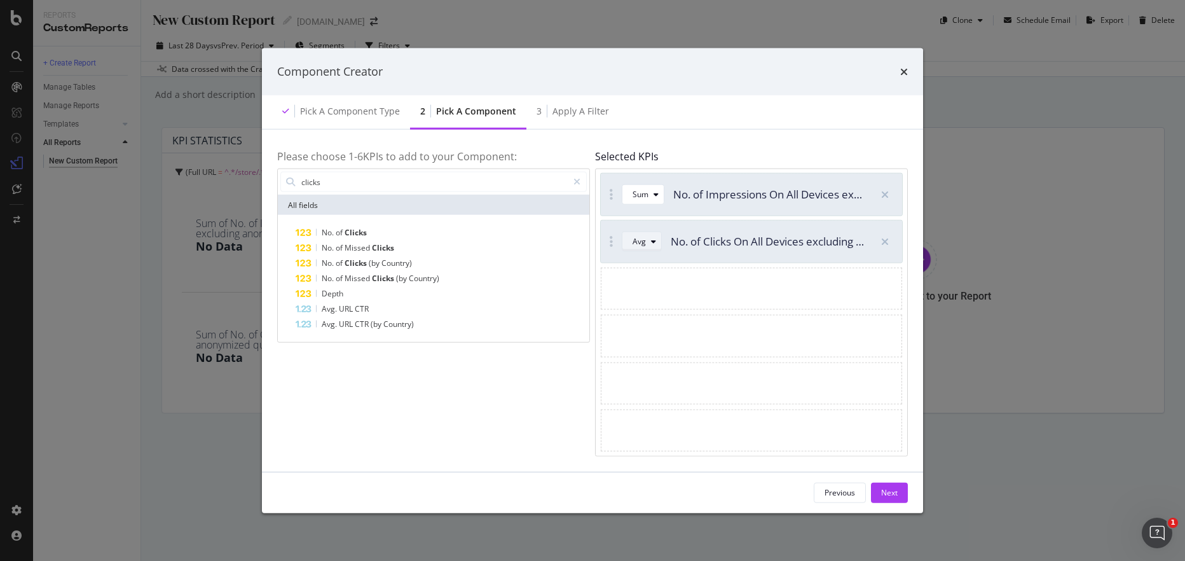
click at [647, 246] on div "Avg" at bounding box center [647, 242] width 29 height 18
click at [652, 282] on div "Sum" at bounding box center [646, 284] width 16 height 11
click at [883, 494] on div "Next" at bounding box center [889, 492] width 17 height 11
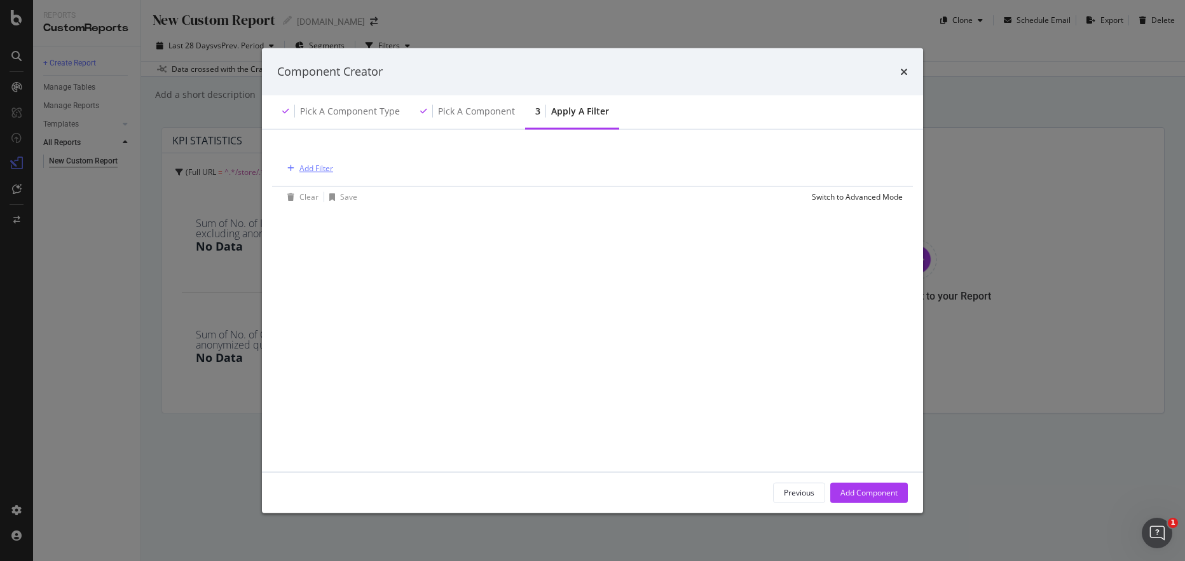
click at [326, 170] on div "Add Filter" at bounding box center [317, 168] width 34 height 11
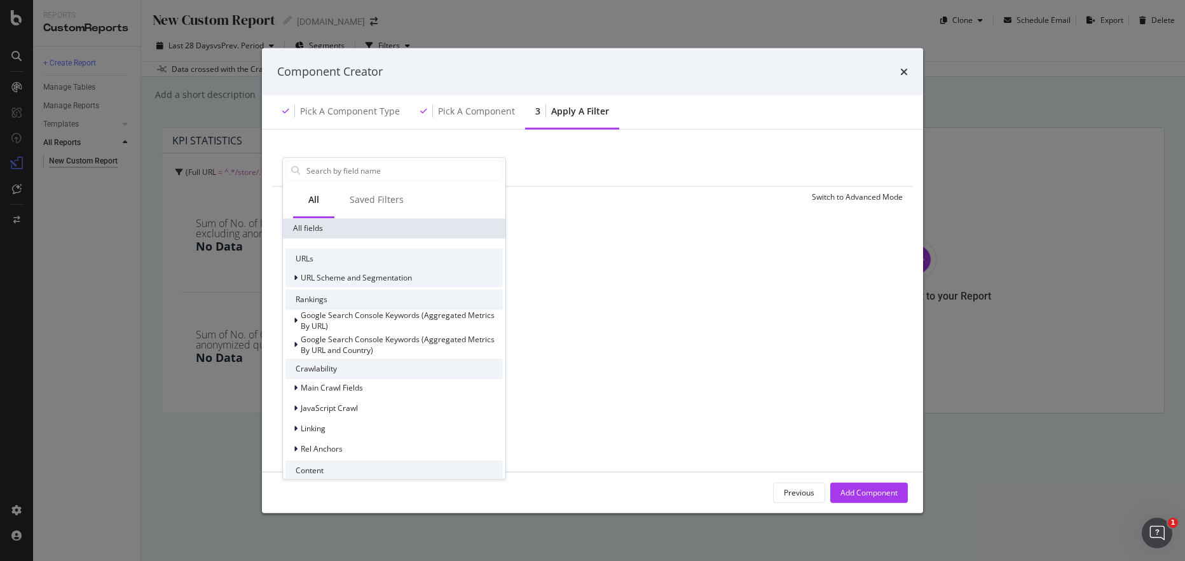
click at [357, 270] on div "URL Scheme and Segmentation" at bounding box center [394, 278] width 217 height 18
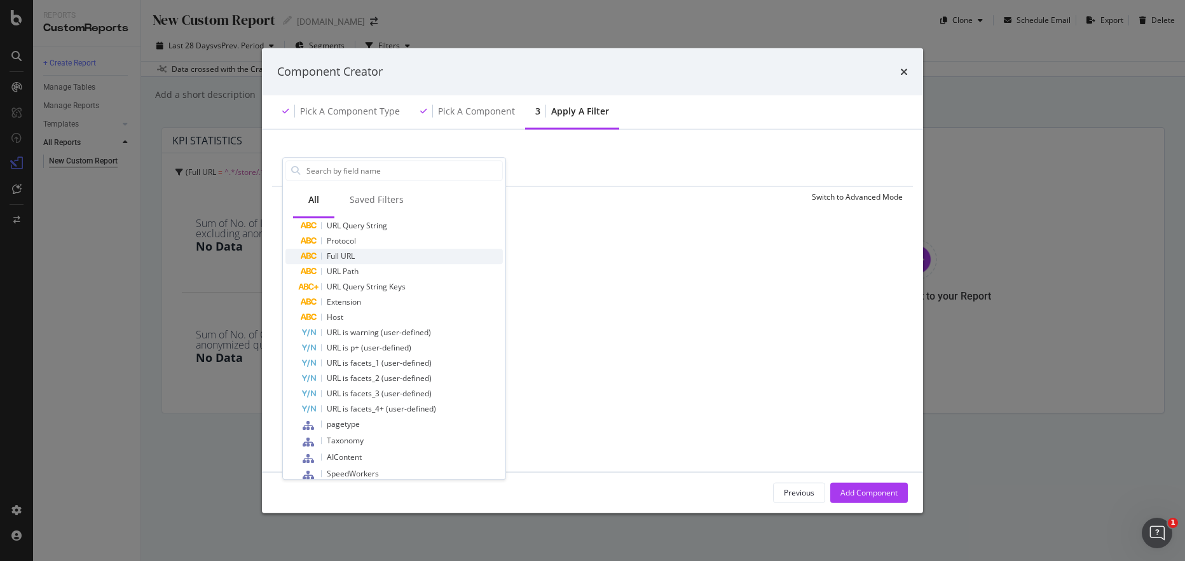
click at [354, 251] on span "Full URL" at bounding box center [341, 256] width 28 height 11
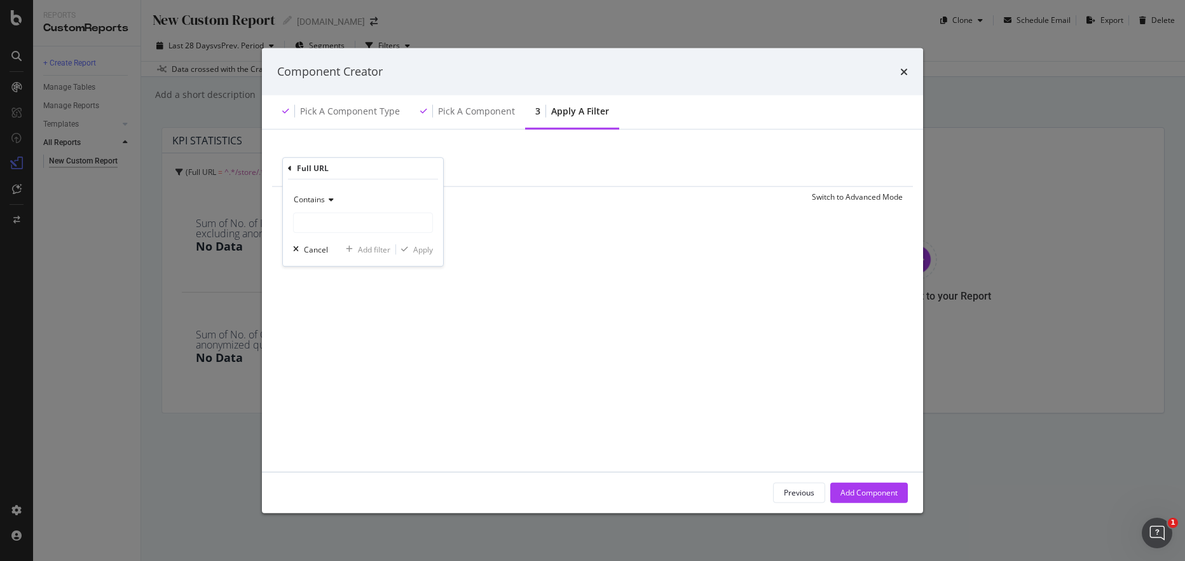
click at [335, 195] on div "Contains" at bounding box center [363, 200] width 140 height 20
click at [333, 196] on icon "modal" at bounding box center [329, 200] width 9 height 8
click at [353, 215] on input "modal" at bounding box center [363, 222] width 139 height 20
type input "/store/"
click at [411, 251] on div "modal" at bounding box center [404, 249] width 17 height 8
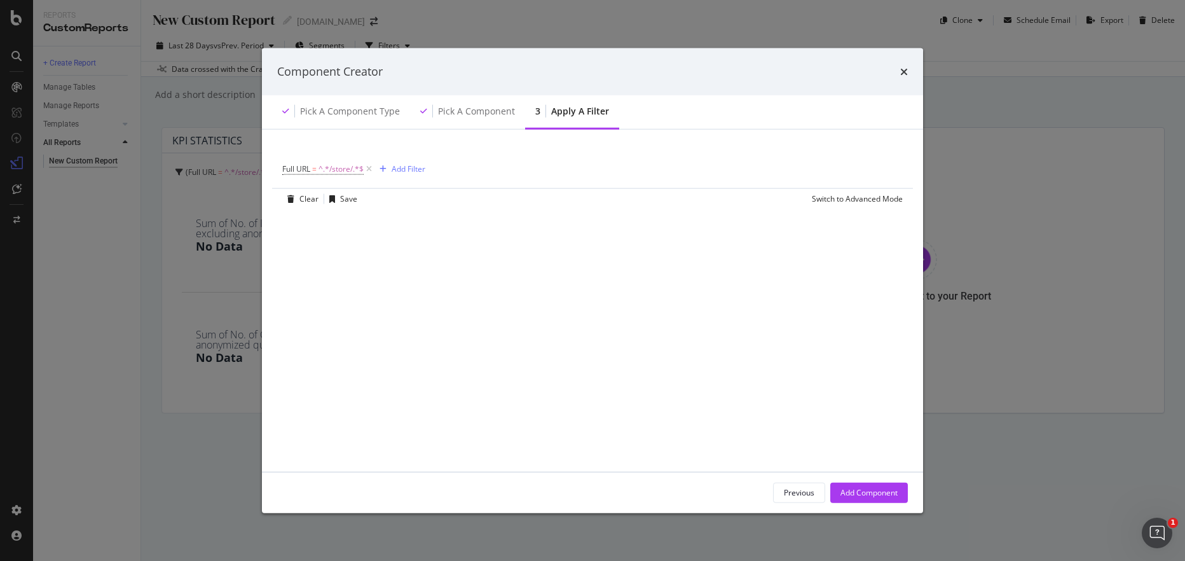
click at [408, 177] on div "Full URL = ^.*/store/.*$ Add Filter" at bounding box center [353, 169] width 143 height 18
click at [402, 170] on div "Add Filter" at bounding box center [409, 168] width 34 height 11
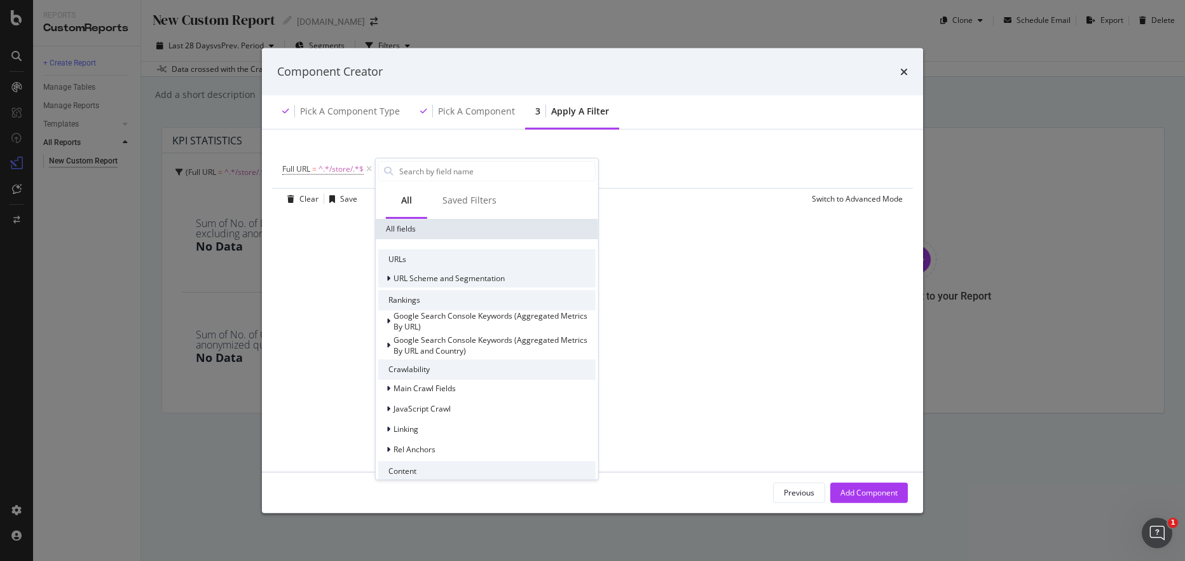
click at [417, 275] on span "URL Scheme and Segmentation" at bounding box center [449, 278] width 111 height 11
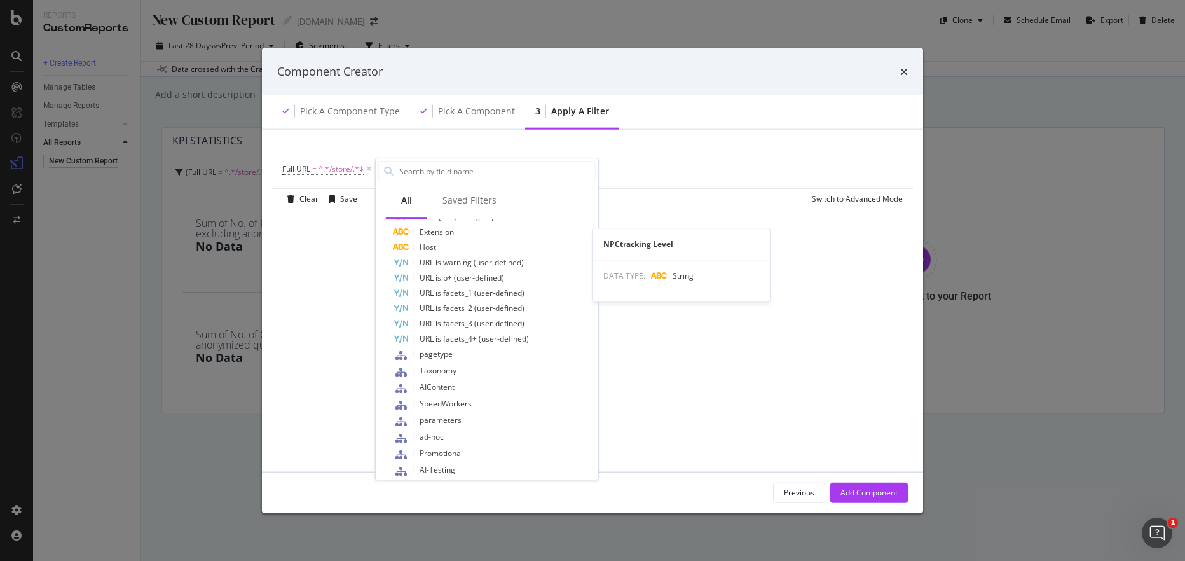
scroll to position [212, 0]
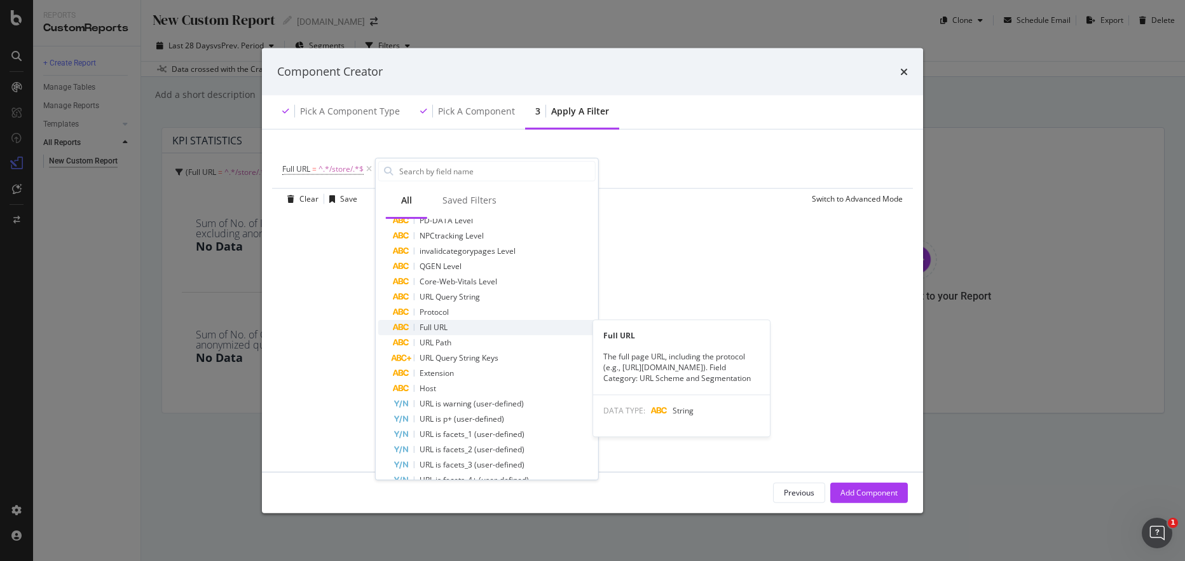
click at [447, 322] on span "Full URL" at bounding box center [434, 327] width 28 height 11
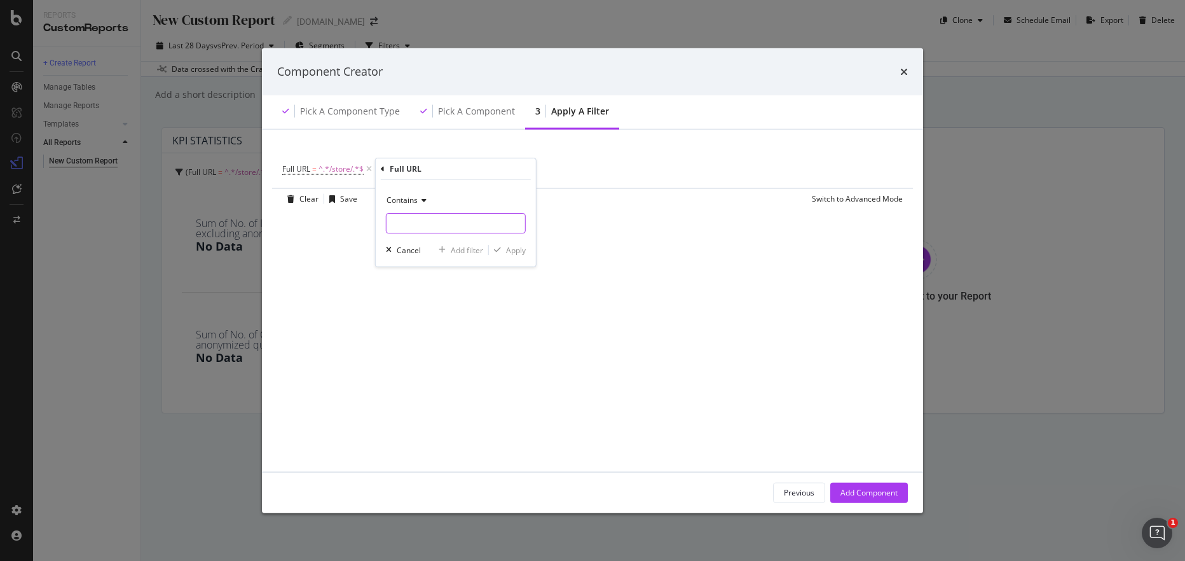
drag, startPoint x: 427, startPoint y: 217, endPoint x: 441, endPoint y: 217, distance: 13.4
click at [429, 217] on input "modal" at bounding box center [456, 223] width 139 height 20
paste input "Lowes-Stores"
type input "Lowes-Stores"
click at [518, 249] on div "Apply" at bounding box center [516, 250] width 20 height 11
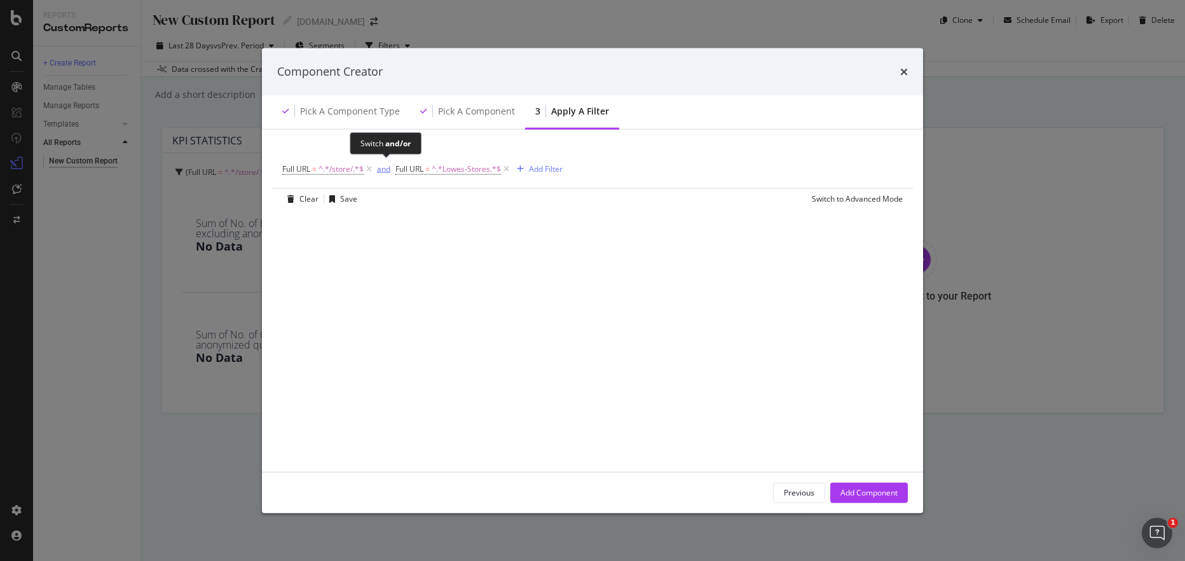
click at [385, 170] on div "and" at bounding box center [383, 168] width 13 height 11
click at [861, 490] on div "Add Component" at bounding box center [869, 492] width 57 height 11
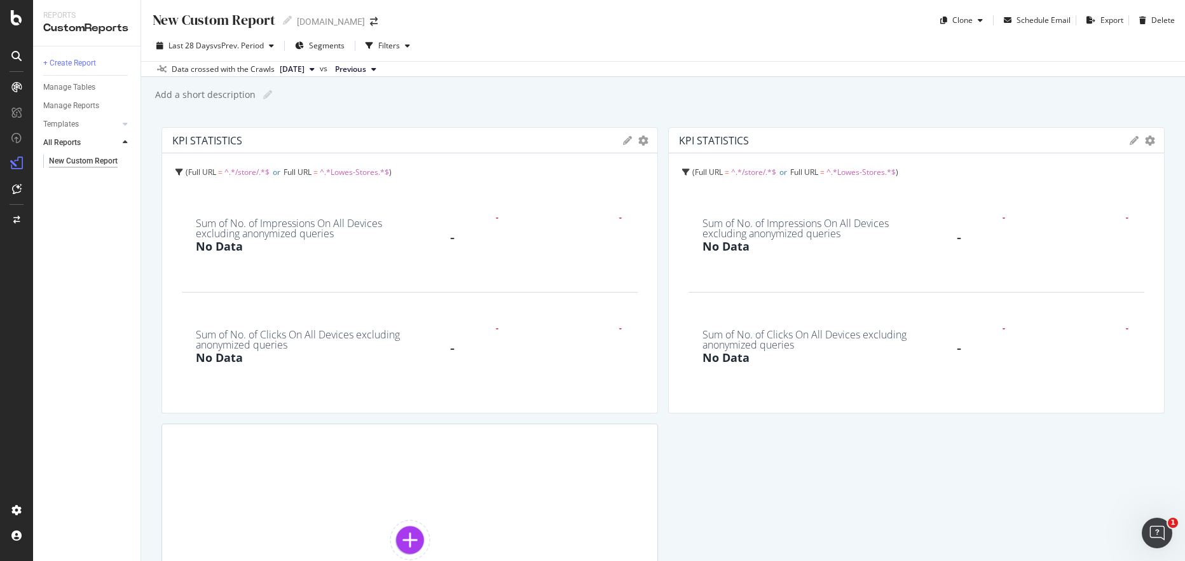
click at [376, 107] on div "New Custom Report New Custom Report [DOMAIN_NAME] Clone Schedule Email Export D…" at bounding box center [663, 280] width 1044 height 561
drag, startPoint x: 467, startPoint y: 116, endPoint x: 450, endPoint y: 120, distance: 17.0
click at [463, 118] on div "New Custom Report New Custom Report [DOMAIN_NAME] Clone Schedule Email Export D…" at bounding box center [663, 280] width 1044 height 561
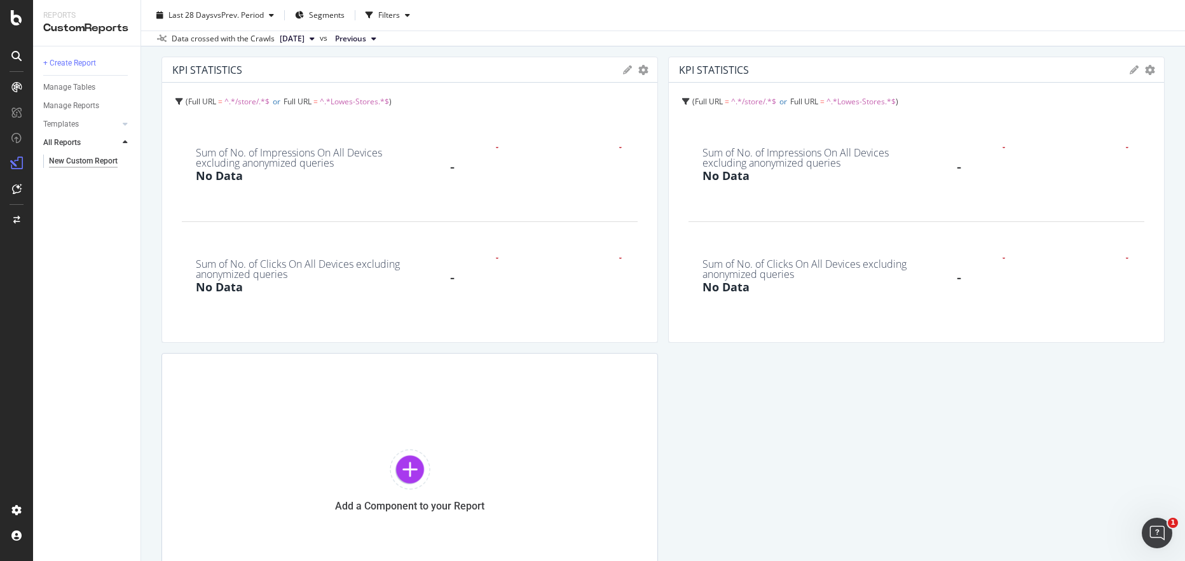
scroll to position [71, 0]
click at [305, 37] on span "[DATE]" at bounding box center [292, 38] width 25 height 11
click at [445, 34] on div "Data crossed with the Crawls [DATE] vs Previous" at bounding box center [663, 38] width 1044 height 15
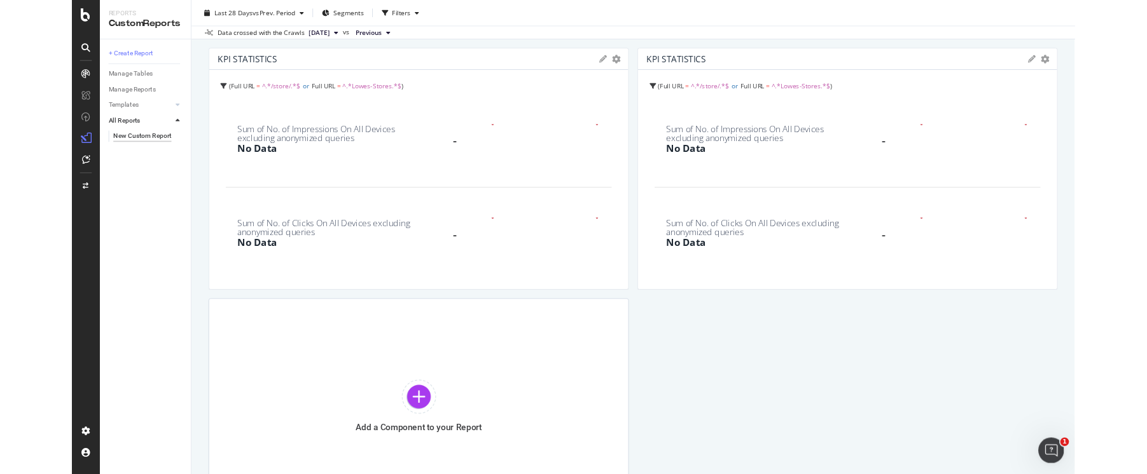
scroll to position [0, 0]
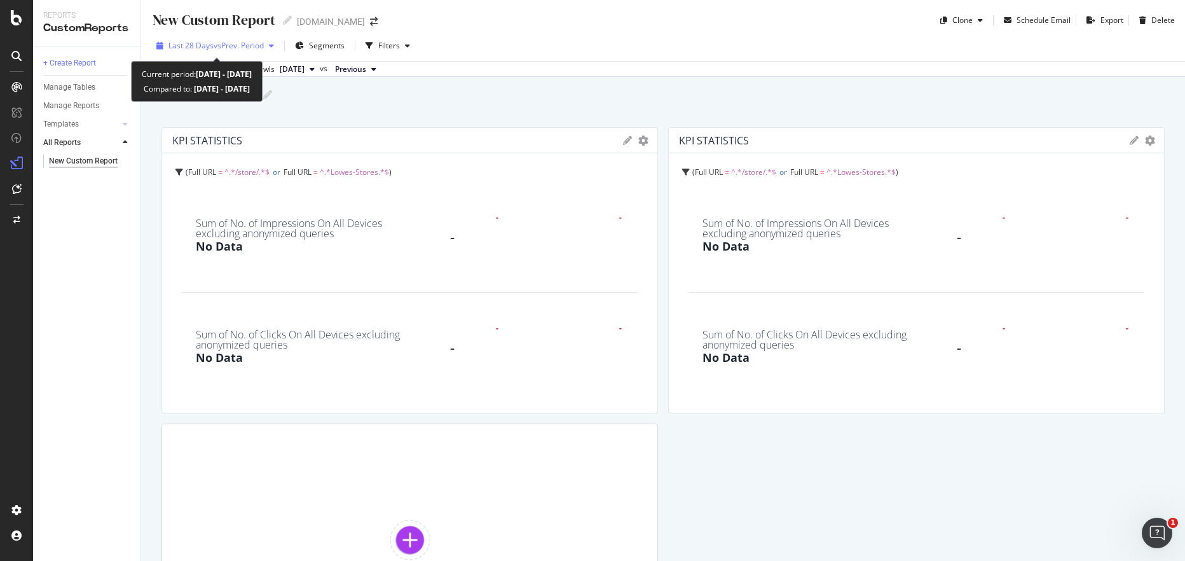
click at [248, 45] on span "vs Prev. Period" at bounding box center [239, 45] width 50 height 11
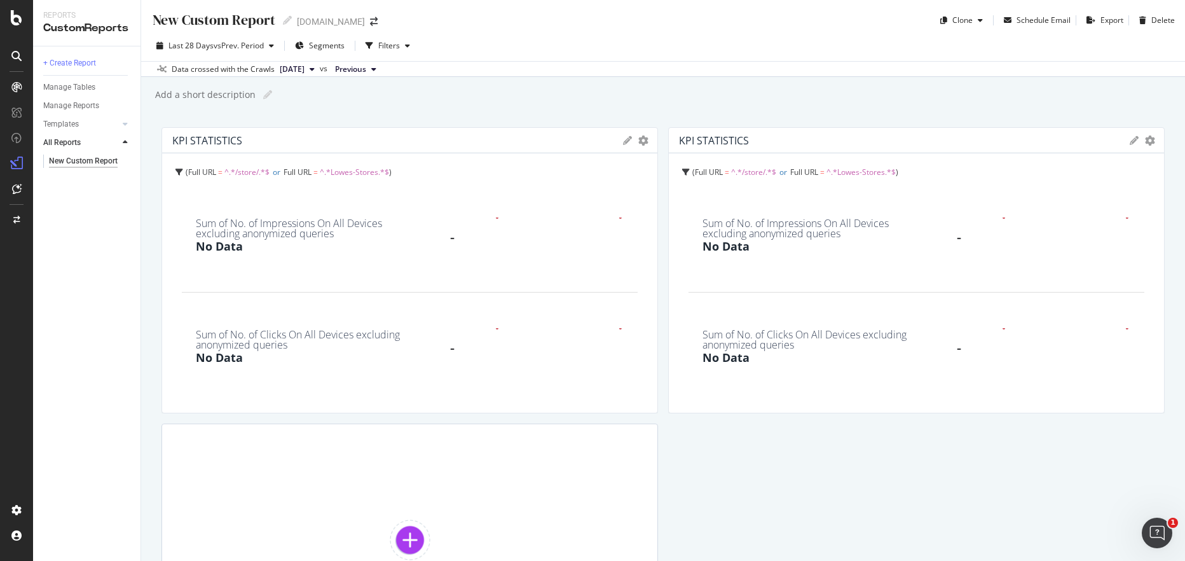
click at [553, 31] on div "Last 28 Days vs Prev. Period Segments Filters Data crossed with the Crawls [DAT…" at bounding box center [663, 54] width 1044 height 46
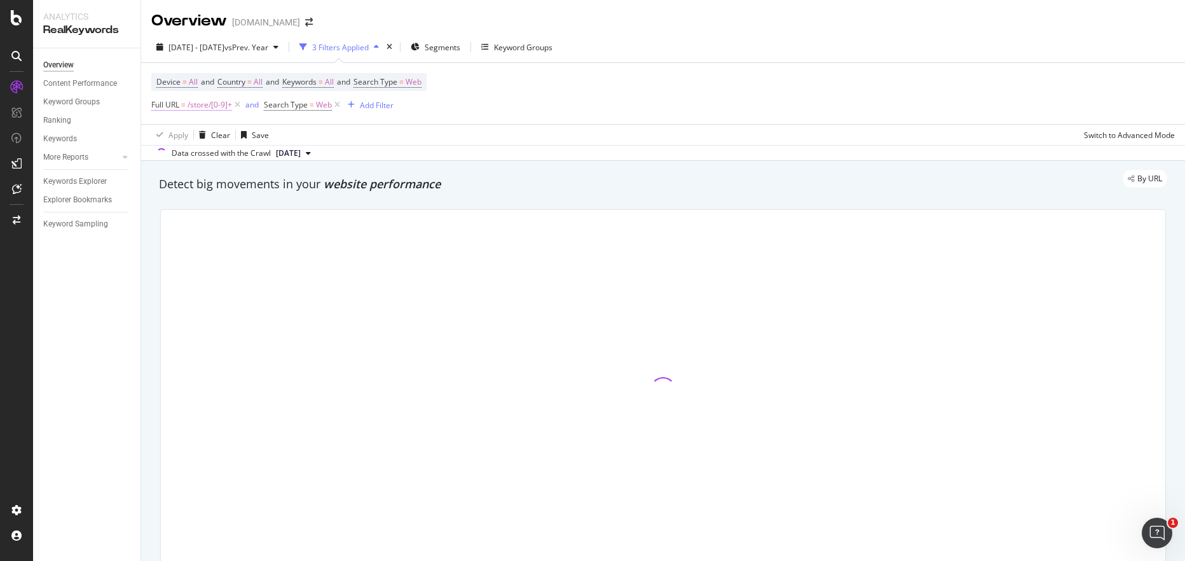
click at [199, 104] on span "/store/[0-9]+" at bounding box center [210, 105] width 45 height 18
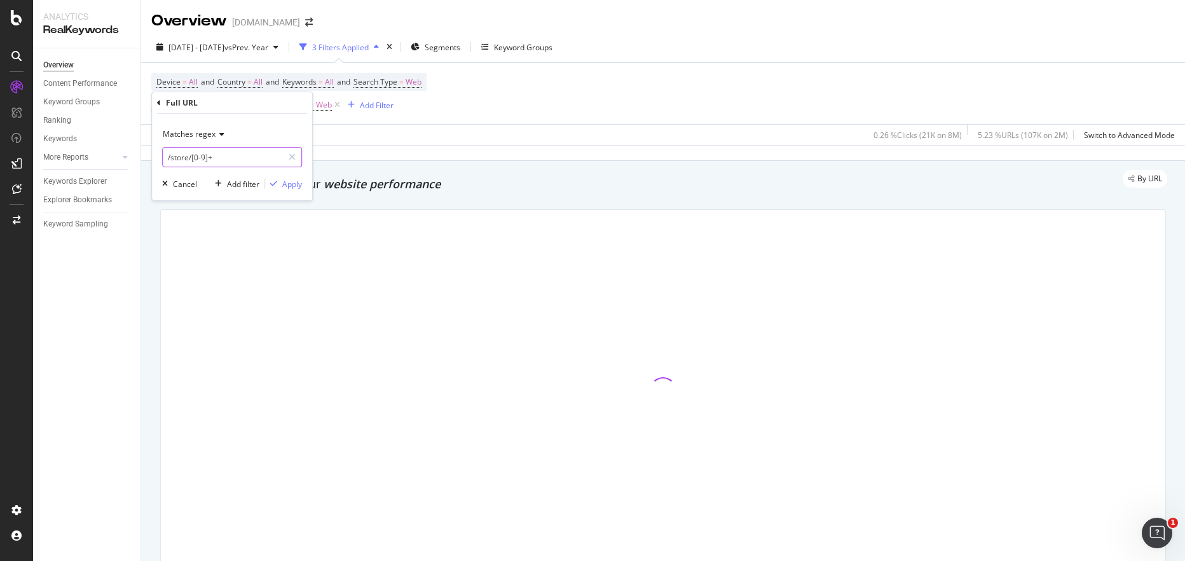
click at [239, 159] on input "/store/[0-9]+" at bounding box center [223, 157] width 120 height 20
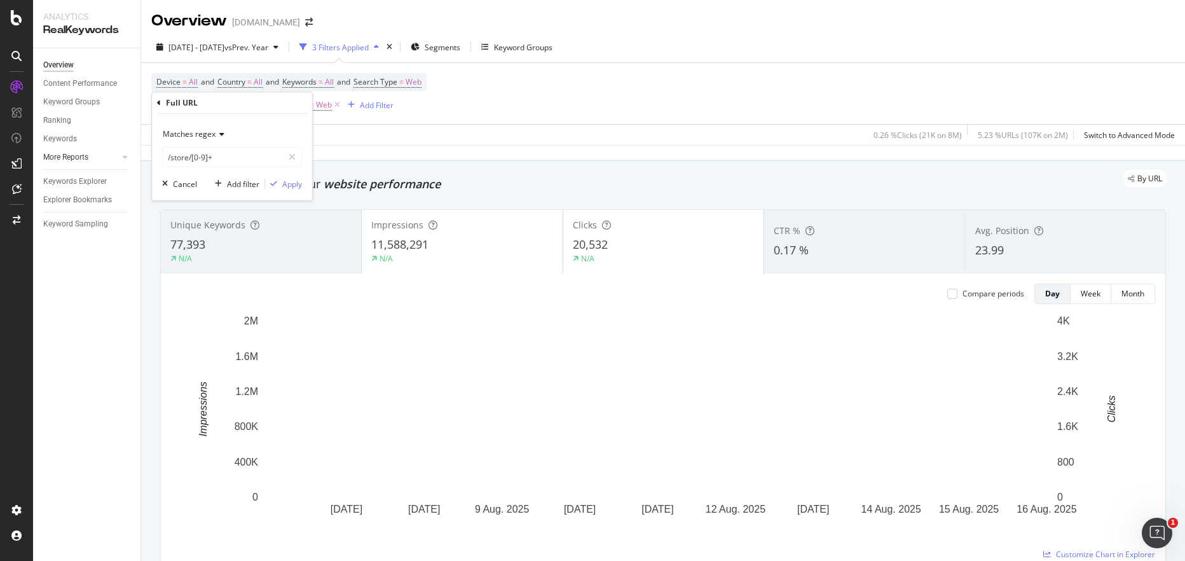
drag, startPoint x: 245, startPoint y: 156, endPoint x: 117, endPoint y: 151, distance: 128.6
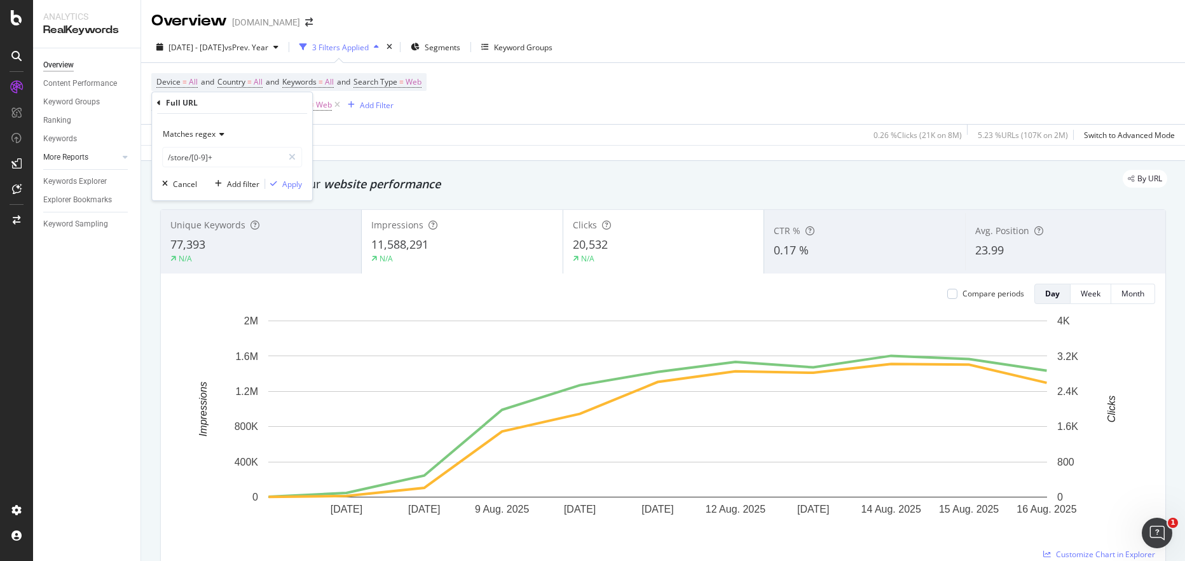
click at [118, 152] on body "Analytics RealKeywords Overview Content Performance Keyword Groups Ranking Keyw…" at bounding box center [592, 280] width 1185 height 561
click at [232, 162] on input "/store/[0-9]+" at bounding box center [223, 157] width 120 height 20
click at [569, 81] on div "Device = All and Country = All and Keywords = All and Search Type = Web Full UR…" at bounding box center [663, 93] width 1024 height 61
